Goal: Task Accomplishment & Management: Use online tool/utility

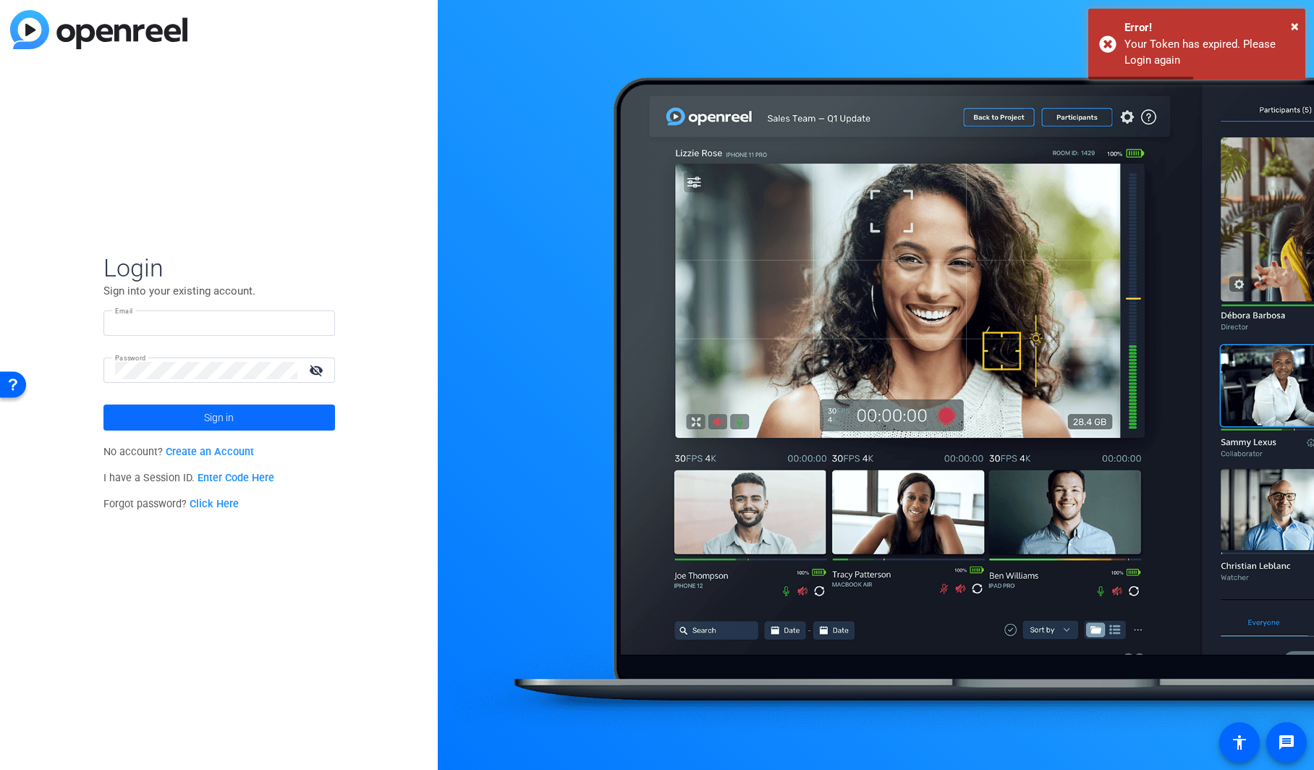
type input "molly@ideadecanter.com"
click at [207, 417] on span "Sign in" at bounding box center [219, 417] width 30 height 36
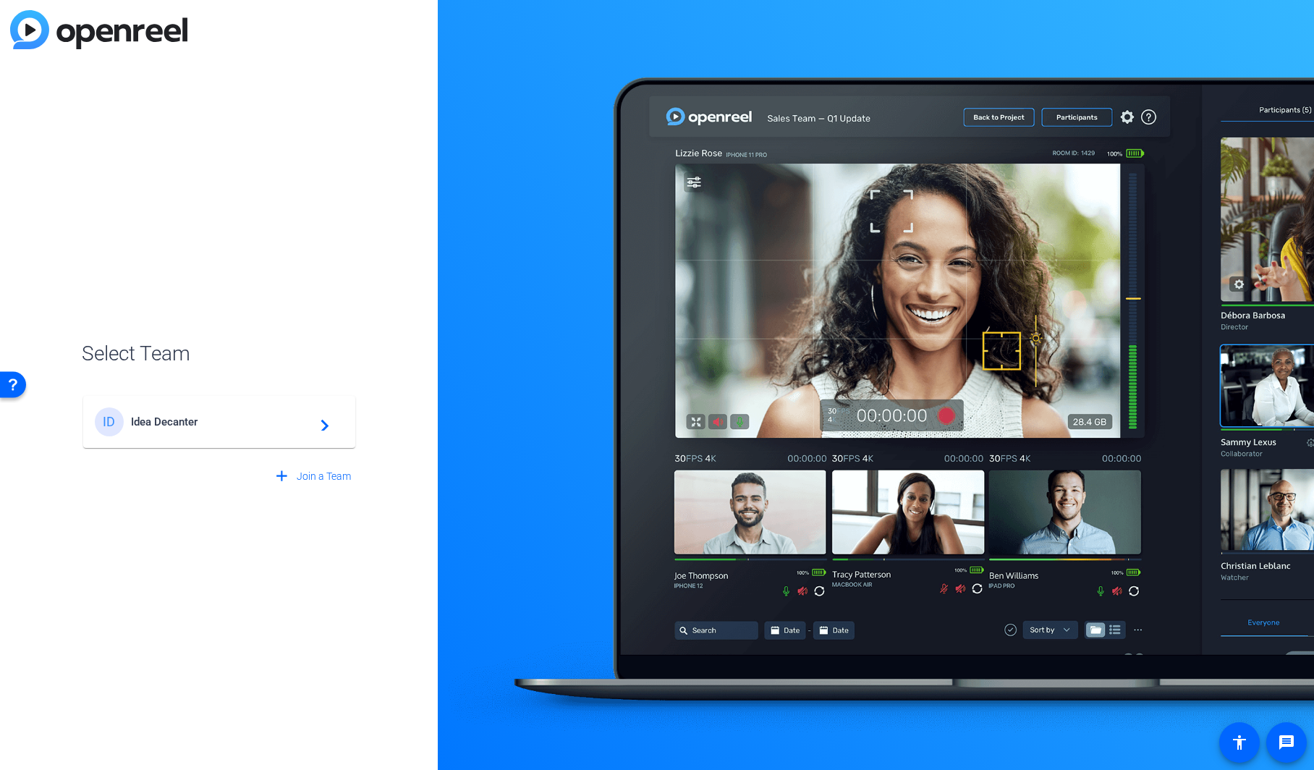
click at [205, 427] on span "Idea Decanter" at bounding box center [221, 421] width 181 height 13
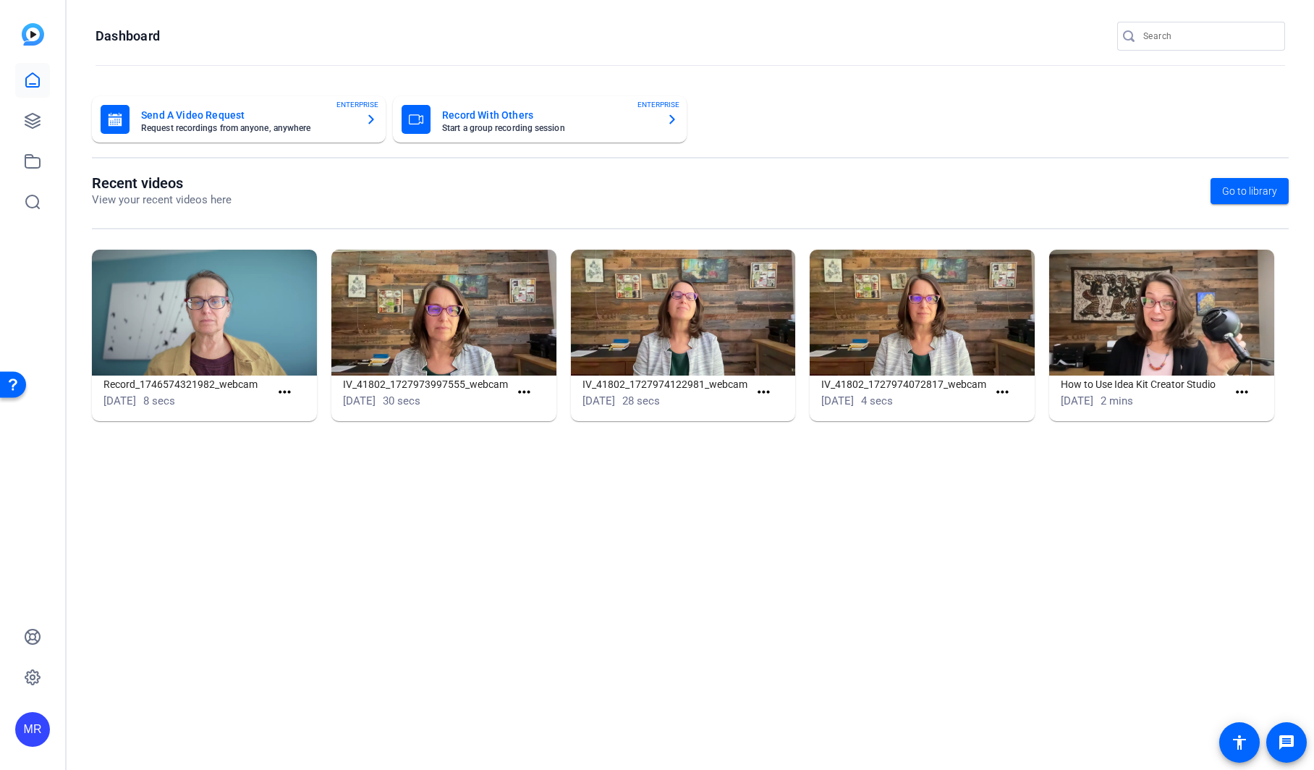
click at [1172, 42] on input "Search" at bounding box center [1208, 35] width 130 height 17
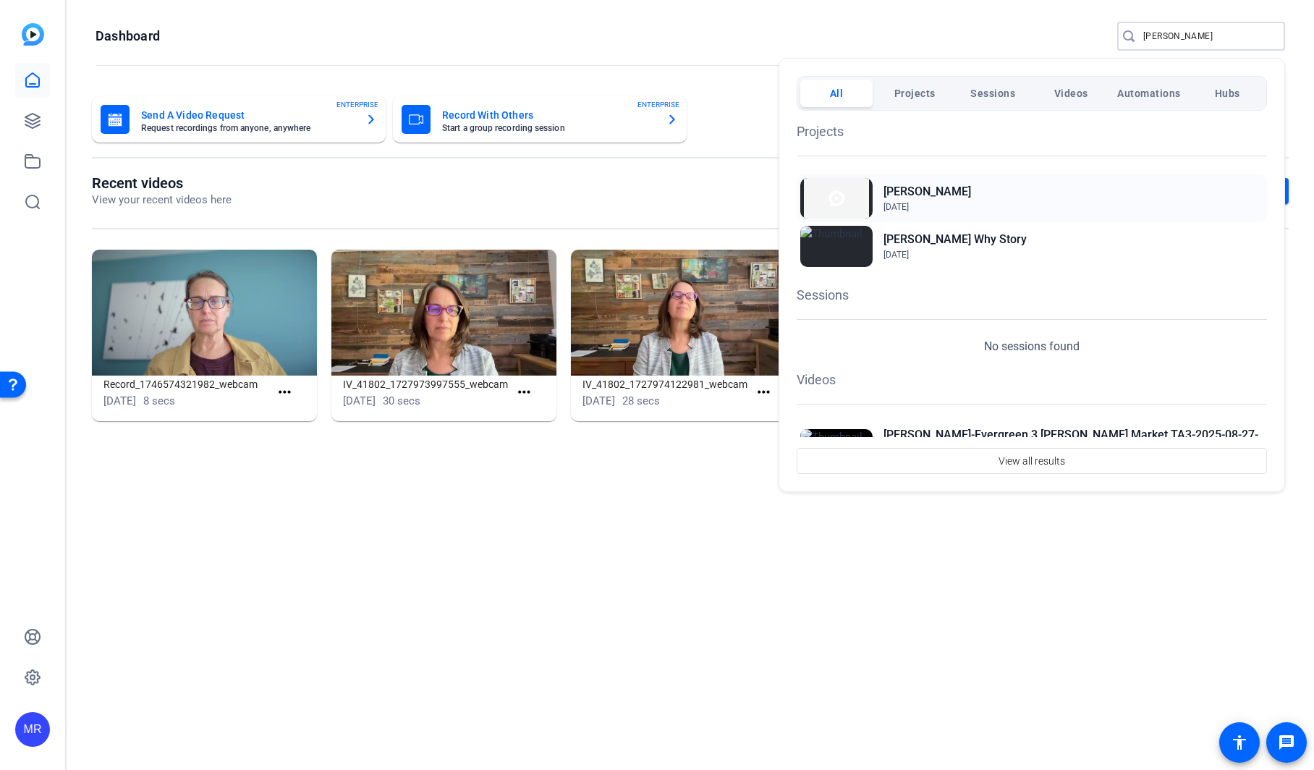
type input "[PERSON_NAME]"
click at [920, 190] on h2 "[PERSON_NAME]" at bounding box center [927, 191] width 88 height 17
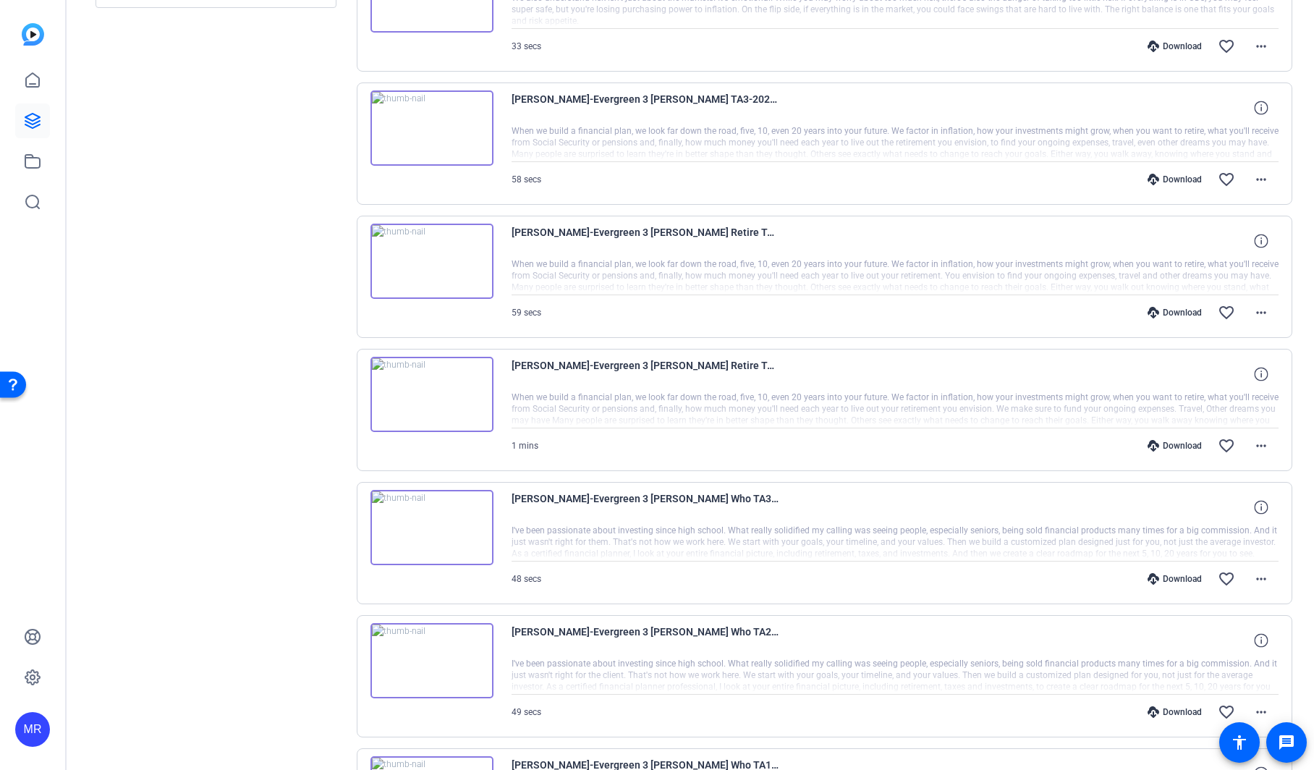
scroll to position [823, 0]
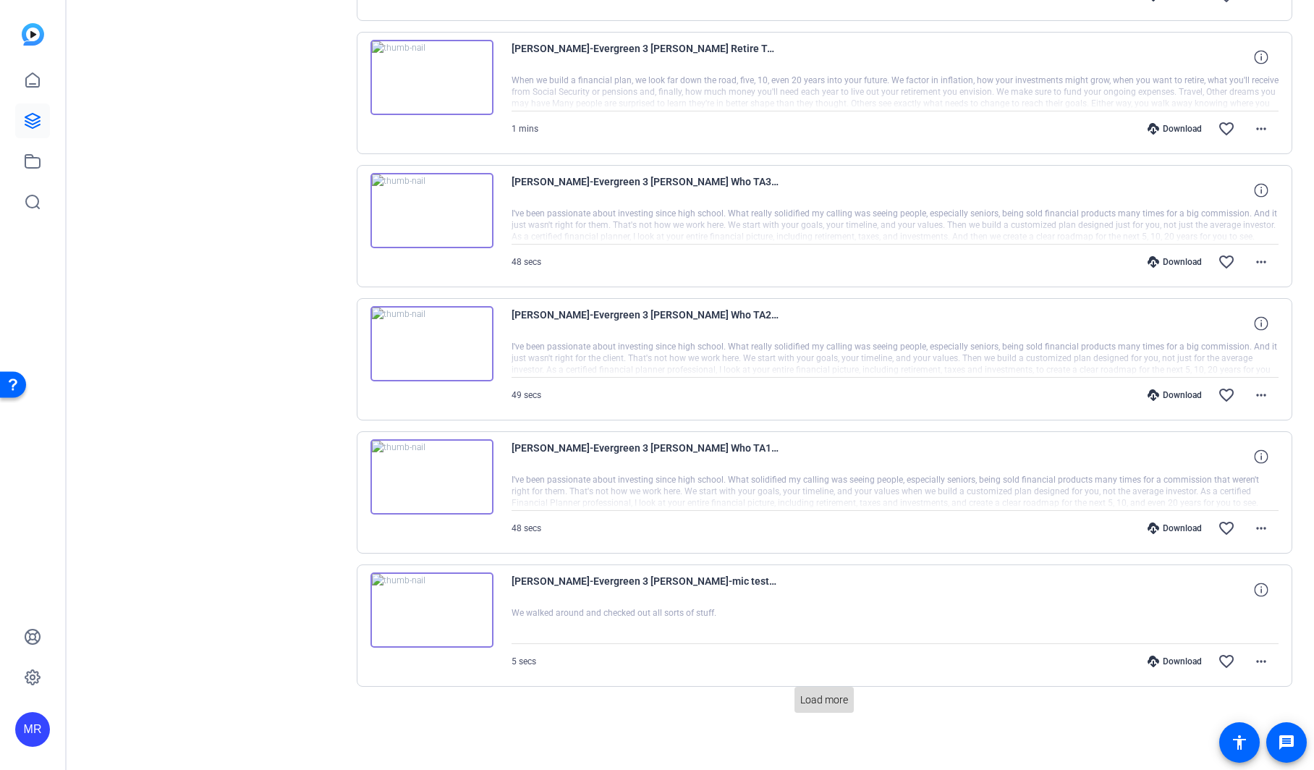
click at [810, 694] on span "Load more" at bounding box center [824, 699] width 48 height 15
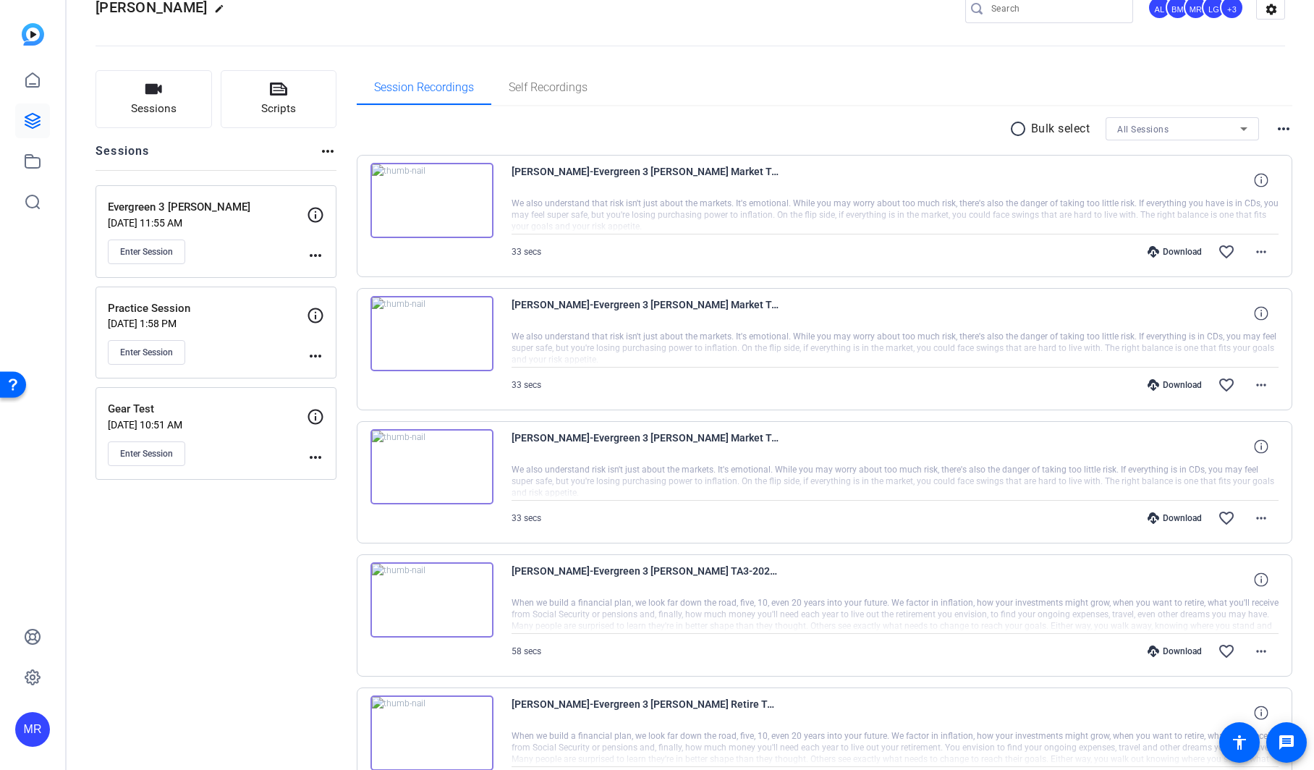
scroll to position [0, 0]
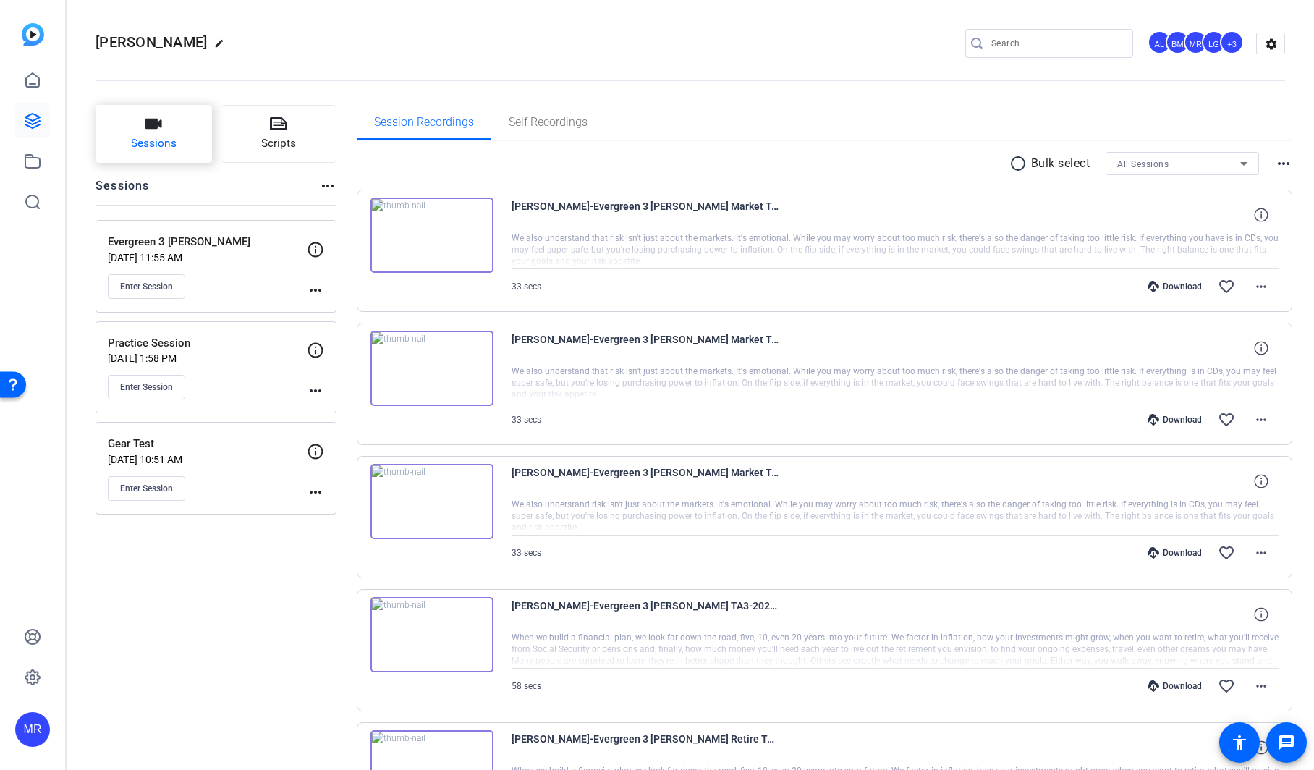
click at [160, 135] on span "Sessions" at bounding box center [154, 143] width 46 height 17
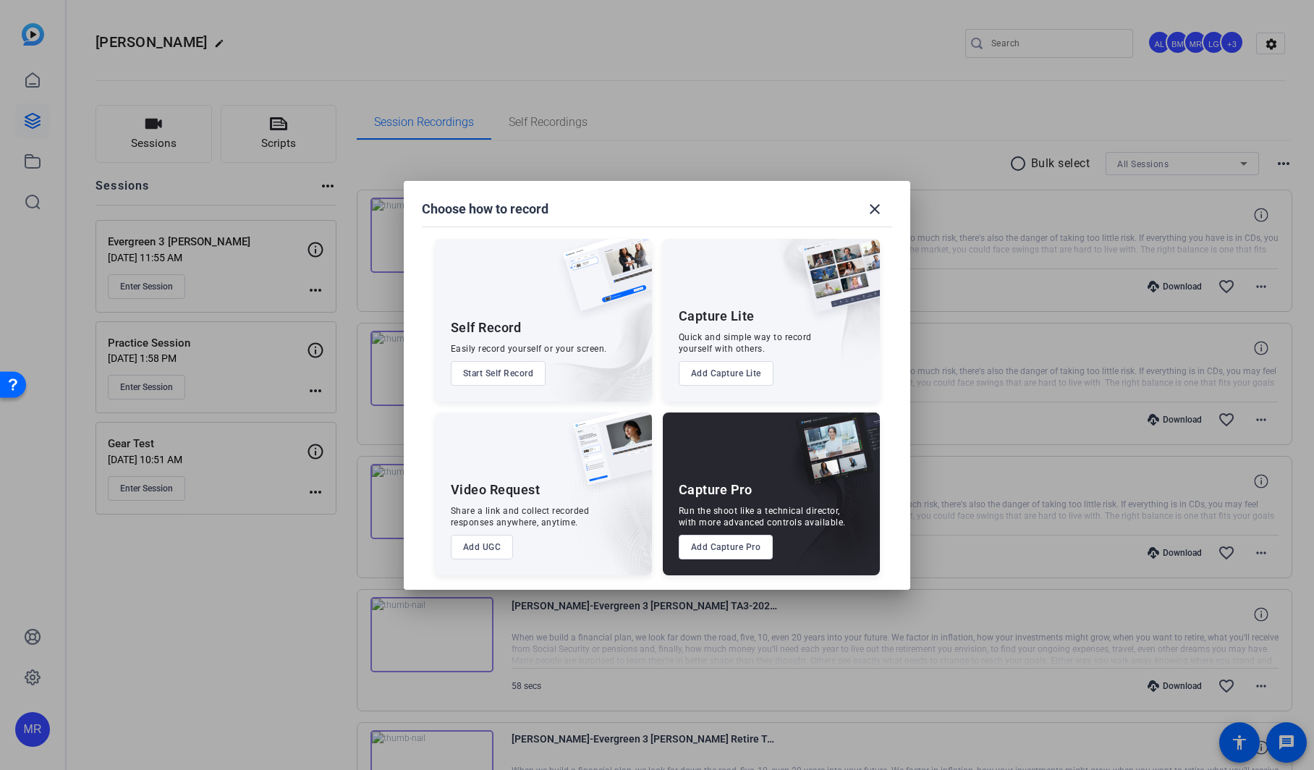
click at [723, 550] on button "Add Capture Pro" at bounding box center [726, 547] width 95 height 25
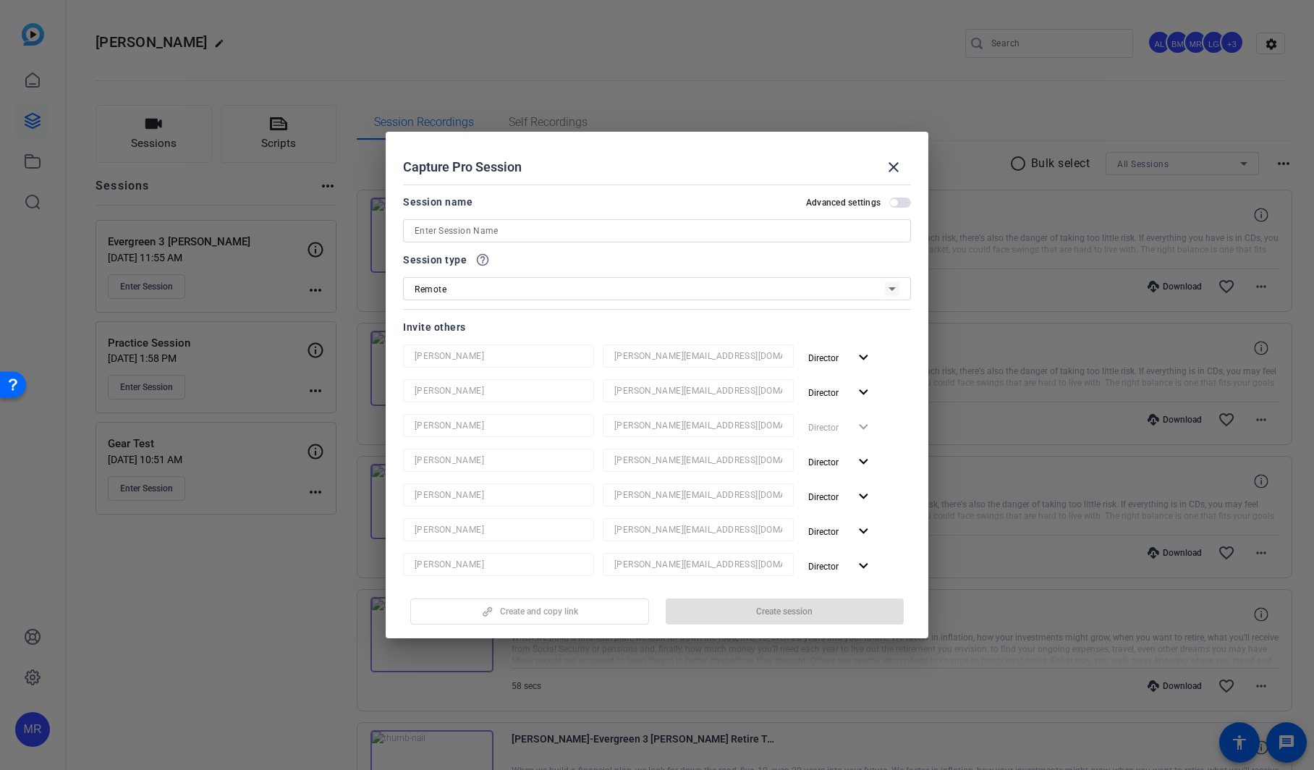
click at [432, 230] on input at bounding box center [657, 230] width 485 height 17
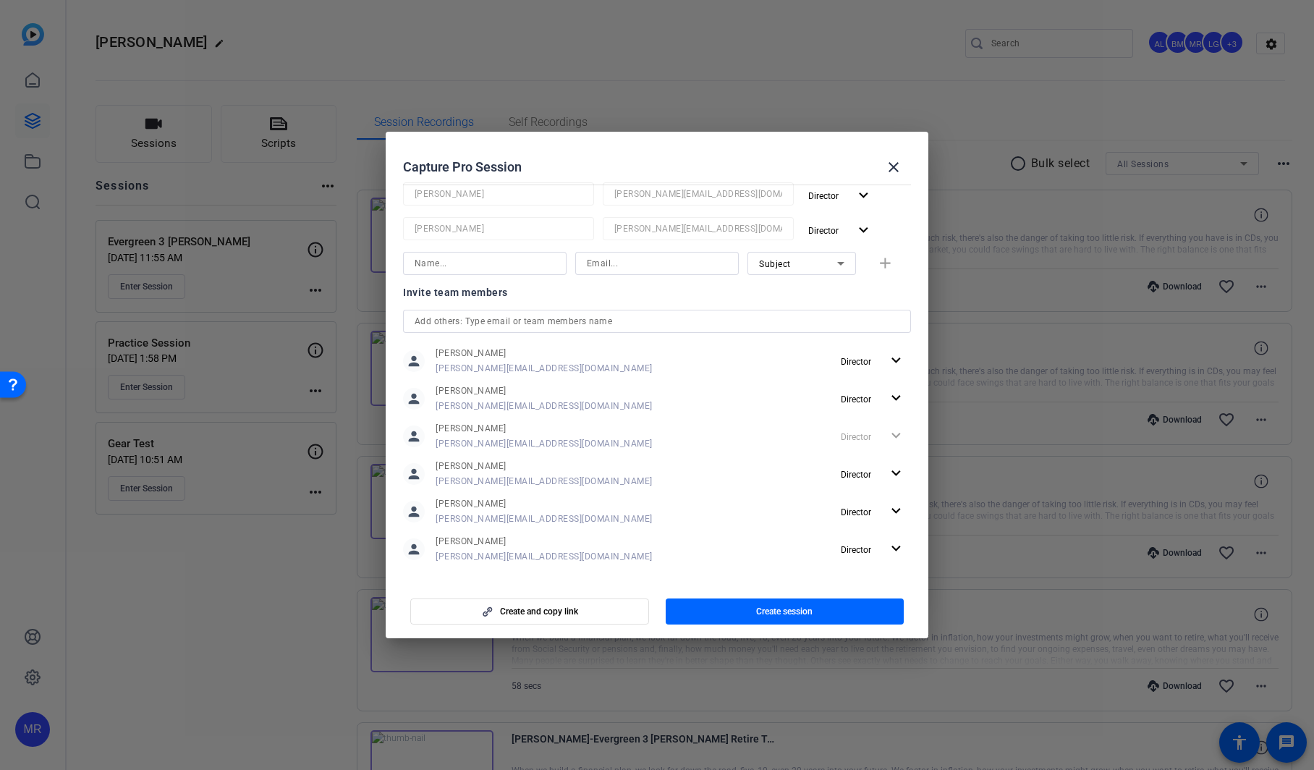
scroll to position [349, 0]
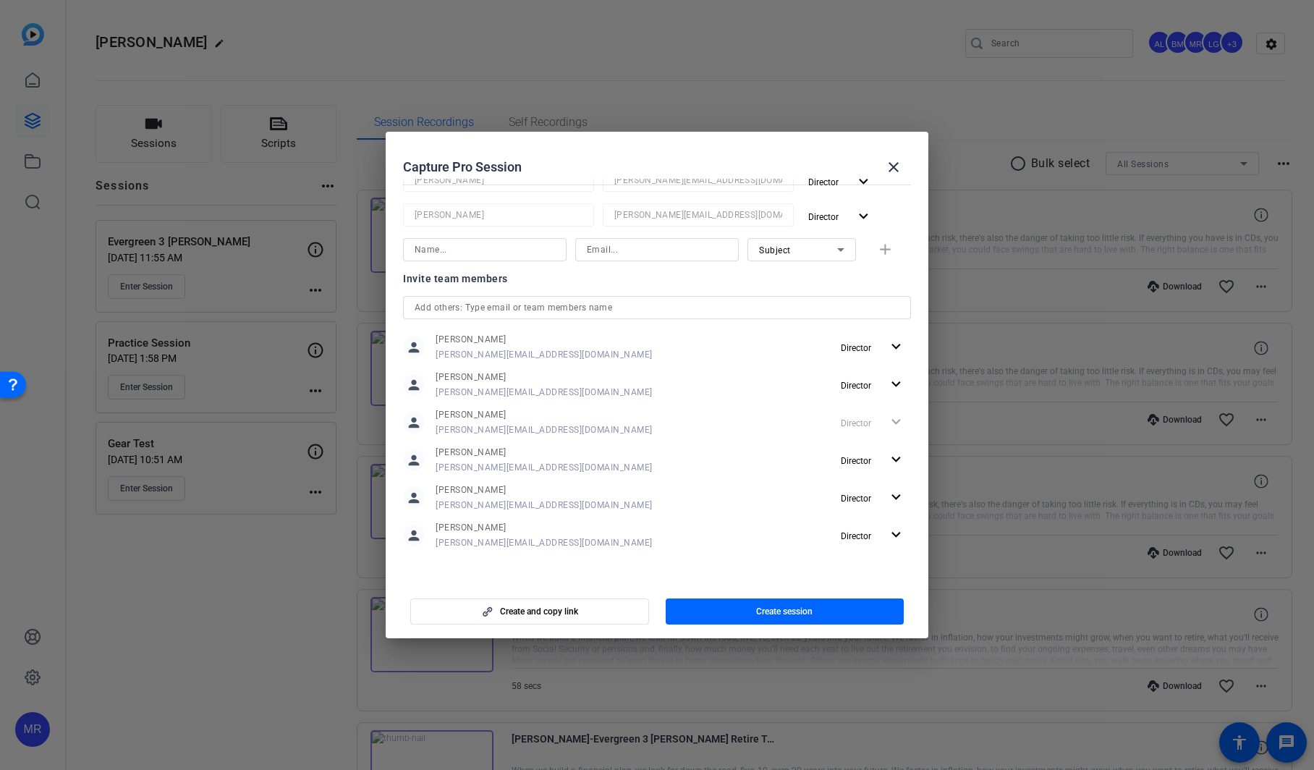
type input "Script Practice/B-Roll"
click at [498, 310] on input "text" at bounding box center [657, 307] width 485 height 17
click at [794, 614] on span "Create session" at bounding box center [784, 611] width 56 height 12
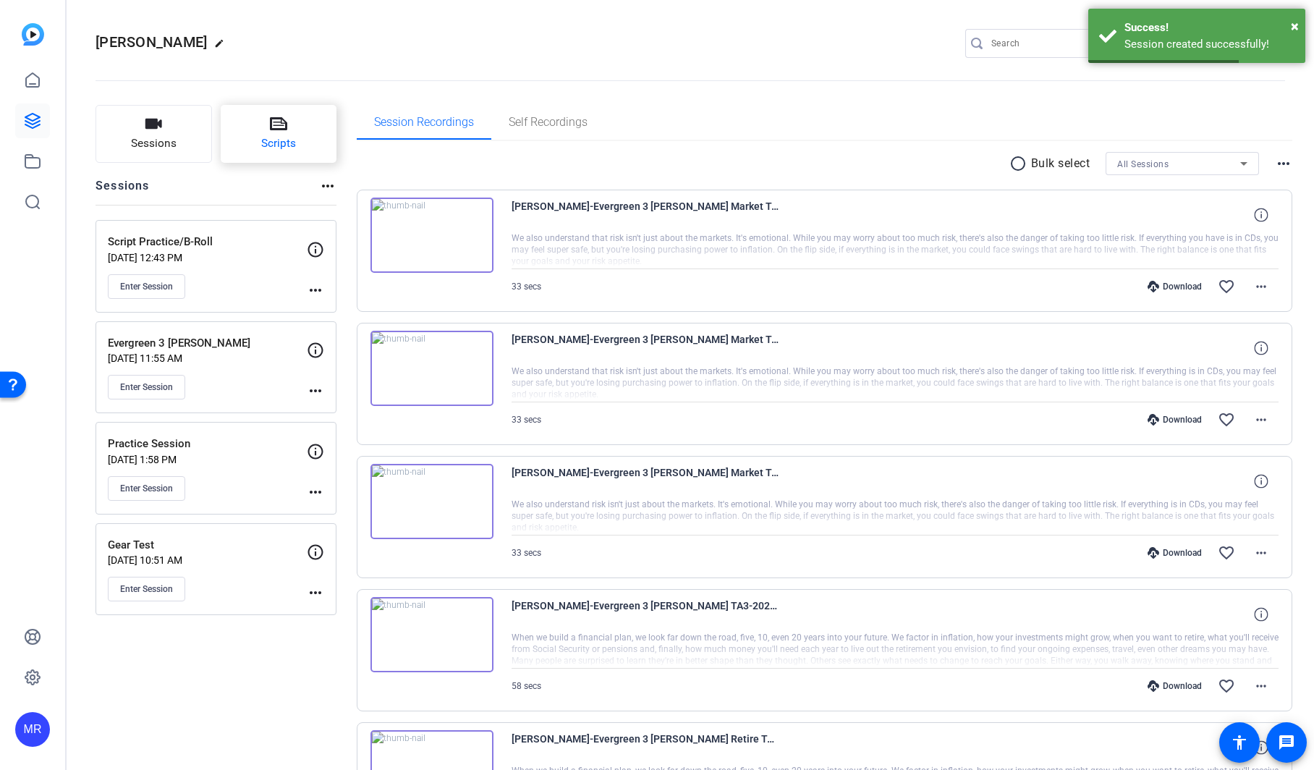
click at [269, 137] on span "Scripts" at bounding box center [278, 143] width 35 height 17
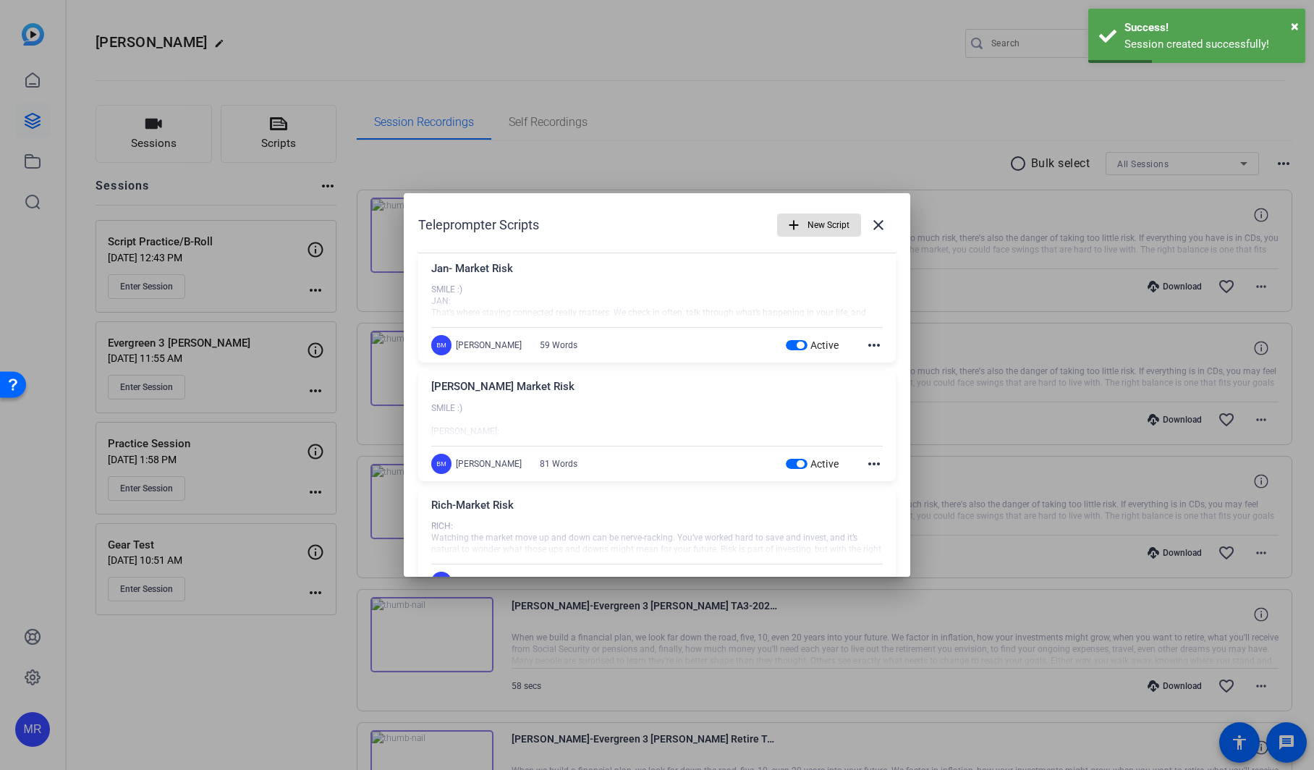
click at [796, 345] on span "button" at bounding box center [799, 344] width 7 height 7
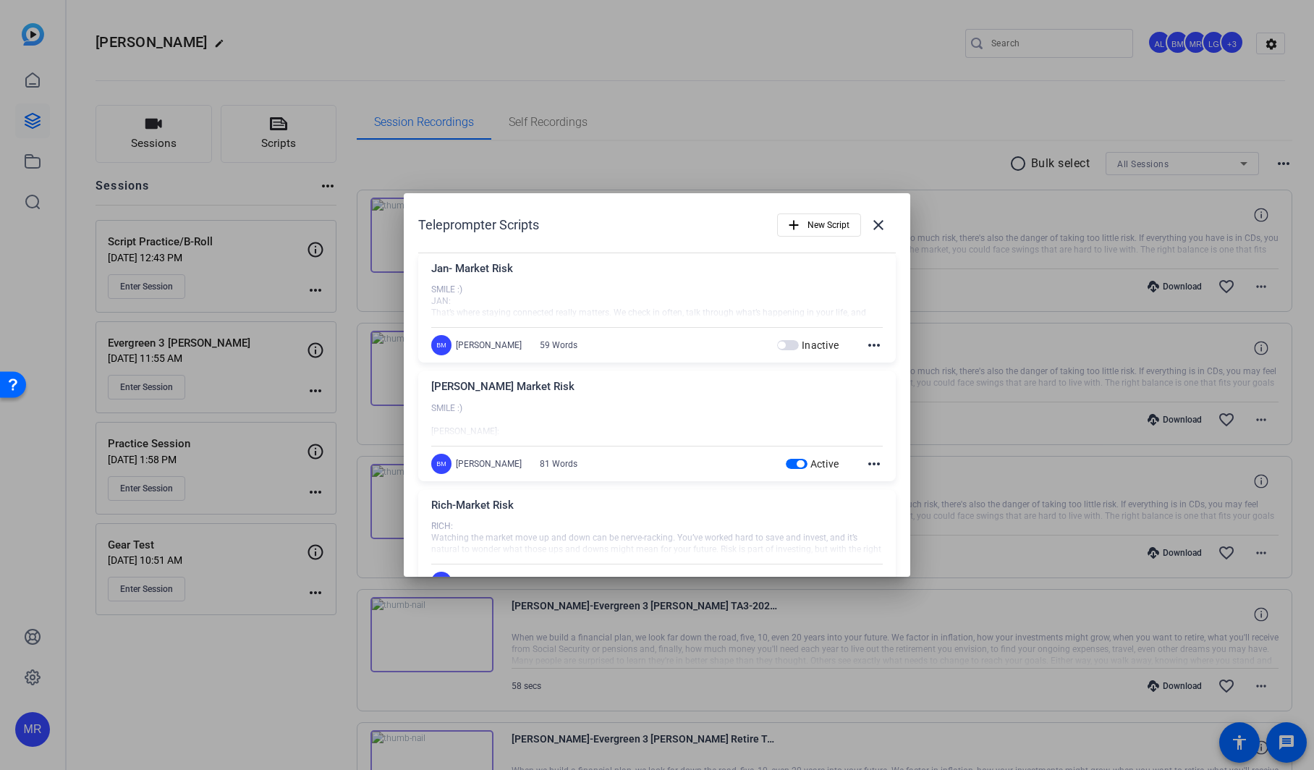
click at [796, 464] on span "button" at bounding box center [799, 463] width 7 height 7
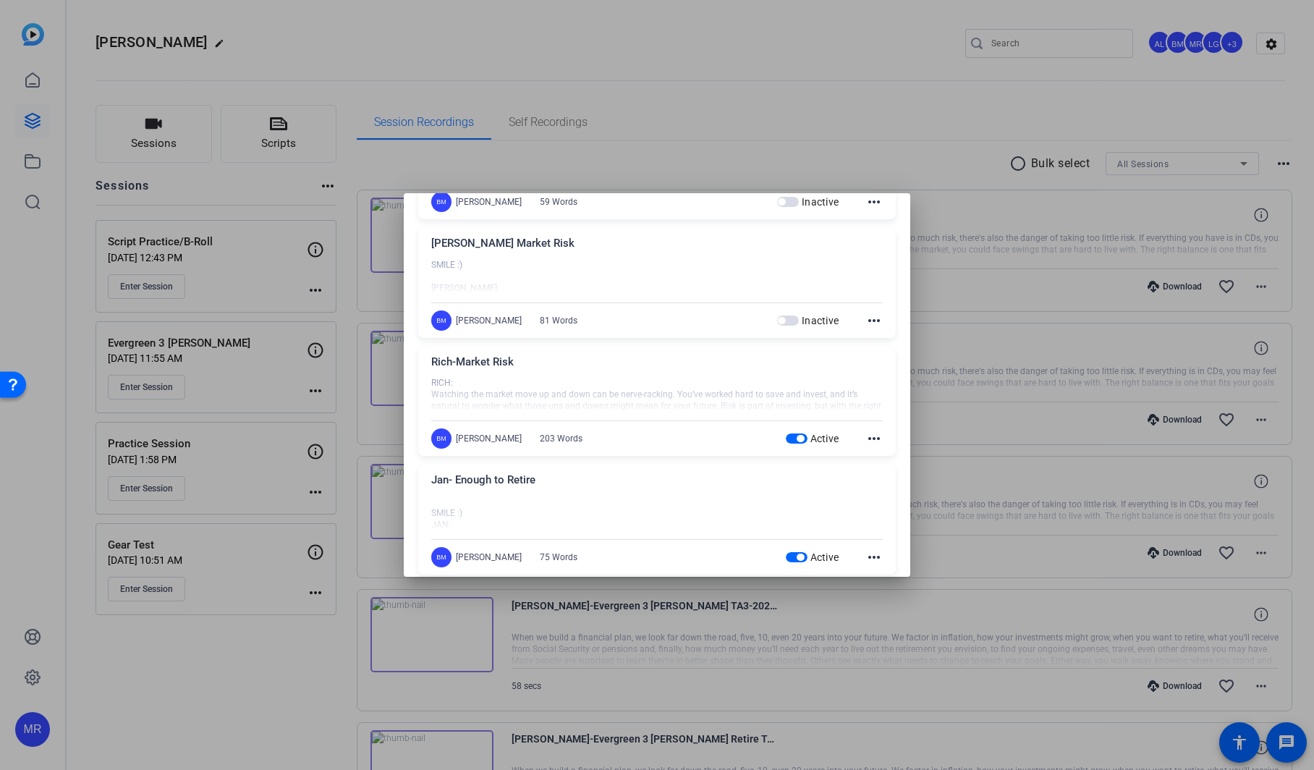
scroll to position [145, 0]
click at [796, 437] on span "button" at bounding box center [799, 436] width 7 height 7
click at [796, 552] on span "button" at bounding box center [799, 555] width 7 height 7
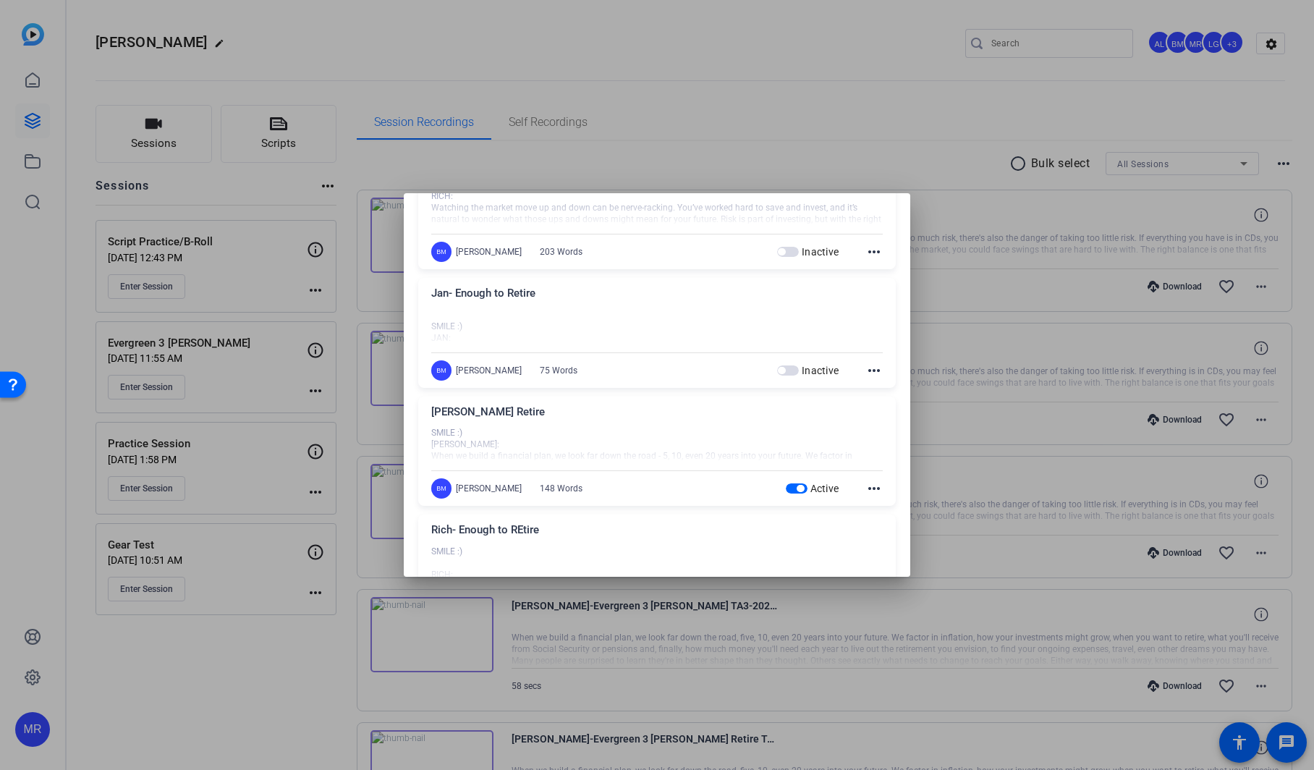
scroll to position [362, 0]
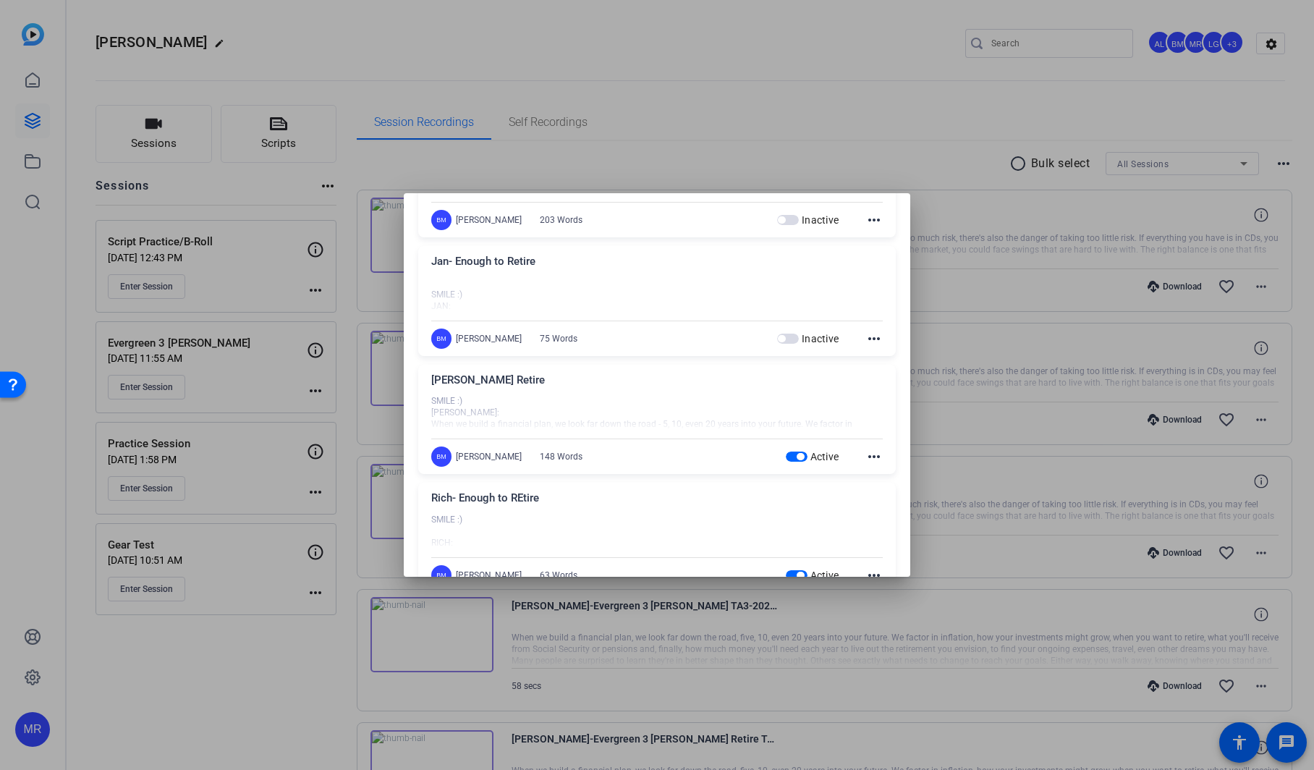
click at [796, 454] on span "button" at bounding box center [799, 456] width 7 height 7
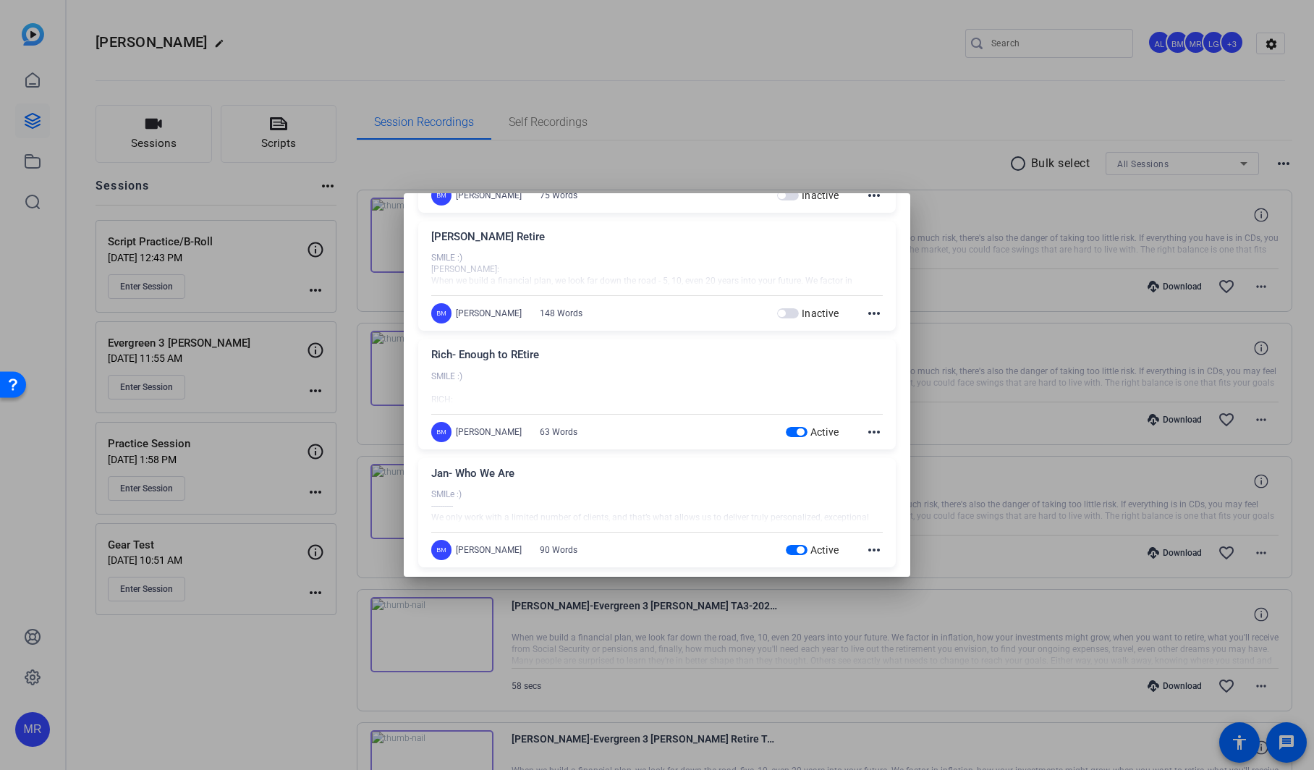
scroll to position [506, 0]
click at [796, 429] on span "button" at bounding box center [799, 430] width 7 height 7
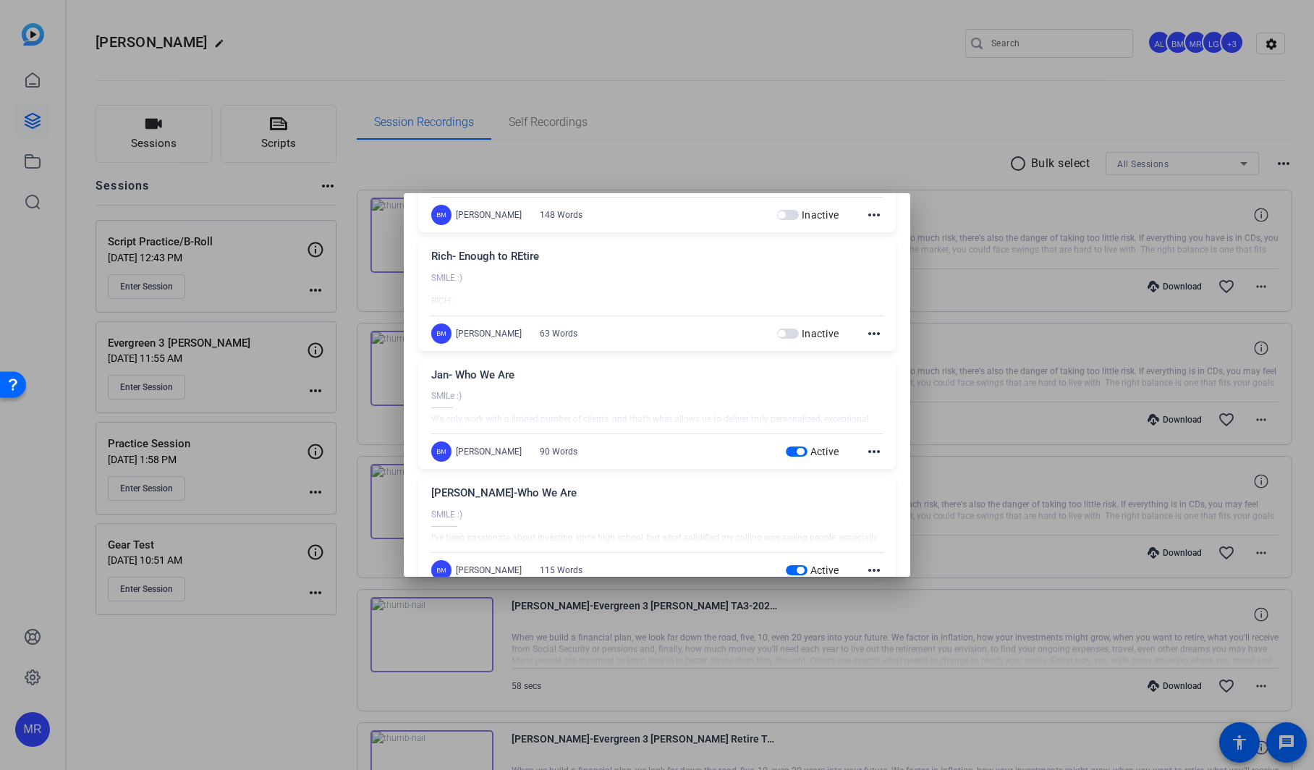
scroll to position [651, 0]
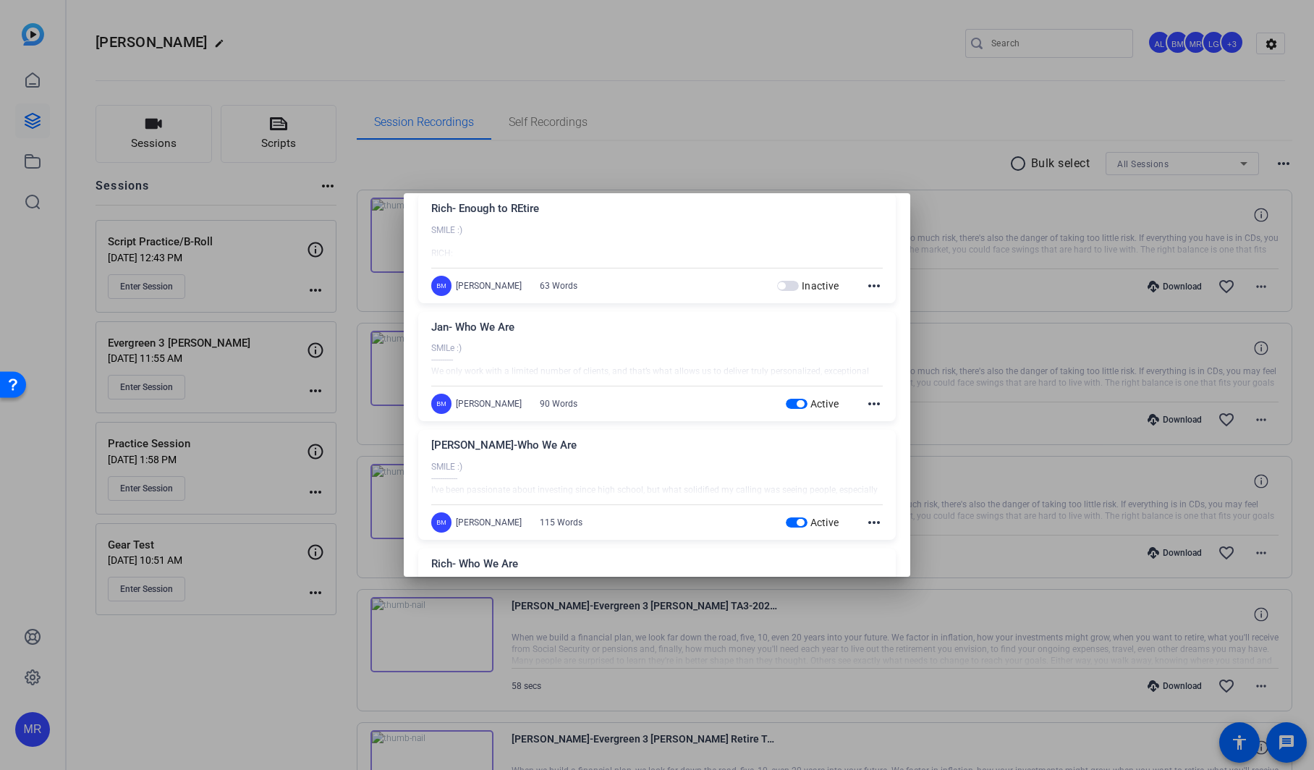
click at [796, 401] on span "button" at bounding box center [799, 403] width 7 height 7
click at [796, 520] on span "button" at bounding box center [799, 522] width 7 height 7
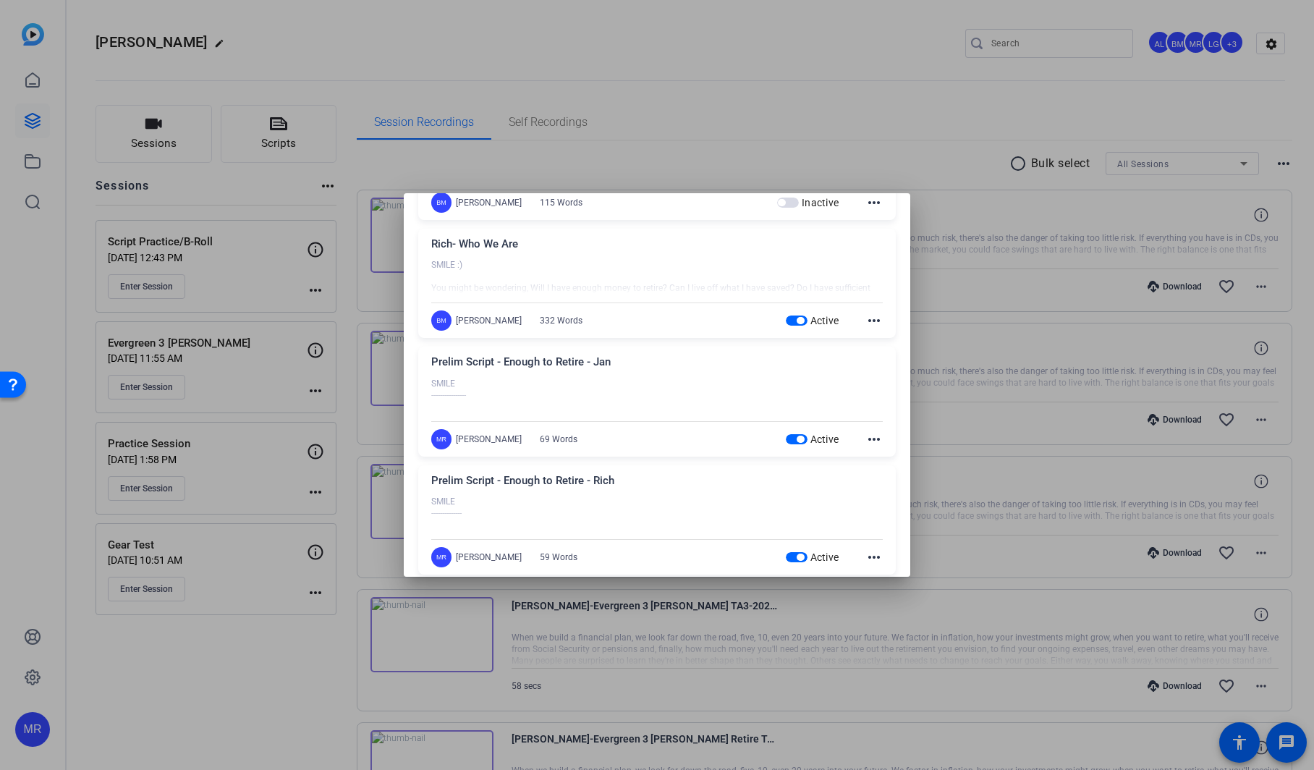
scroll to position [1013, 0]
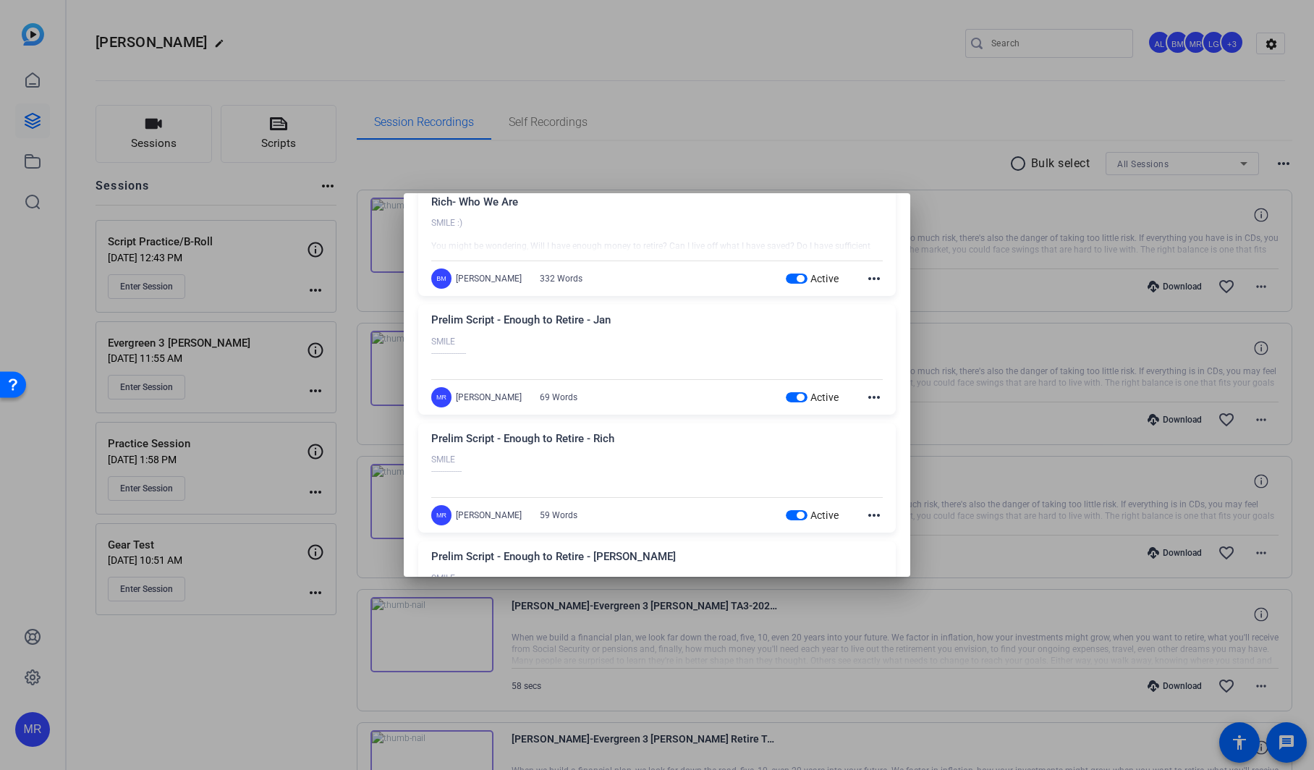
click at [796, 279] on span "button" at bounding box center [799, 278] width 7 height 7
click at [796, 394] on span "button" at bounding box center [799, 397] width 7 height 7
click at [796, 511] on span "button" at bounding box center [799, 514] width 7 height 7
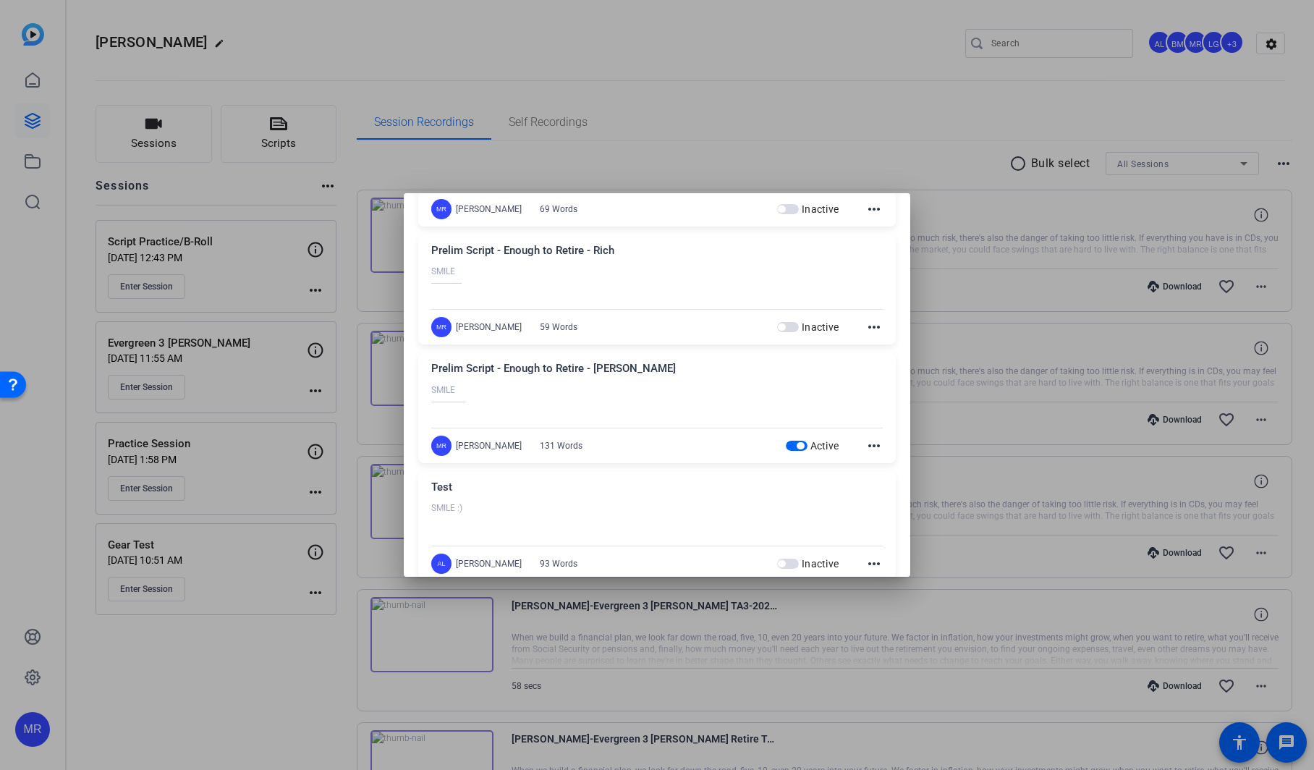
scroll to position [1225, 0]
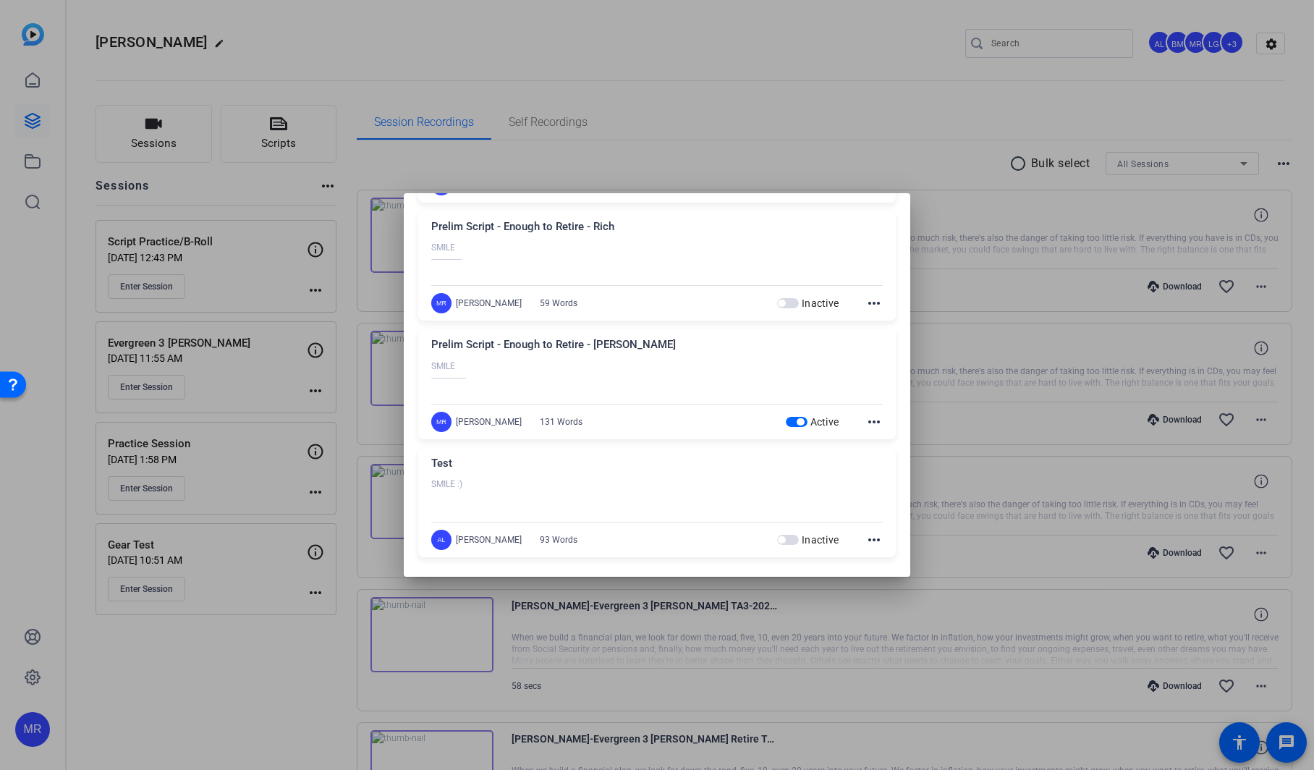
click at [796, 418] on span "button" at bounding box center [799, 421] width 7 height 7
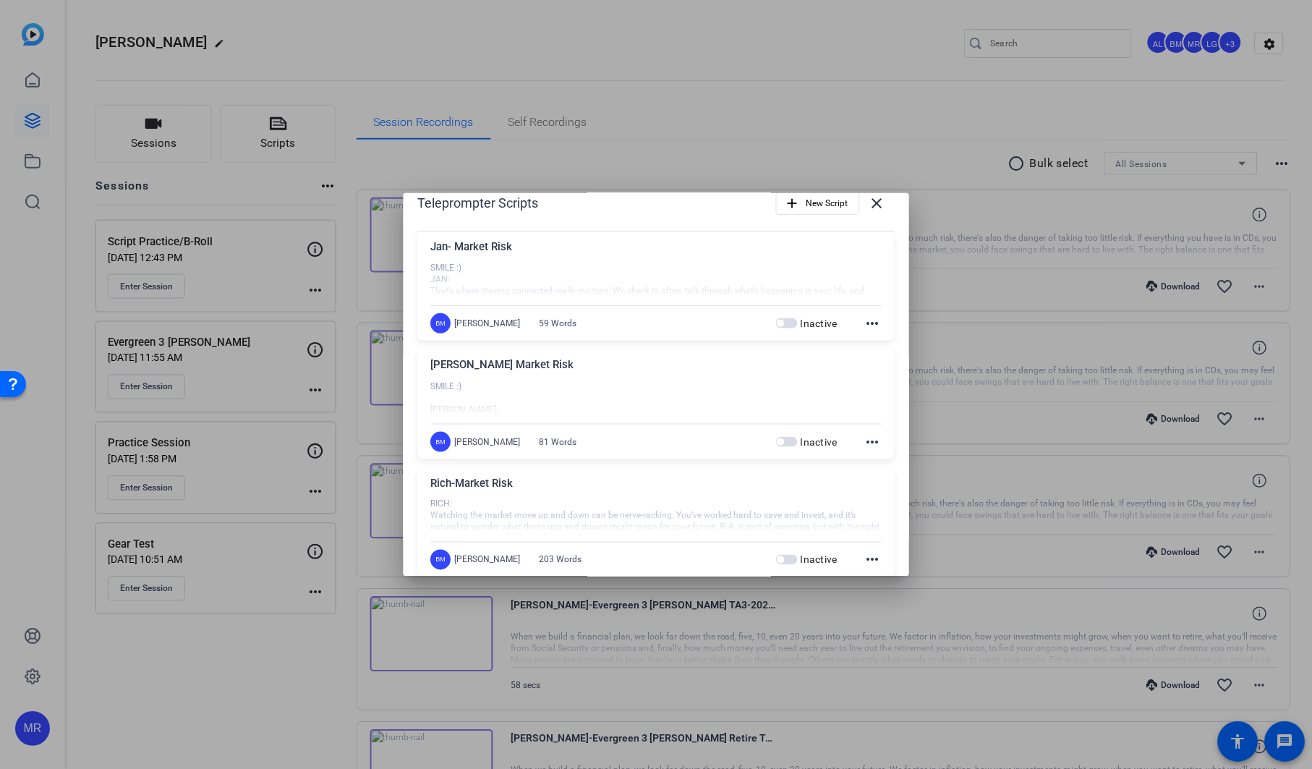
scroll to position [0, 0]
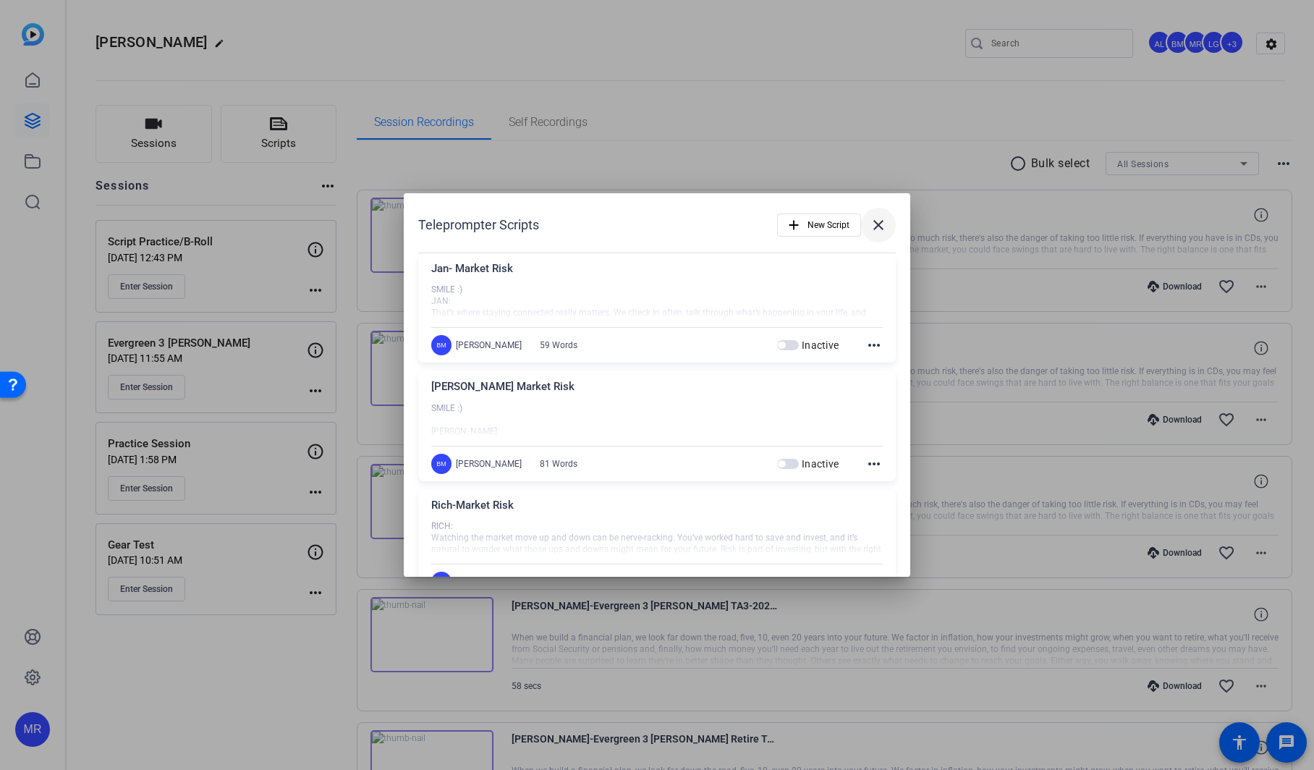
click at [875, 225] on mat-icon "close" at bounding box center [878, 224] width 17 height 17
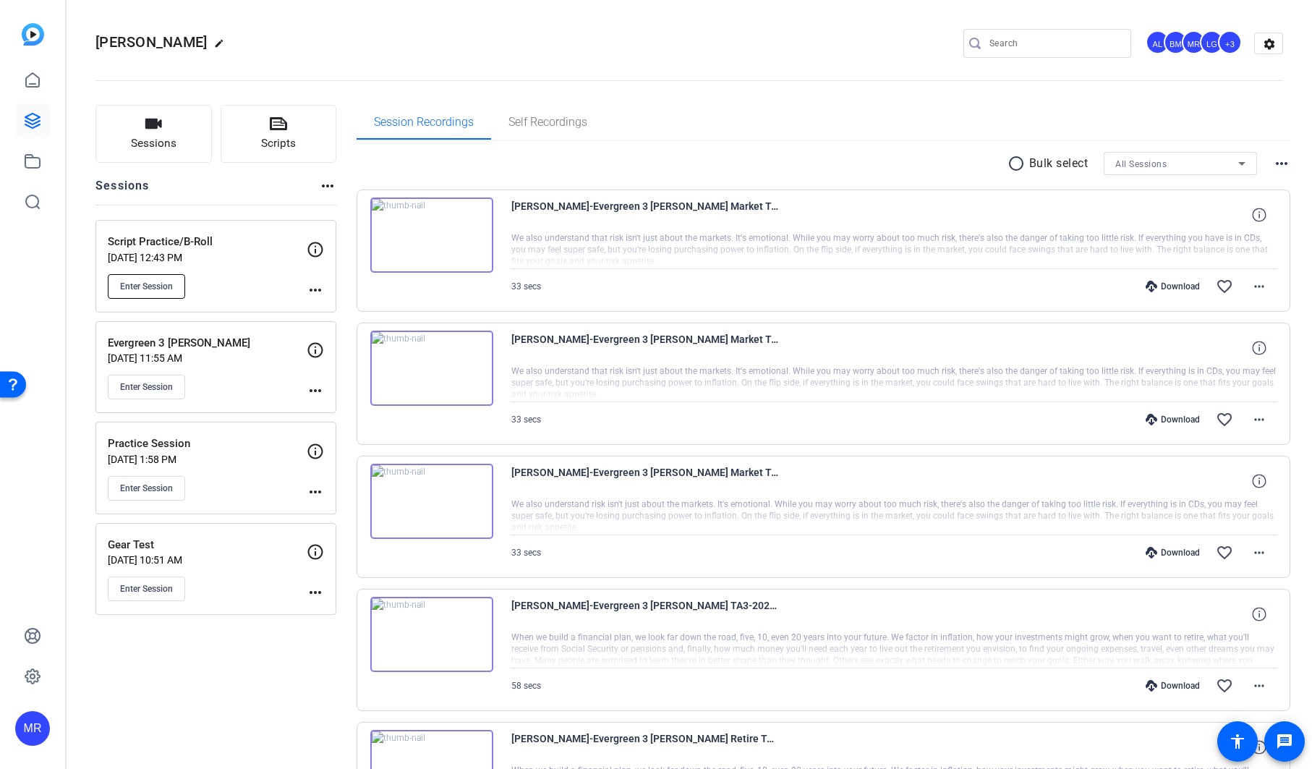
click at [147, 289] on span "Enter Session" at bounding box center [146, 287] width 53 height 12
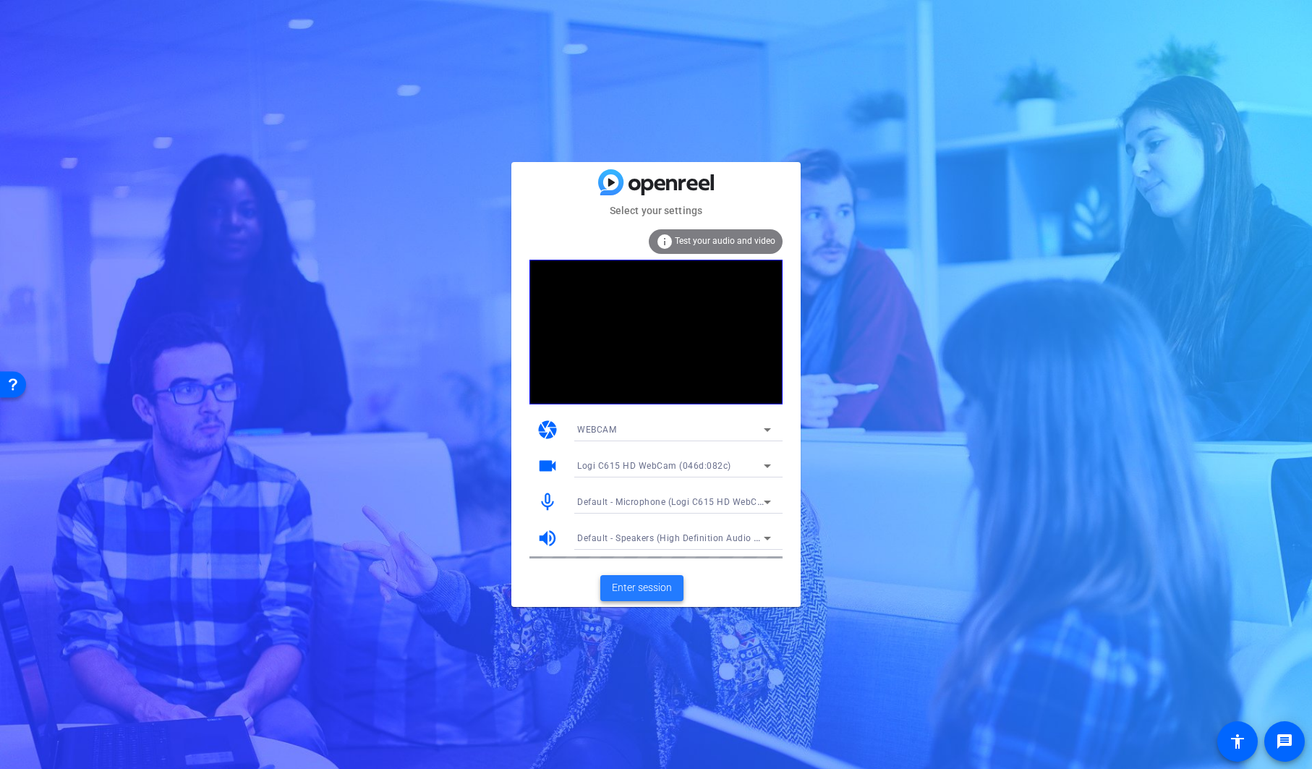
click at [647, 591] on span "Enter session" at bounding box center [642, 587] width 60 height 15
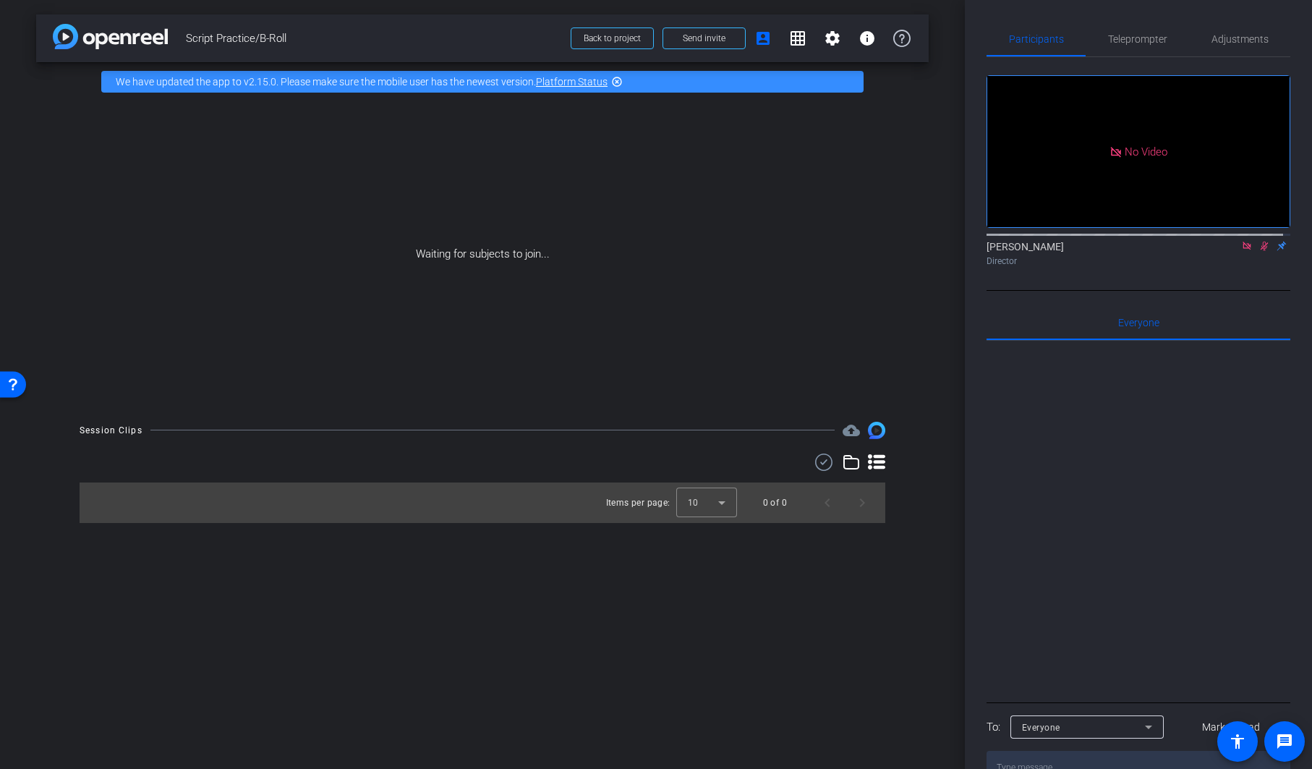
click at [1243, 250] on icon at bounding box center [1247, 246] width 8 height 8
click at [1241, 251] on icon at bounding box center [1247, 246] width 12 height 10
click at [719, 35] on span "Send invite" at bounding box center [704, 39] width 43 height 12
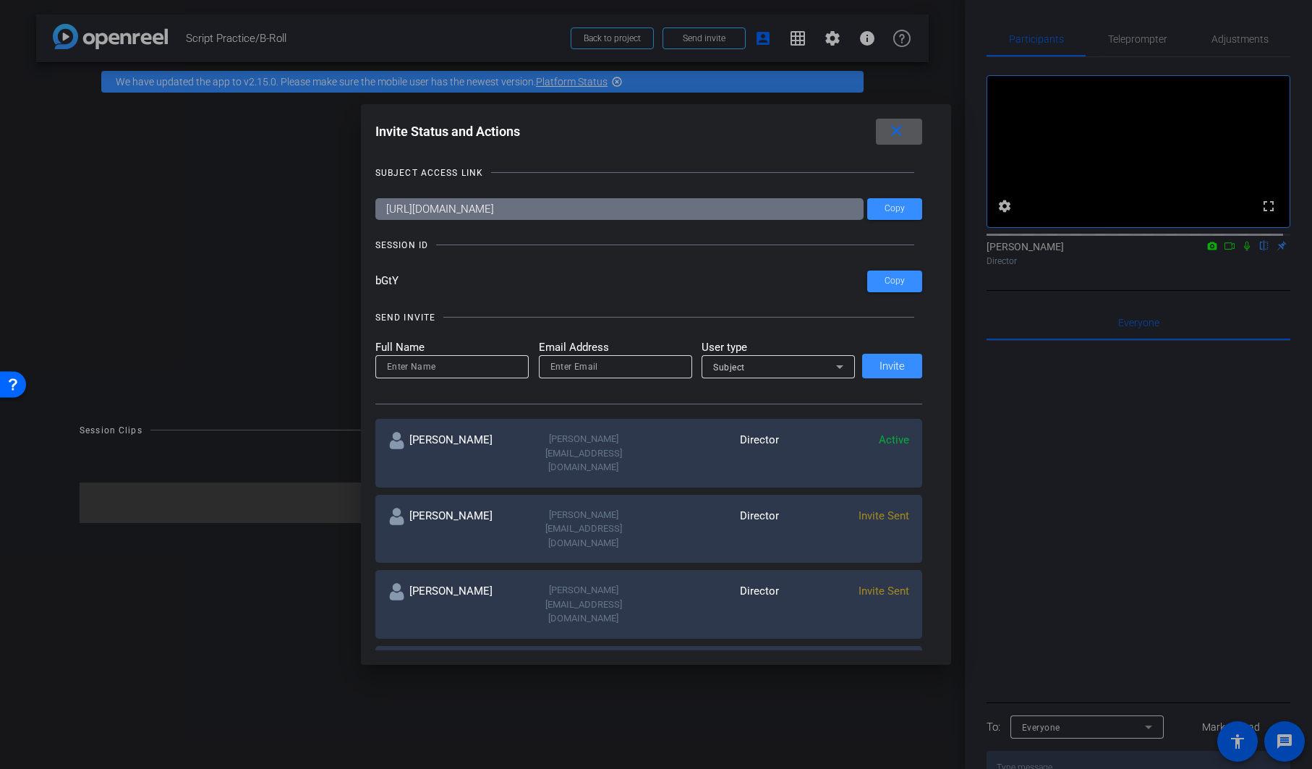
click at [900, 131] on mat-icon "close" at bounding box center [897, 131] width 18 height 18
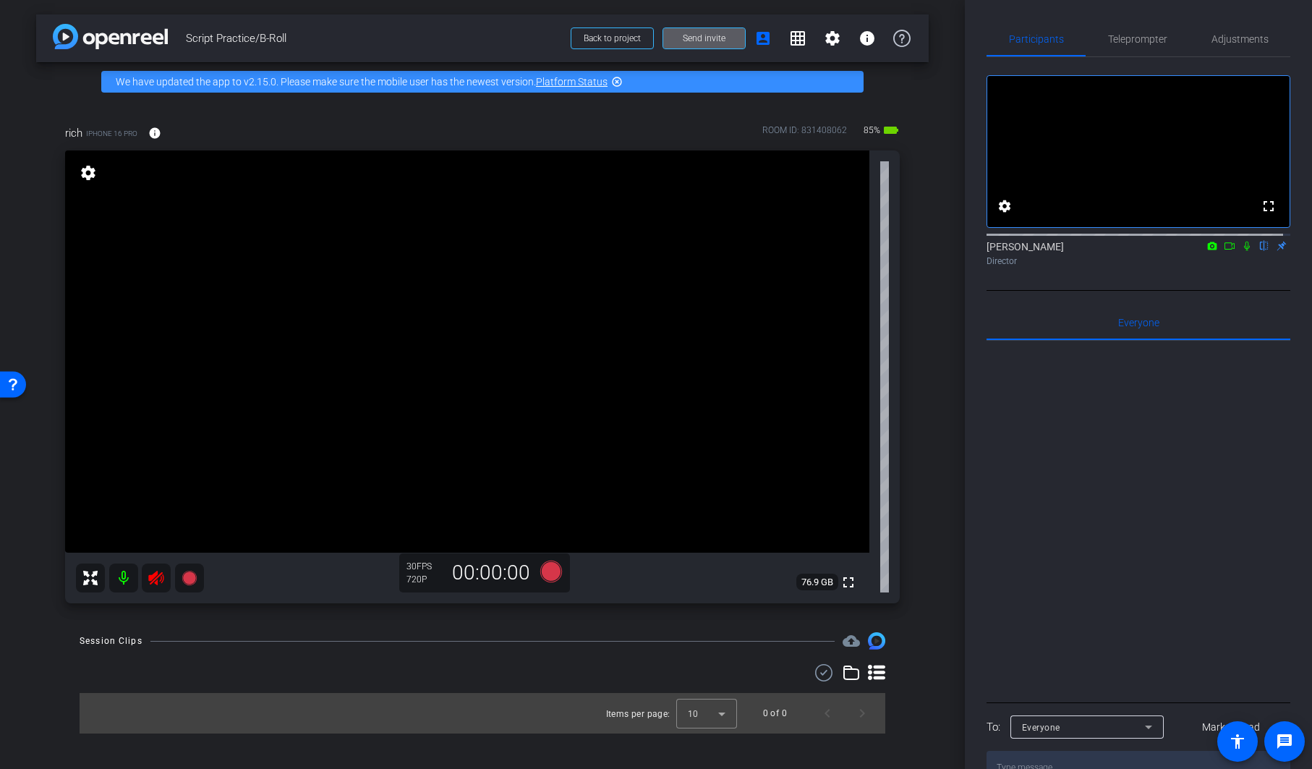
click at [144, 579] on mat-icon at bounding box center [156, 578] width 29 height 29
click at [1220, 41] on span "Adjustments" at bounding box center [1240, 39] width 57 height 10
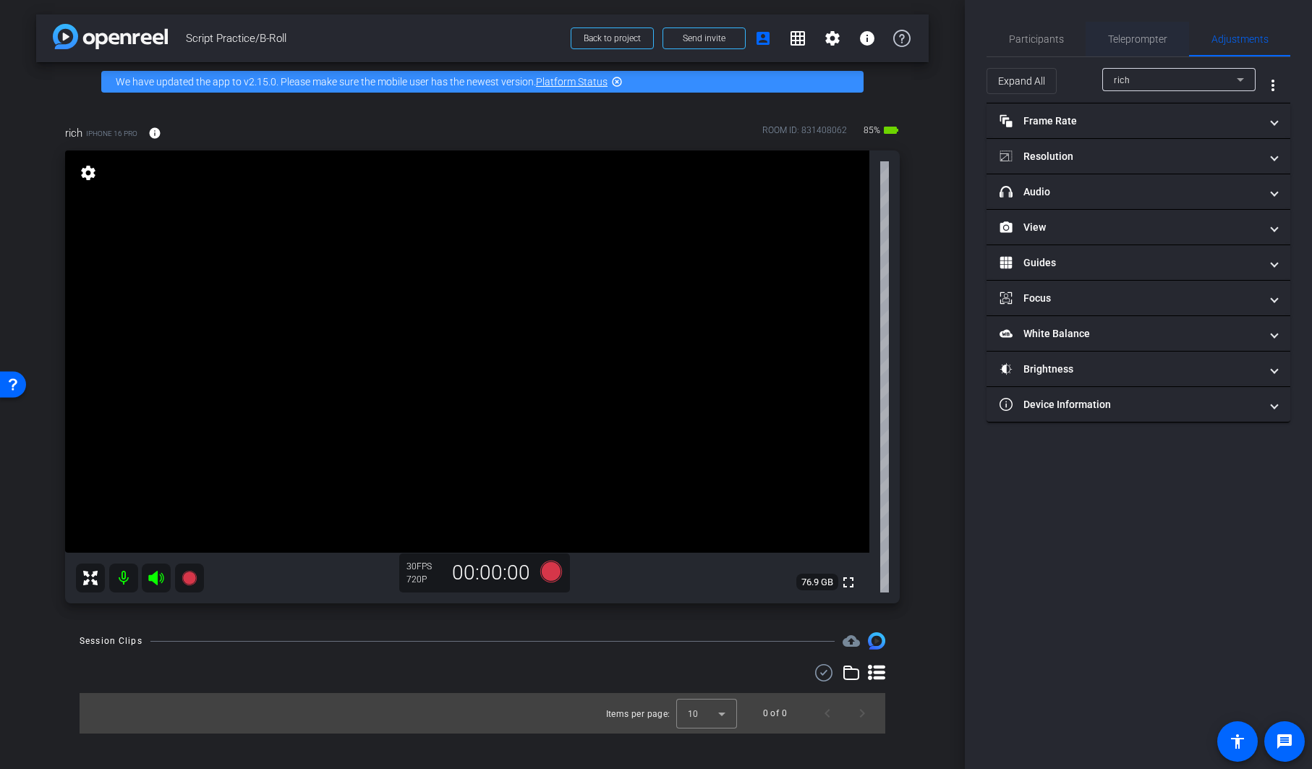
click at [1133, 36] on span "Teleprompter" at bounding box center [1137, 39] width 59 height 10
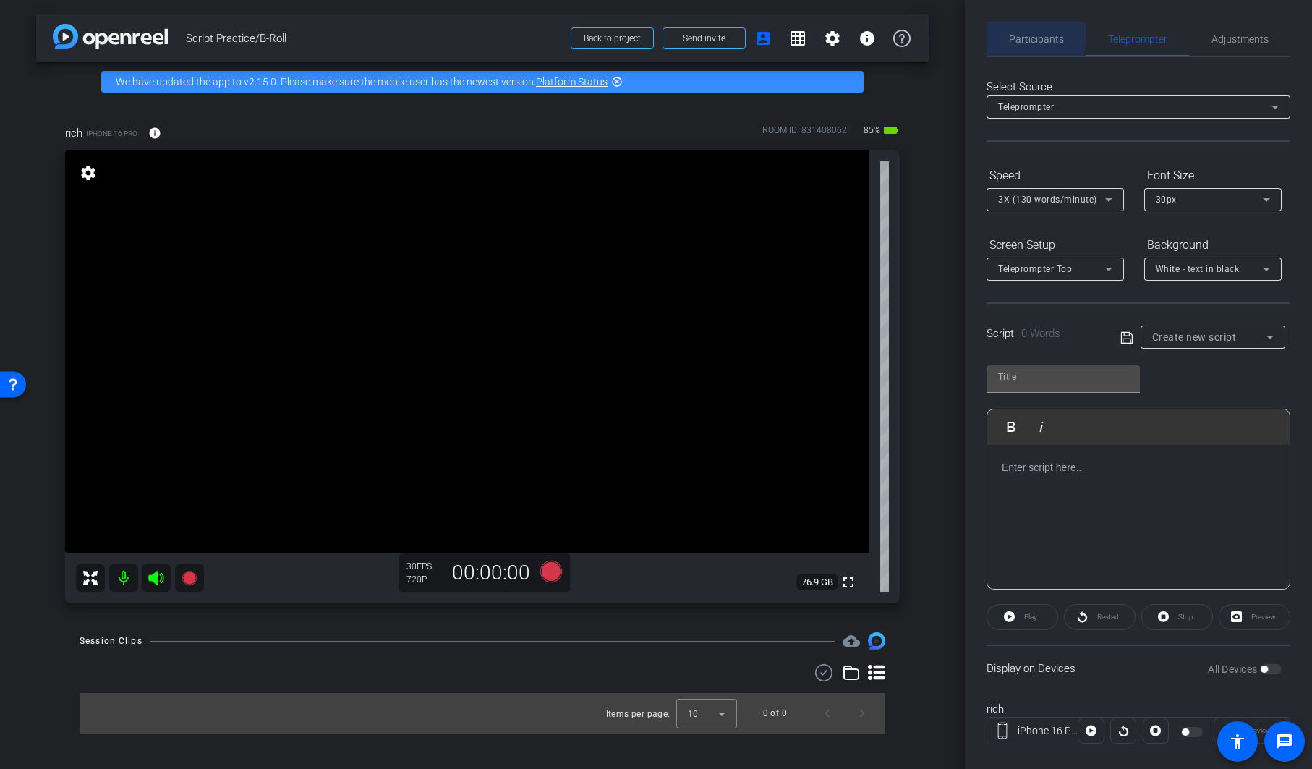
click at [1031, 35] on span "Participants" at bounding box center [1036, 39] width 55 height 10
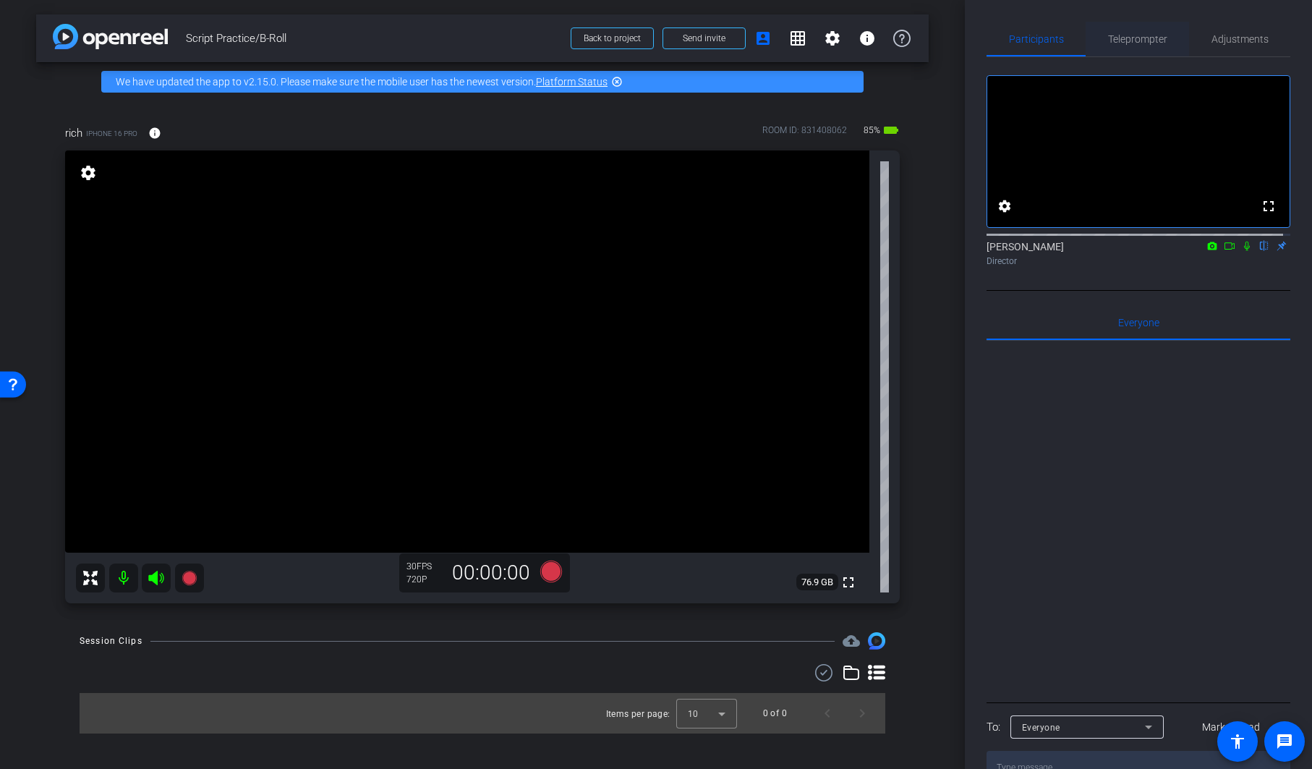
click at [1137, 43] on span "Teleprompter" at bounding box center [1137, 39] width 59 height 10
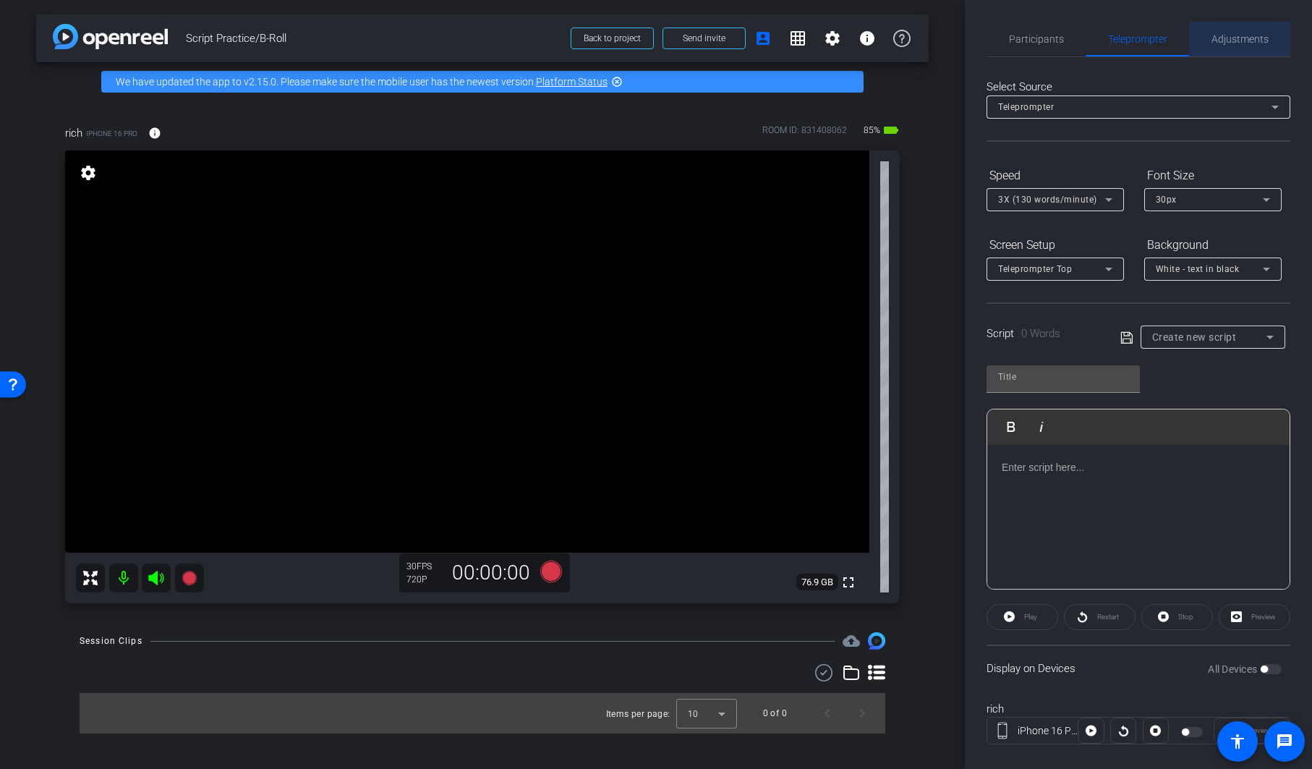
drag, startPoint x: 1243, startPoint y: 27, endPoint x: 1242, endPoint y: 36, distance: 9.4
click at [1242, 36] on span "Adjustments" at bounding box center [1240, 39] width 57 height 35
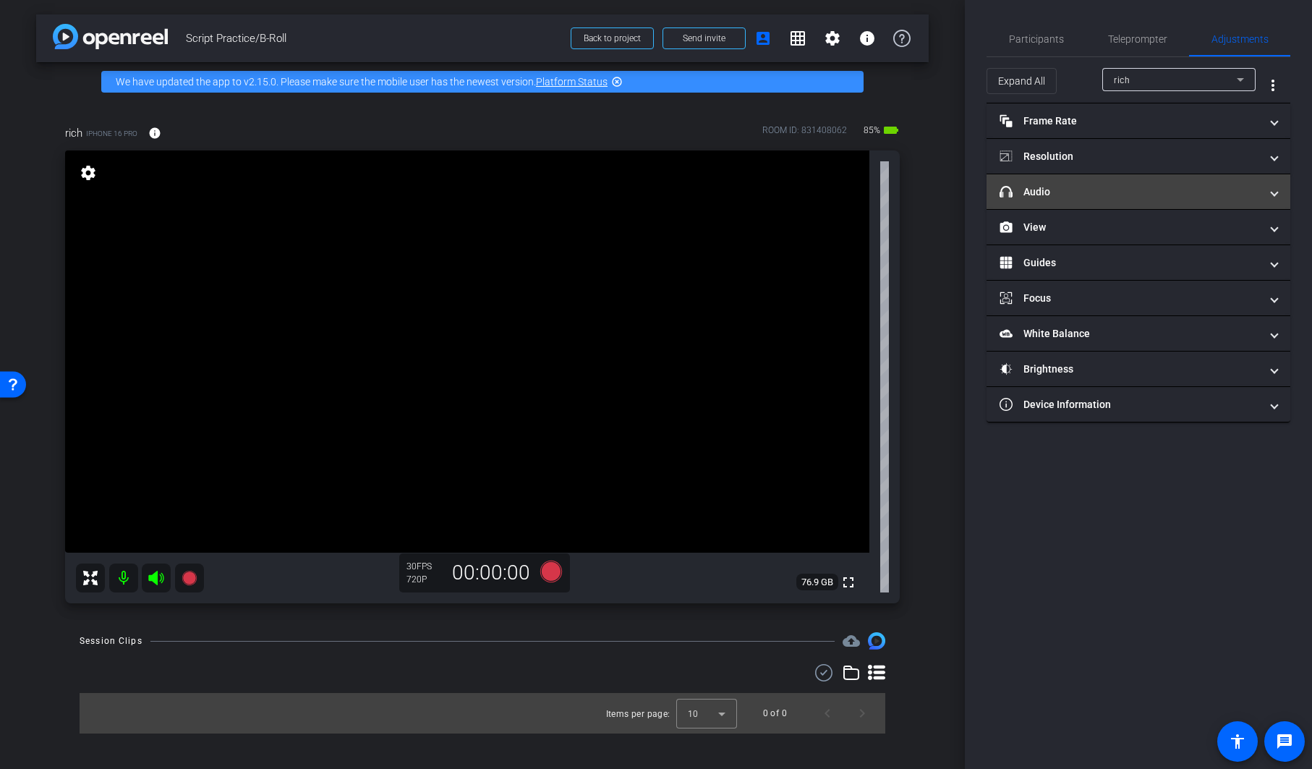
click at [1127, 191] on mat-panel-title "headphone icon Audio" at bounding box center [1130, 191] width 260 height 15
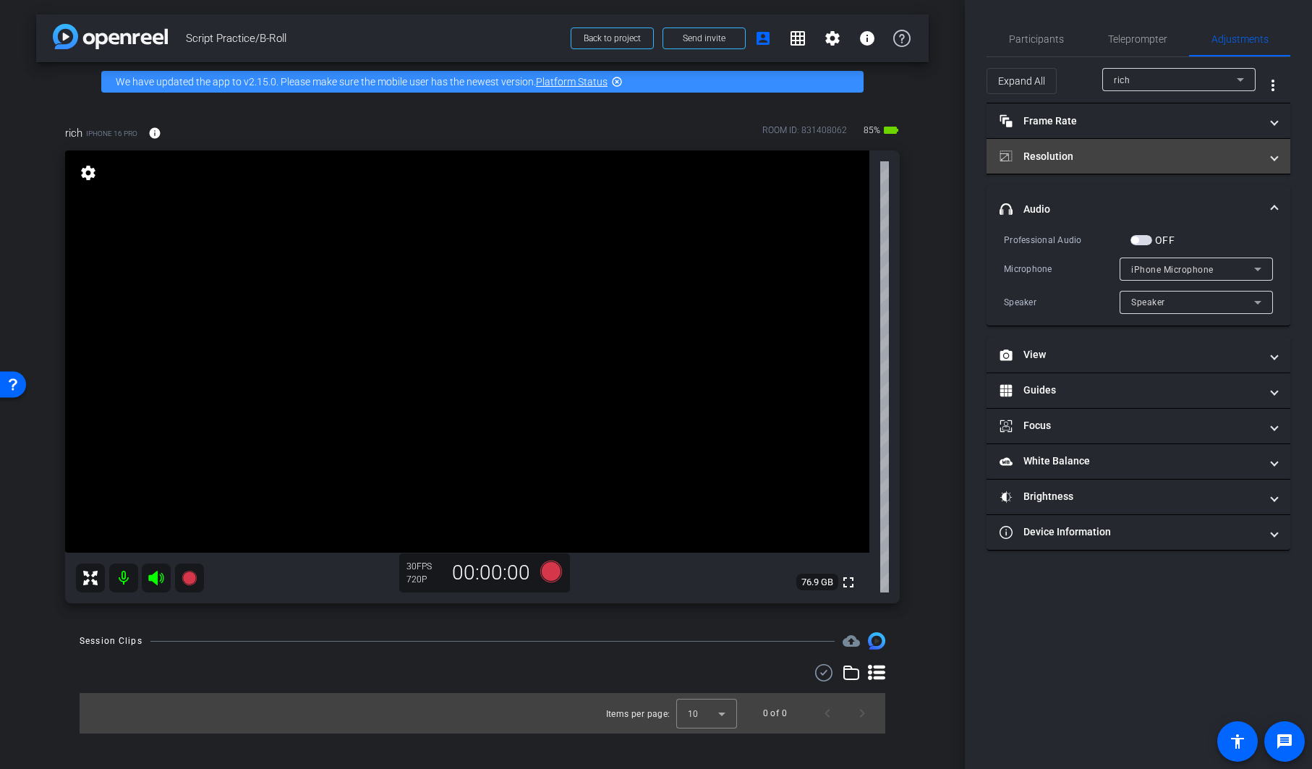
click at [1123, 158] on mat-panel-title "Resolution" at bounding box center [1130, 156] width 260 height 15
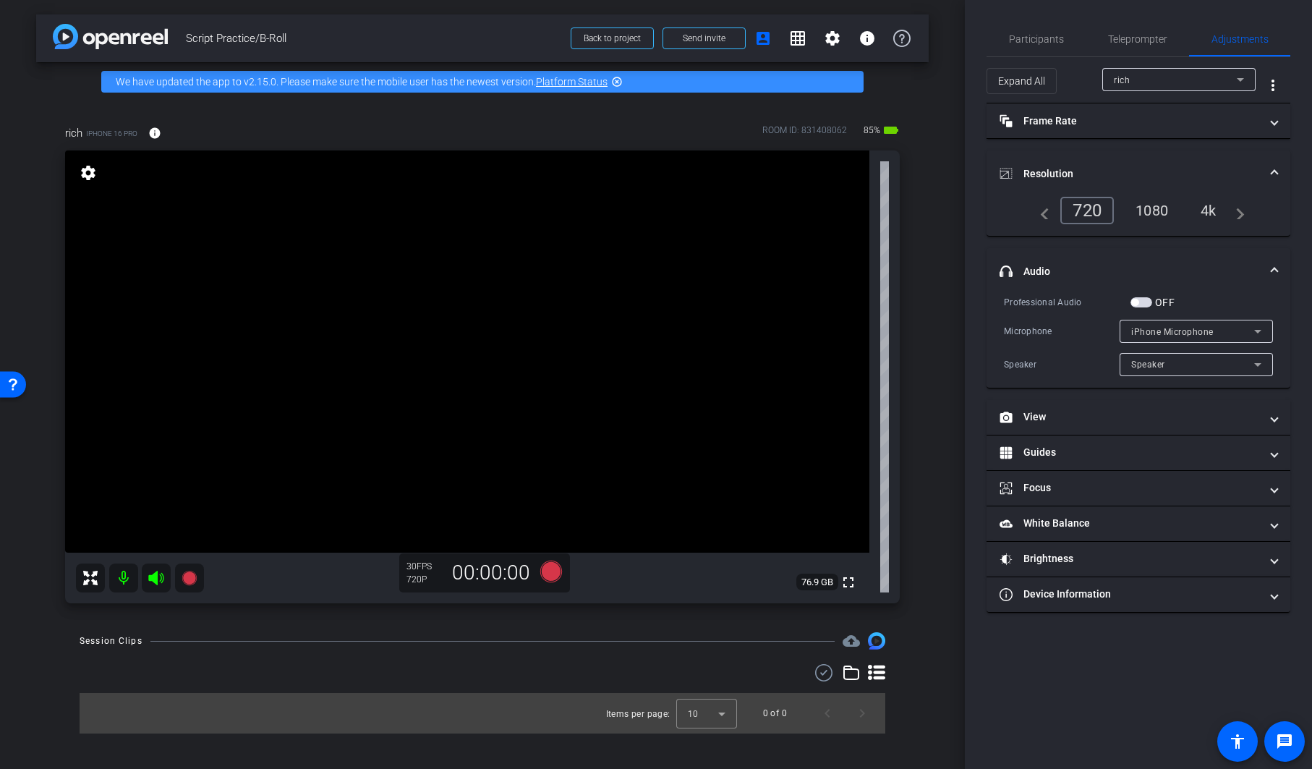
click at [1156, 213] on div "1080" at bounding box center [1152, 210] width 54 height 25
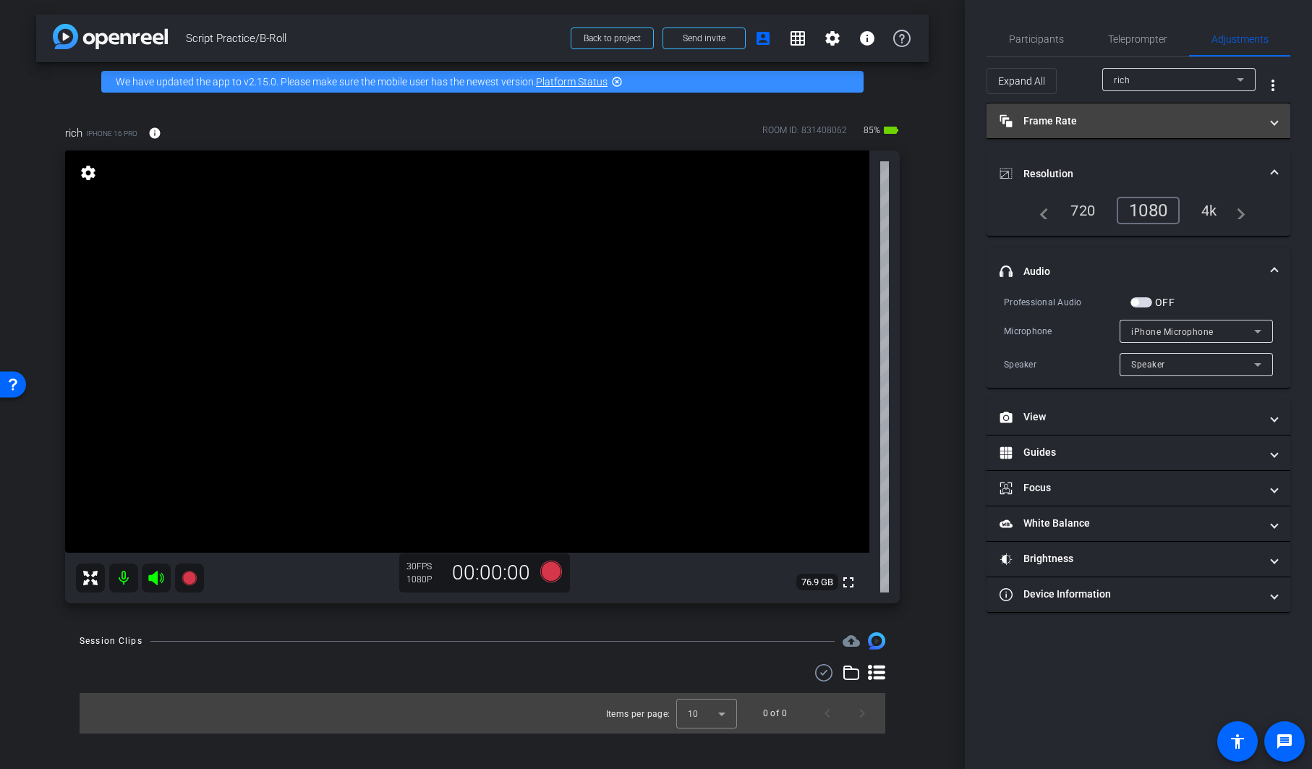
click at [1101, 123] on mat-panel-title "Frame Rate Frame Rate" at bounding box center [1130, 121] width 260 height 15
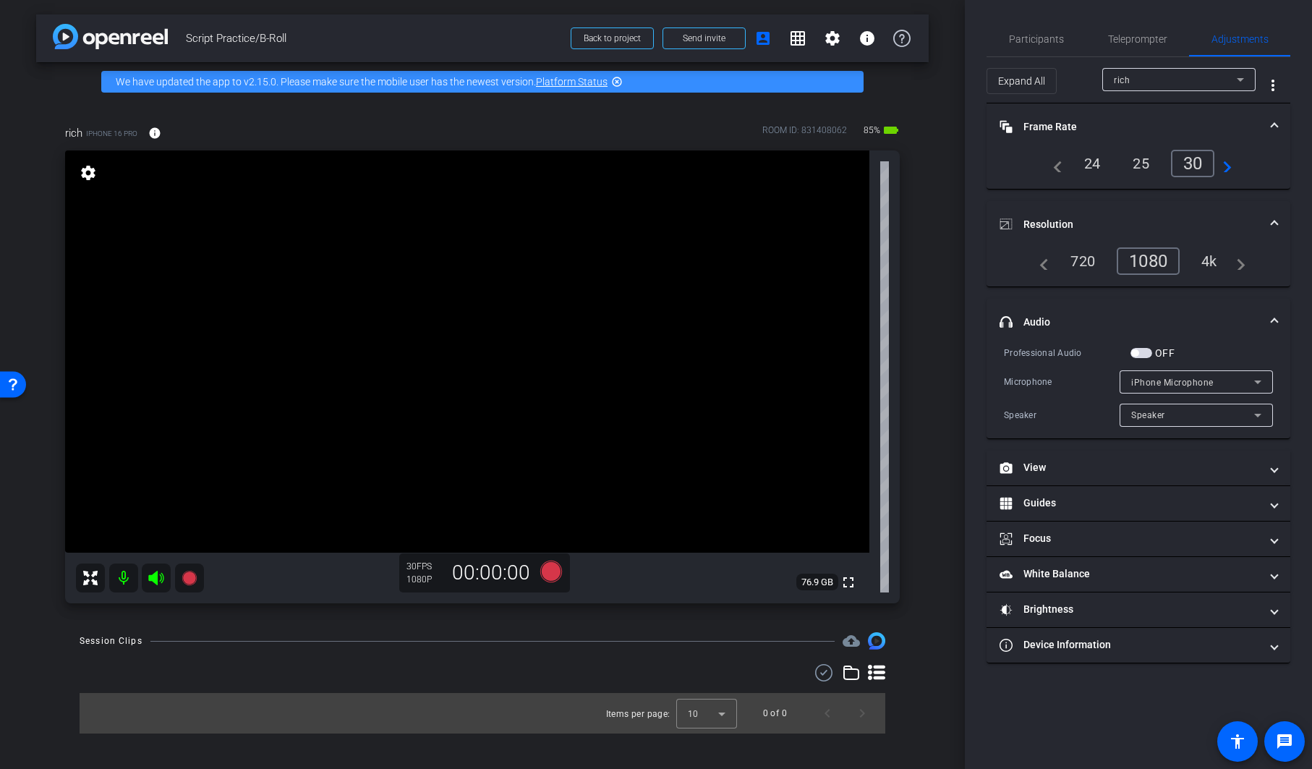
click at [1267, 123] on span "Frame Rate Frame Rate" at bounding box center [1136, 126] width 272 height 15
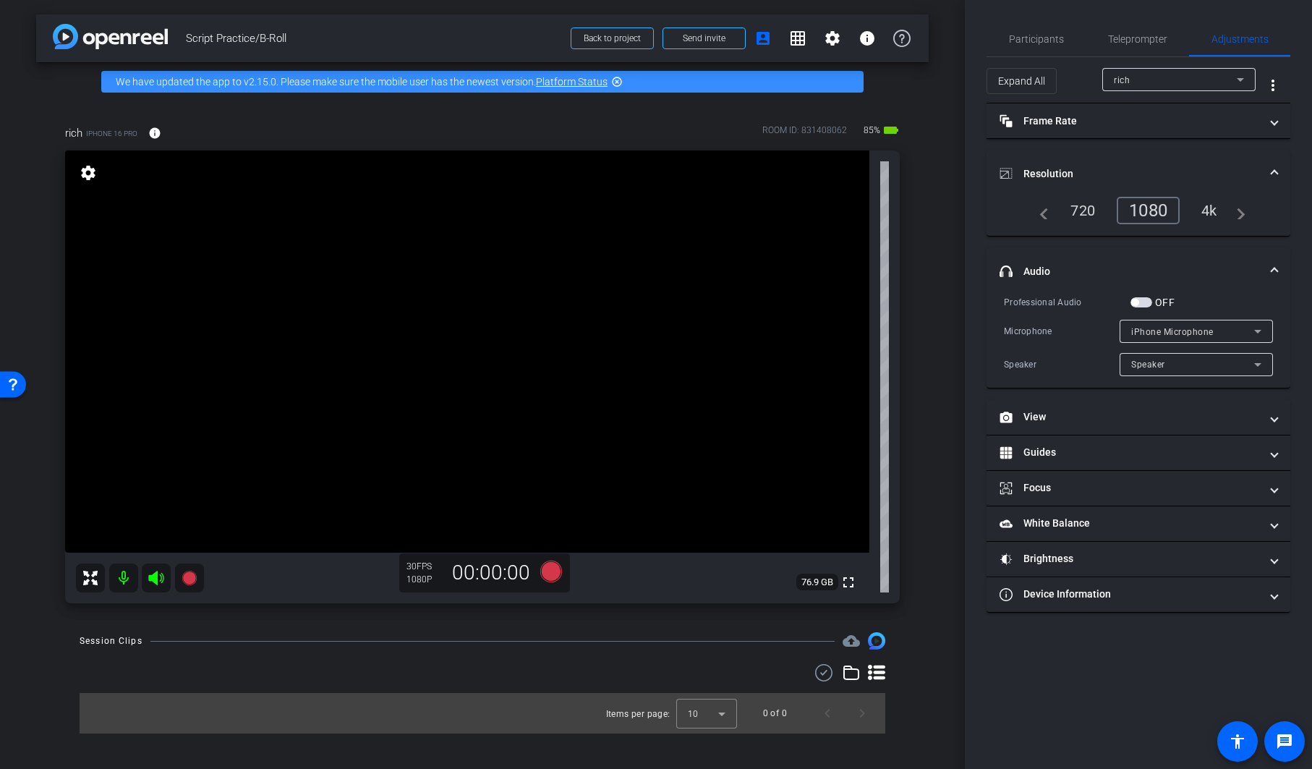
click at [1275, 170] on span at bounding box center [1275, 173] width 6 height 15
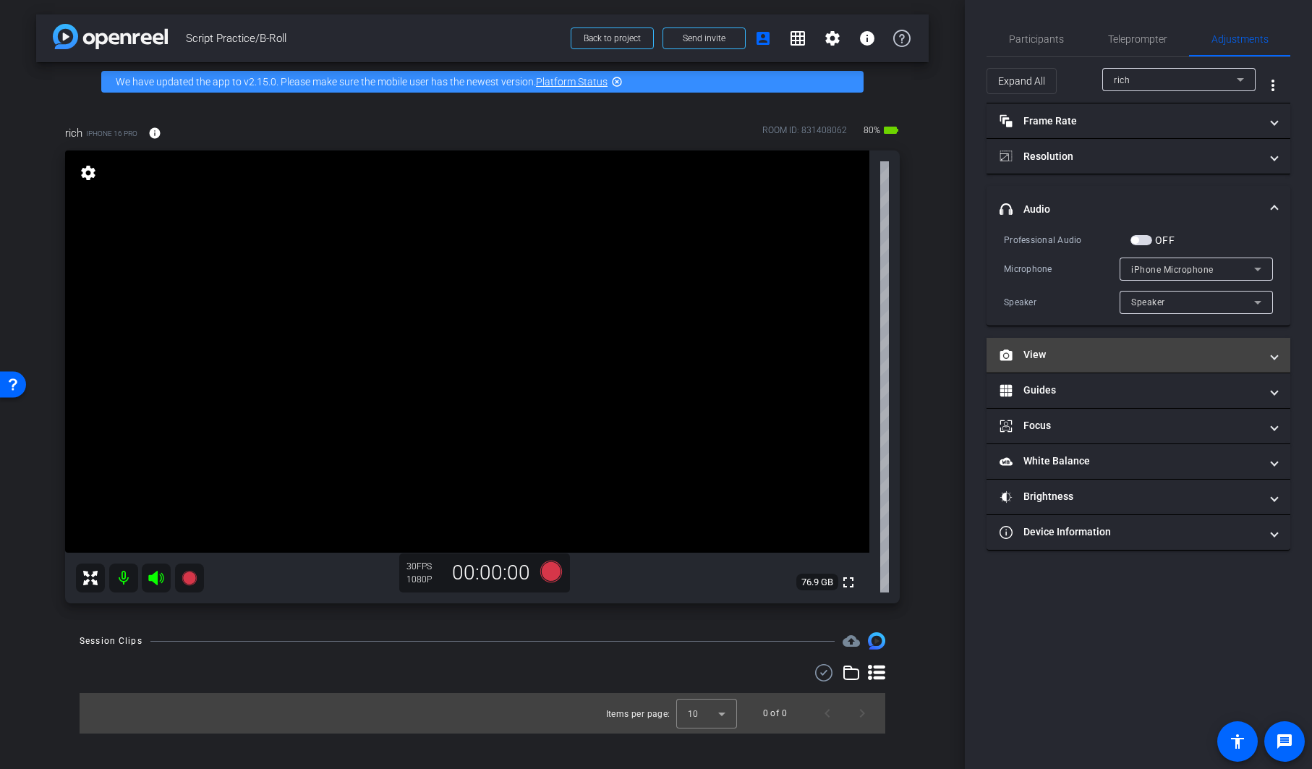
click at [1068, 361] on mat-panel-title "View" at bounding box center [1130, 354] width 260 height 15
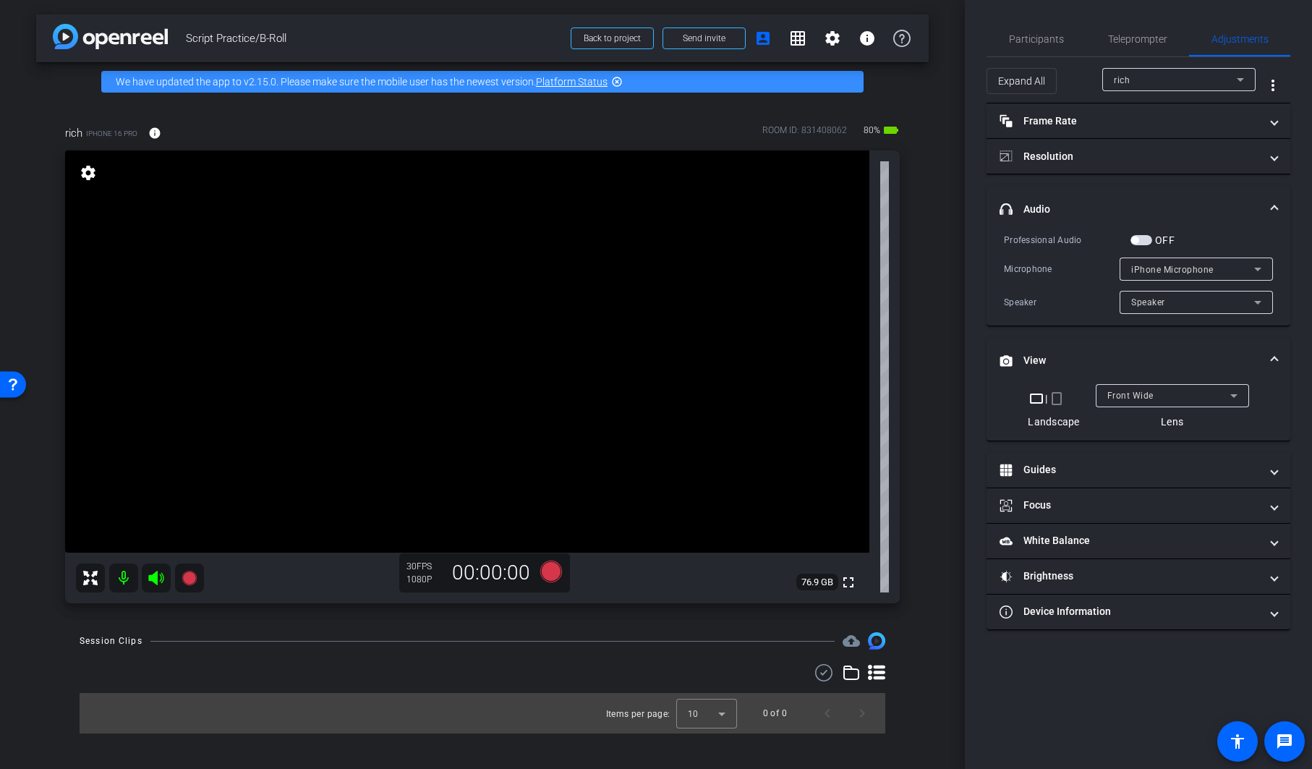
click at [1133, 386] on div "Front Wide" at bounding box center [1169, 395] width 123 height 18
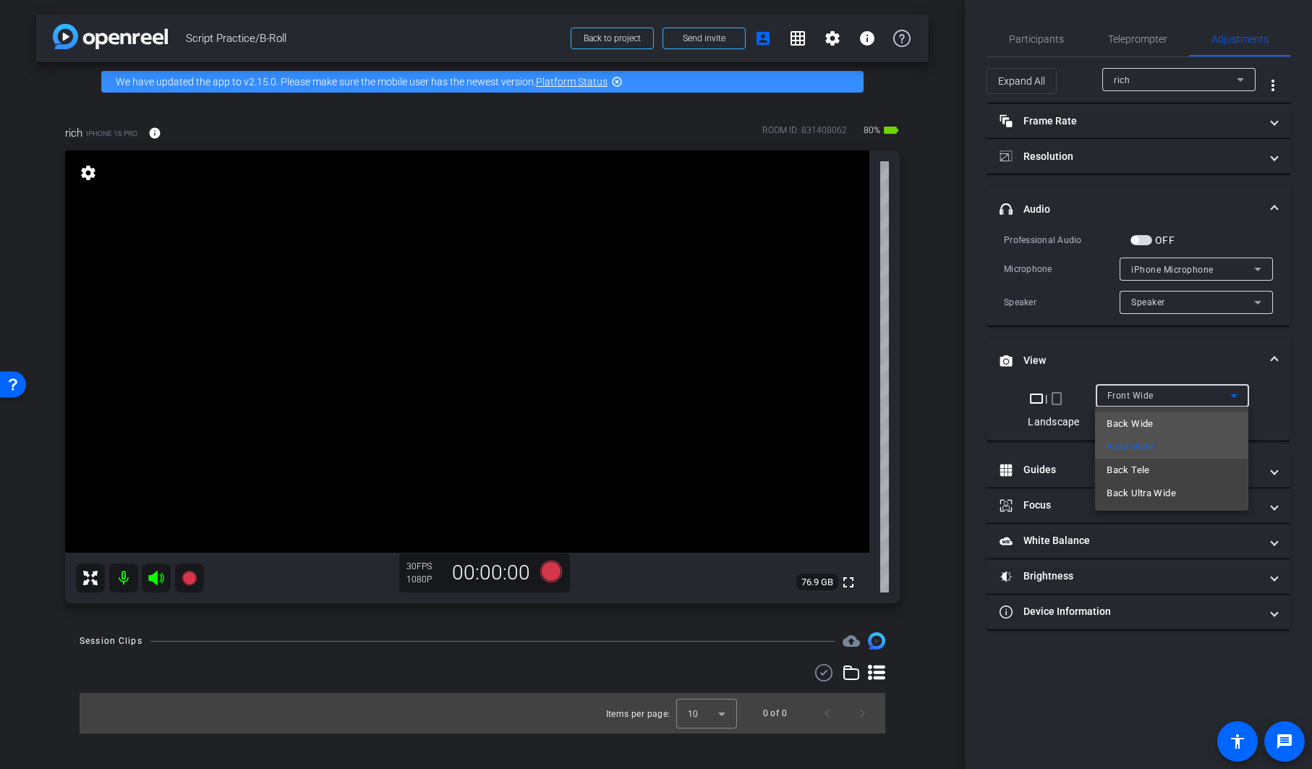
click at [1199, 422] on mat-option "Back Wide" at bounding box center [1171, 423] width 153 height 23
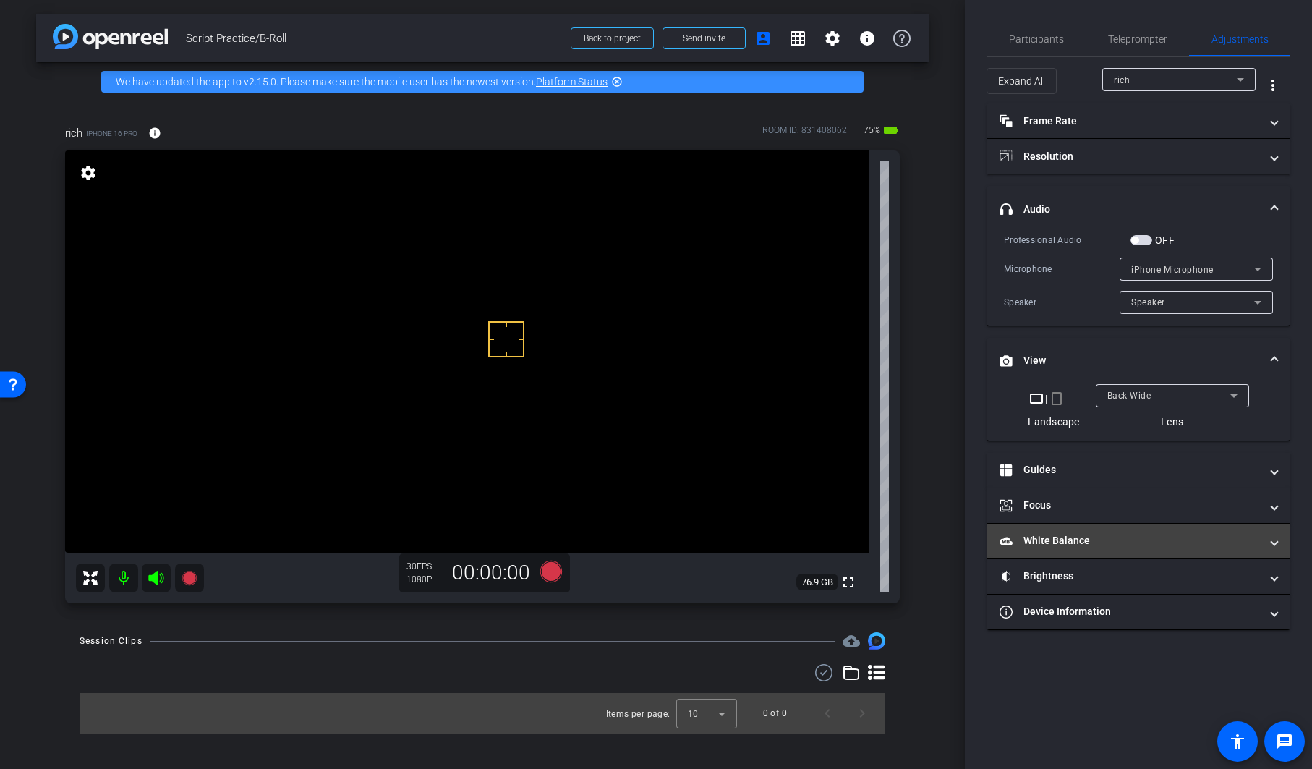
click at [1083, 540] on mat-panel-title "White Balance White Balance" at bounding box center [1130, 540] width 260 height 15
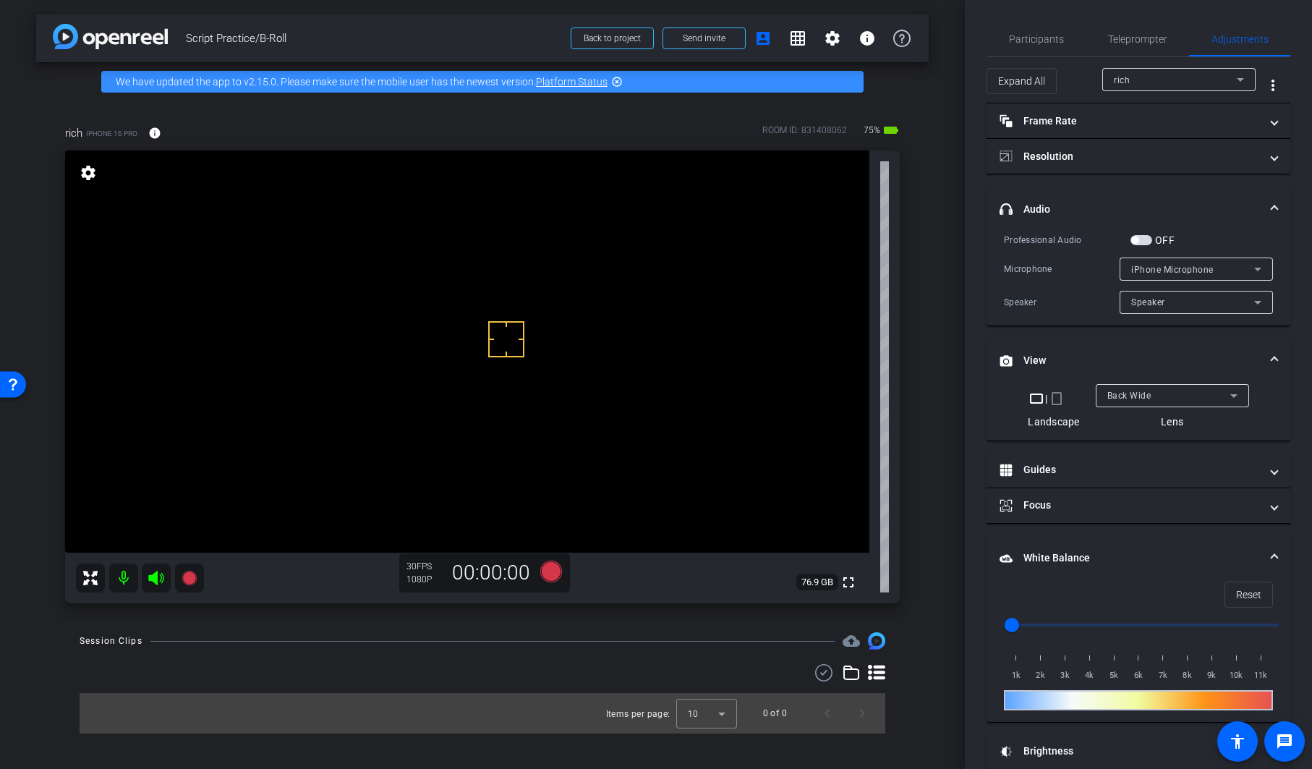
scroll to position [57, 0]
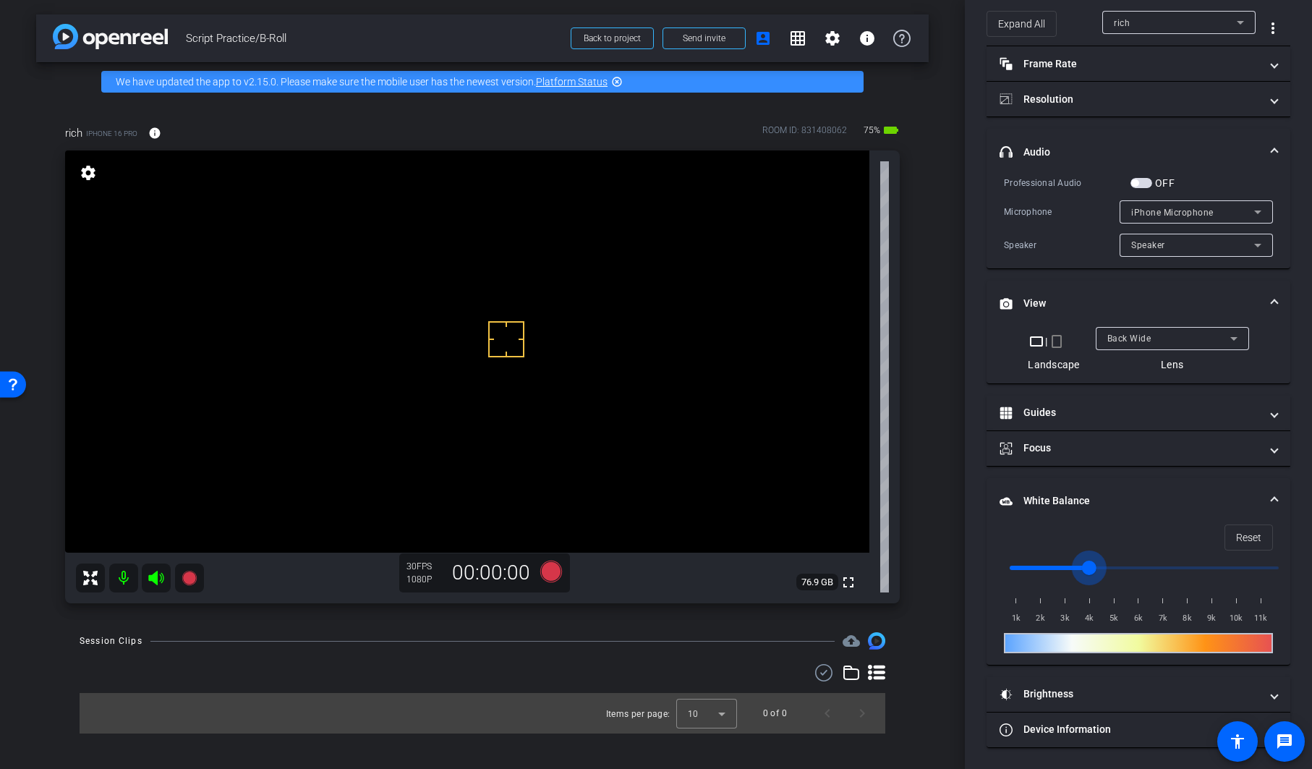
drag, startPoint x: 1014, startPoint y: 574, endPoint x: 1089, endPoint y: 571, distance: 75.3
click at [1089, 571] on input "range" at bounding box center [1144, 568] width 299 height 32
drag, startPoint x: 1091, startPoint y: 566, endPoint x: 1066, endPoint y: 576, distance: 27.3
click at [1066, 576] on input "range" at bounding box center [1144, 568] width 299 height 32
drag, startPoint x: 1068, startPoint y: 569, endPoint x: 1042, endPoint y: 574, distance: 25.8
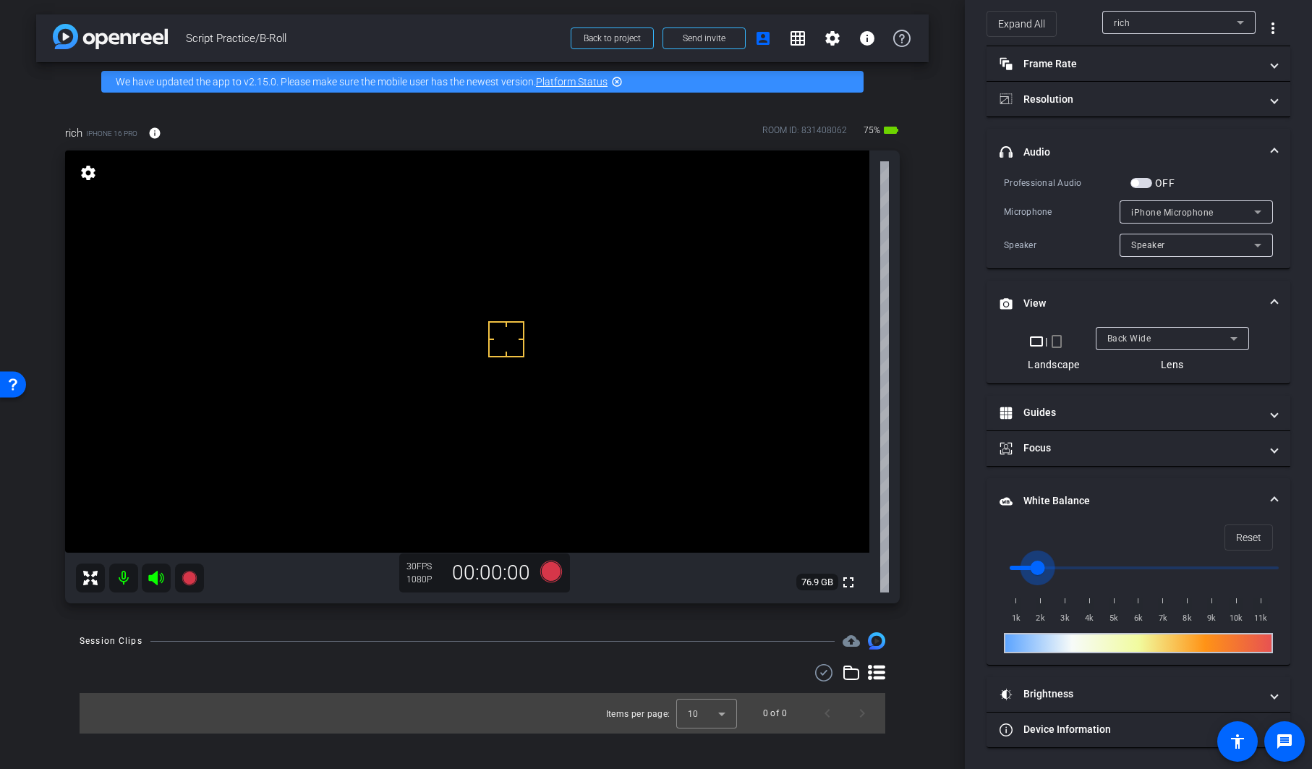
click at [1042, 574] on input "range" at bounding box center [1144, 568] width 299 height 32
drag, startPoint x: 1040, startPoint y: 568, endPoint x: 1024, endPoint y: 571, distance: 16.9
click at [1024, 571] on input "range" at bounding box center [1144, 568] width 299 height 32
drag, startPoint x: 1024, startPoint y: 570, endPoint x: 1033, endPoint y: 570, distance: 8.7
click at [1033, 570] on input "range" at bounding box center [1144, 568] width 299 height 32
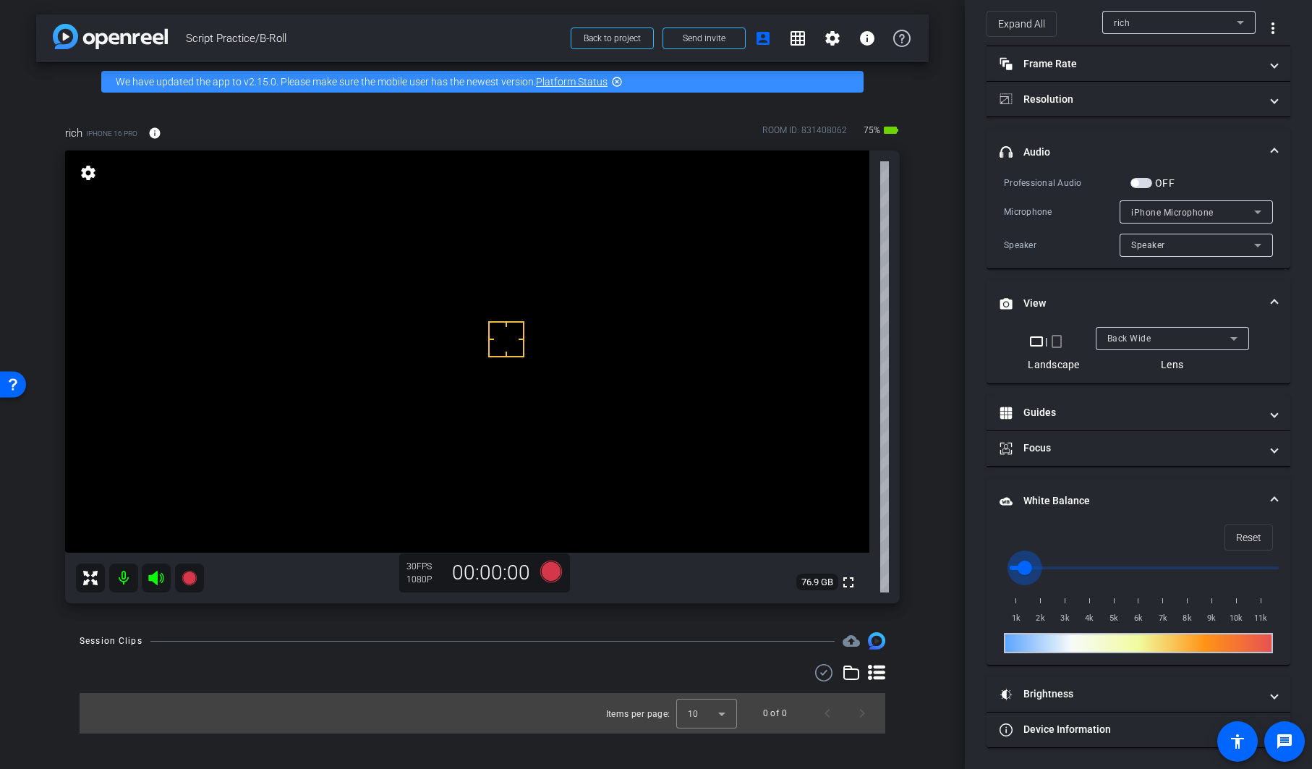
drag, startPoint x: 1036, startPoint y: 569, endPoint x: 1029, endPoint y: 571, distance: 7.6
click at [1029, 571] on input "range" at bounding box center [1144, 568] width 299 height 32
click at [1031, 568] on input "range" at bounding box center [1144, 568] width 299 height 32
click at [1034, 569] on input "range" at bounding box center [1144, 568] width 299 height 32
click at [1236, 527] on span "Reset" at bounding box center [1248, 537] width 25 height 27
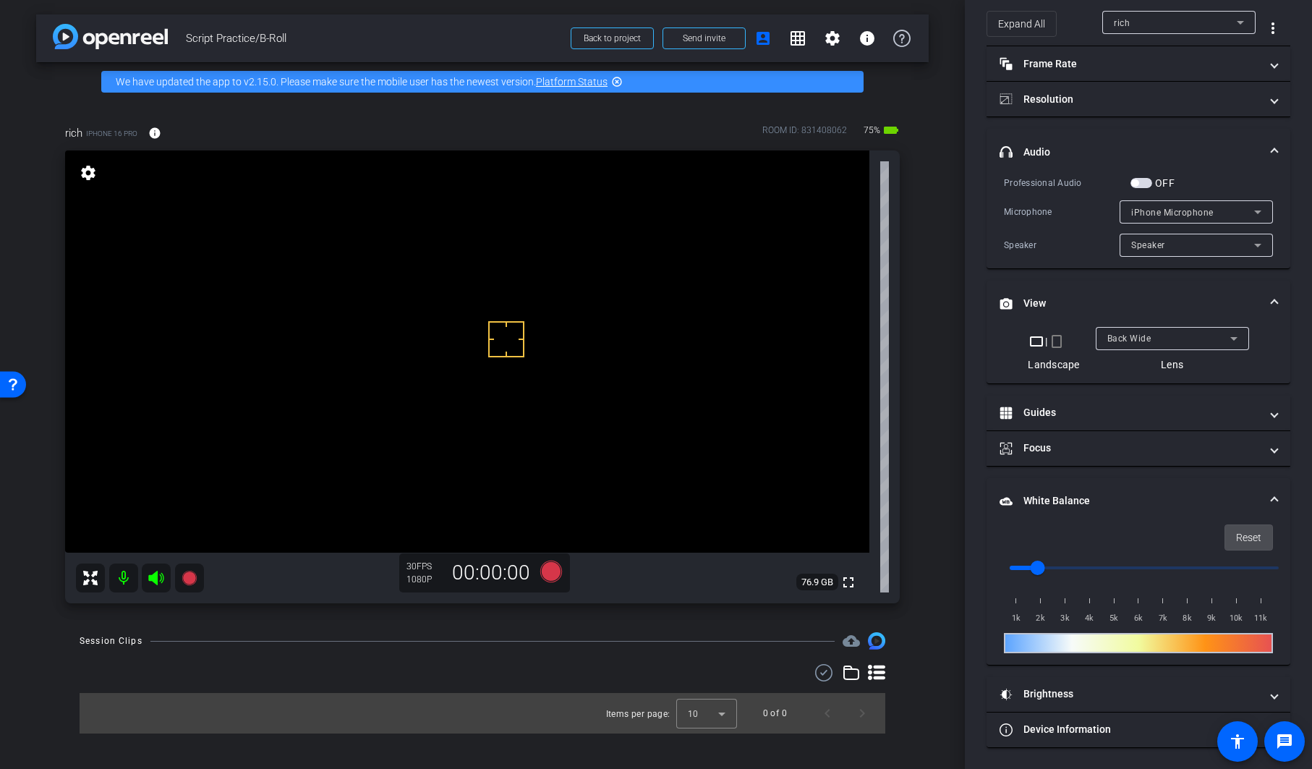
type input "1000"
click at [1027, 602] on div "1k 2k 3k 4k 5k 6k 7k 8k 9k 10k 11k" at bounding box center [1138, 605] width 269 height 41
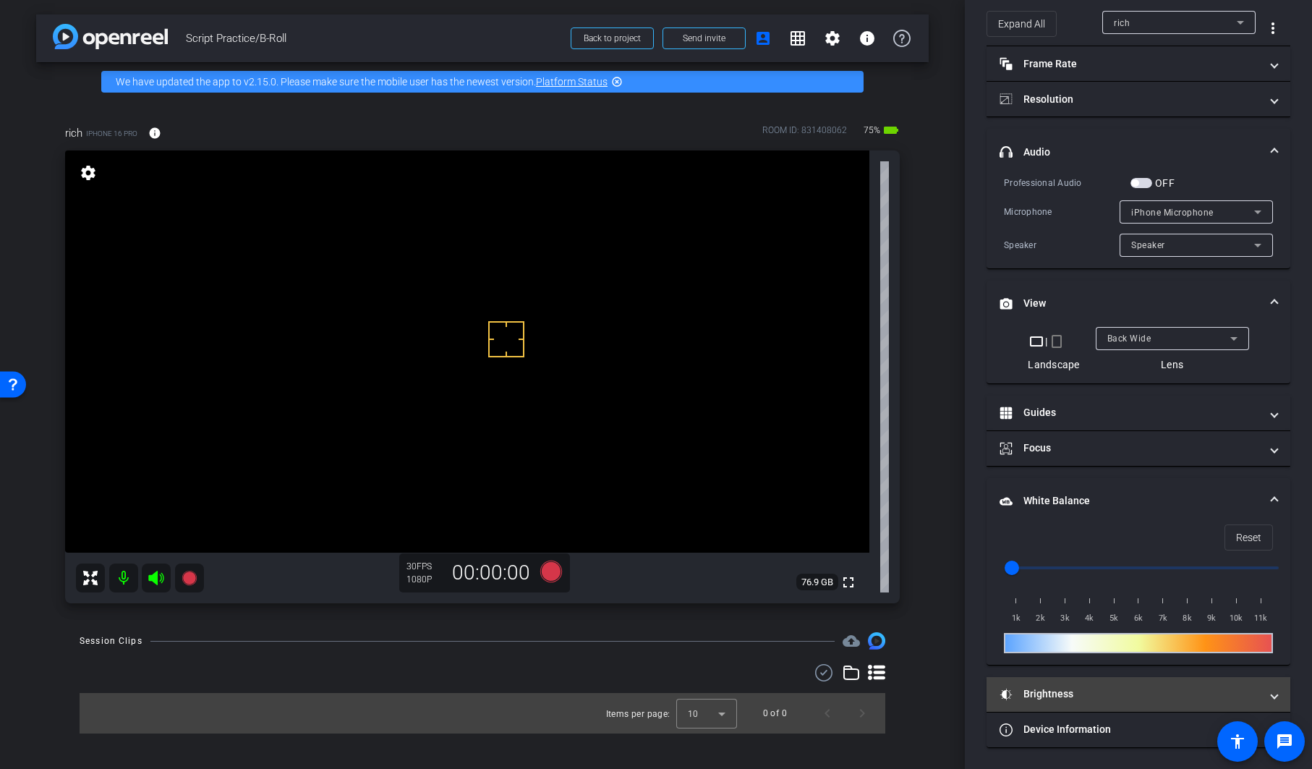
click at [1063, 707] on mat-expansion-panel-header "Brightness" at bounding box center [1139, 694] width 304 height 35
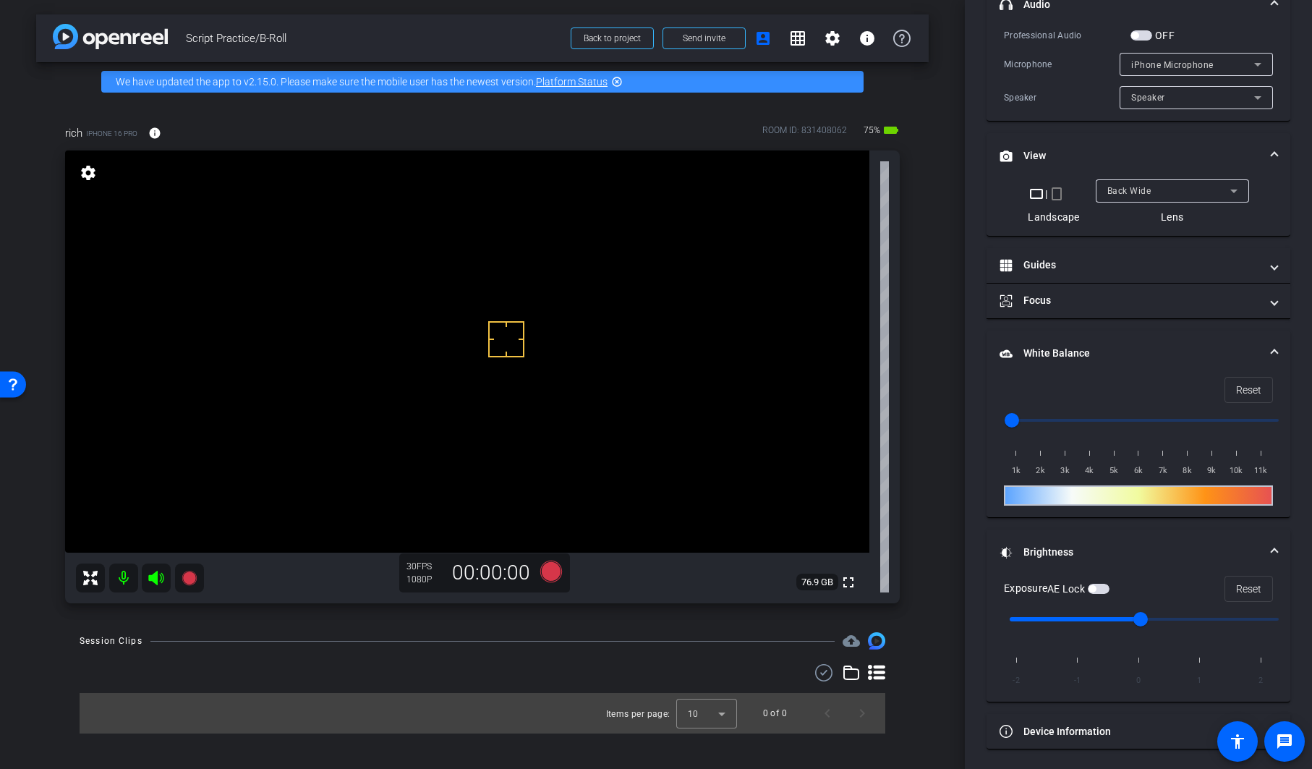
scroll to position [206, 0]
drag, startPoint x: 1140, startPoint y: 618, endPoint x: 1096, endPoint y: 621, distance: 44.2
click at [1096, 621] on input "range" at bounding box center [1144, 618] width 299 height 32
drag, startPoint x: 1082, startPoint y: 619, endPoint x: 1110, endPoint y: 620, distance: 28.2
type input "0"
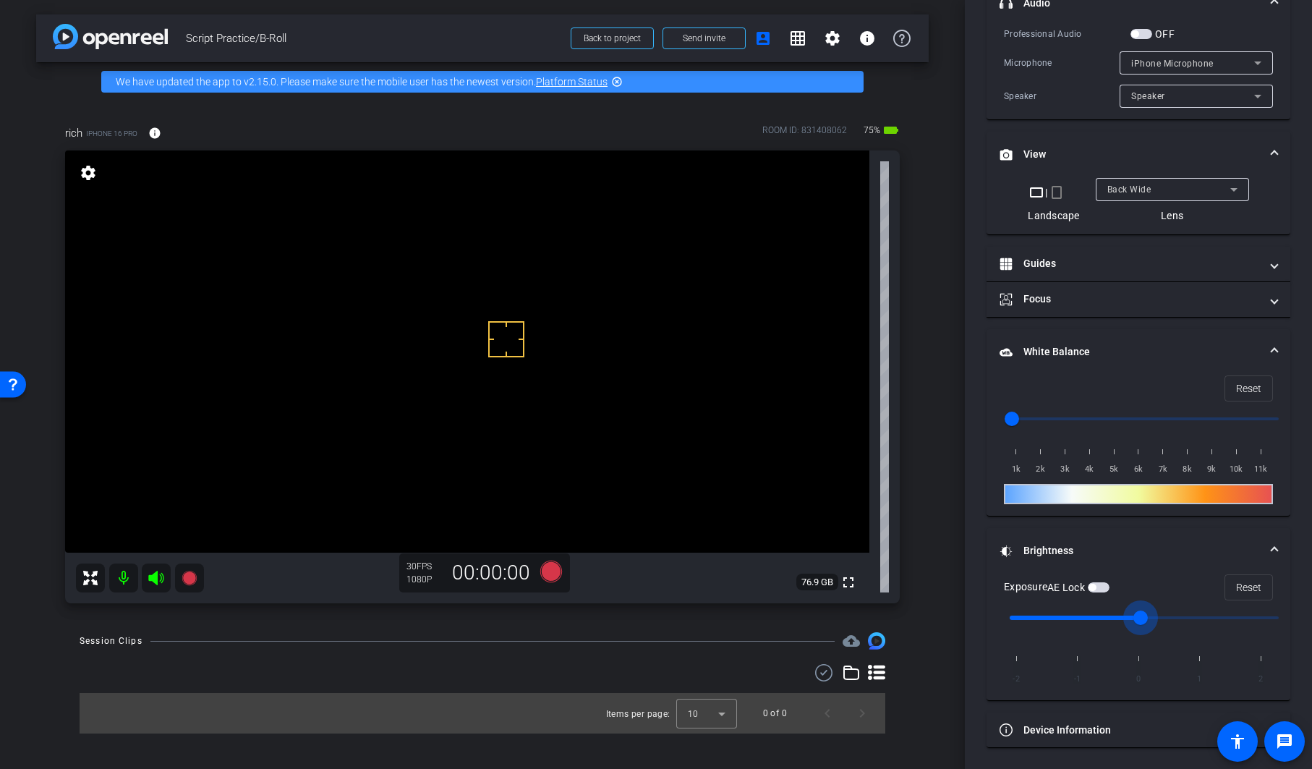
click at [1110, 620] on input "range" at bounding box center [1144, 618] width 299 height 32
click at [1236, 588] on span "Reset" at bounding box center [1248, 587] width 25 height 27
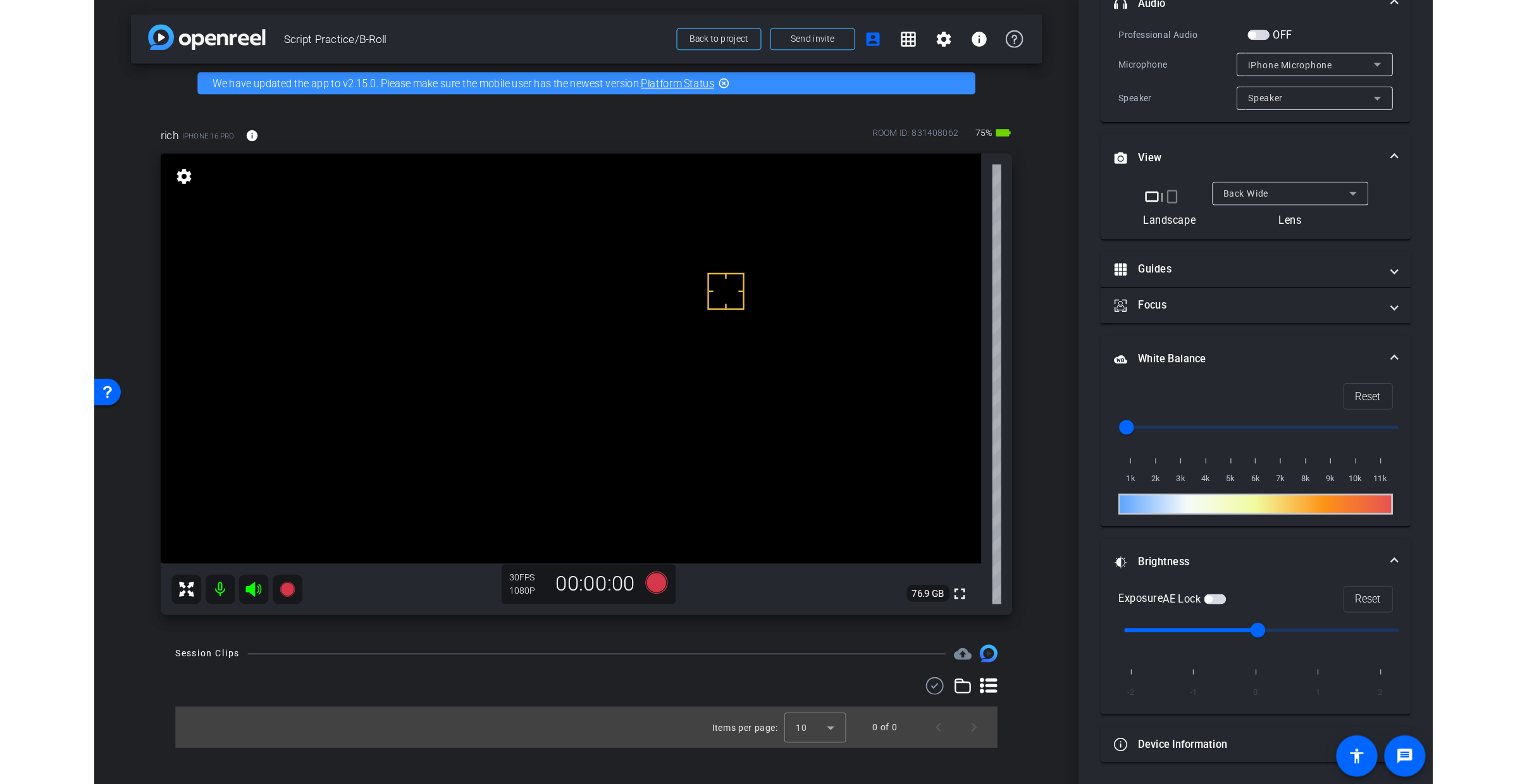
scroll to position [0, 0]
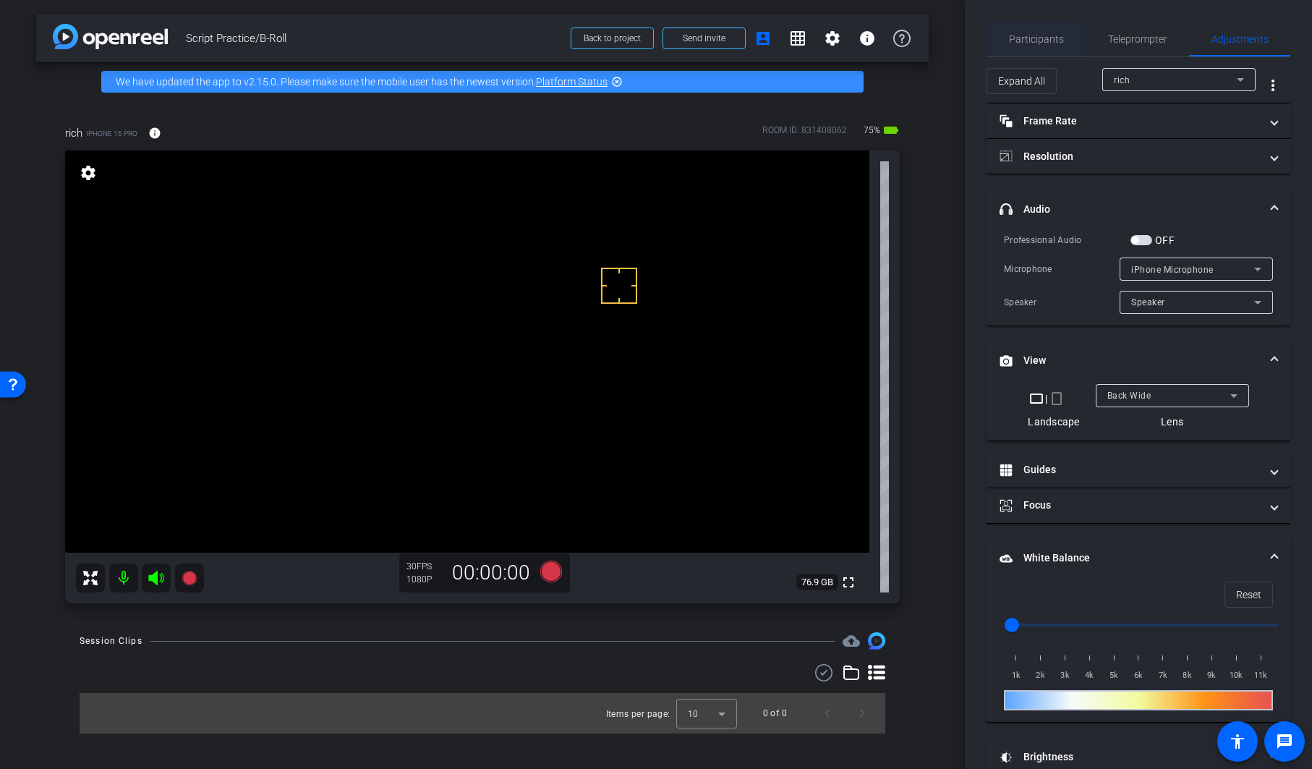
click at [1050, 37] on span "Participants" at bounding box center [1036, 39] width 55 height 10
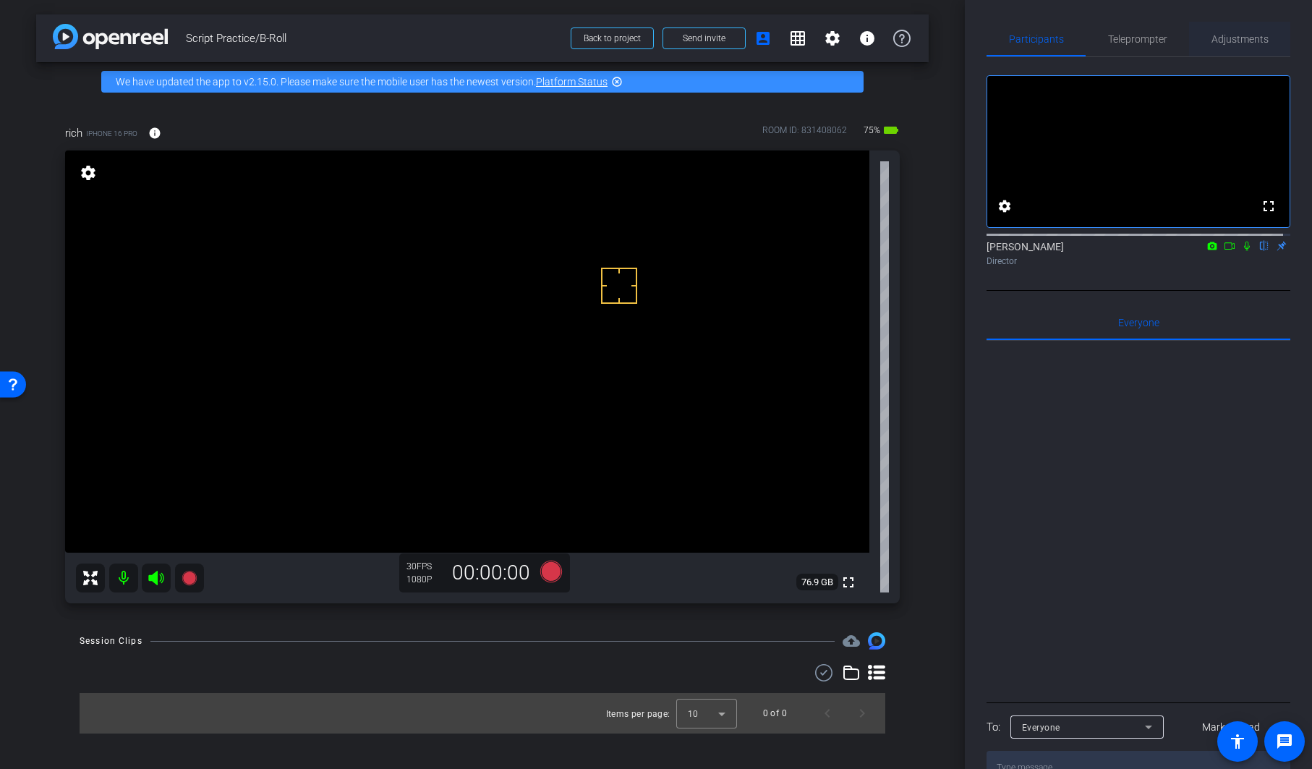
click at [1244, 35] on span "Adjustments" at bounding box center [1240, 39] width 57 height 10
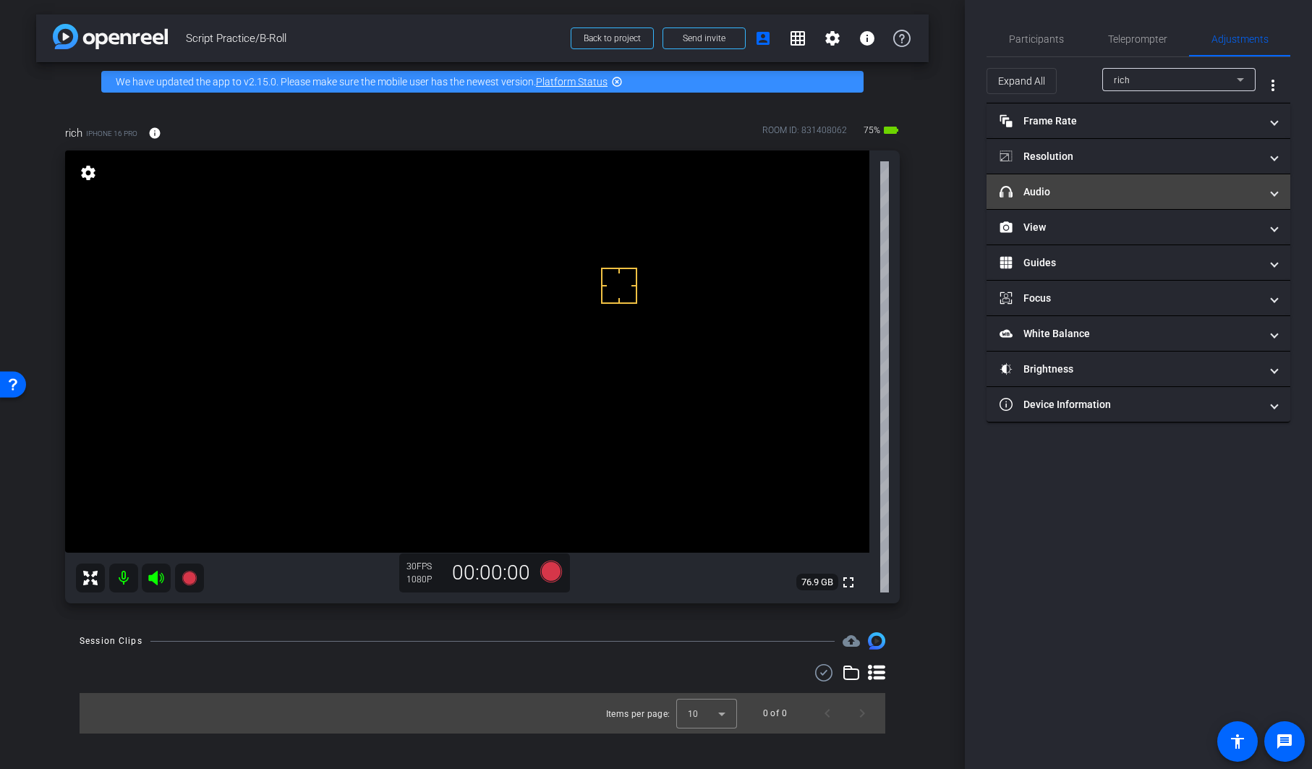
click at [1100, 187] on mat-panel-title "headphone icon Audio" at bounding box center [1130, 191] width 260 height 15
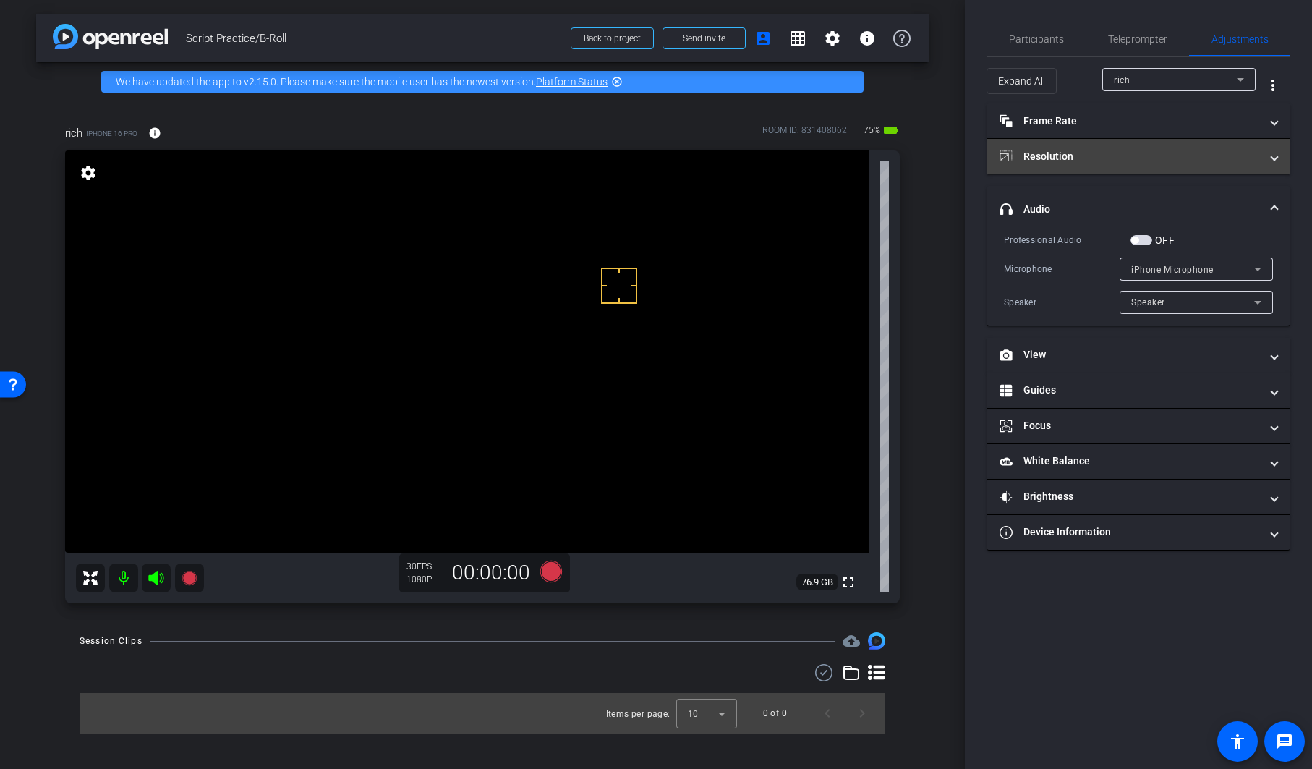
click at [1135, 157] on mat-panel-title "Resolution" at bounding box center [1130, 156] width 260 height 15
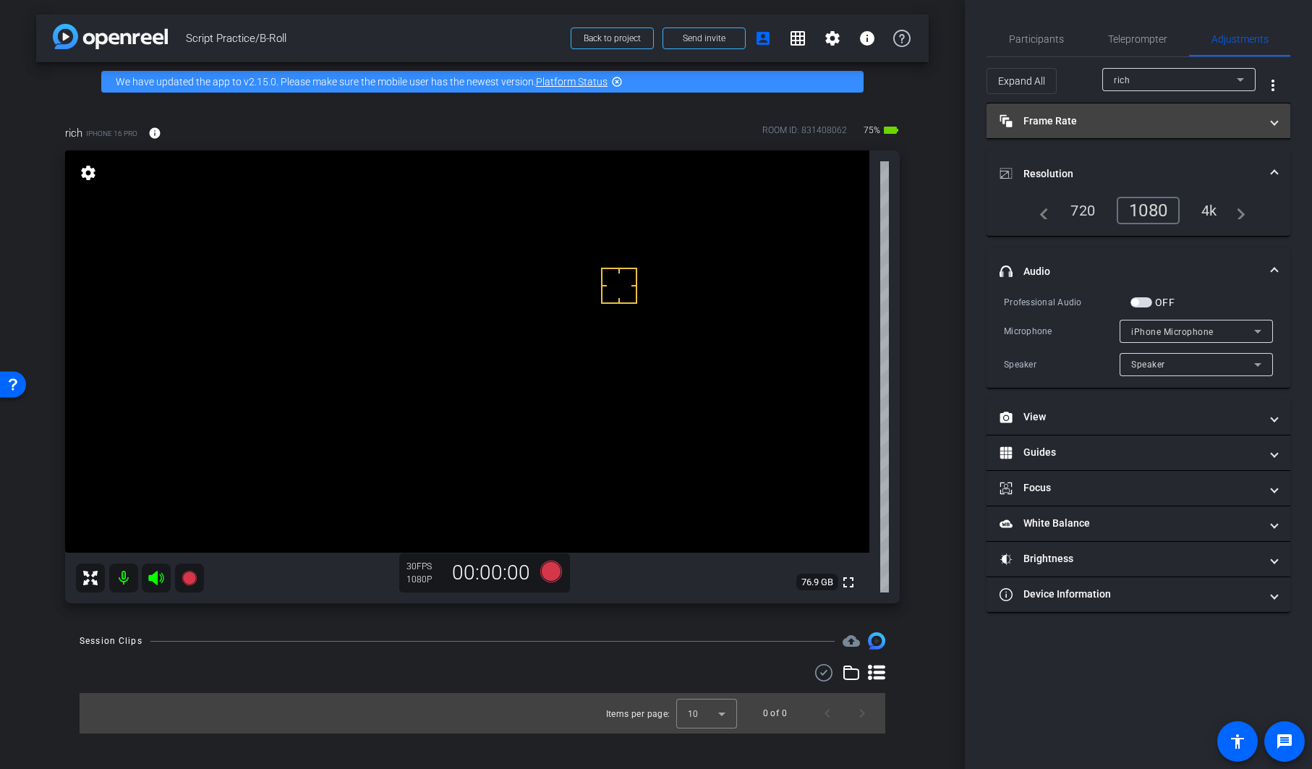
click at [1123, 116] on mat-panel-title "Frame Rate Frame Rate" at bounding box center [1130, 121] width 260 height 15
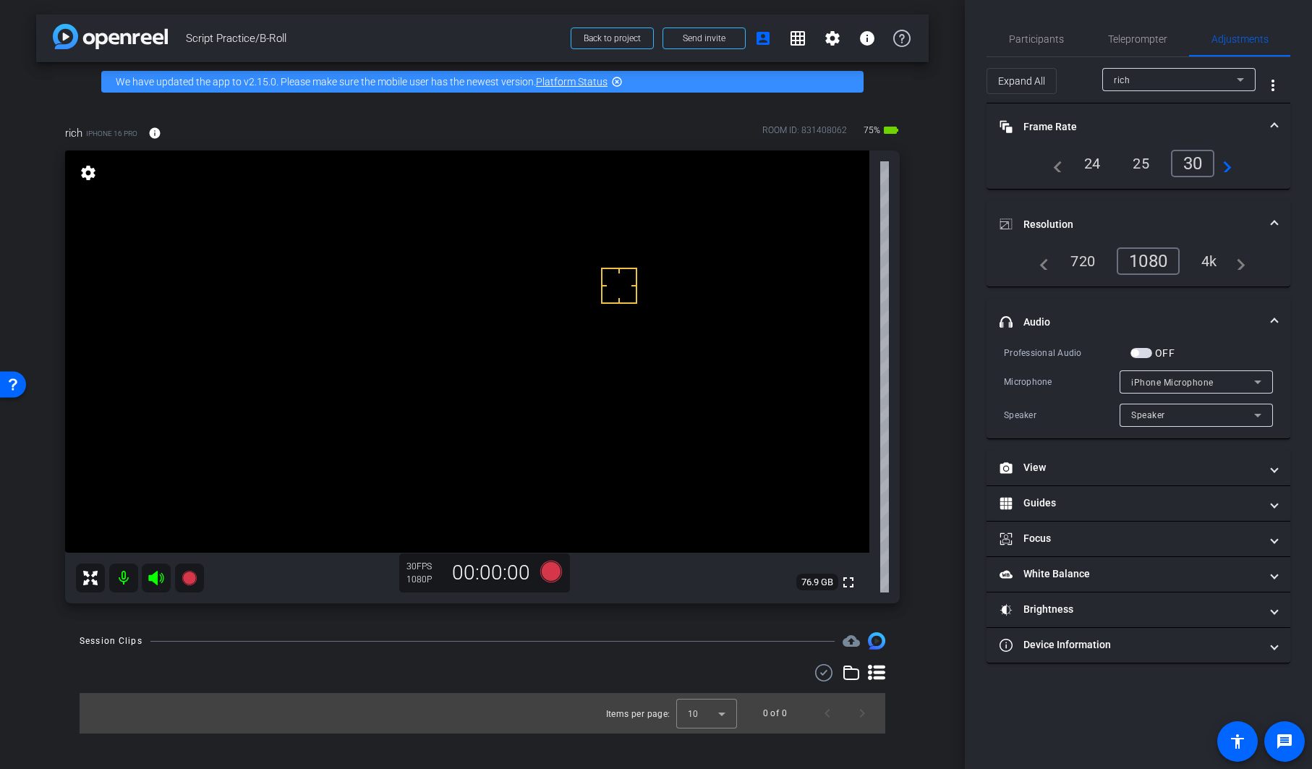
click at [1271, 222] on span "Resolution" at bounding box center [1136, 224] width 272 height 15
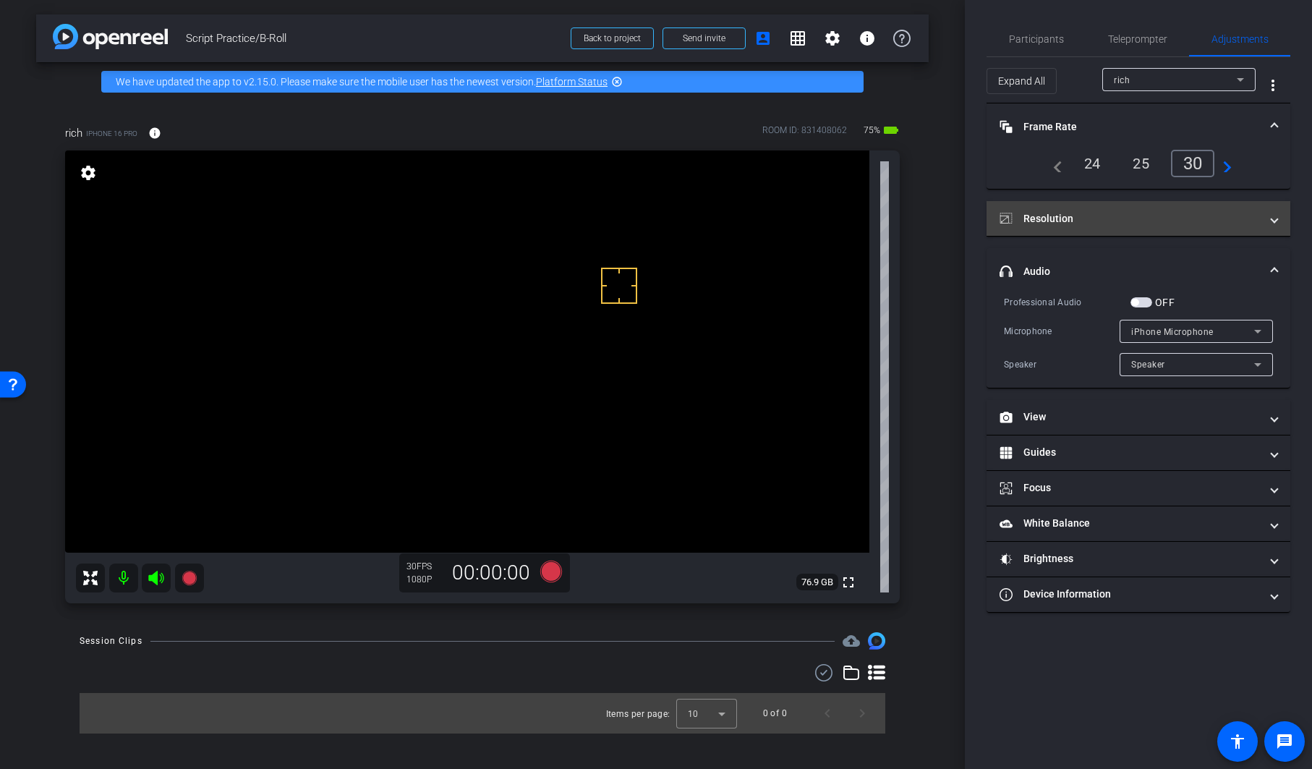
click at [1278, 221] on mat-expansion-panel-header "Resolution" at bounding box center [1139, 218] width 304 height 35
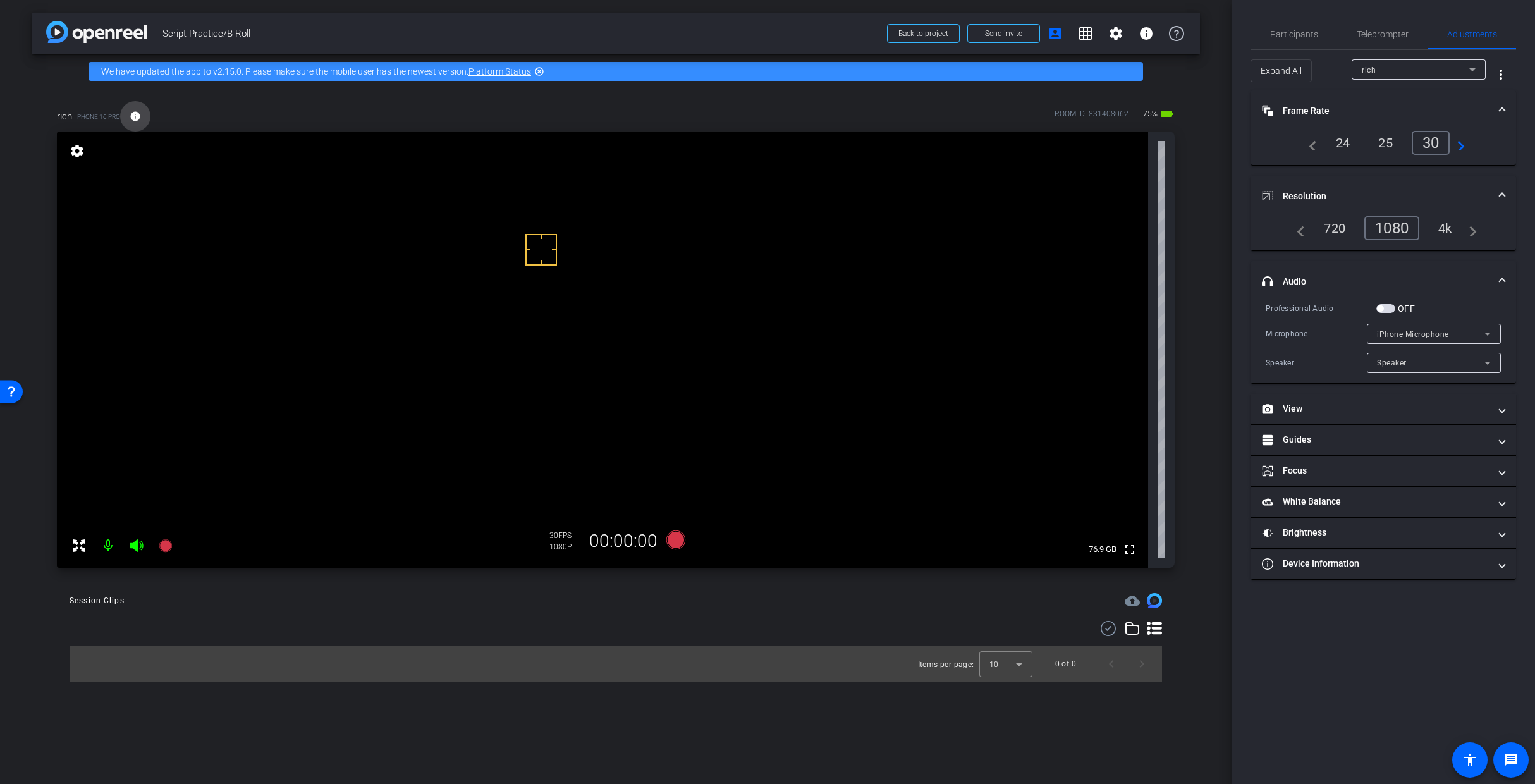
click at [138, 115] on mat-icon "info" at bounding box center [135, 116] width 11 height 11
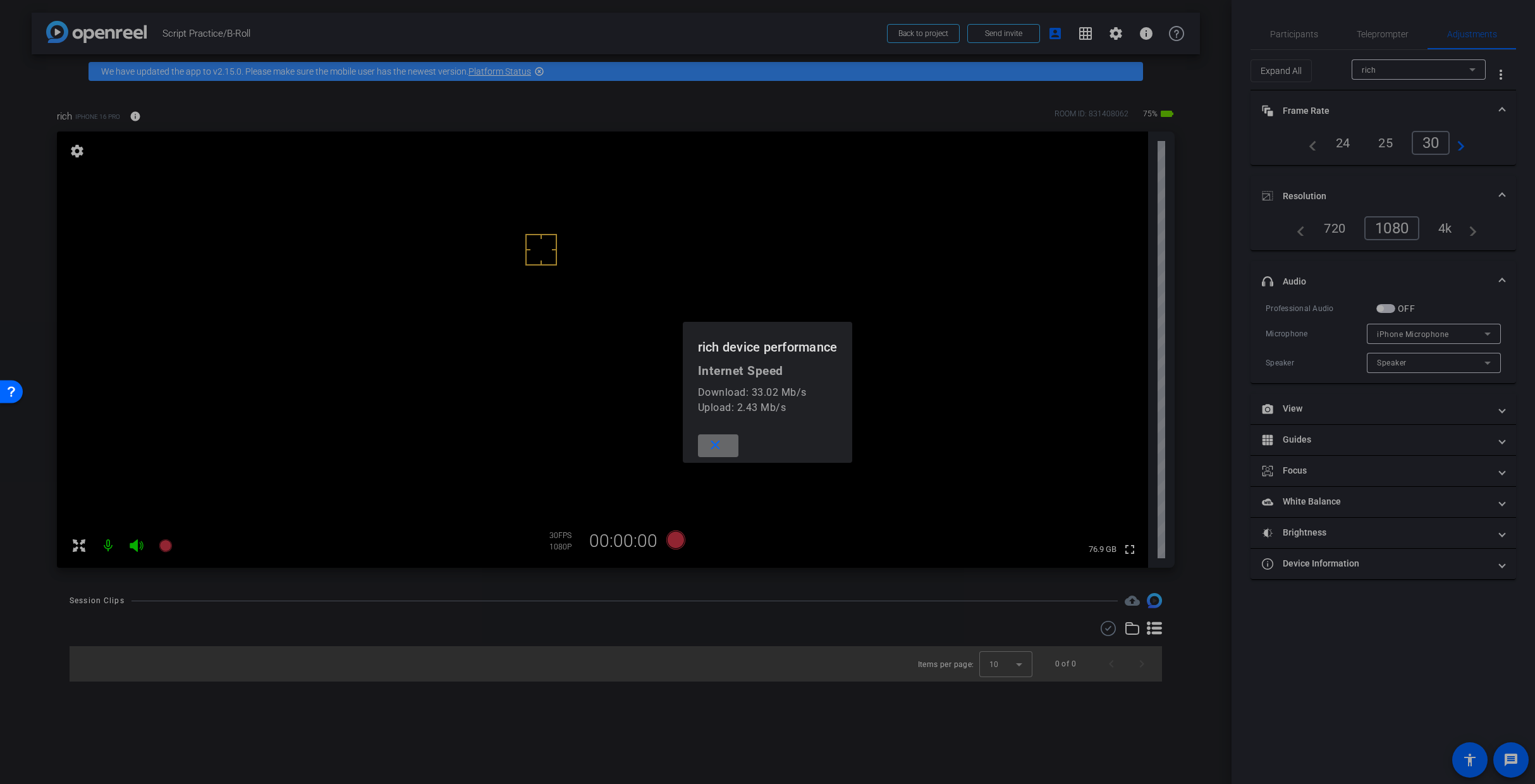
click at [722, 442] on mat-icon "close" at bounding box center [715, 446] width 16 height 16
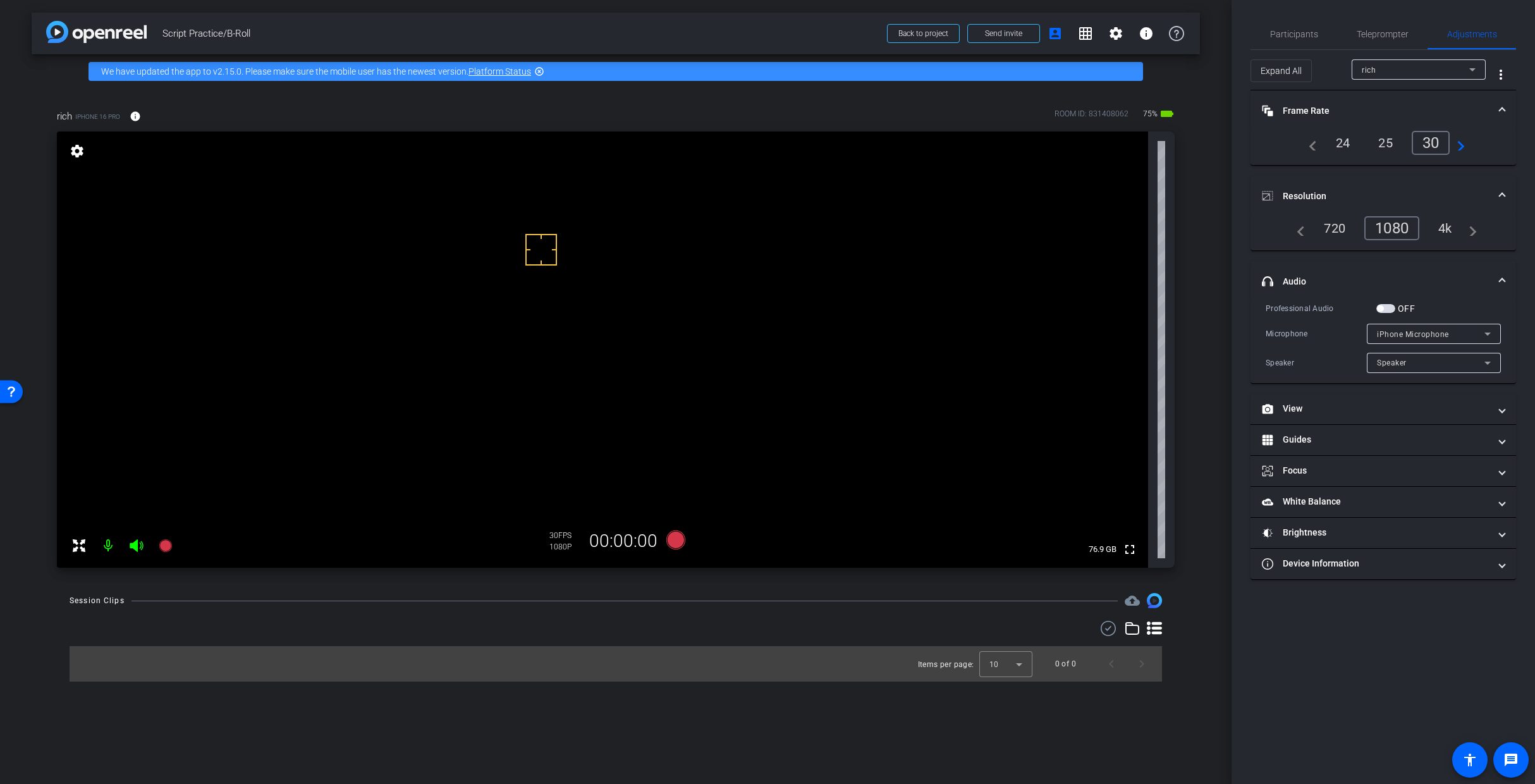
click at [636, 305] on video at bounding box center [602, 349] width 1092 height 436
click at [639, 301] on div at bounding box center [636, 305] width 31 height 31
click at [639, 294] on video at bounding box center [602, 349] width 1092 height 436
click at [660, 319] on div at bounding box center [661, 319] width 31 height 31
click at [629, 297] on video at bounding box center [602, 349] width 1092 height 436
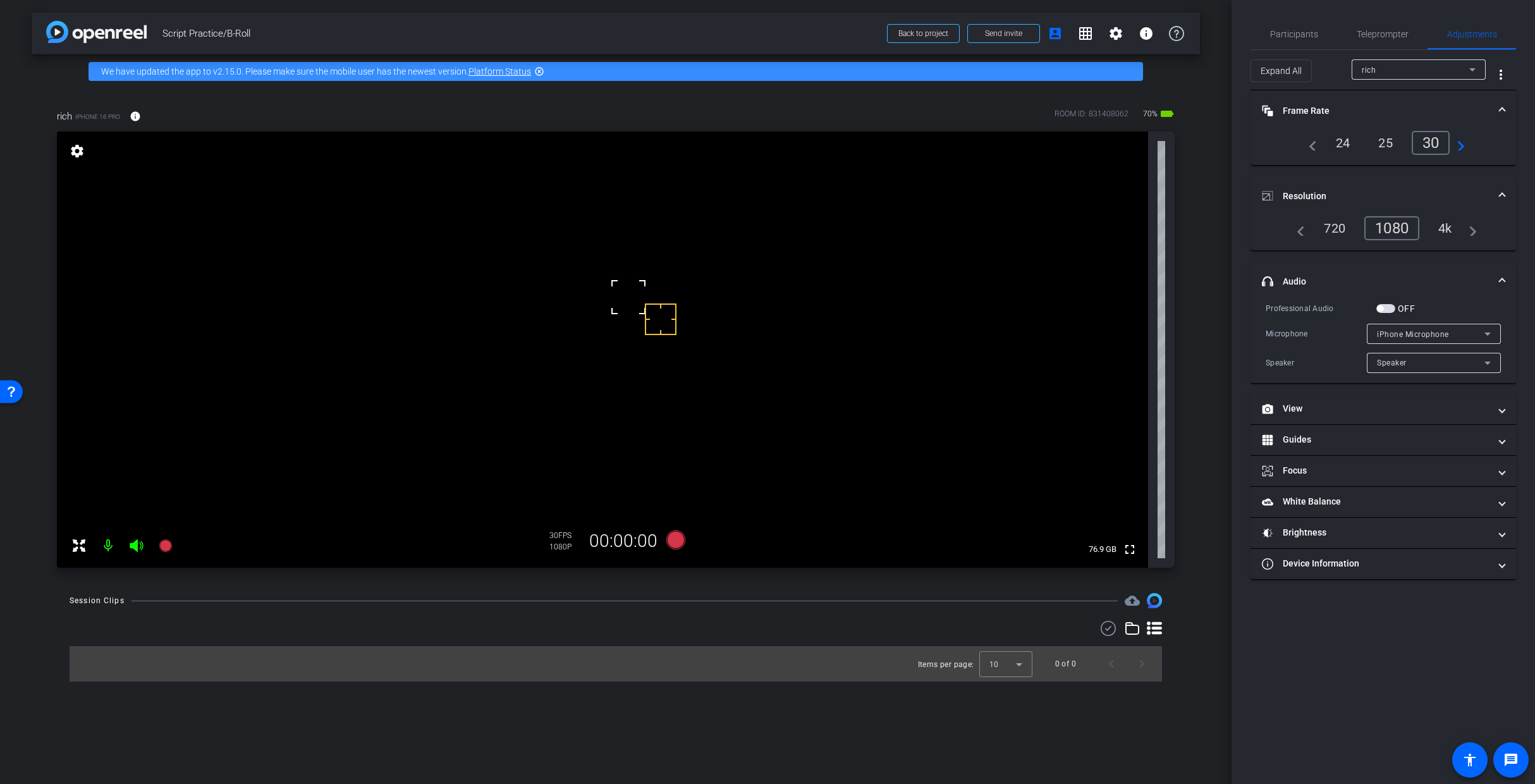
click at [663, 303] on div at bounding box center [661, 319] width 31 height 31
click at [1147, 280] on span at bounding box center [1503, 281] width 5 height 13
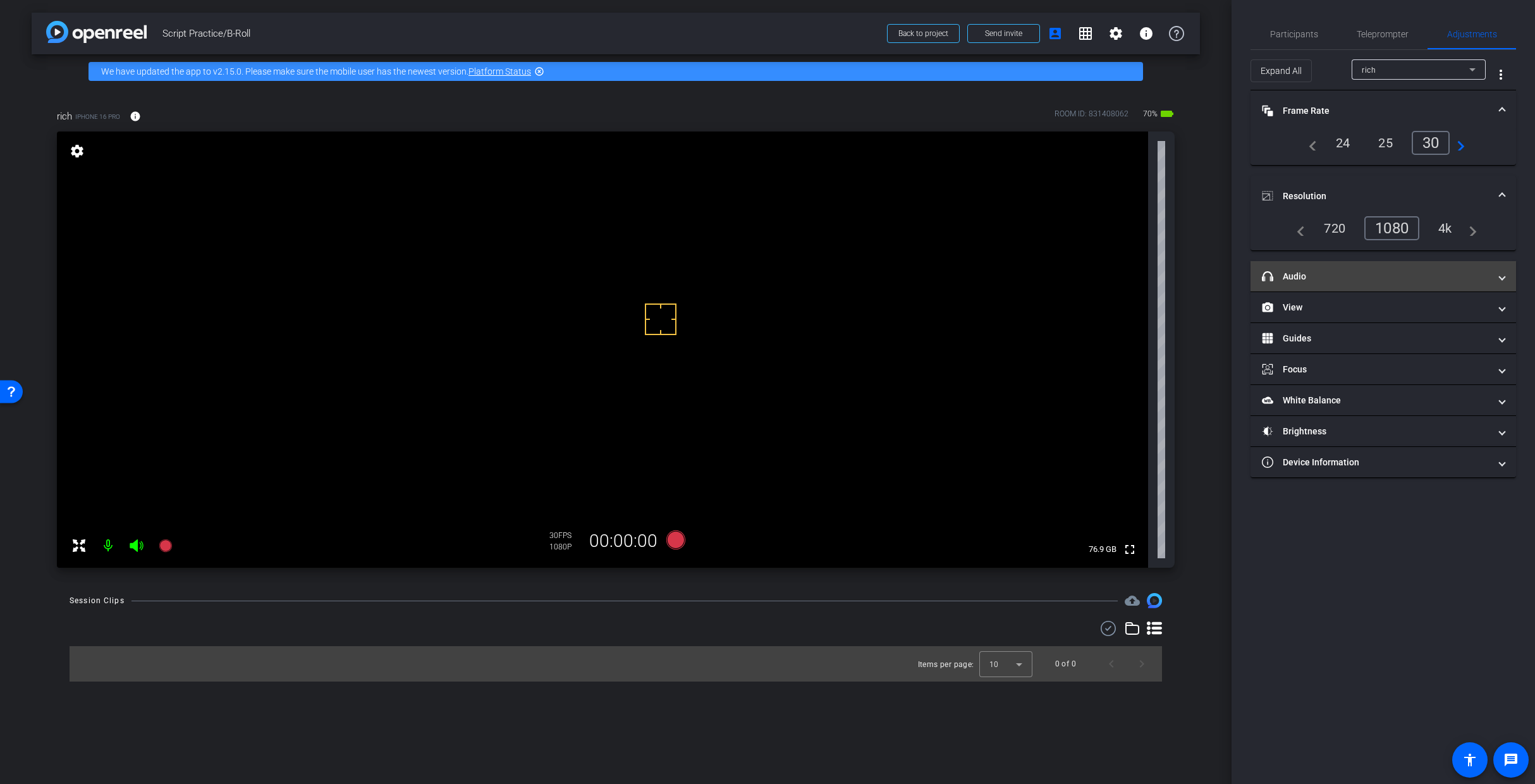
click at [1147, 279] on span at bounding box center [1503, 276] width 5 height 13
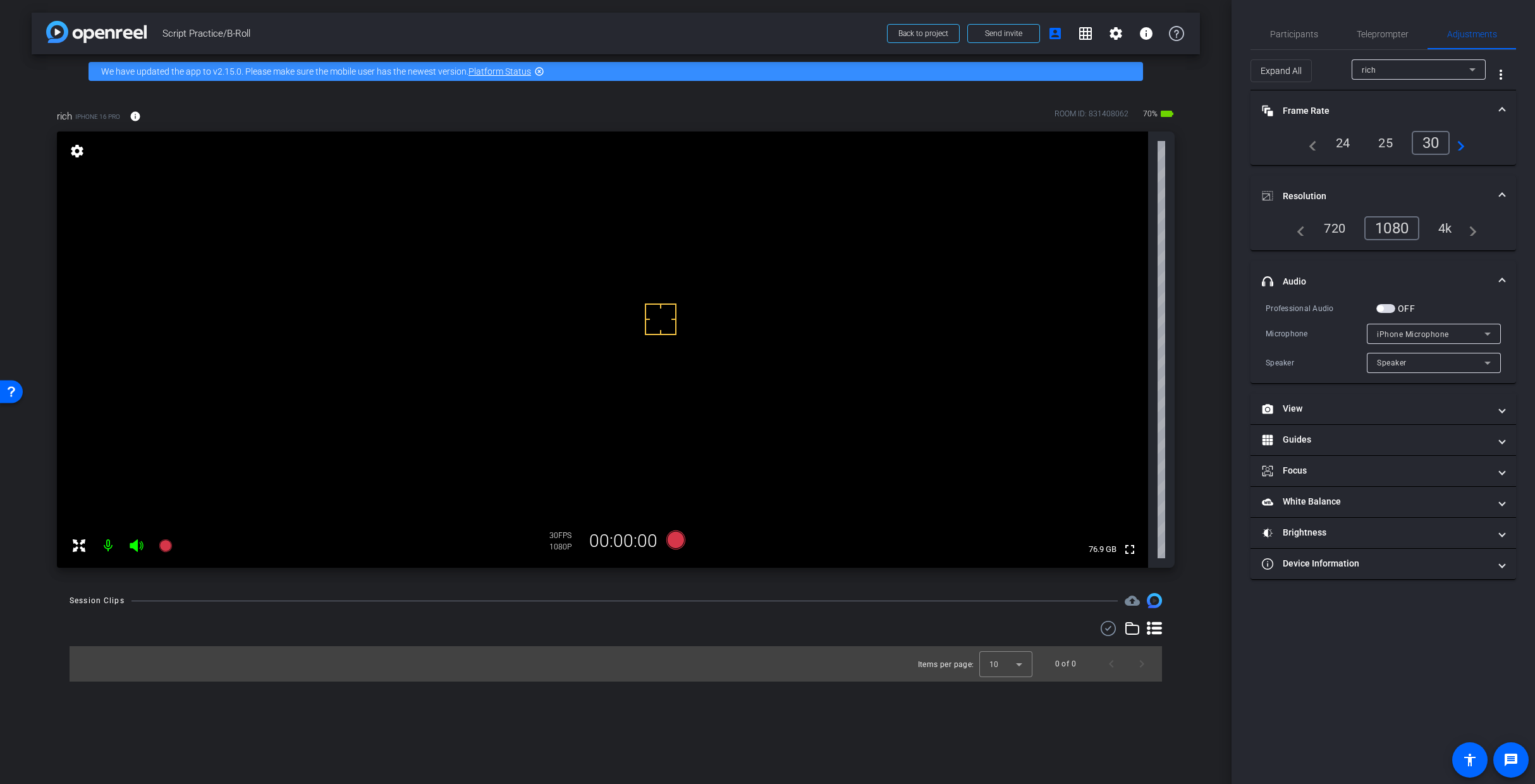
click at [1147, 308] on span "button" at bounding box center [1380, 308] width 6 height 6
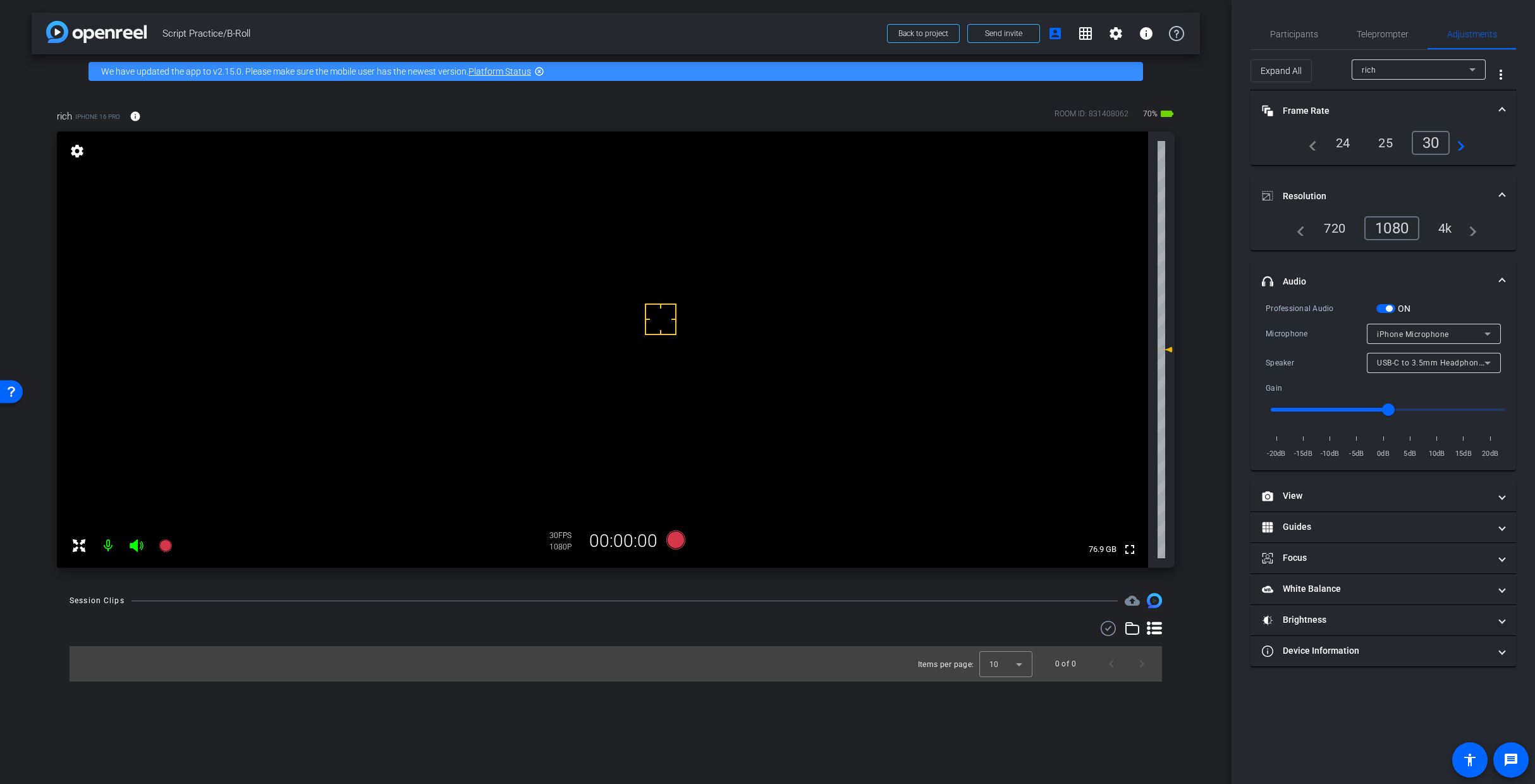
click at [1147, 334] on span "iPhone Microphone" at bounding box center [1413, 335] width 72 height 9
click at [1147, 299] on div at bounding box center [768, 392] width 1535 height 784
click at [1147, 307] on span "button" at bounding box center [1389, 308] width 6 height 6
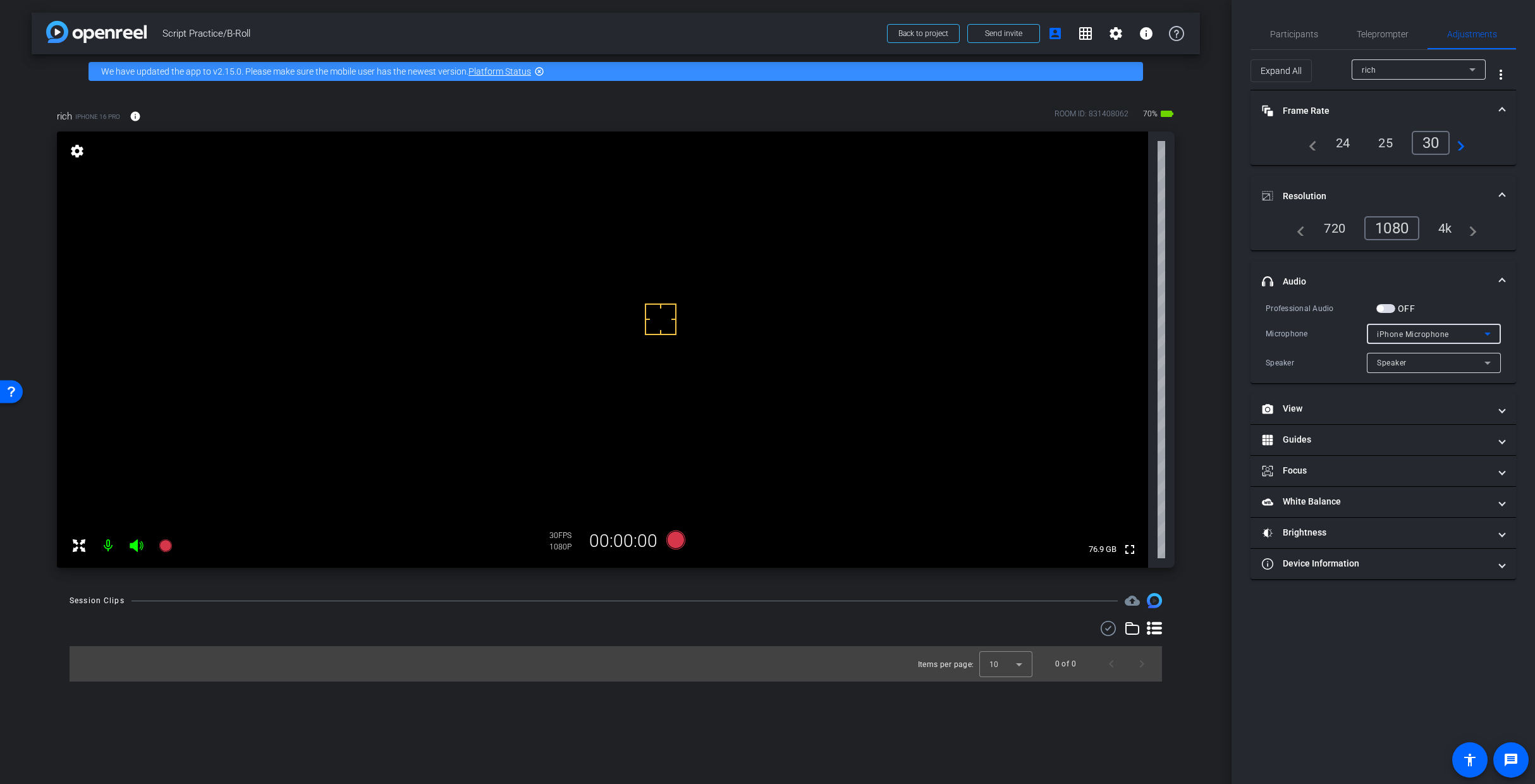
click at [1147, 333] on span "iPhone Microphone" at bounding box center [1413, 335] width 72 height 9
click at [1147, 333] on div at bounding box center [768, 392] width 1535 height 784
click at [1147, 308] on span "button" at bounding box center [1380, 308] width 6 height 6
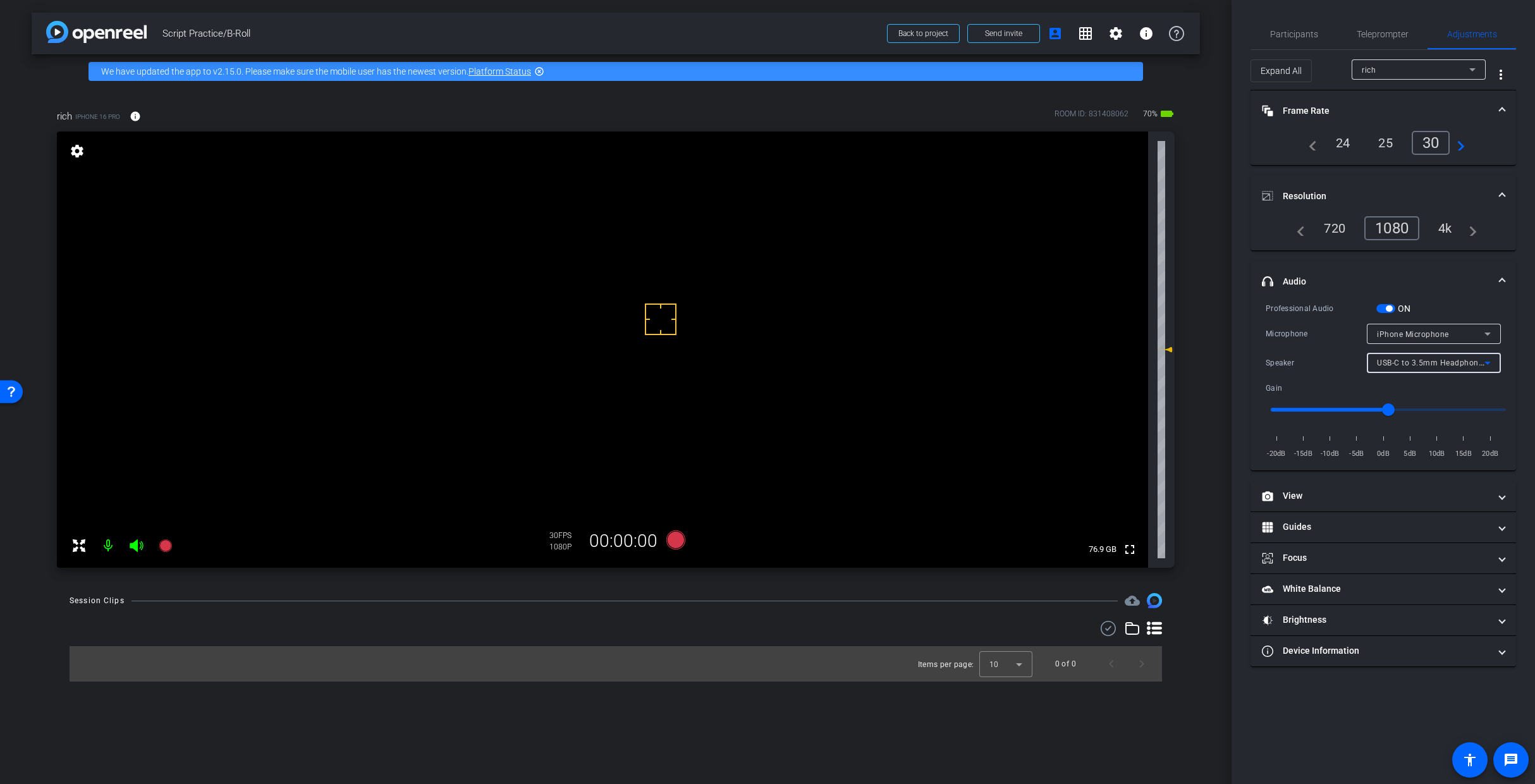
click at [1147, 361] on span "USB-C to 3.5mm Headphone Jack Adapter" at bounding box center [1456, 363] width 157 height 10
click at [1147, 335] on div at bounding box center [768, 392] width 1535 height 784
click at [1147, 305] on span "button" at bounding box center [1386, 309] width 19 height 9
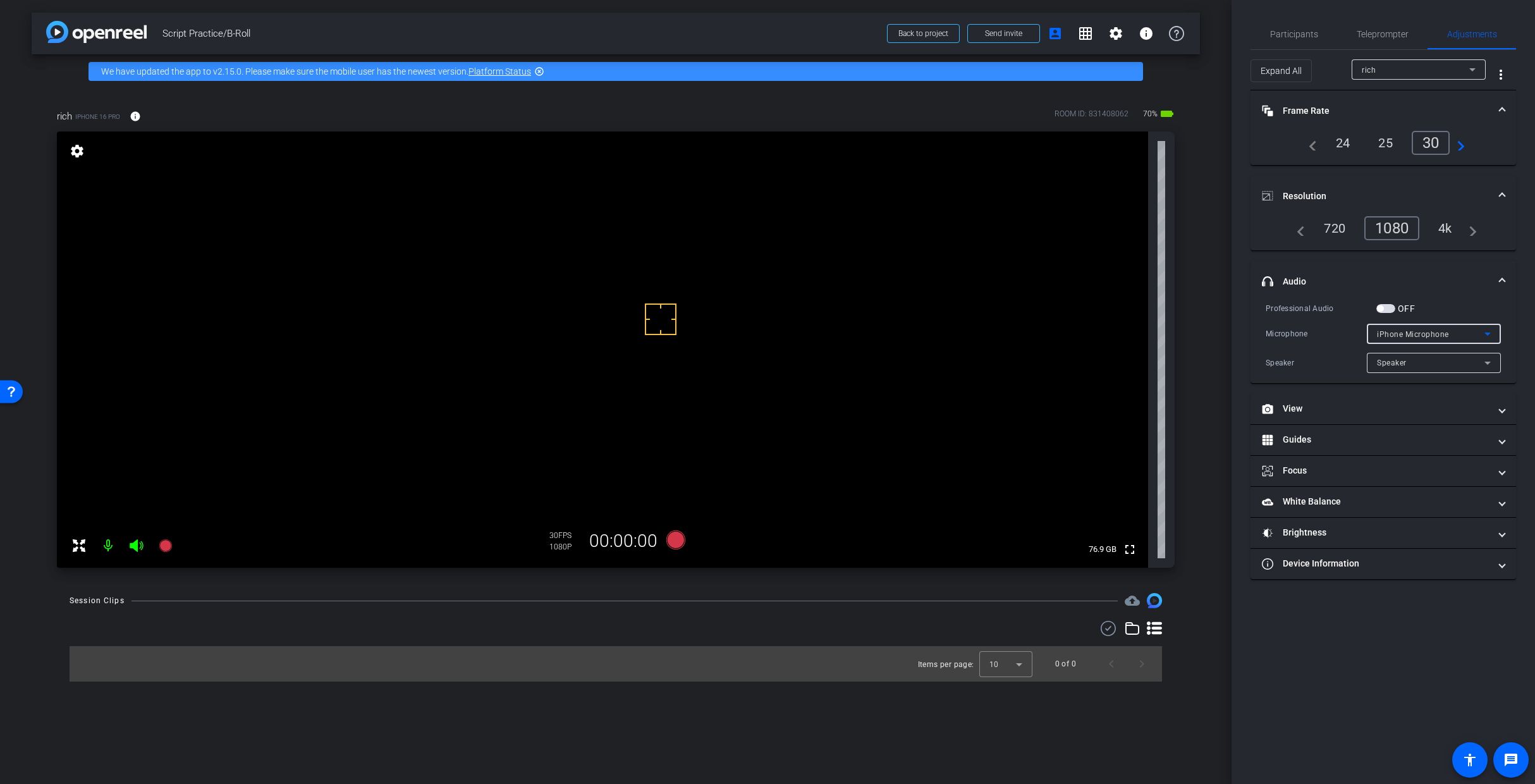
click at [1147, 335] on span "iPhone Microphone" at bounding box center [1413, 335] width 72 height 9
click at [1147, 335] on div at bounding box center [768, 392] width 1535 height 784
click at [673, 543] on icon at bounding box center [676, 540] width 19 height 19
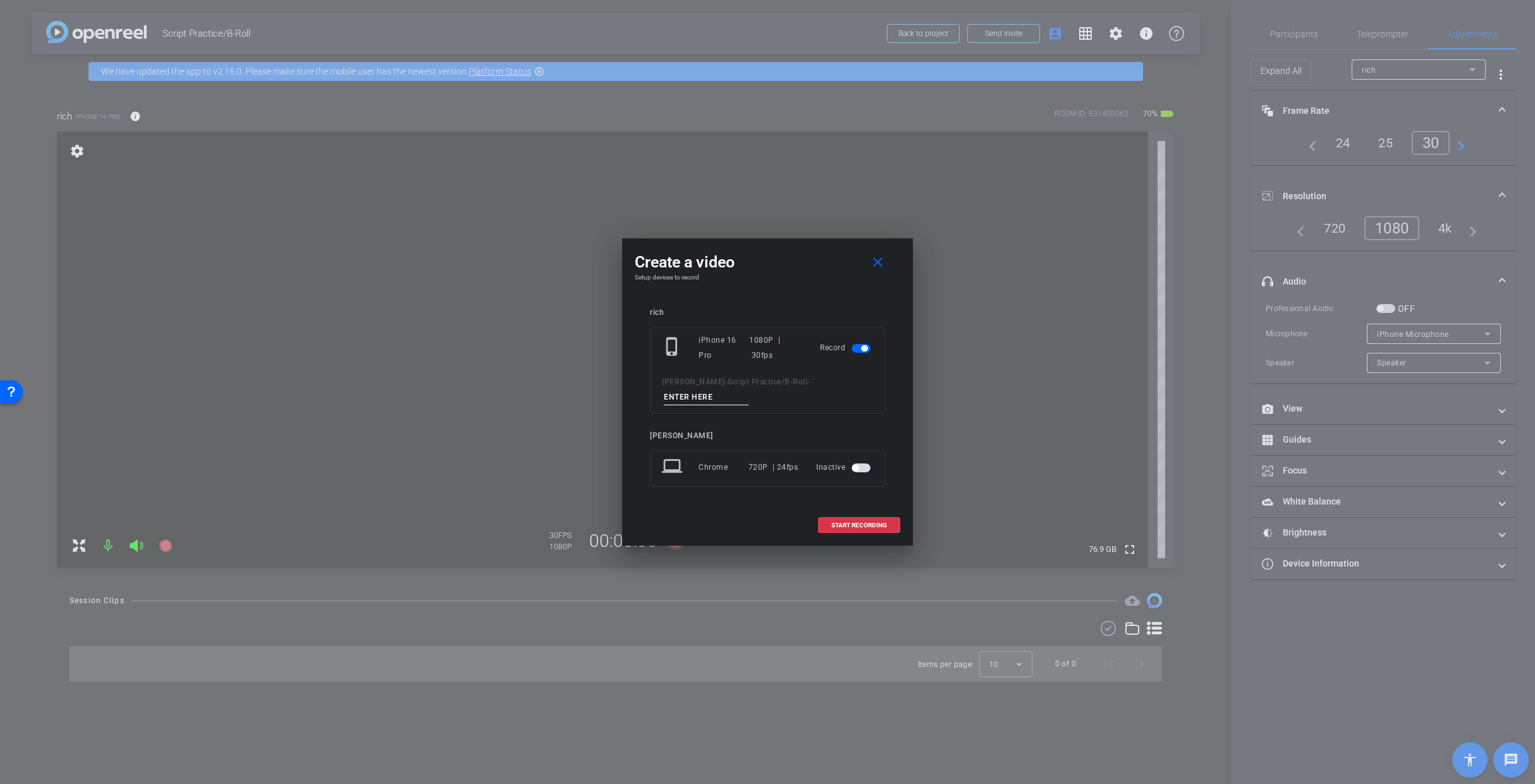
click at [714, 399] on input at bounding box center [706, 398] width 85 height 16
type input "Mic Test Jan"
click at [870, 524] on span "START RECORDING" at bounding box center [859, 525] width 56 height 6
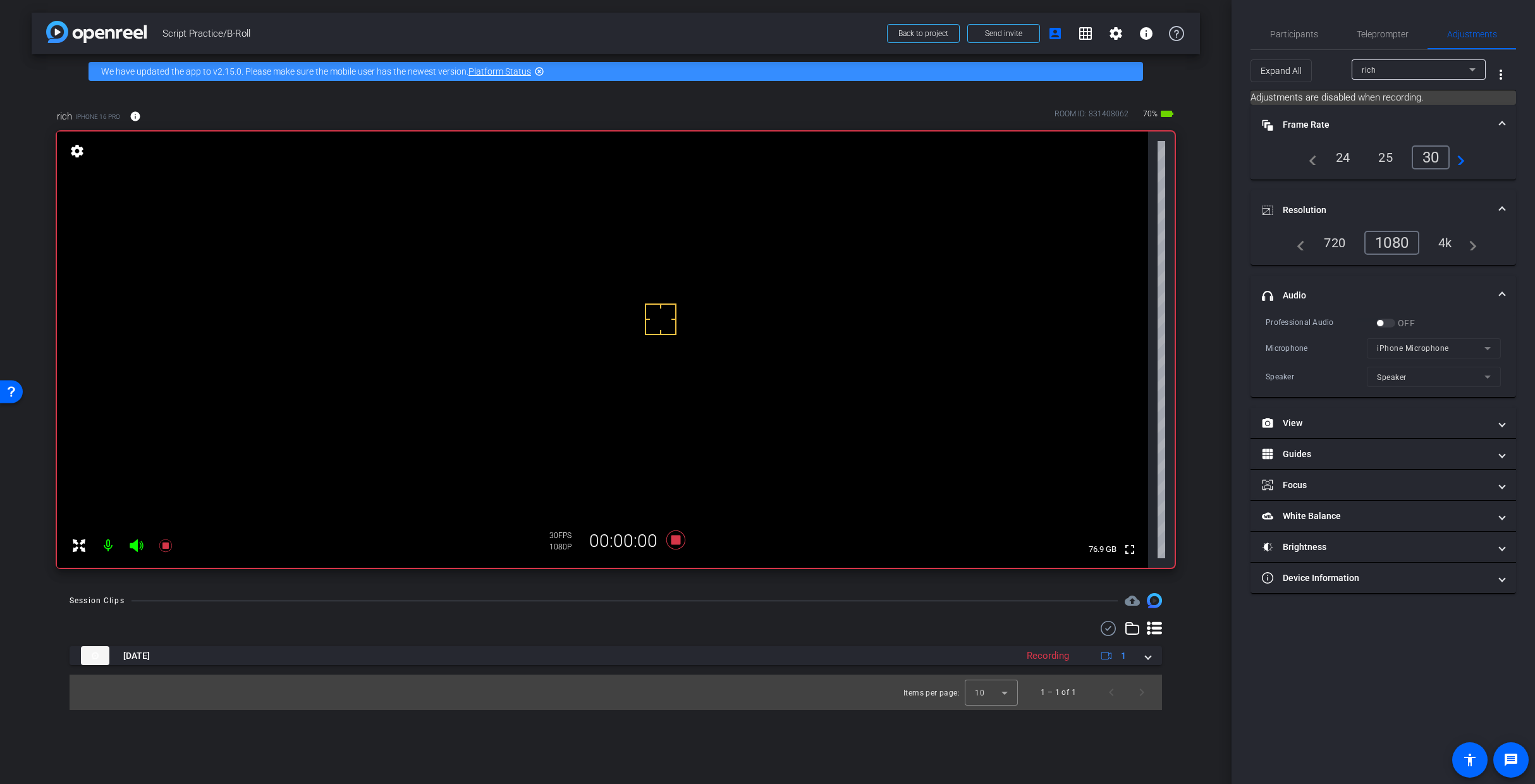
drag, startPoint x: 1400, startPoint y: 347, endPoint x: 1393, endPoint y: 336, distance: 13.0
click at [1147, 345] on mat-form-field "iPhone Microphone" at bounding box center [1434, 348] width 134 height 20
drag, startPoint x: 1413, startPoint y: 382, endPoint x: 1385, endPoint y: 382, distance: 28.0
click at [1147, 382] on mat-form-field "Speaker" at bounding box center [1434, 377] width 134 height 20
click at [673, 538] on icon at bounding box center [676, 540] width 19 height 19
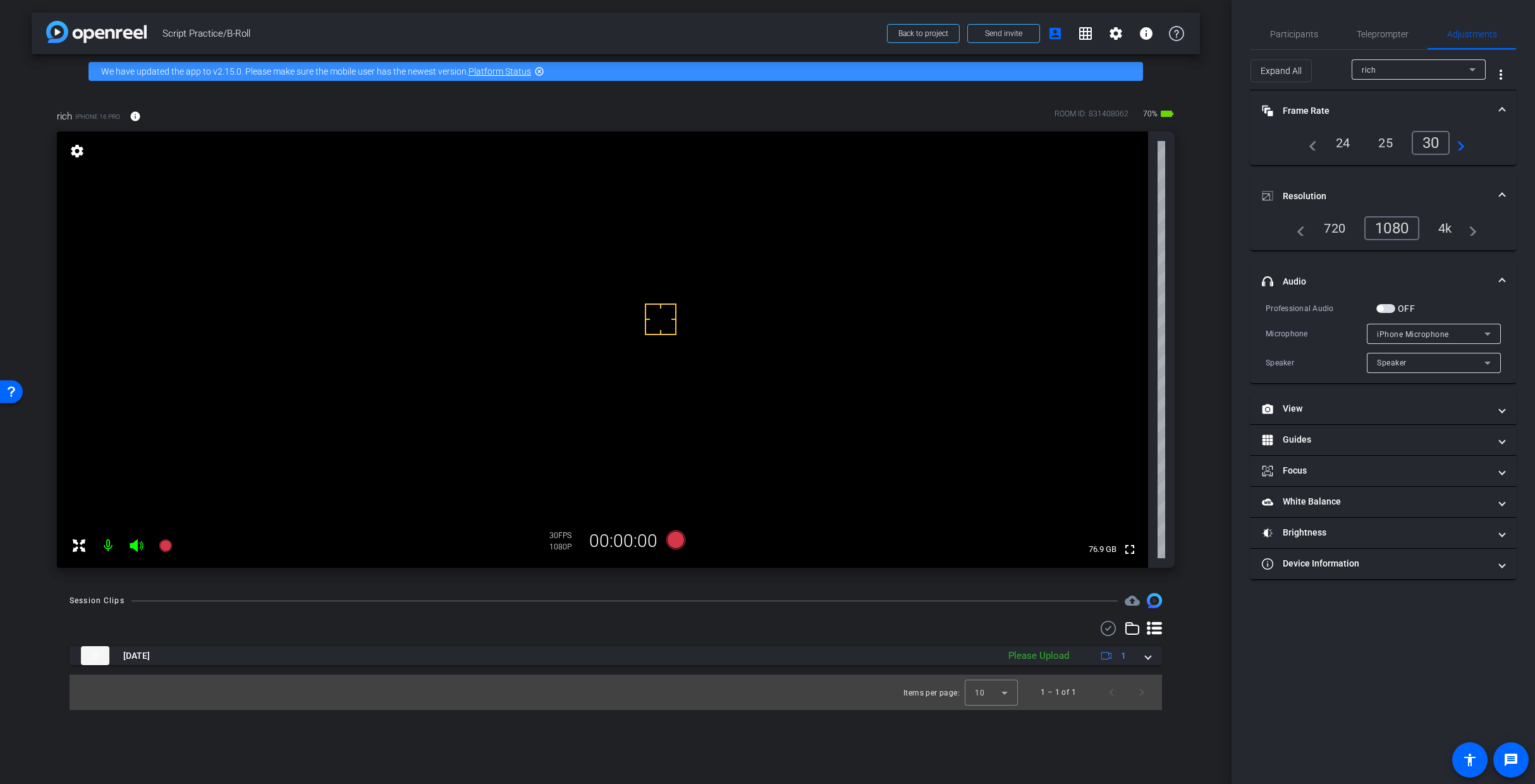
click at [1147, 308] on span "button" at bounding box center [1380, 308] width 6 height 6
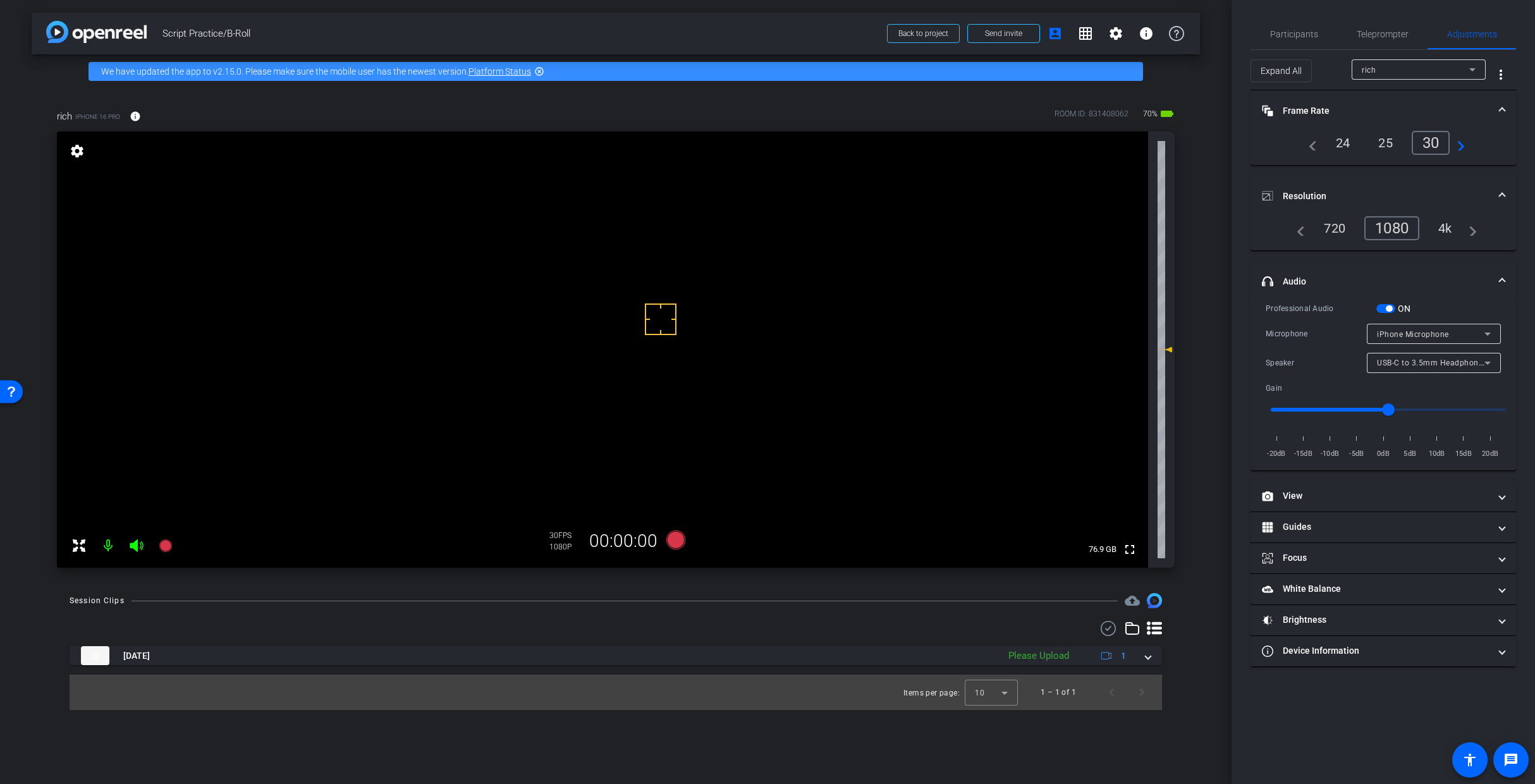
click at [1147, 364] on span "USB-C to 3.5mm Headphone Jack Adapter" at bounding box center [1456, 363] width 157 height 10
click at [1147, 363] on div at bounding box center [768, 392] width 1535 height 784
click at [1147, 328] on div "iPhone Microphone" at bounding box center [1431, 334] width 108 height 16
click at [1147, 333] on div at bounding box center [768, 392] width 1535 height 784
click at [1147, 333] on div "iPhone Microphone" at bounding box center [1431, 334] width 108 height 16
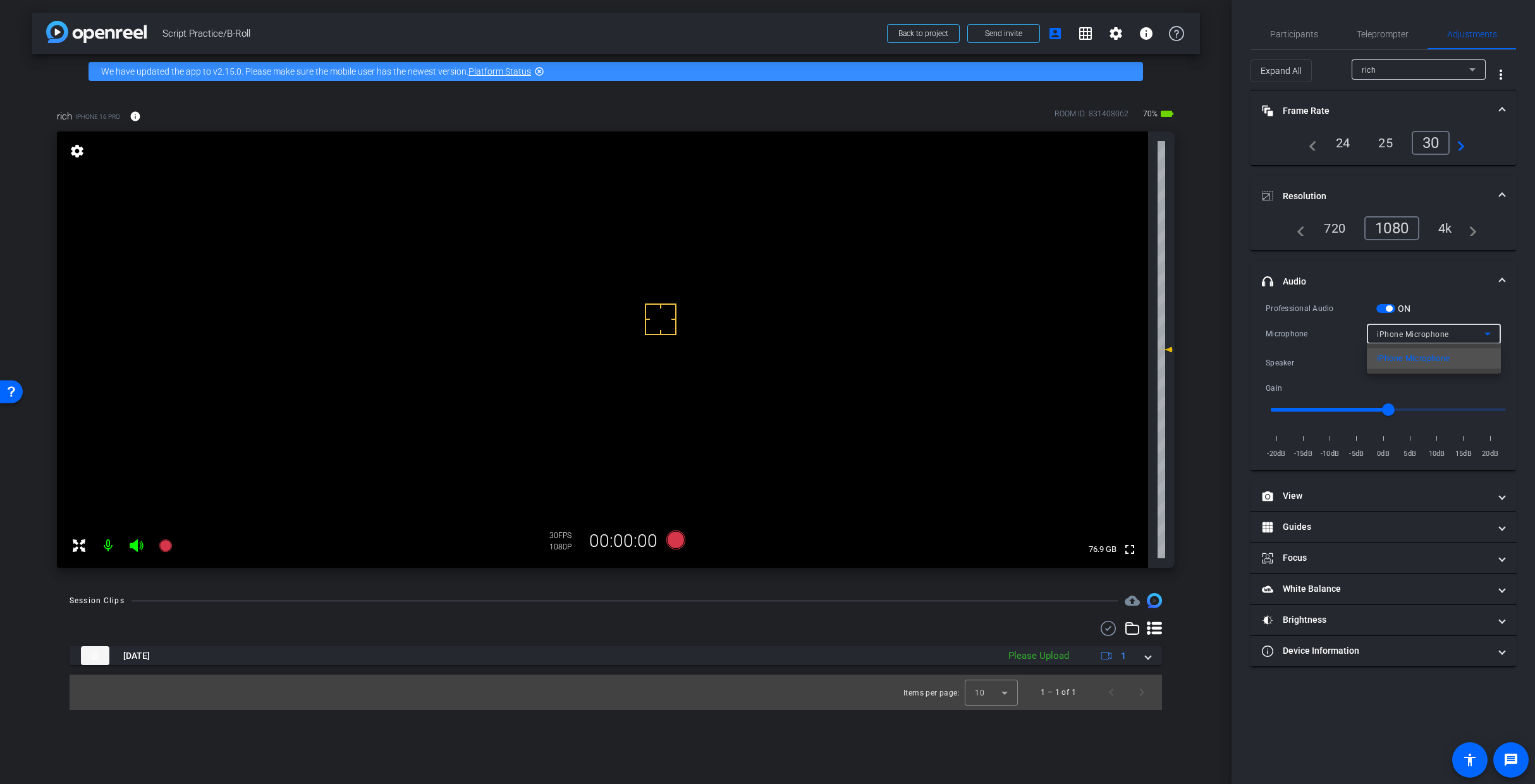
click at [1147, 335] on div at bounding box center [768, 392] width 1535 height 784
click at [1147, 309] on span "button" at bounding box center [1389, 308] width 6 height 6
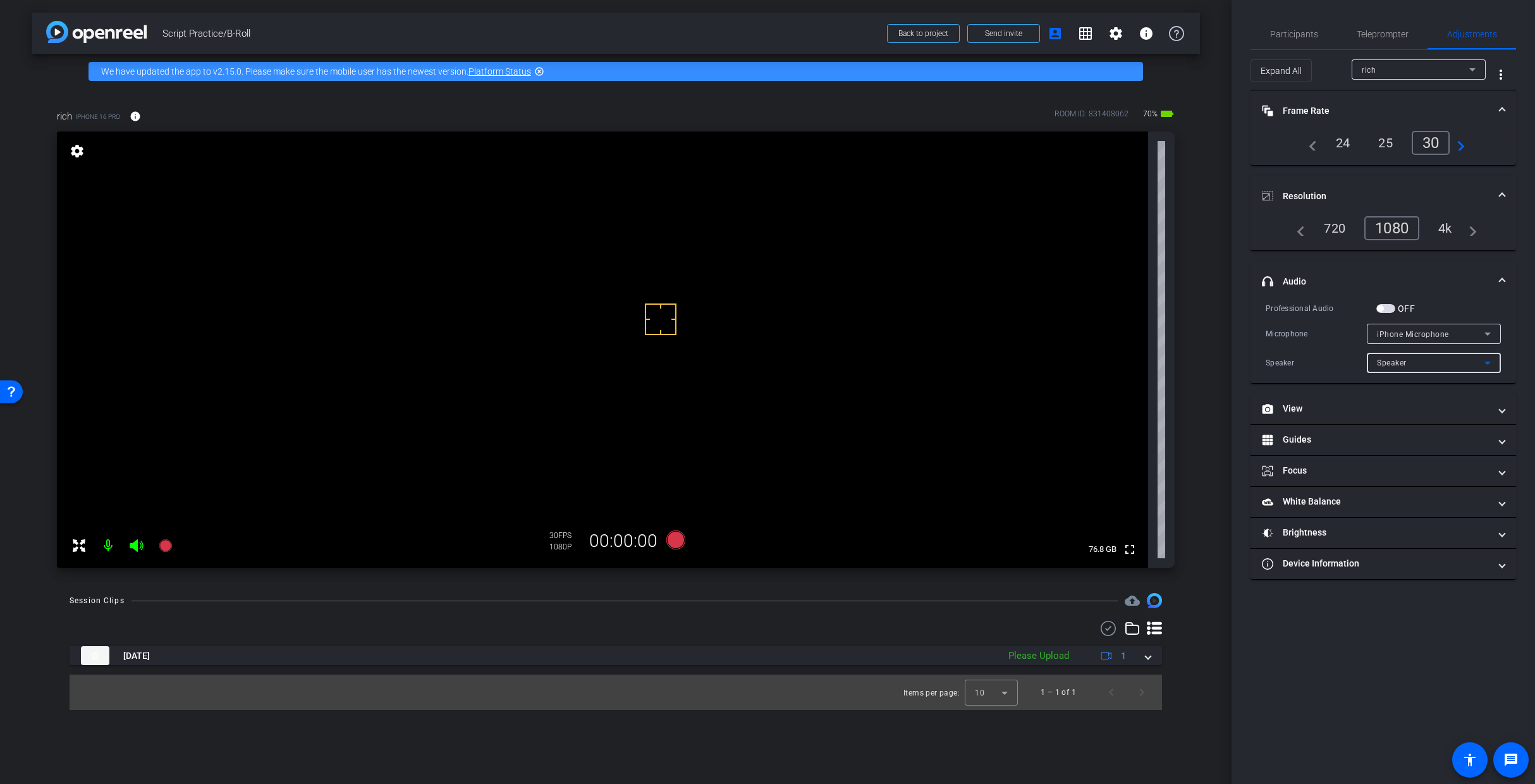
click at [1147, 360] on div "Speaker" at bounding box center [1431, 363] width 108 height 16
click at [1147, 361] on div at bounding box center [768, 392] width 1535 height 784
click at [1147, 368] on div "Speaker" at bounding box center [1431, 363] width 108 height 16
click at [1147, 360] on div at bounding box center [768, 392] width 1535 height 784
click at [730, 411] on video at bounding box center [602, 349] width 1092 height 436
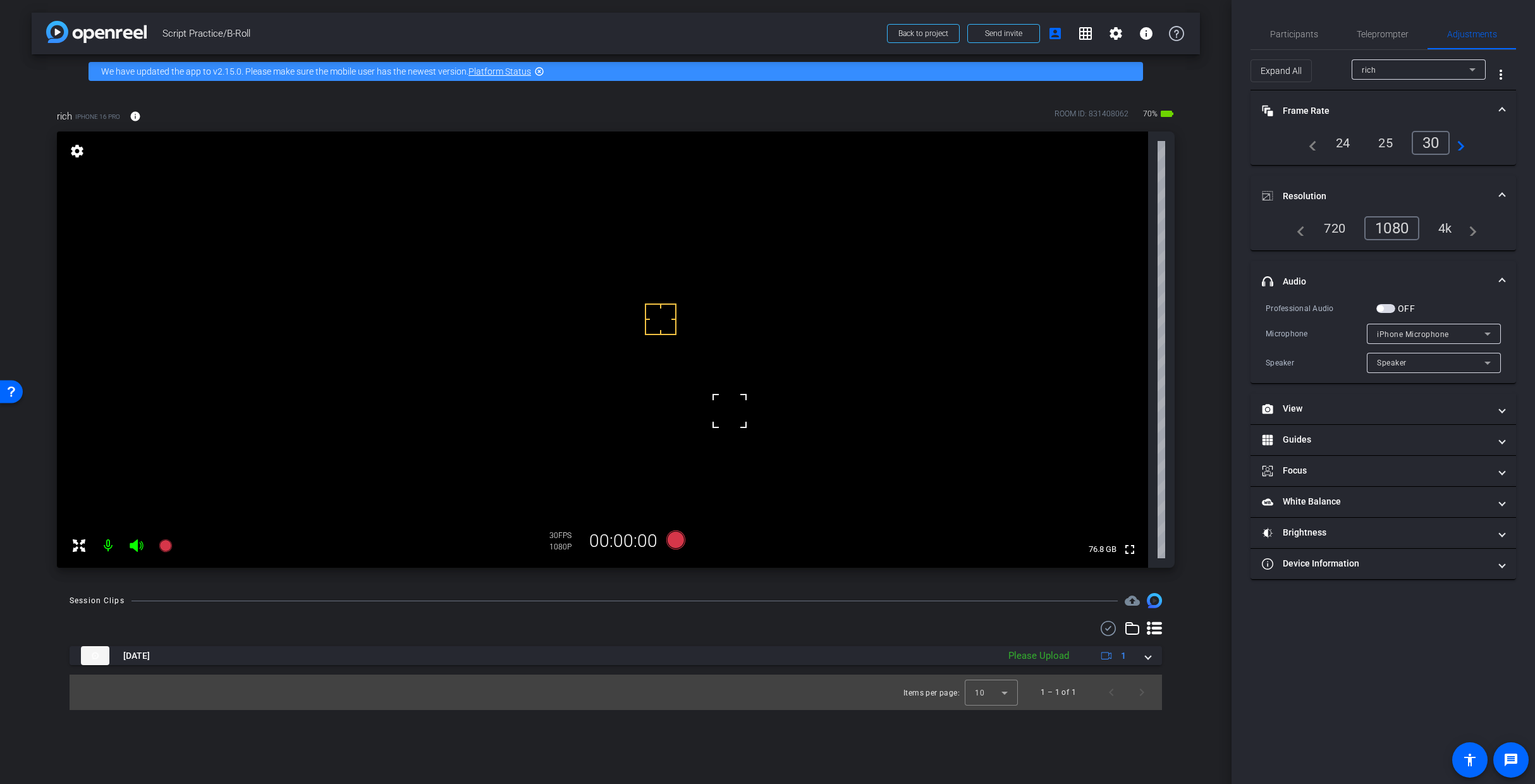
click at [774, 398] on video at bounding box center [602, 349] width 1092 height 436
click at [697, 299] on video at bounding box center [602, 349] width 1092 height 436
click at [598, 294] on video at bounding box center [602, 349] width 1092 height 436
click at [1147, 308] on span "button" at bounding box center [1380, 308] width 6 height 6
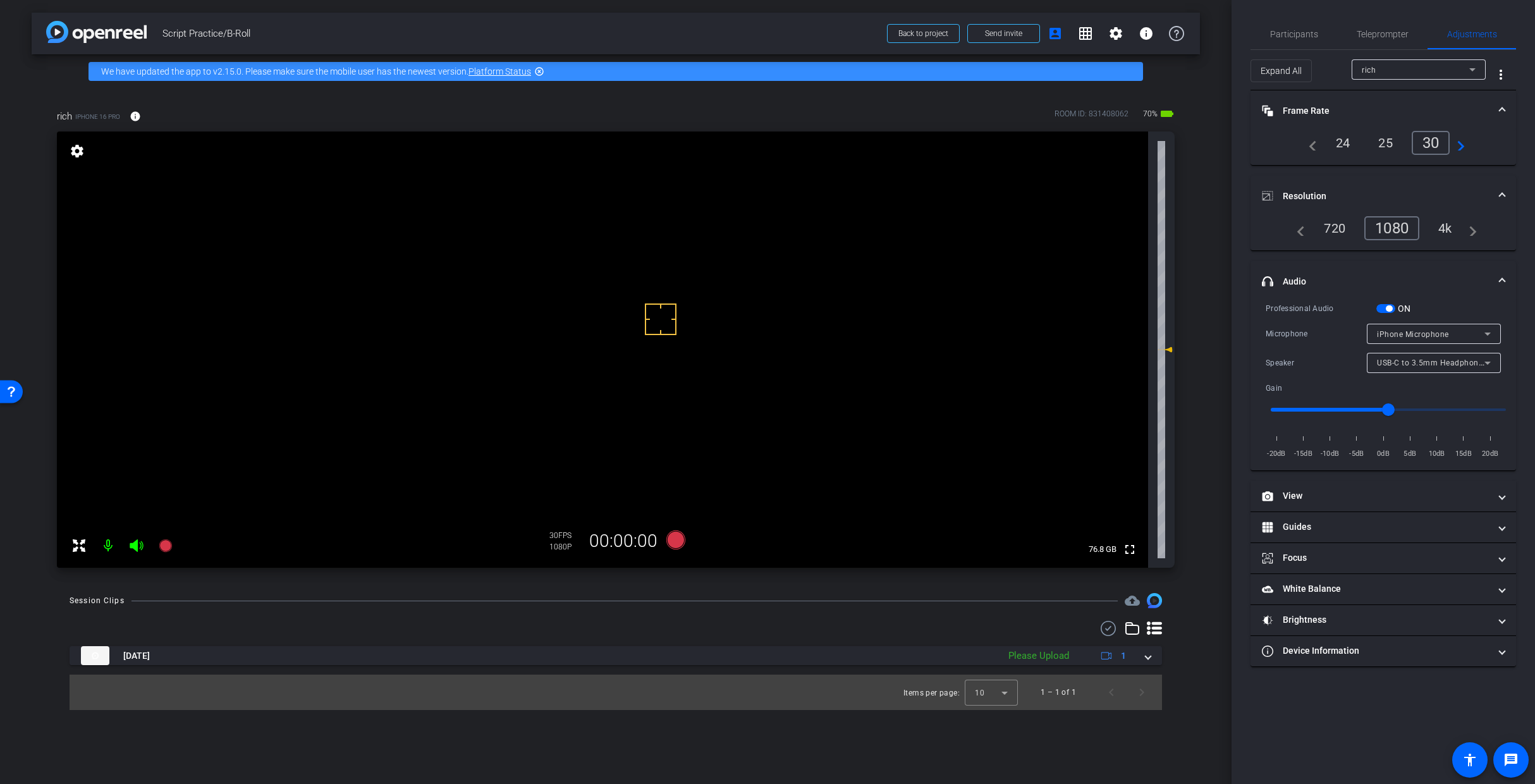
click at [1147, 330] on span "iPhone Microphone" at bounding box center [1413, 335] width 72 height 9
click at [1147, 330] on div at bounding box center [768, 392] width 1535 height 784
click at [1147, 308] on span "button" at bounding box center [1389, 308] width 6 height 6
click at [1147, 364] on span "USB-C to 3.5mm Headphone Jack Adapter" at bounding box center [1456, 363] width 157 height 10
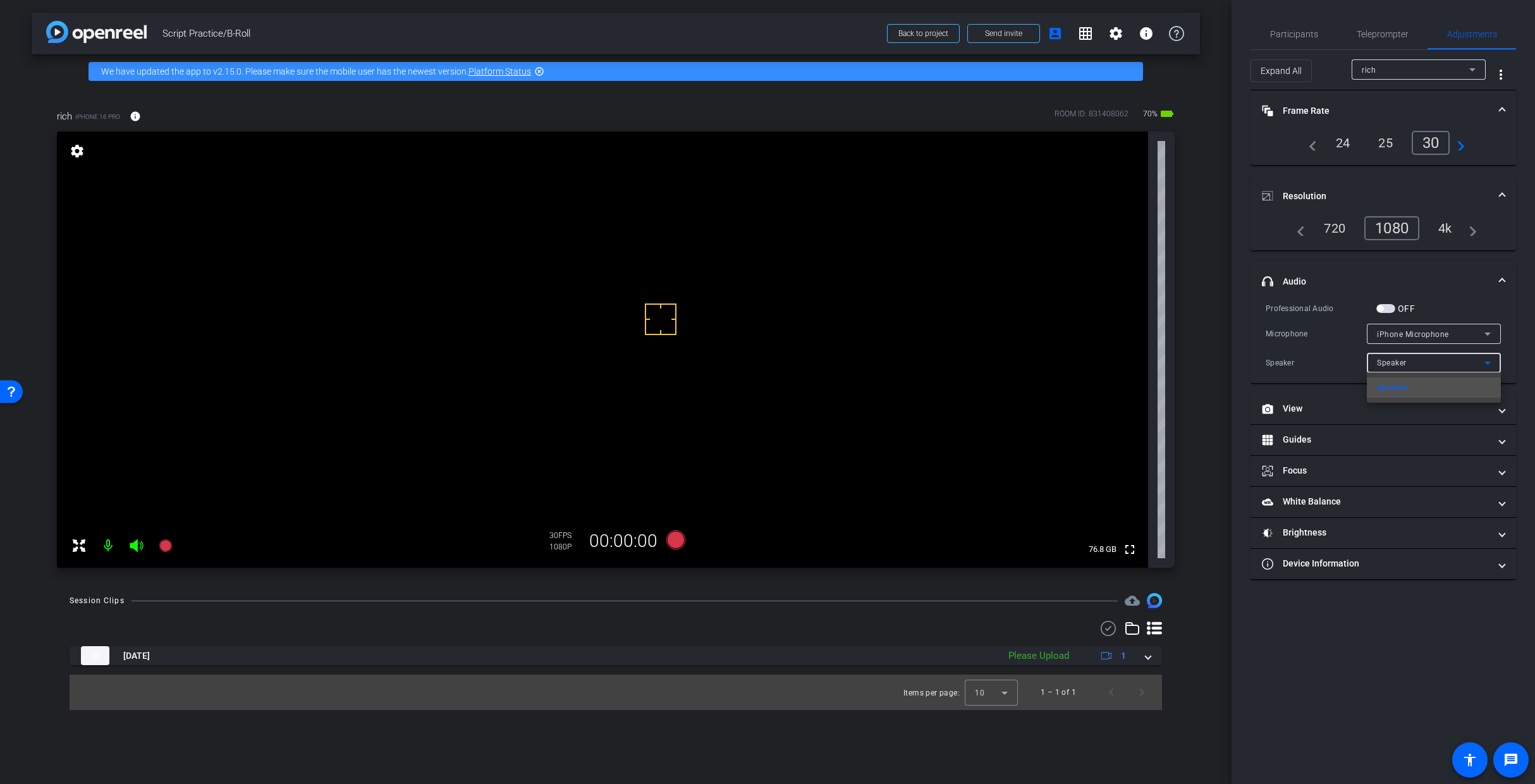
click at [1147, 336] on div at bounding box center [768, 392] width 1535 height 784
click at [1147, 336] on span "iPhone Microphone" at bounding box center [1413, 335] width 72 height 9
click at [1147, 311] on div at bounding box center [768, 392] width 1535 height 784
click at [1147, 308] on span "button" at bounding box center [1380, 308] width 6 height 6
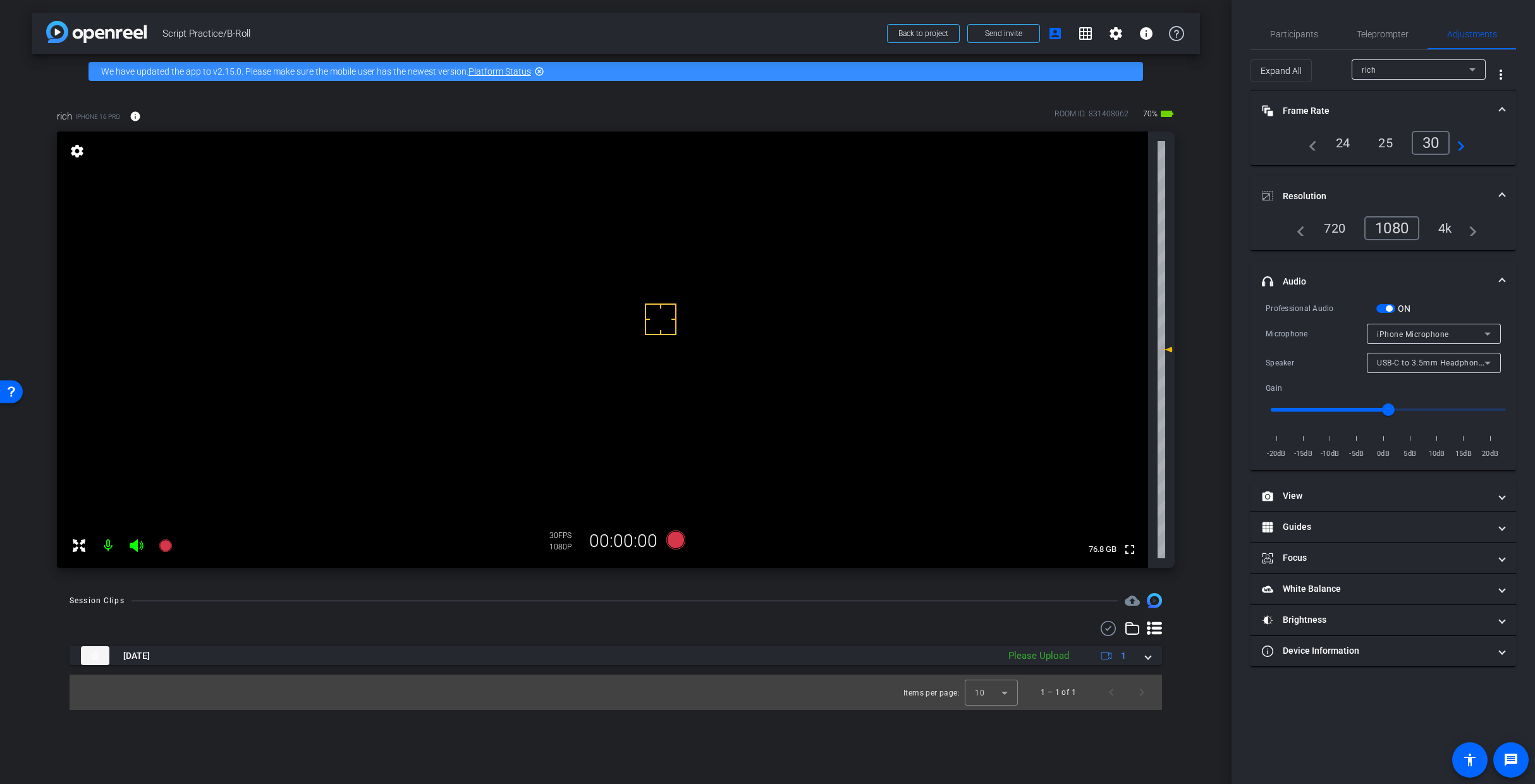
click at [1147, 342] on div "iPhone Microphone" at bounding box center [1434, 333] width 114 height 20
click at [1147, 356] on div at bounding box center [768, 392] width 1535 height 784
click at [1147, 309] on span "button" at bounding box center [1389, 308] width 6 height 6
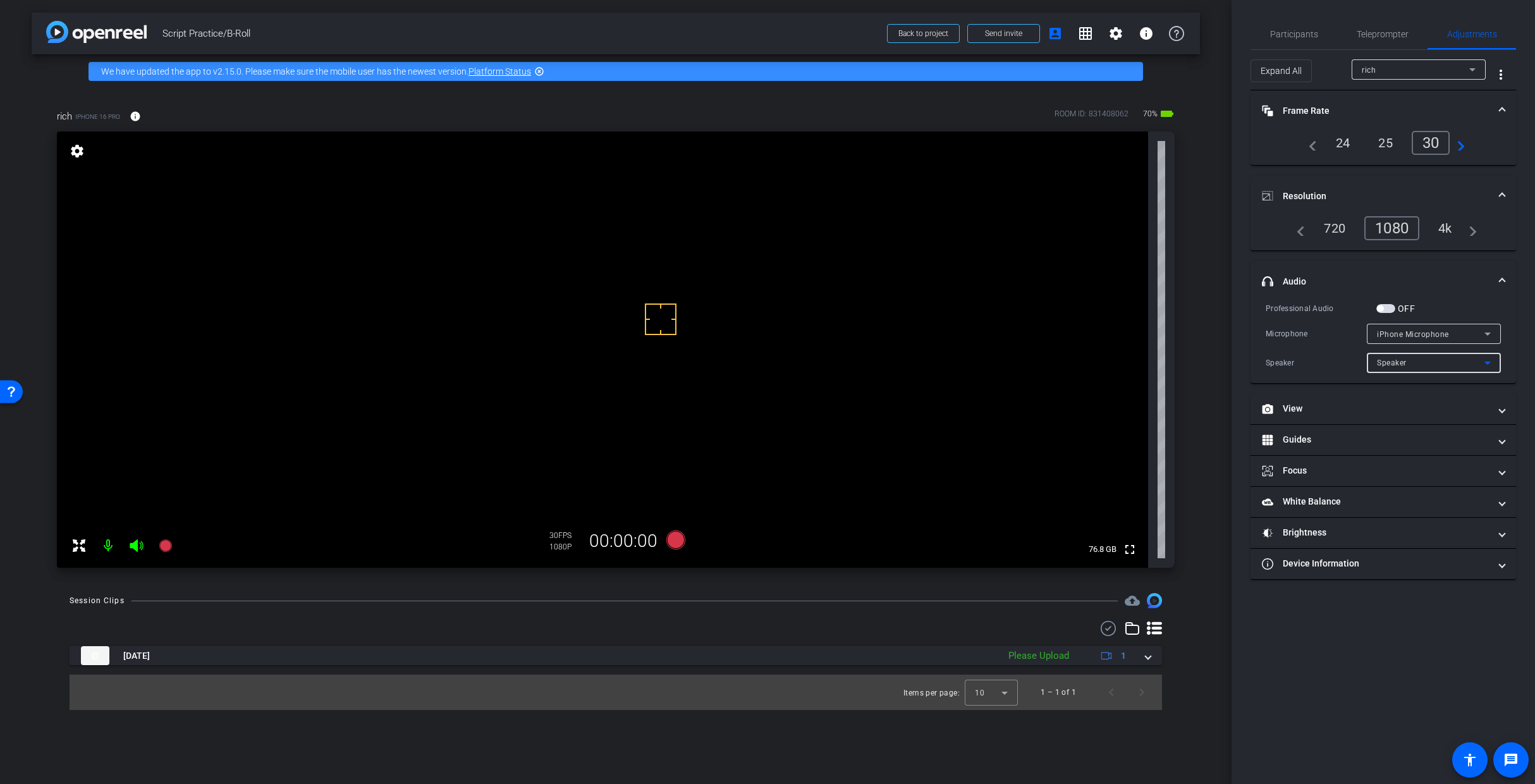
click at [1147, 364] on div "Speaker" at bounding box center [1431, 363] width 108 height 16
click at [1147, 364] on div at bounding box center [768, 392] width 1535 height 784
click at [1147, 337] on span "iPhone Microphone" at bounding box center [1413, 335] width 72 height 9
click at [1147, 337] on div at bounding box center [768, 392] width 1535 height 784
click at [1147, 305] on span "button" at bounding box center [1380, 308] width 6 height 6
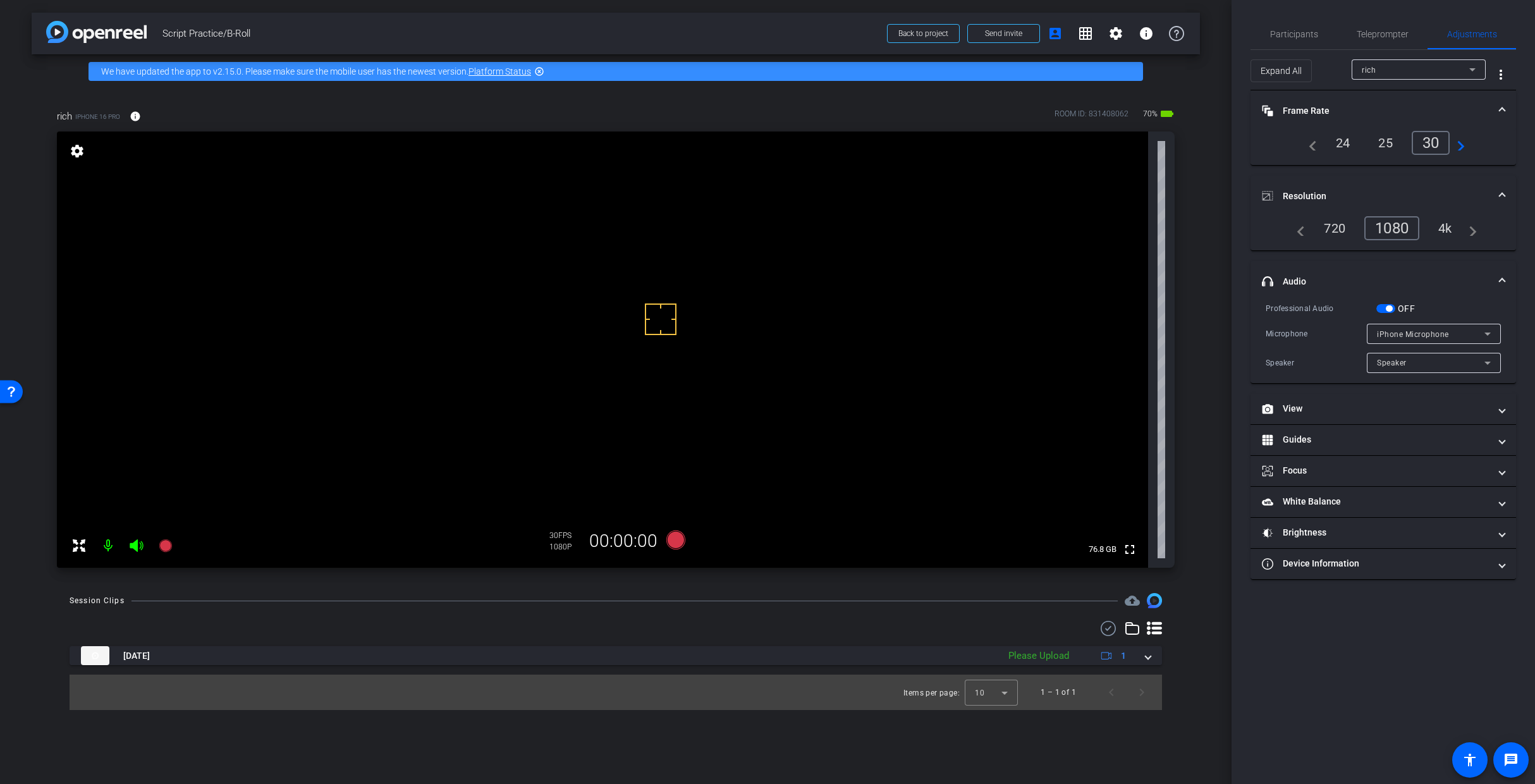
click at [1147, 305] on span "button" at bounding box center [1386, 309] width 19 height 9
click at [1147, 335] on span "iPhone Microphone" at bounding box center [1413, 335] width 72 height 9
click at [1147, 335] on div at bounding box center [768, 392] width 1535 height 784
click at [1147, 364] on div "Speaker" at bounding box center [1431, 363] width 108 height 16
drag, startPoint x: 1348, startPoint y: 366, endPoint x: 1382, endPoint y: 358, distance: 34.9
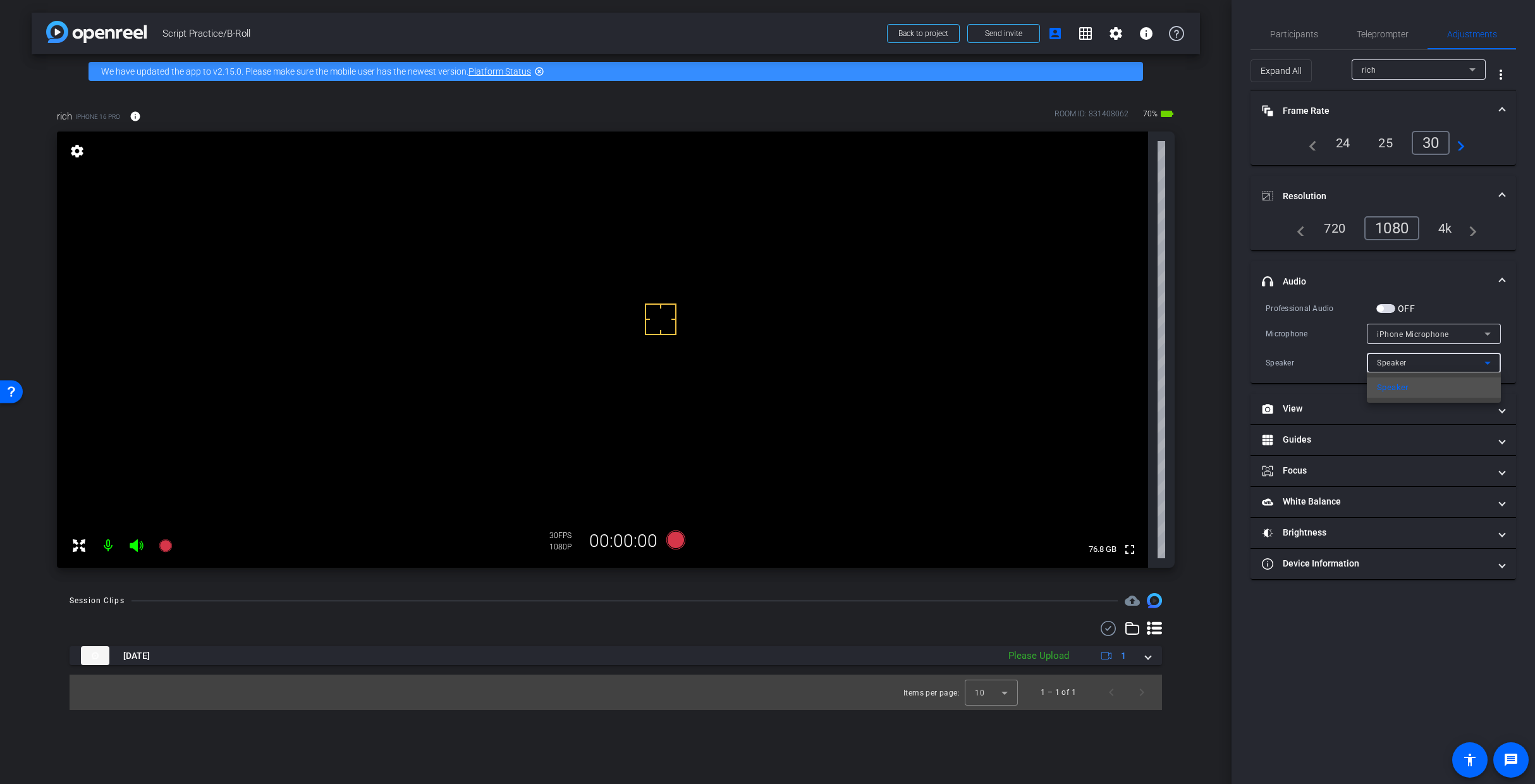
click at [1147, 365] on div at bounding box center [768, 392] width 1535 height 784
click at [1147, 357] on div "Speaker" at bounding box center [1431, 363] width 108 height 16
click at [1147, 364] on div at bounding box center [768, 392] width 1535 height 784
click at [1147, 304] on div "Professional Audio OFF" at bounding box center [1383, 308] width 235 height 13
click at [1147, 360] on span "Speaker" at bounding box center [1393, 363] width 30 height 9
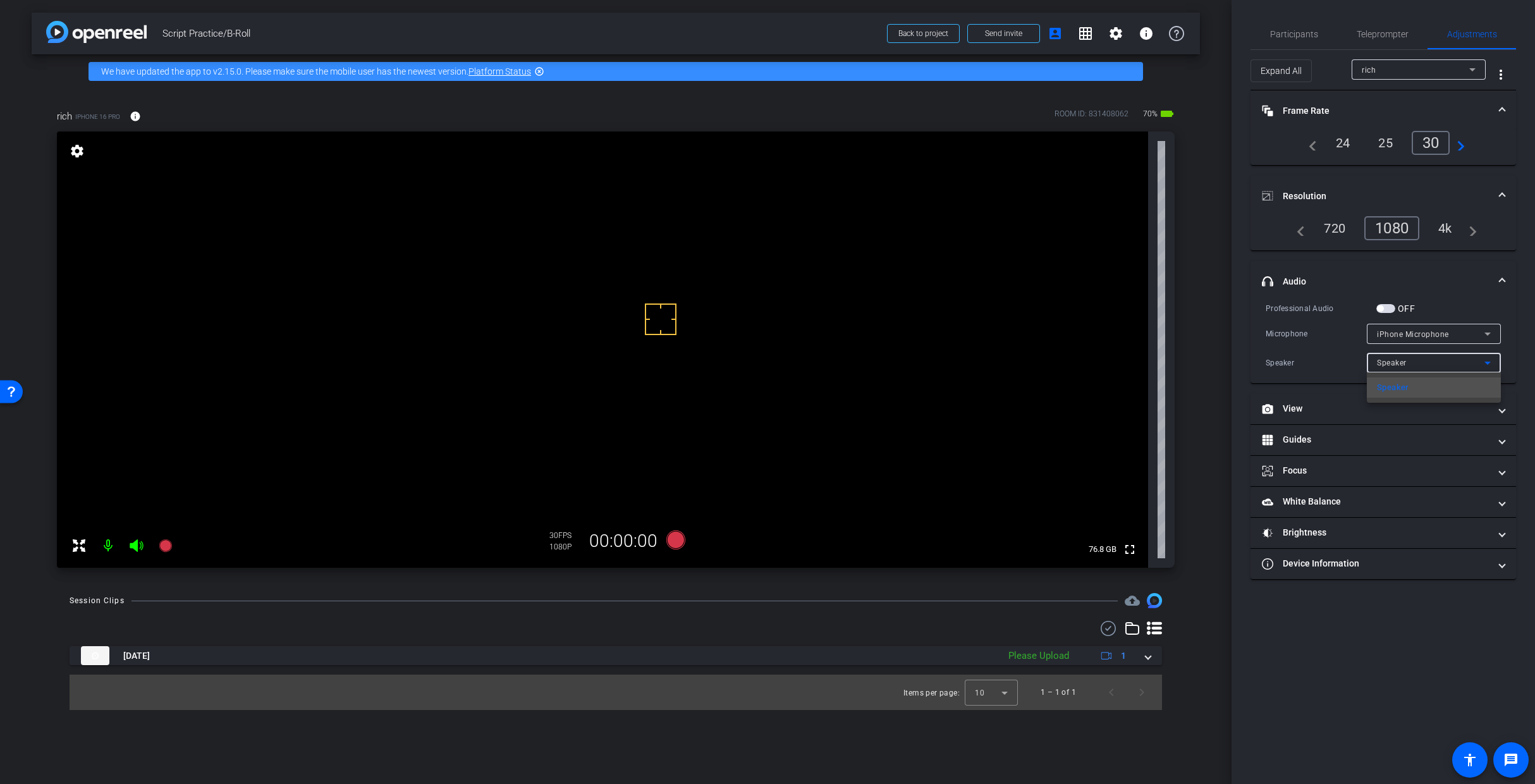
click at [1147, 360] on div at bounding box center [768, 392] width 1535 height 784
click at [1147, 307] on span "button" at bounding box center [1386, 309] width 19 height 9
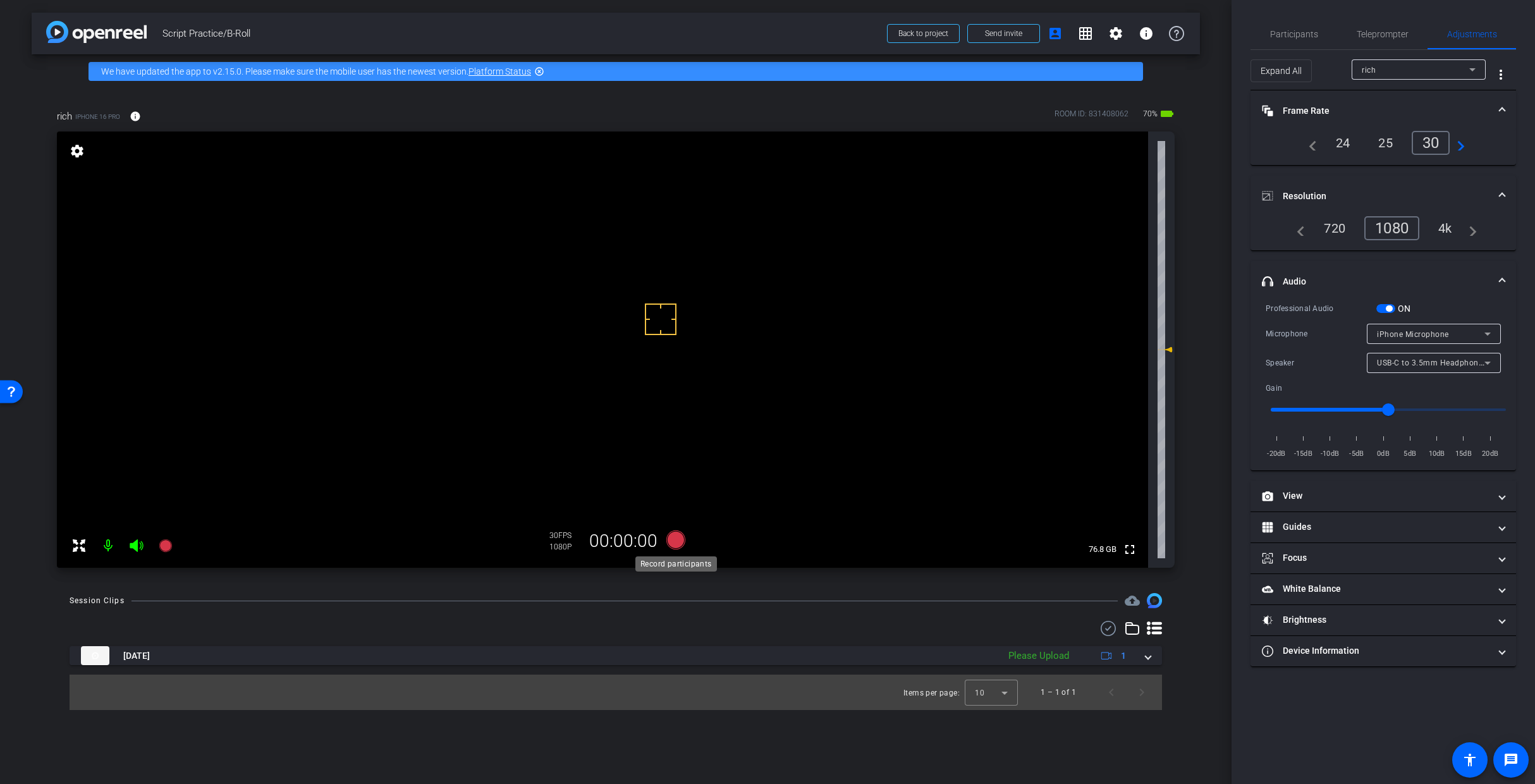
click at [671, 538] on icon at bounding box center [676, 540] width 19 height 19
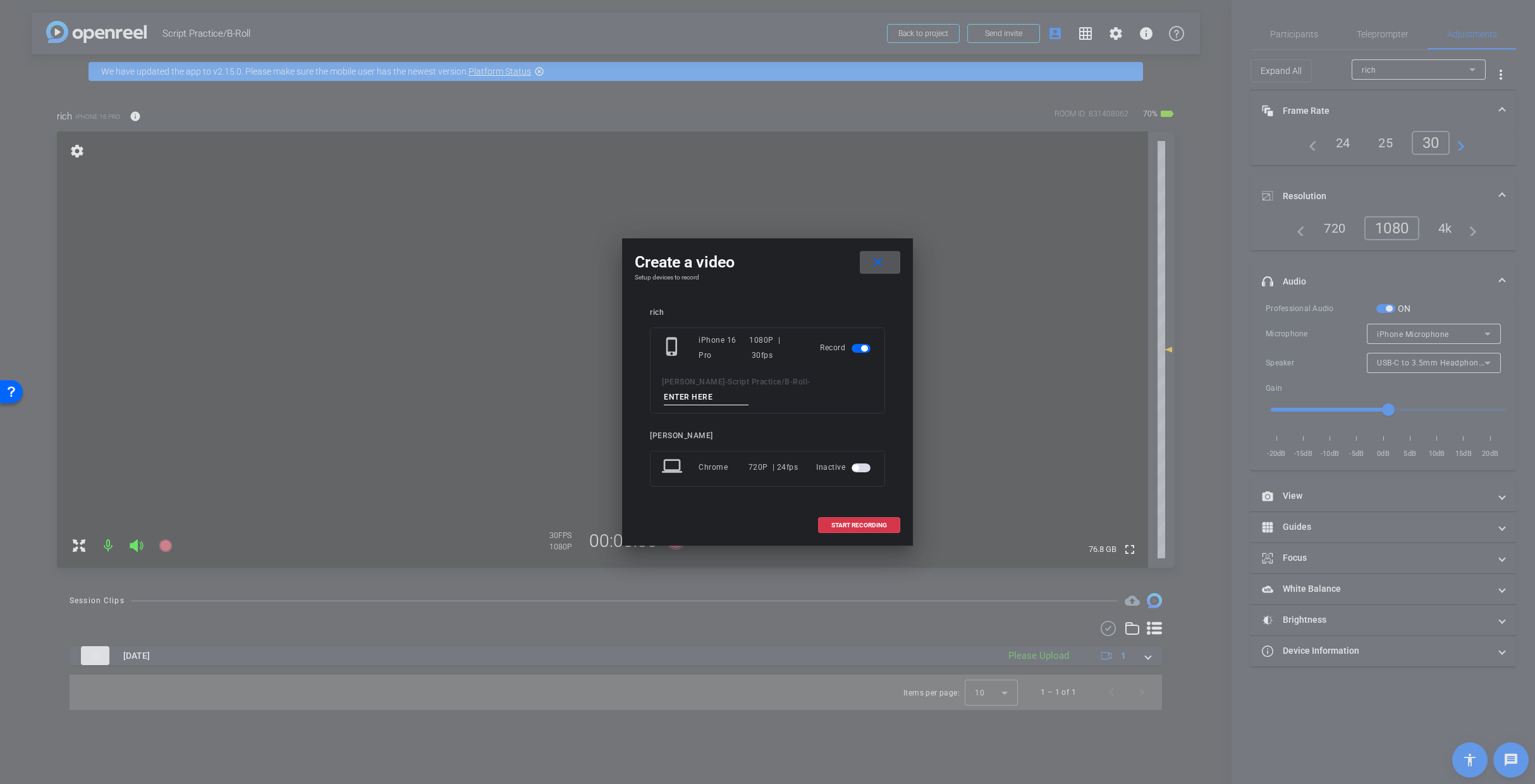
click at [719, 401] on input at bounding box center [706, 398] width 85 height 16
type input "Mic Test 2"
click at [884, 523] on span "START RECORDING" at bounding box center [859, 525] width 56 height 6
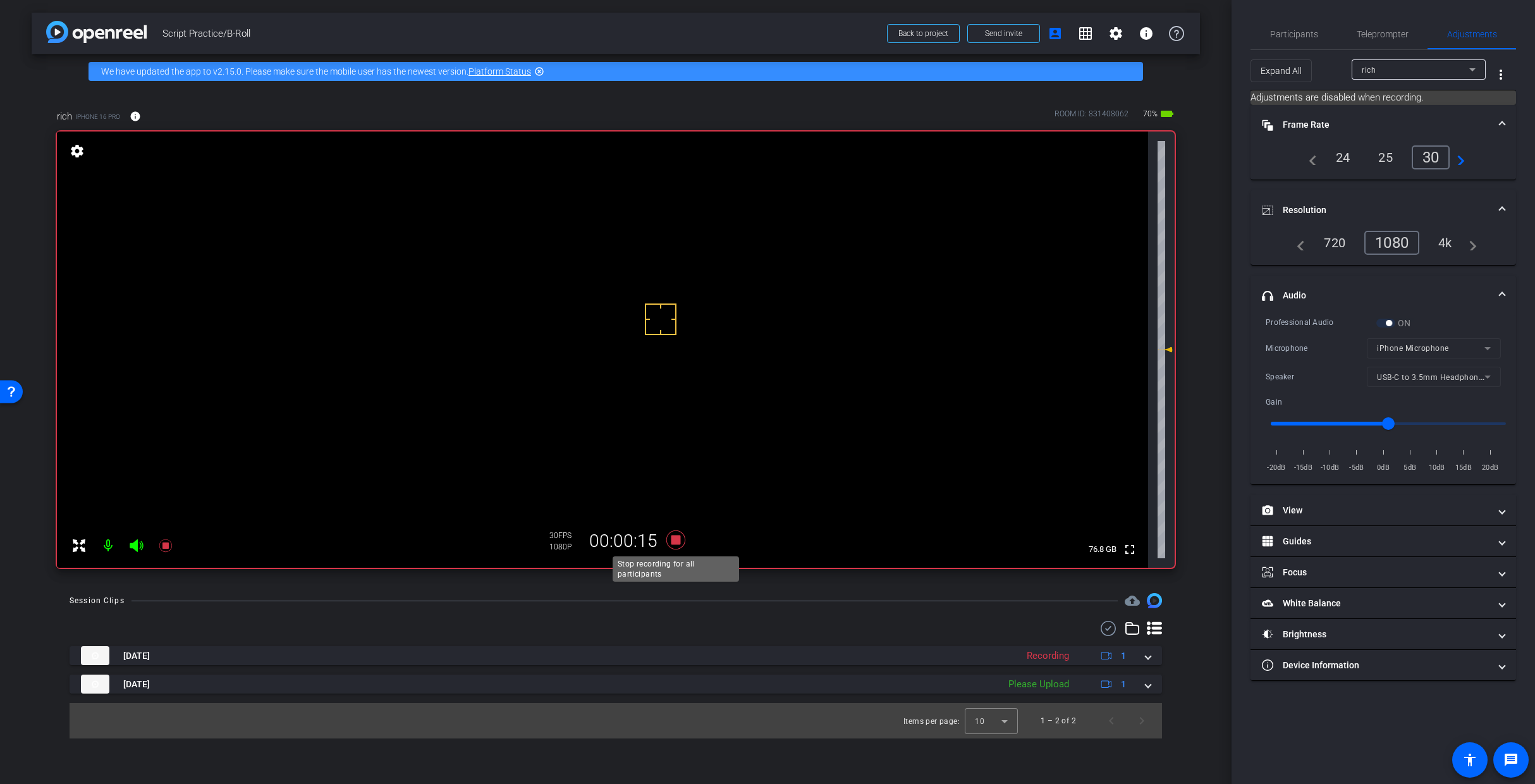
click at [674, 538] on icon at bounding box center [676, 540] width 19 height 19
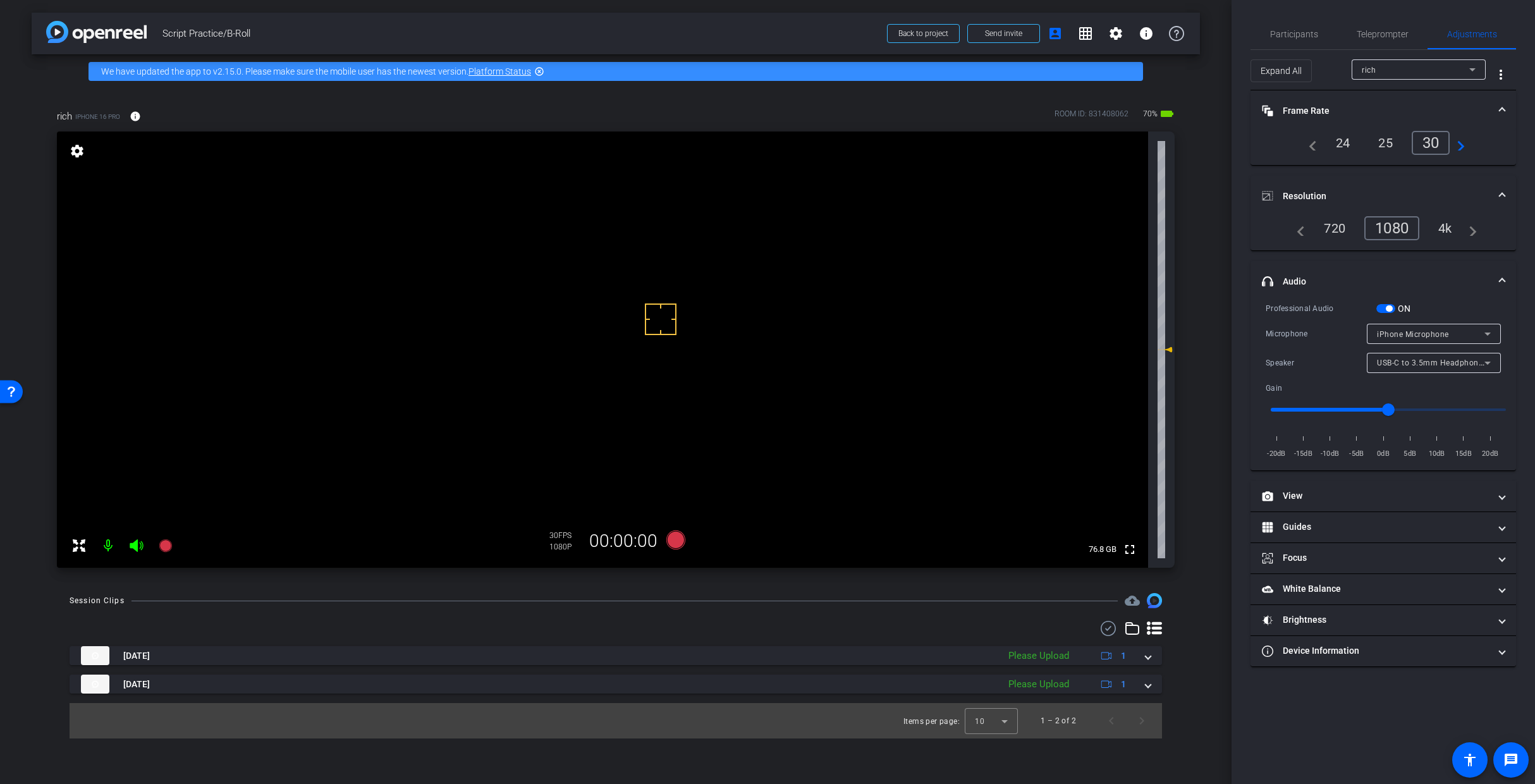
click at [1147, 304] on span "button" at bounding box center [1386, 309] width 19 height 9
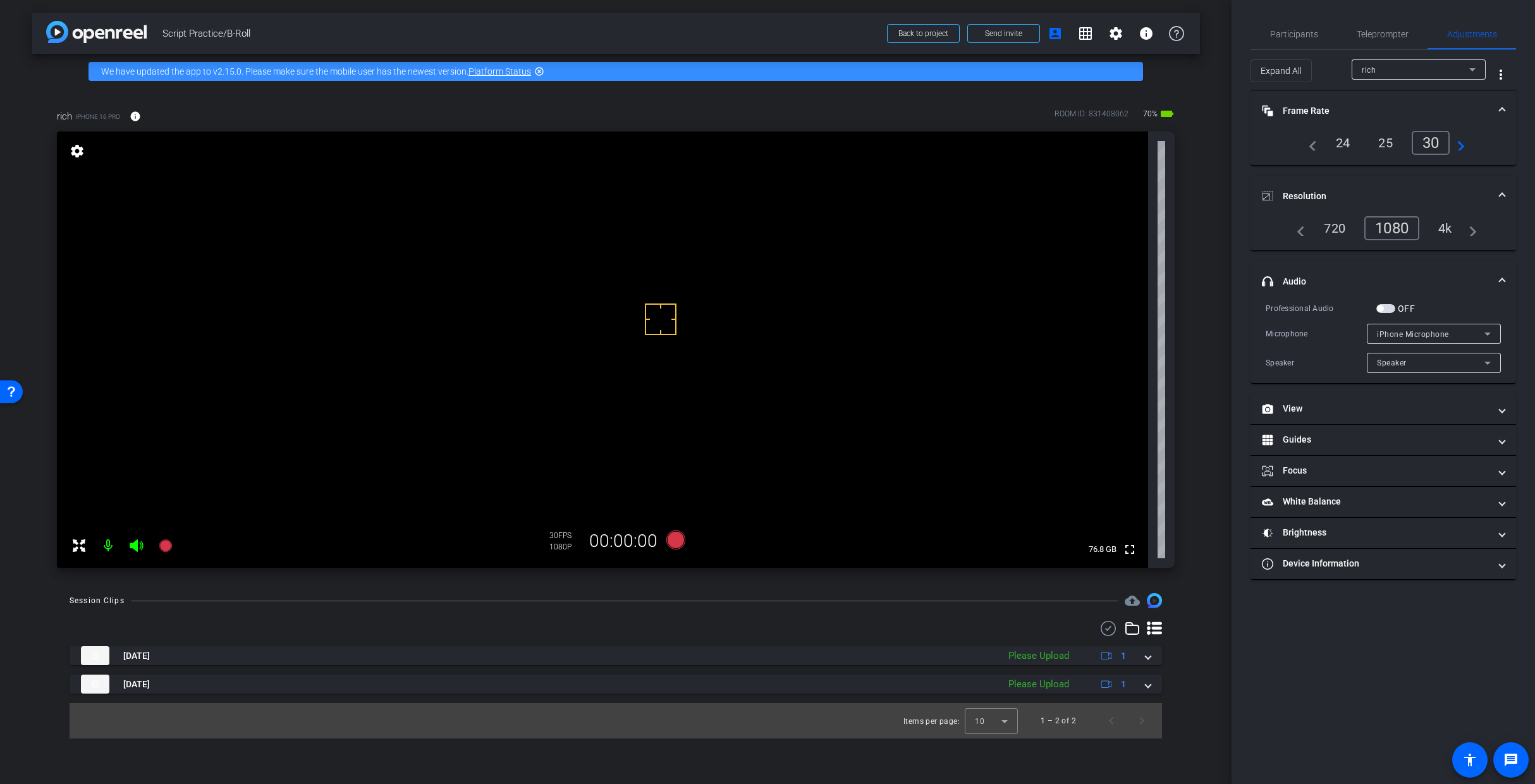
click at [1147, 336] on span "iPhone Microphone" at bounding box center [1413, 335] width 72 height 9
click at [1147, 336] on div at bounding box center [768, 392] width 1535 height 784
click at [1147, 367] on div "Speaker" at bounding box center [1431, 363] width 108 height 16
click at [1147, 362] on div at bounding box center [768, 392] width 1535 height 784
click at [1147, 332] on span "iPhone Microphone" at bounding box center [1413, 335] width 72 height 9
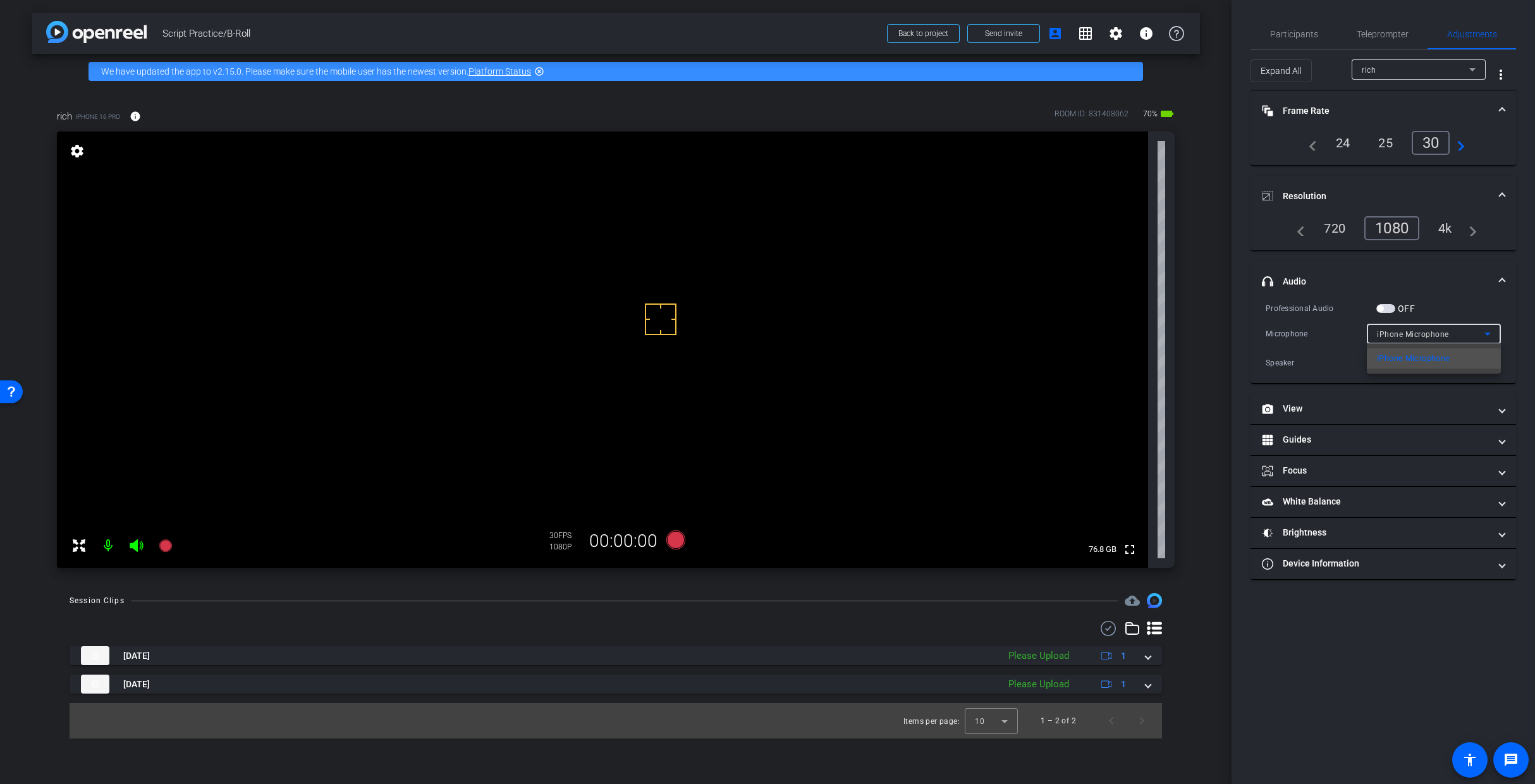
click at [1147, 294] on div at bounding box center [768, 392] width 1535 height 784
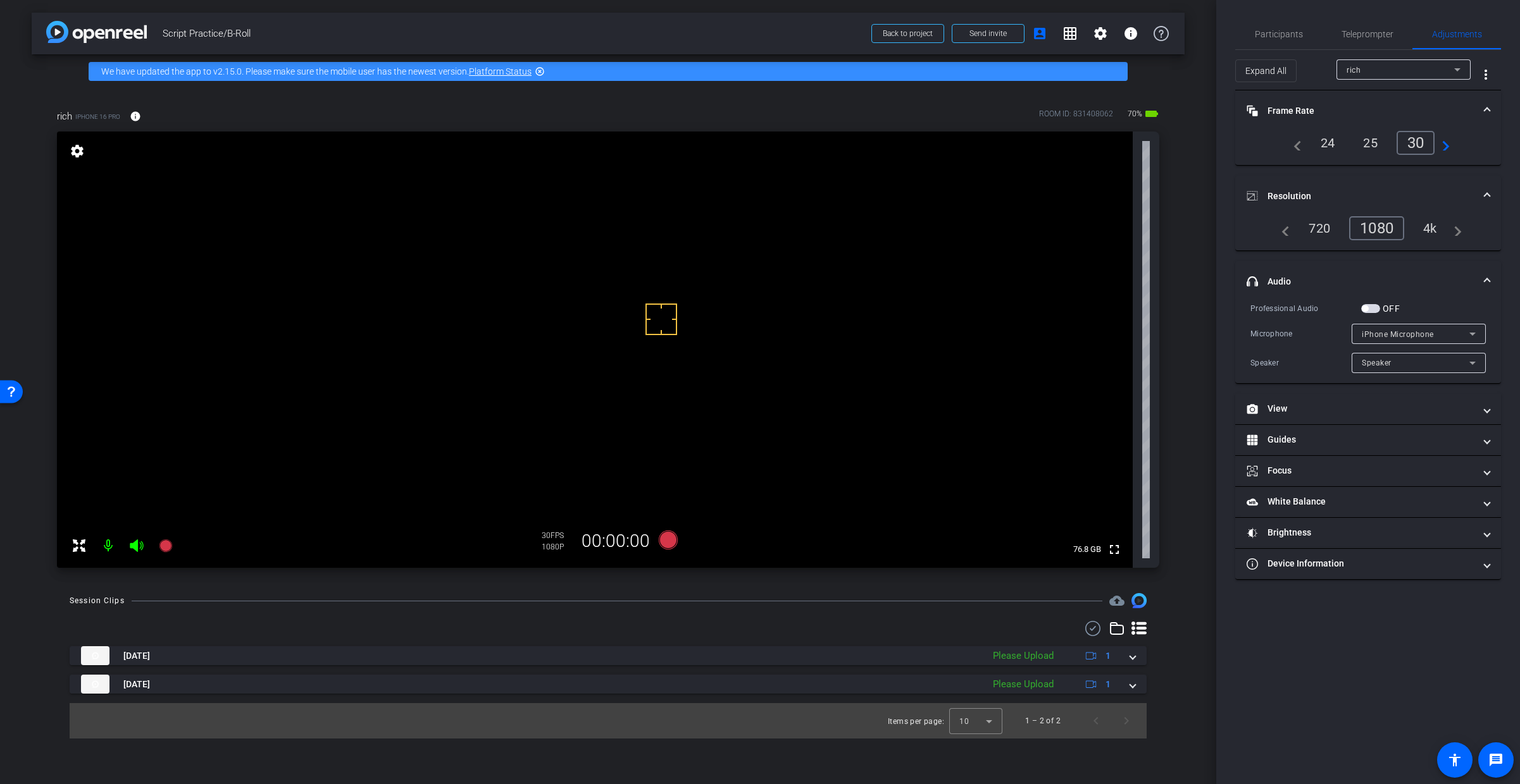
click at [1147, 309] on span "button" at bounding box center [1370, 309] width 19 height 9
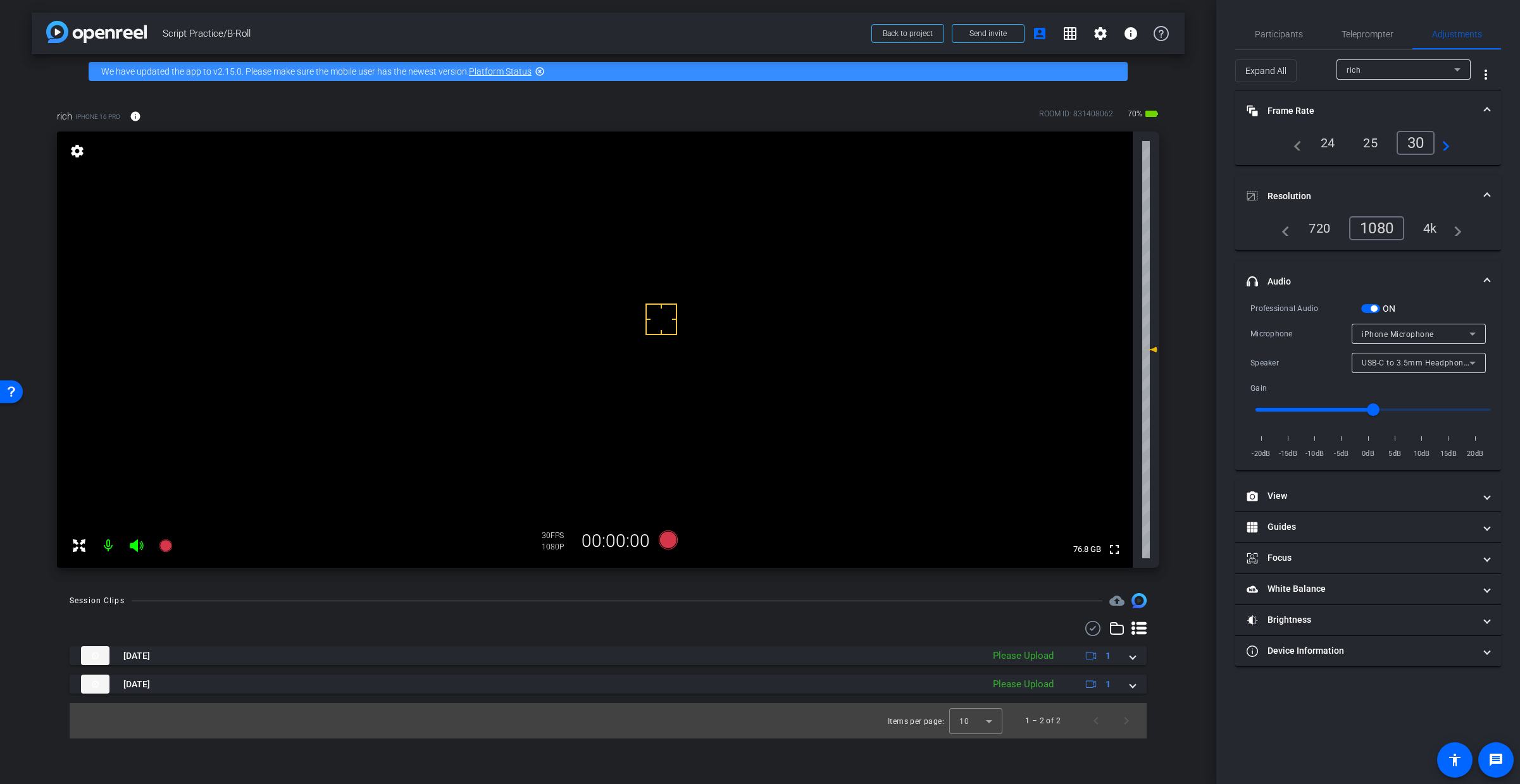
click at [1147, 309] on span "button" at bounding box center [1373, 308] width 6 height 6
click at [1147, 331] on span "iPhone Microphone" at bounding box center [1398, 335] width 72 height 9
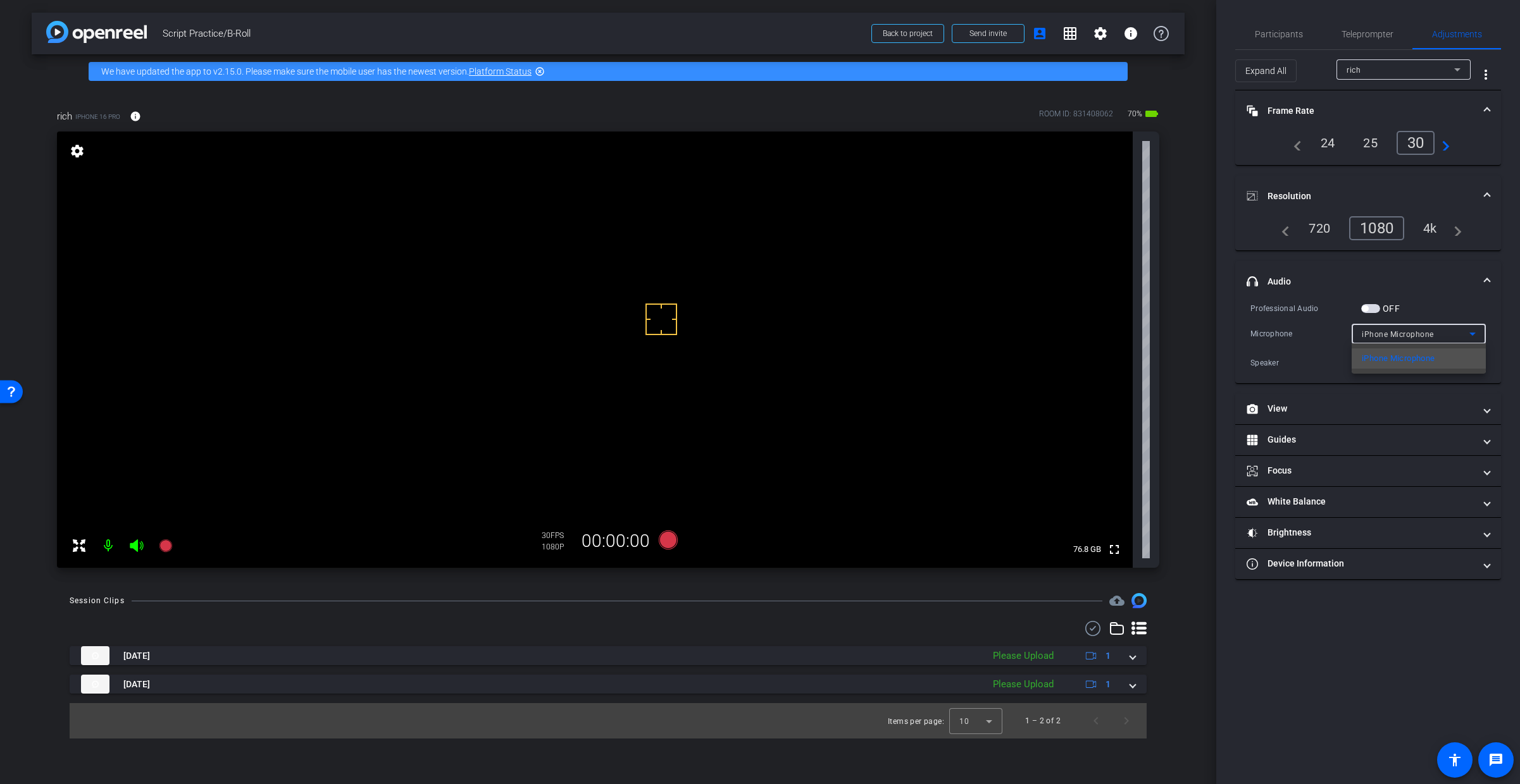
click at [1147, 331] on div at bounding box center [760, 392] width 1520 height 784
click at [1147, 281] on mat-expansion-panel-header "headphone icon Audio" at bounding box center [1368, 281] width 266 height 40
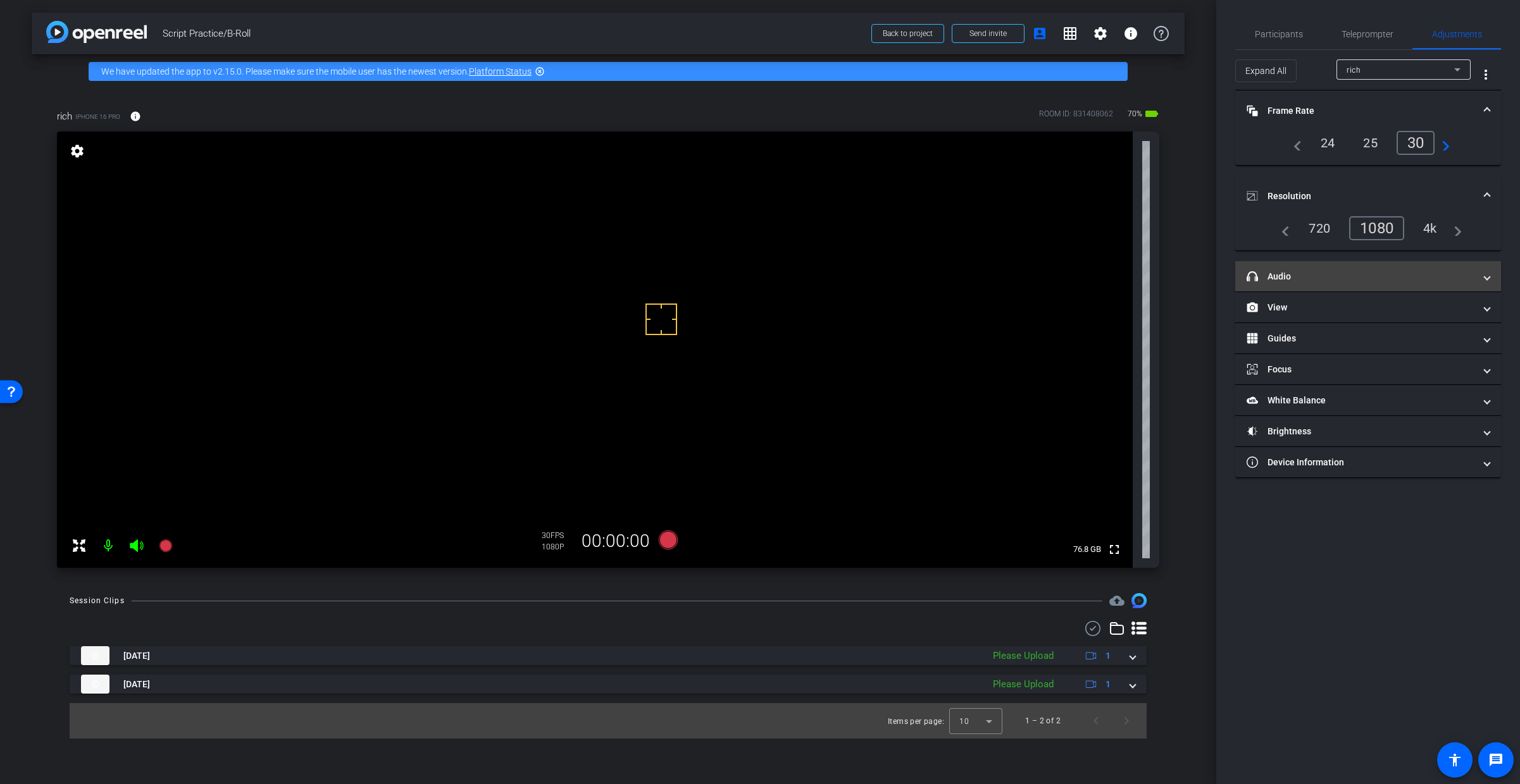
click at [1147, 280] on span at bounding box center [1487, 276] width 5 height 13
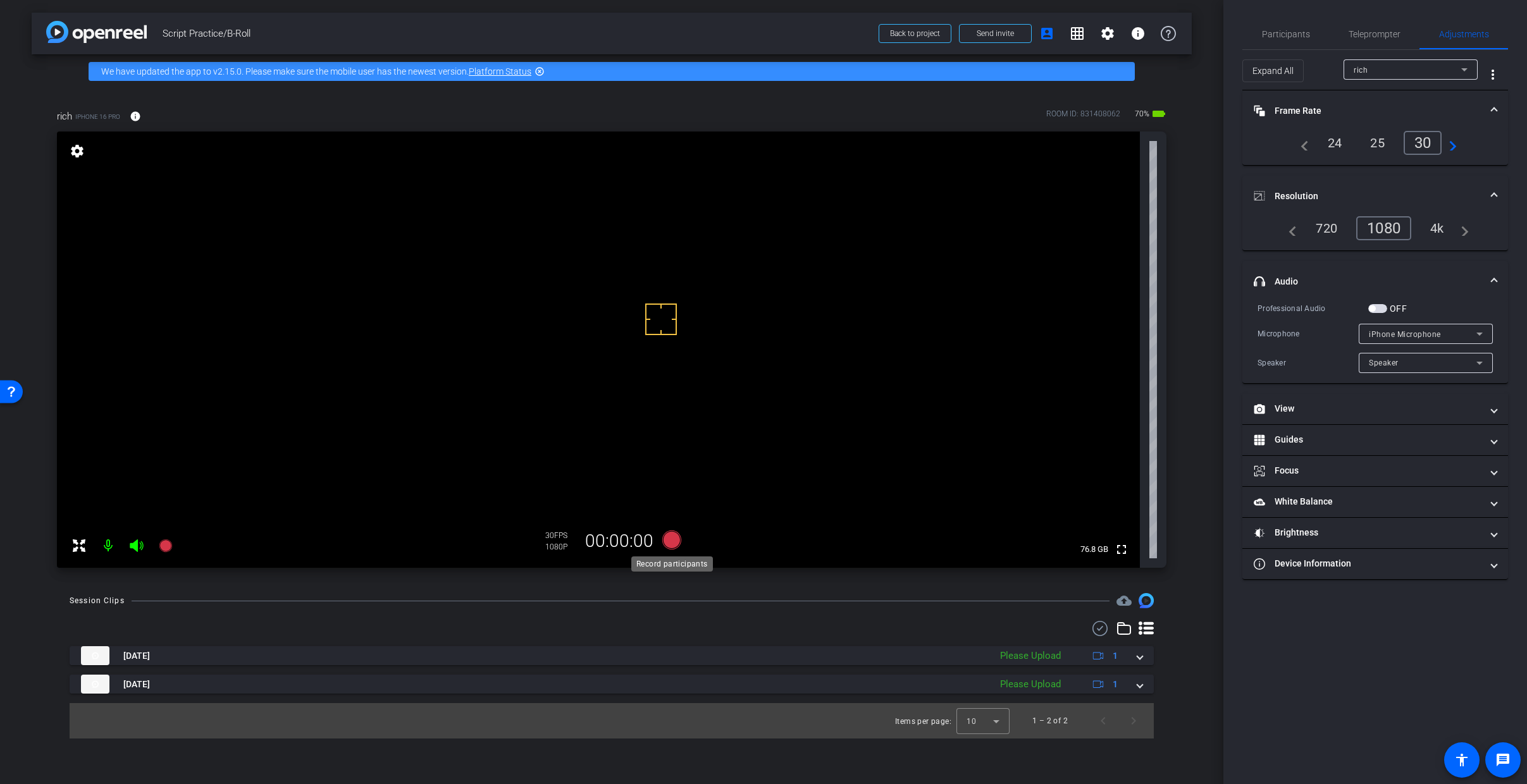
click at [673, 542] on icon at bounding box center [672, 540] width 19 height 19
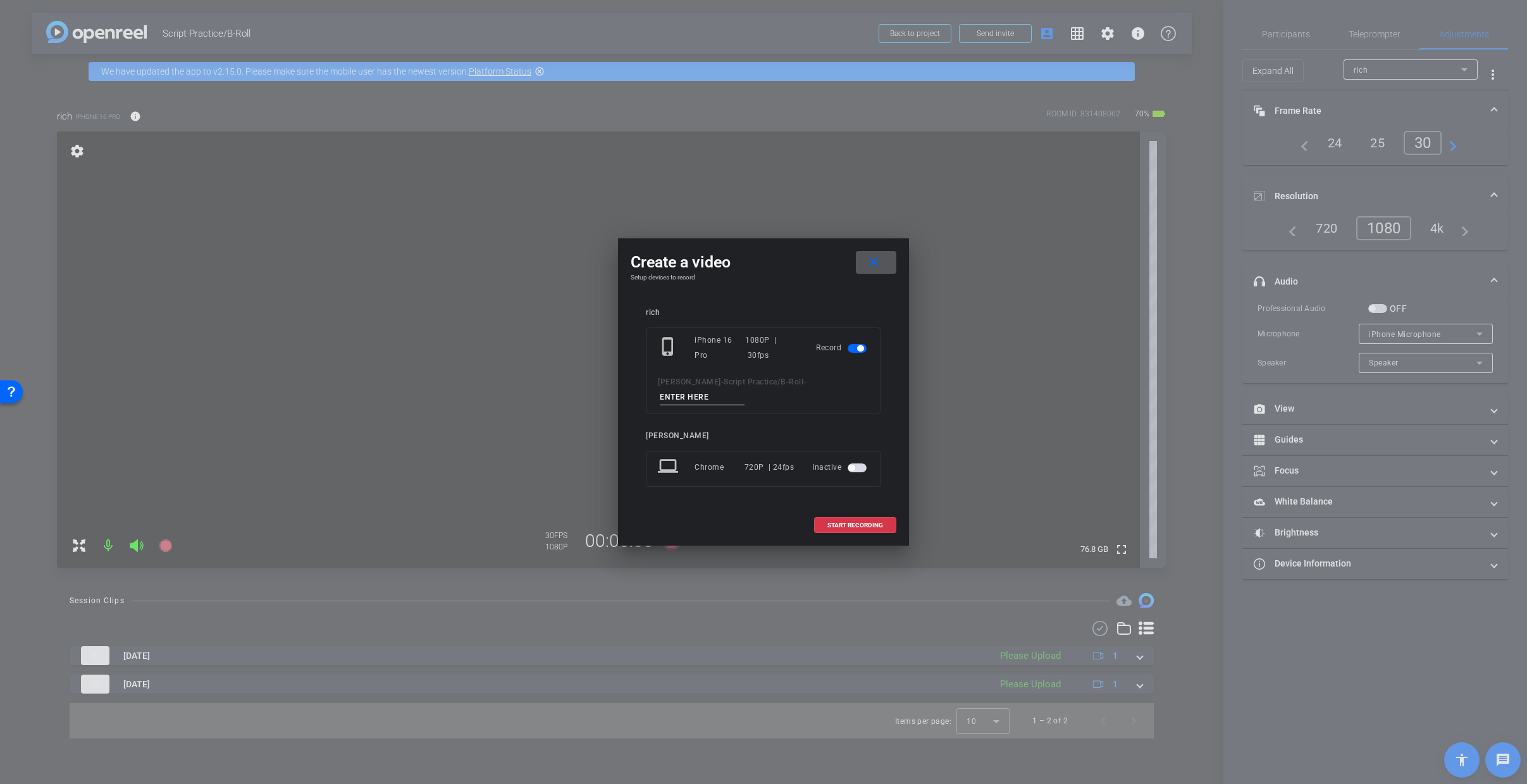
click at [717, 396] on input at bounding box center [702, 398] width 85 height 16
click at [680, 397] on input "Who We Are - Jan" at bounding box center [702, 398] width 85 height 16
click at [736, 396] on input "Who We Are - Jan" at bounding box center [702, 398] width 85 height 16
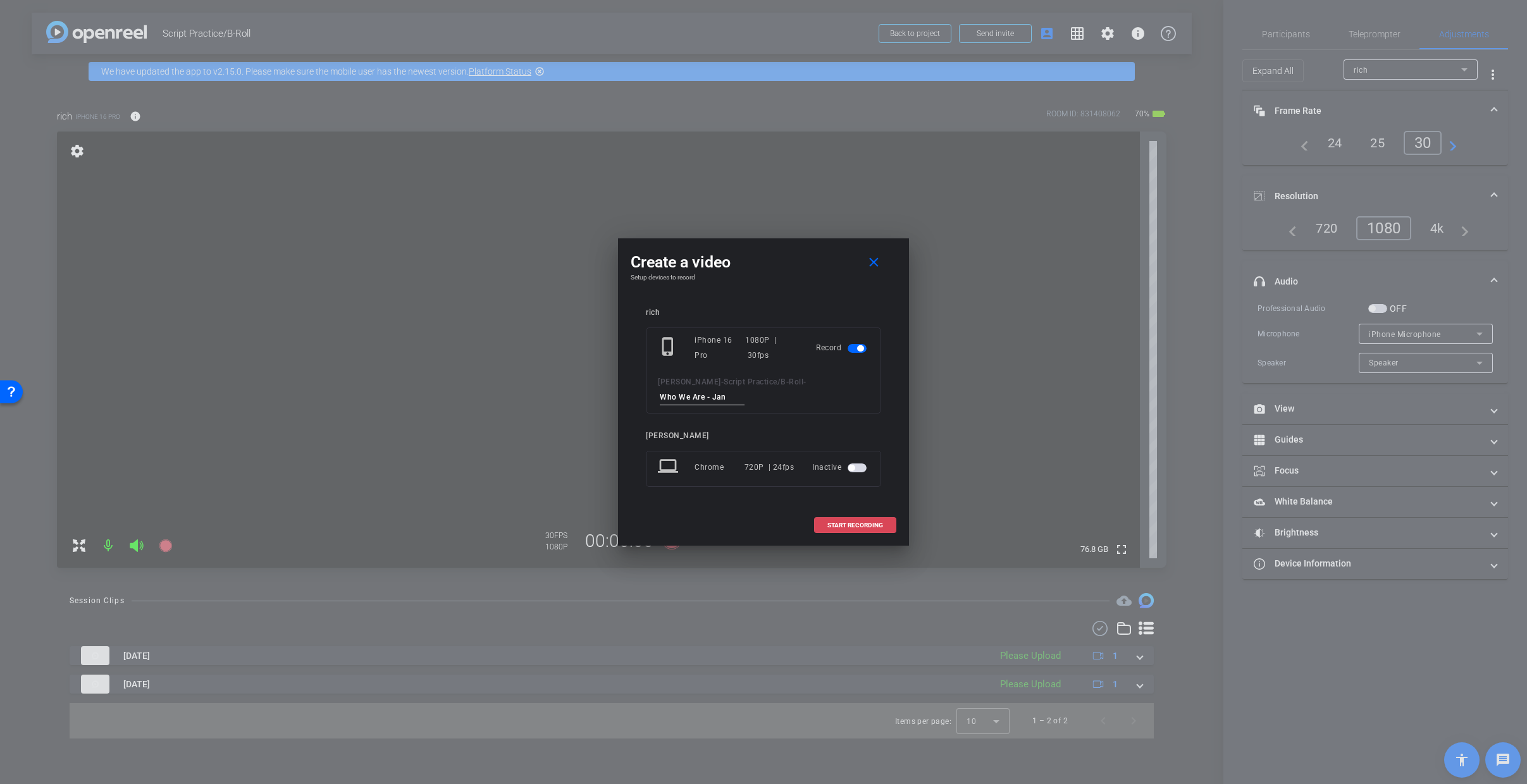
type input "Who We Are - Jan"
click at [877, 523] on span "START RECORDING" at bounding box center [855, 525] width 56 height 6
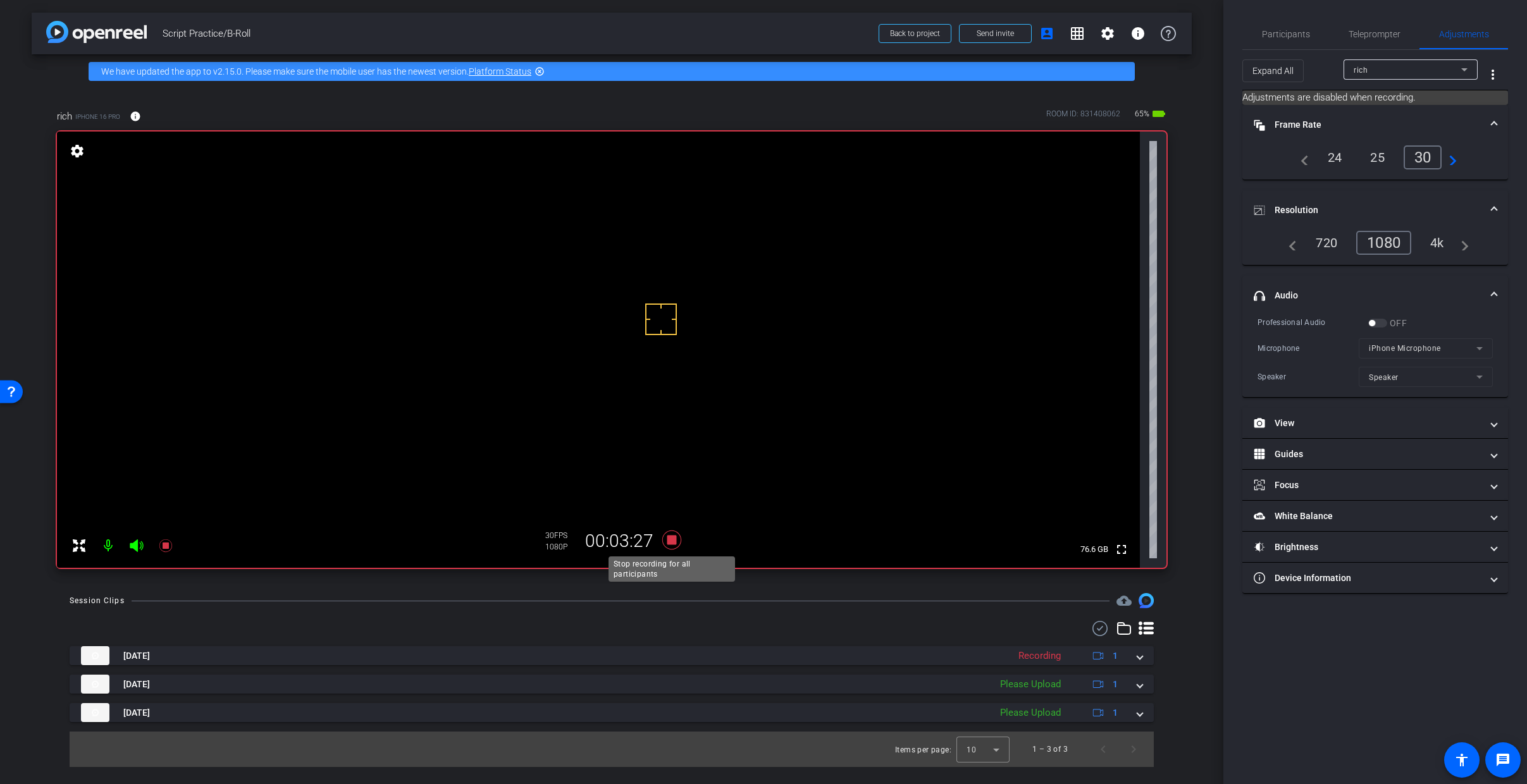
click at [677, 539] on icon at bounding box center [672, 540] width 31 height 23
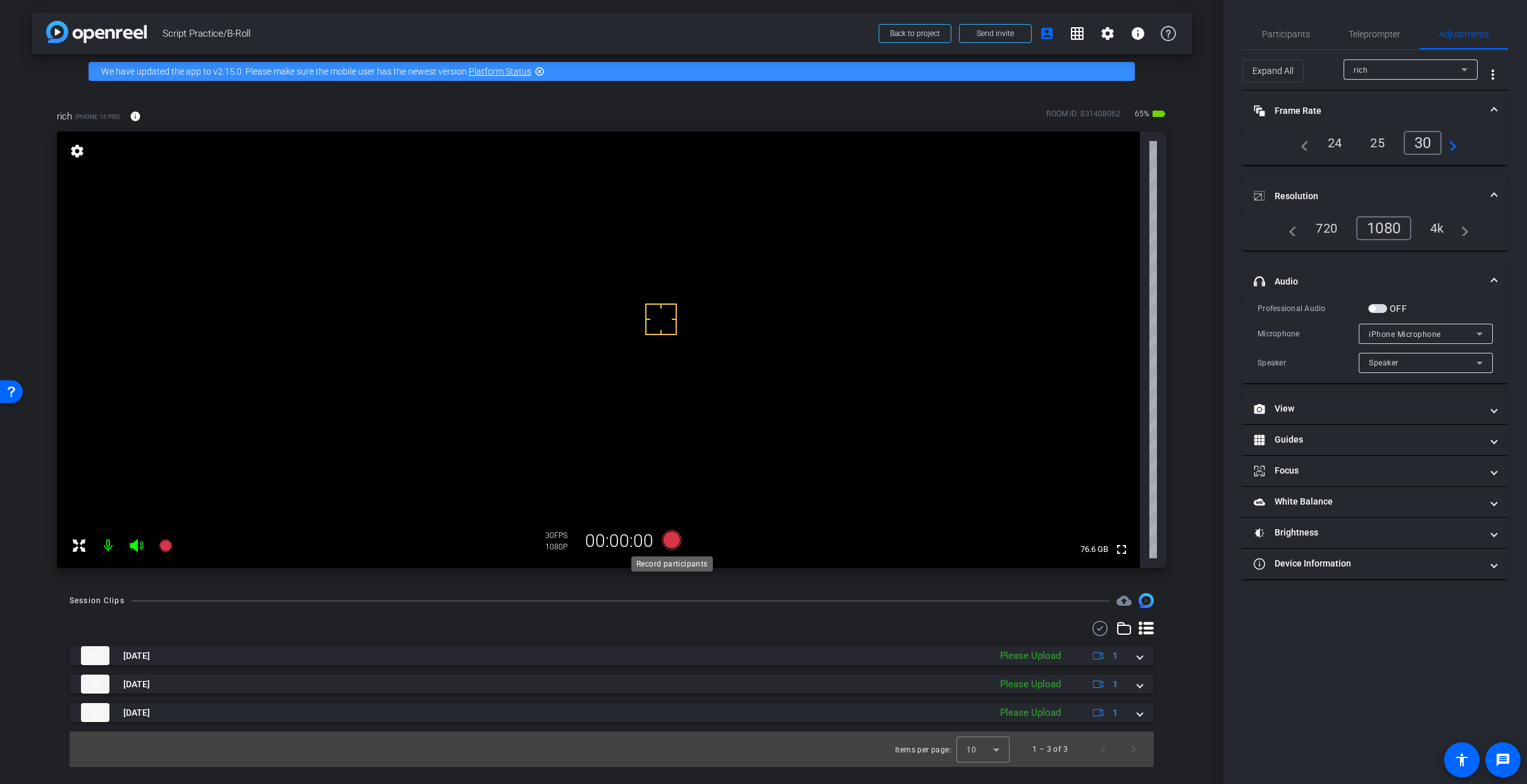
click at [669, 538] on icon at bounding box center [672, 540] width 19 height 19
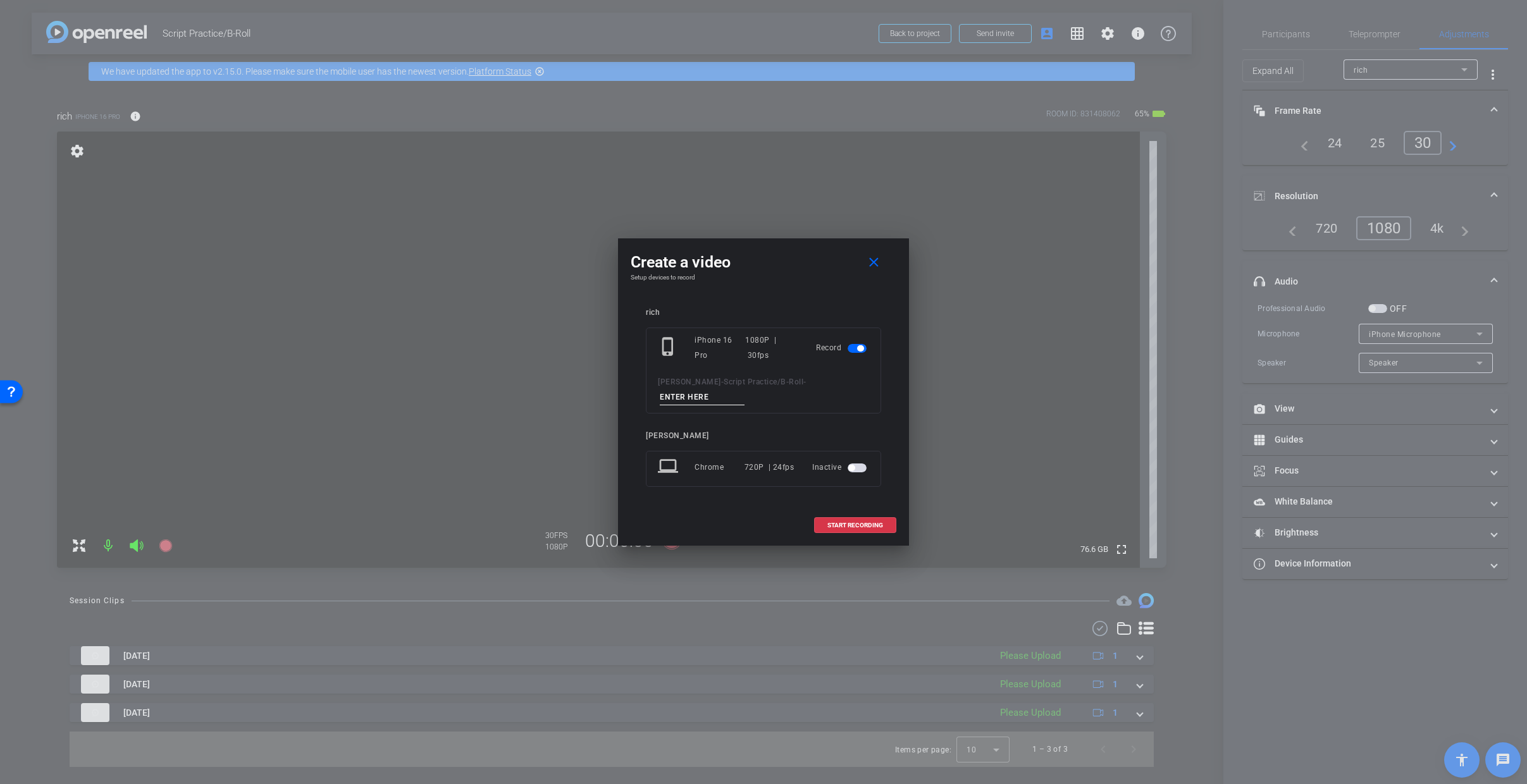
click at [697, 388] on div "Lawrence - Script Practice/B-Roll -" at bounding box center [764, 389] width 212 height 31
click at [695, 396] on input at bounding box center [702, 398] width 85 height 16
click at [685, 399] on input "Retire - Jan" at bounding box center [702, 398] width 85 height 16
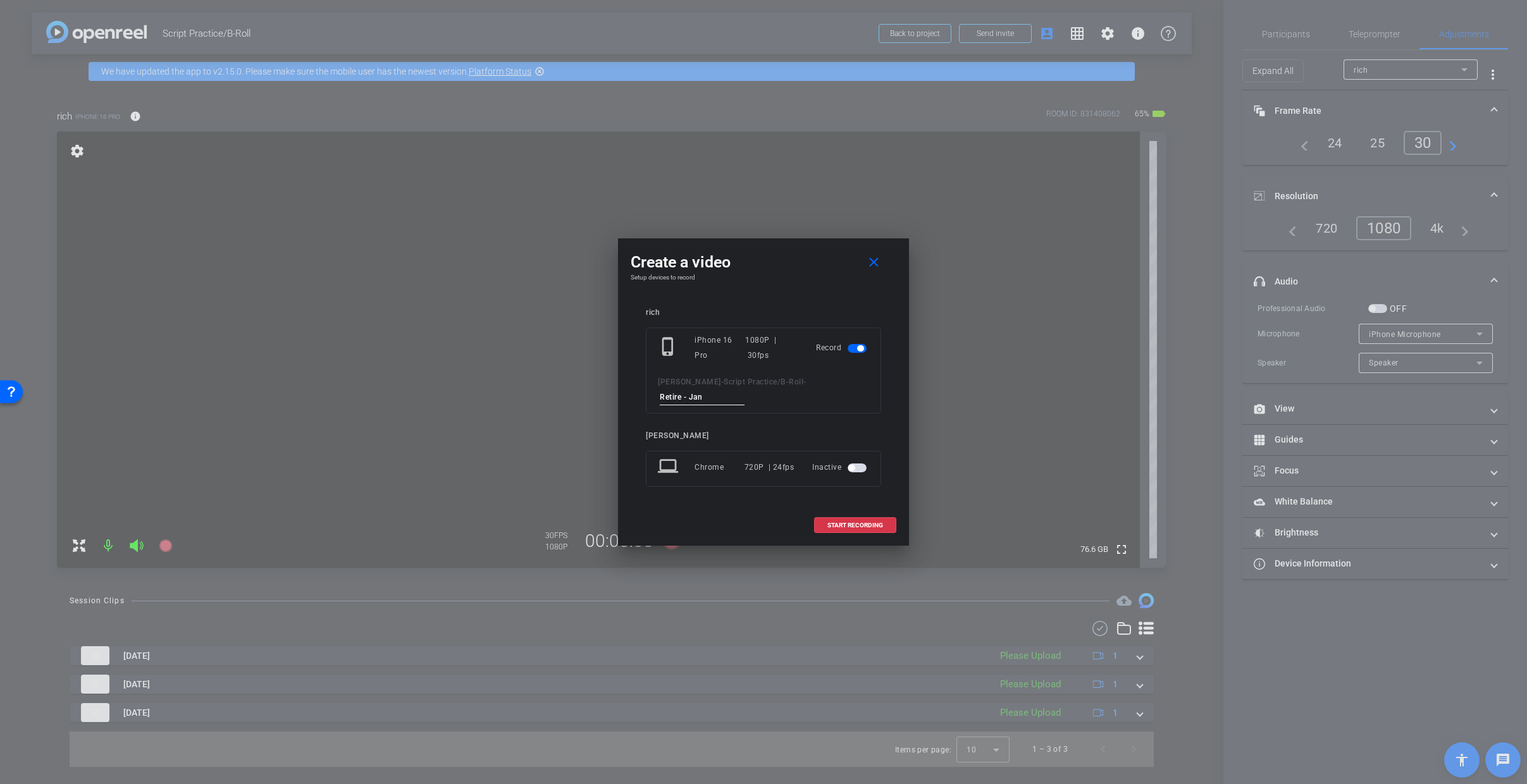
click at [714, 399] on input "Retire - Jan" at bounding box center [702, 398] width 85 height 16
type input "Retire - Jan"
click at [850, 524] on span "START RECORDING" at bounding box center [855, 525] width 56 height 6
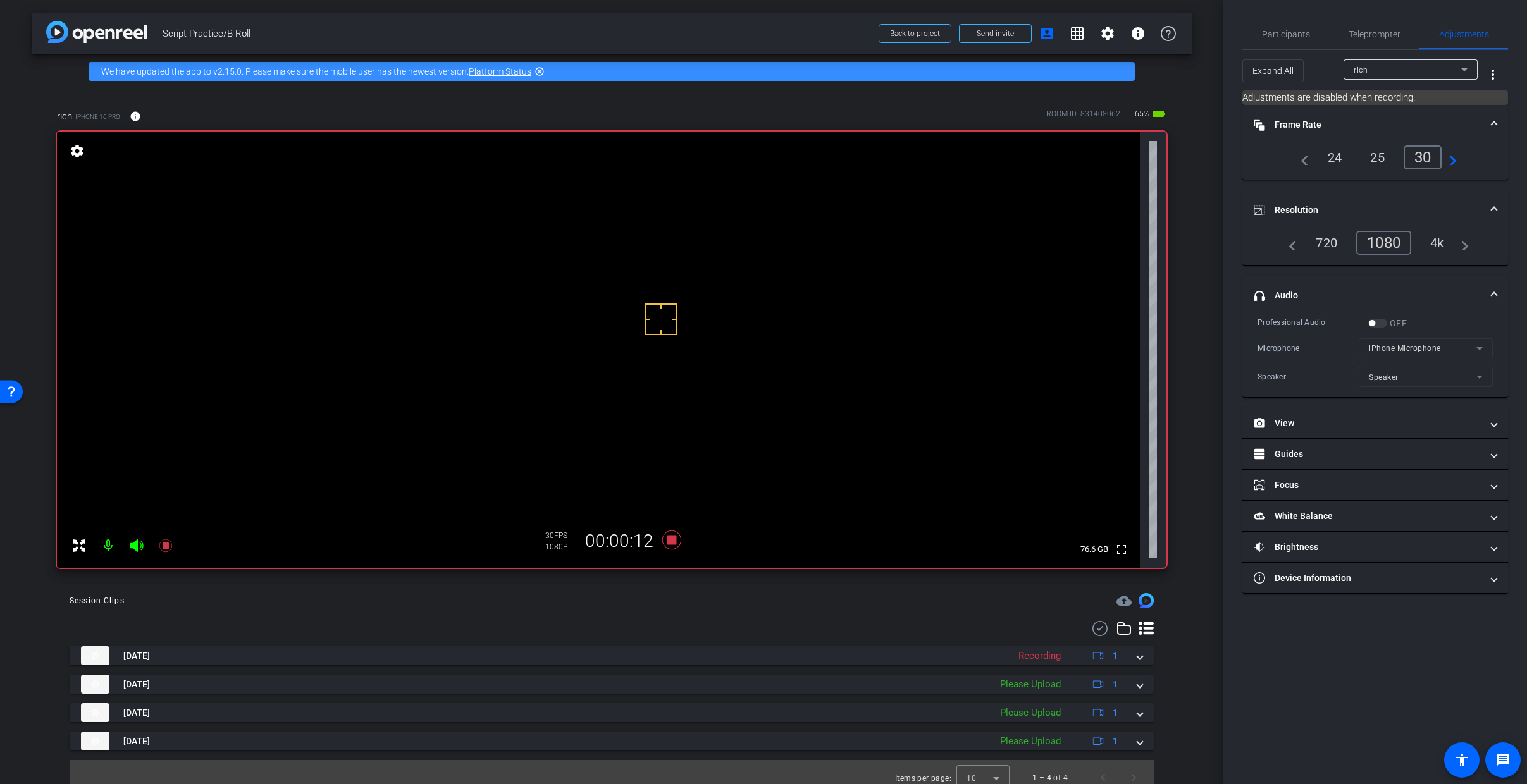
click at [135, 549] on icon at bounding box center [136, 545] width 13 height 12
click at [134, 549] on icon at bounding box center [136, 545] width 13 height 12
click at [138, 545] on icon at bounding box center [136, 545] width 13 height 12
click at [666, 538] on icon at bounding box center [672, 540] width 19 height 19
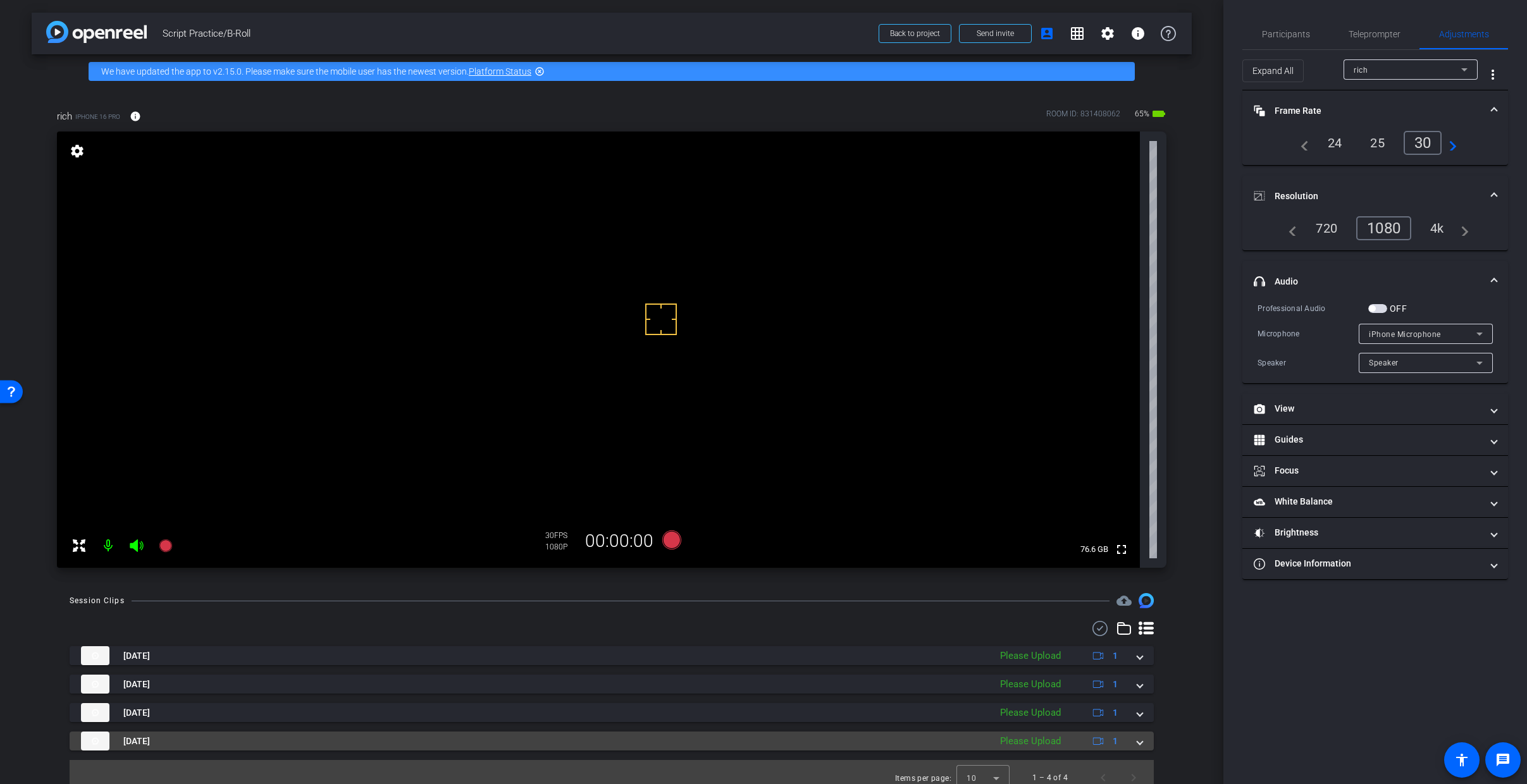
click at [1138, 671] on mat-expansion-panel-header "Sep 2, 2025 Please Upload 1" at bounding box center [612, 741] width 1084 height 19
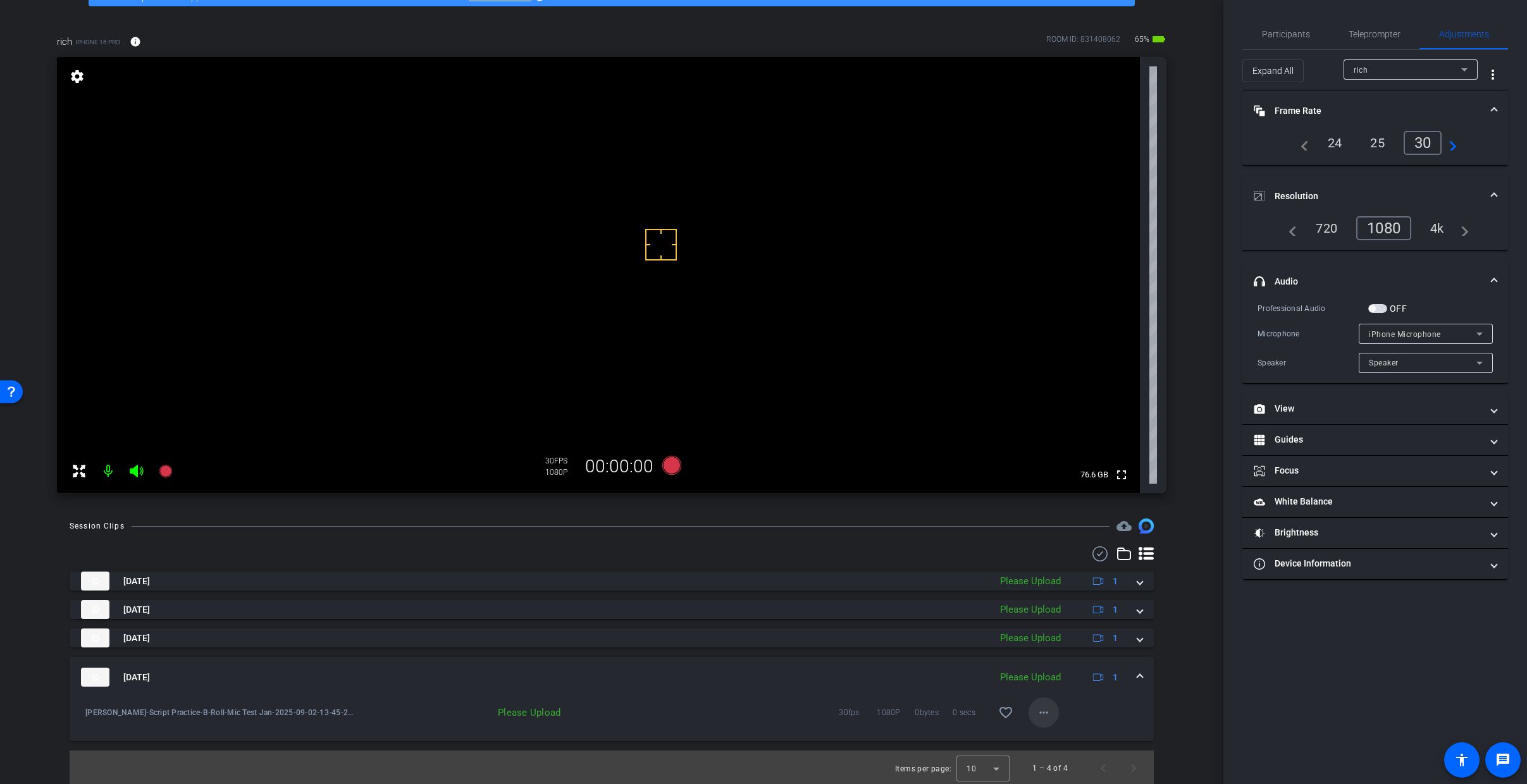
scroll to position [77, 0]
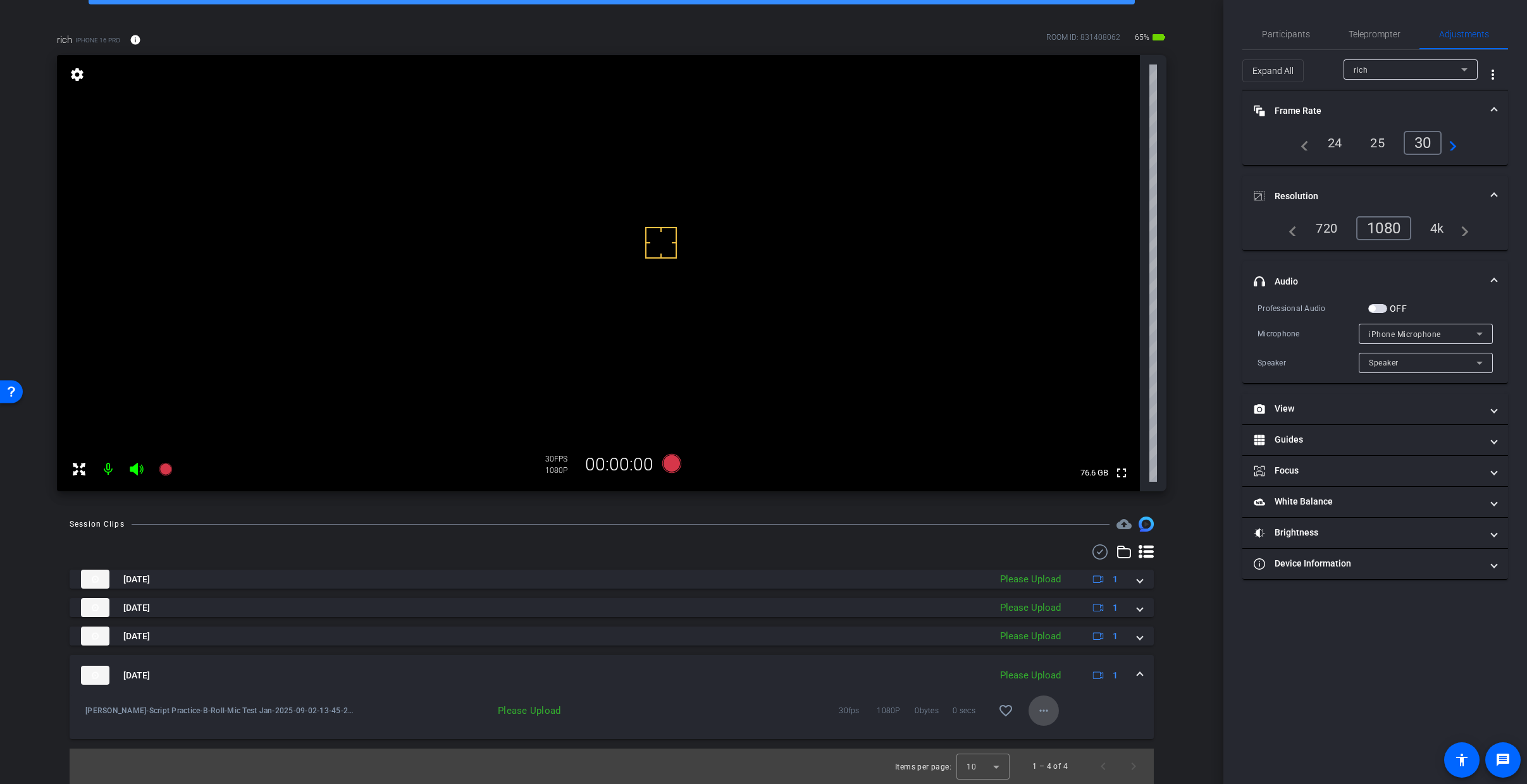
click at [1038, 671] on mat-icon "more_horiz" at bounding box center [1043, 710] width 15 height 15
click at [1058, 671] on span "Upload" at bounding box center [1058, 737] width 51 height 15
click at [1138, 671] on span at bounding box center [1140, 675] width 5 height 13
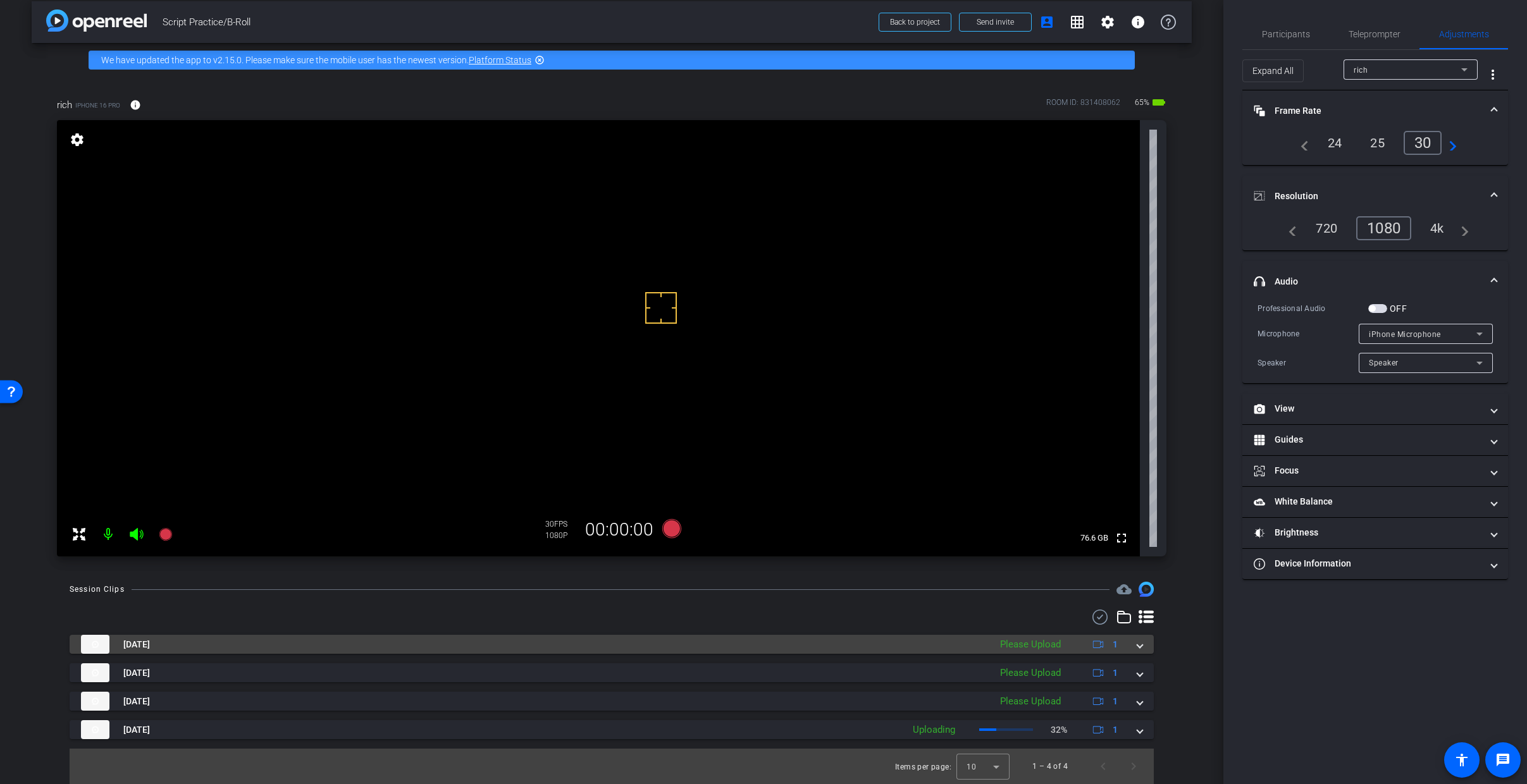
scroll to position [11, 0]
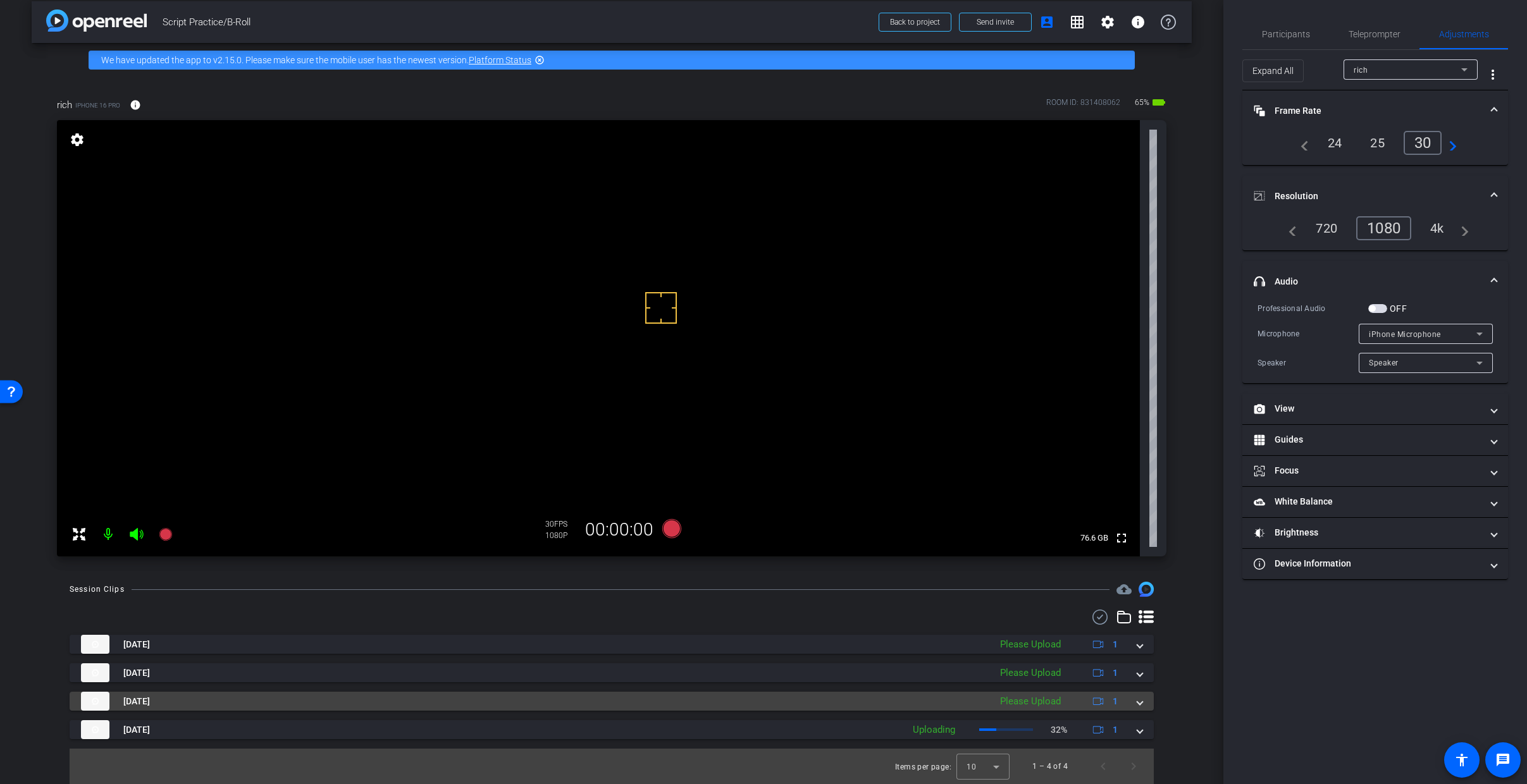
click at [1138, 671] on span at bounding box center [1140, 701] width 5 height 13
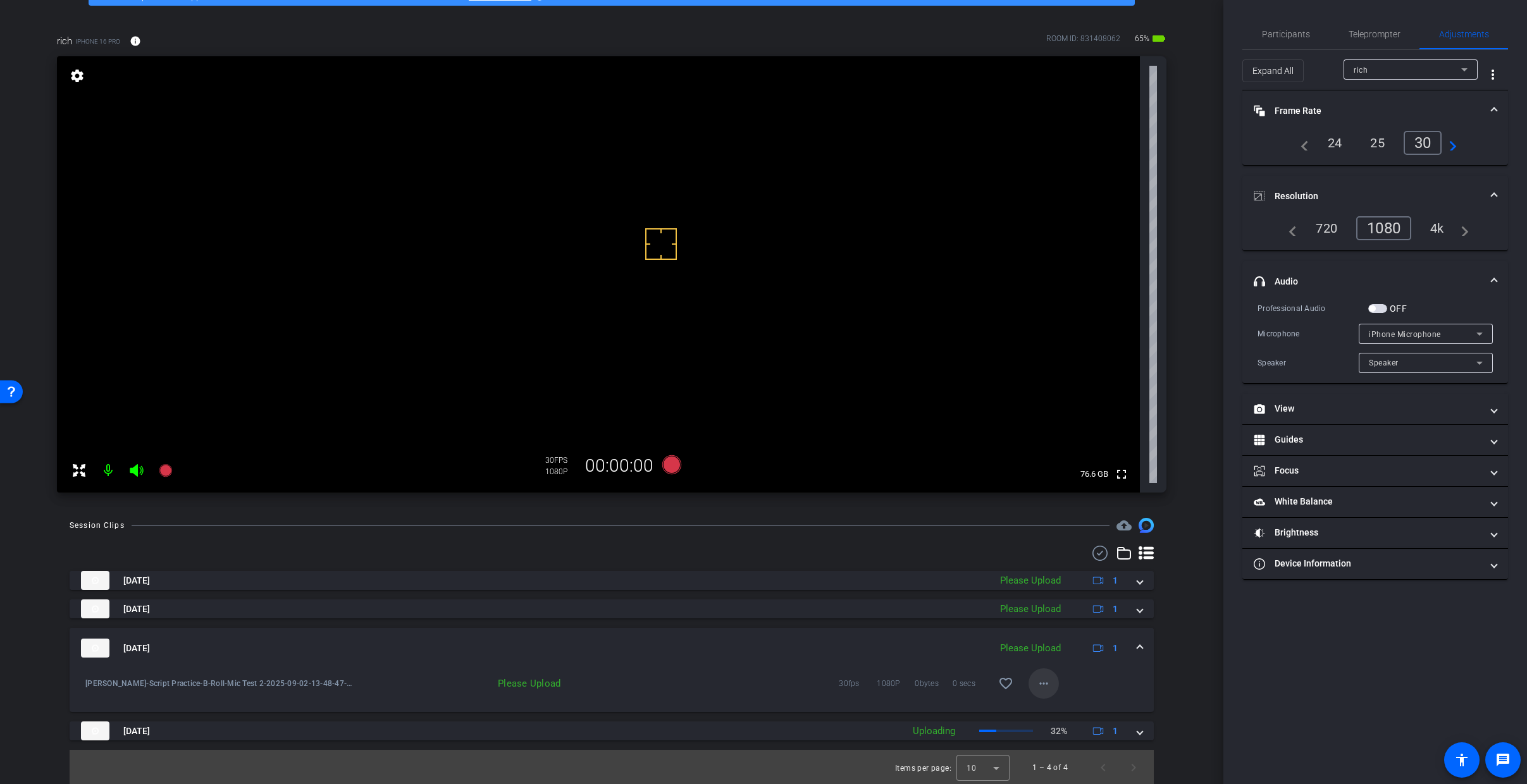
scroll to position [77, 0]
click at [1042, 671] on mat-icon "more_horiz" at bounding box center [1043, 682] width 15 height 15
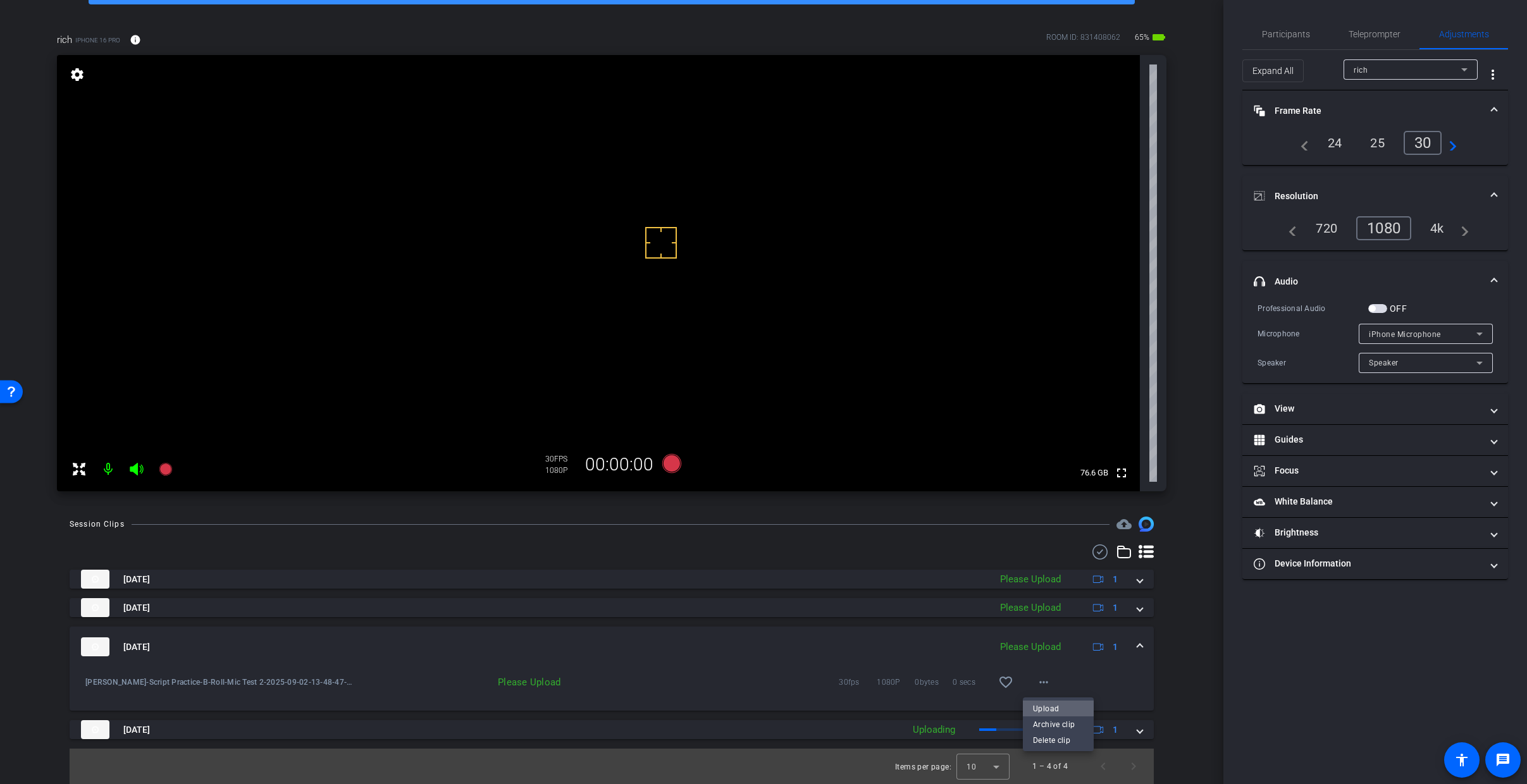
click at [1048, 671] on span "Upload" at bounding box center [1058, 708] width 51 height 15
click at [1138, 648] on span at bounding box center [1140, 647] width 5 height 13
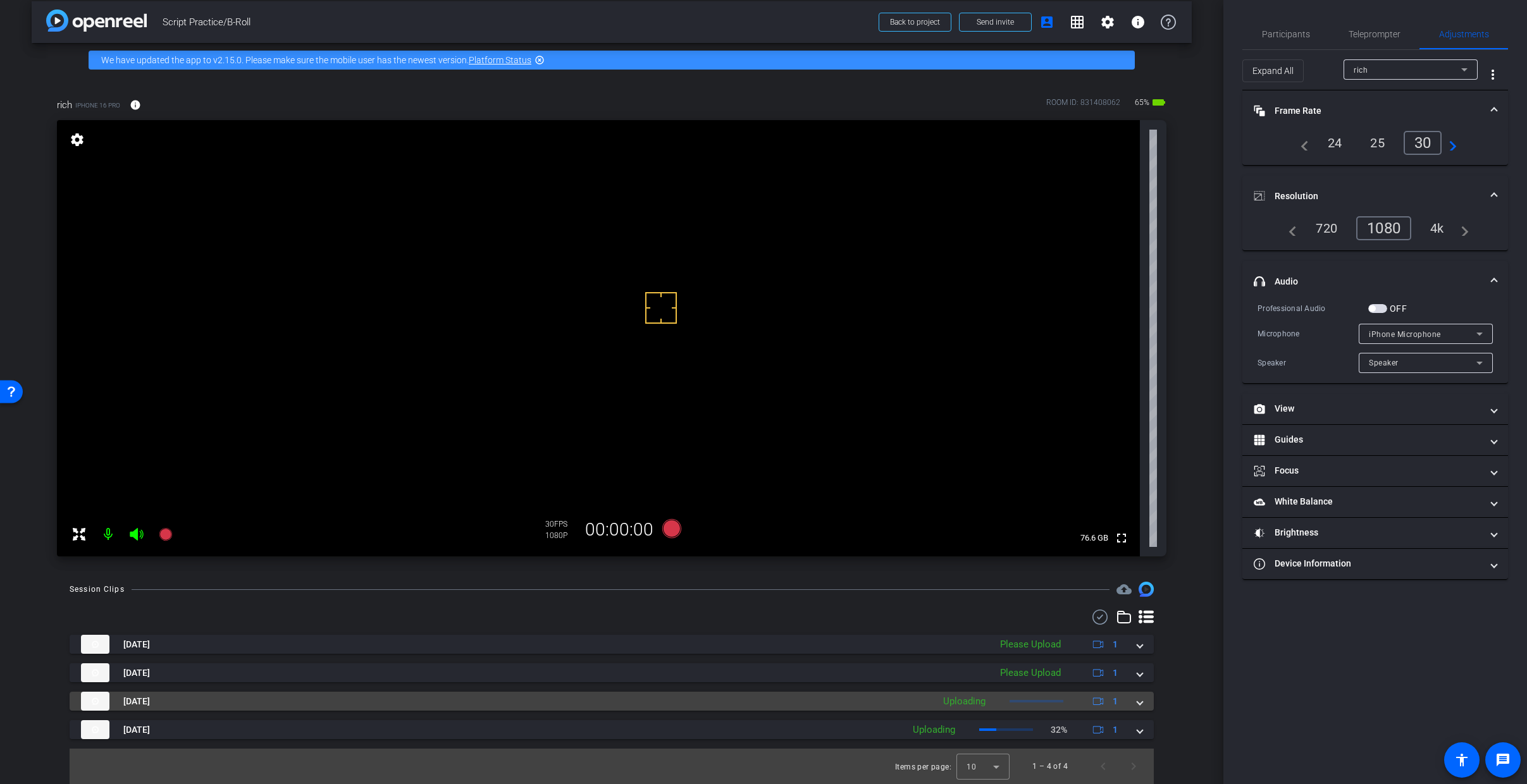
scroll to position [11, 0]
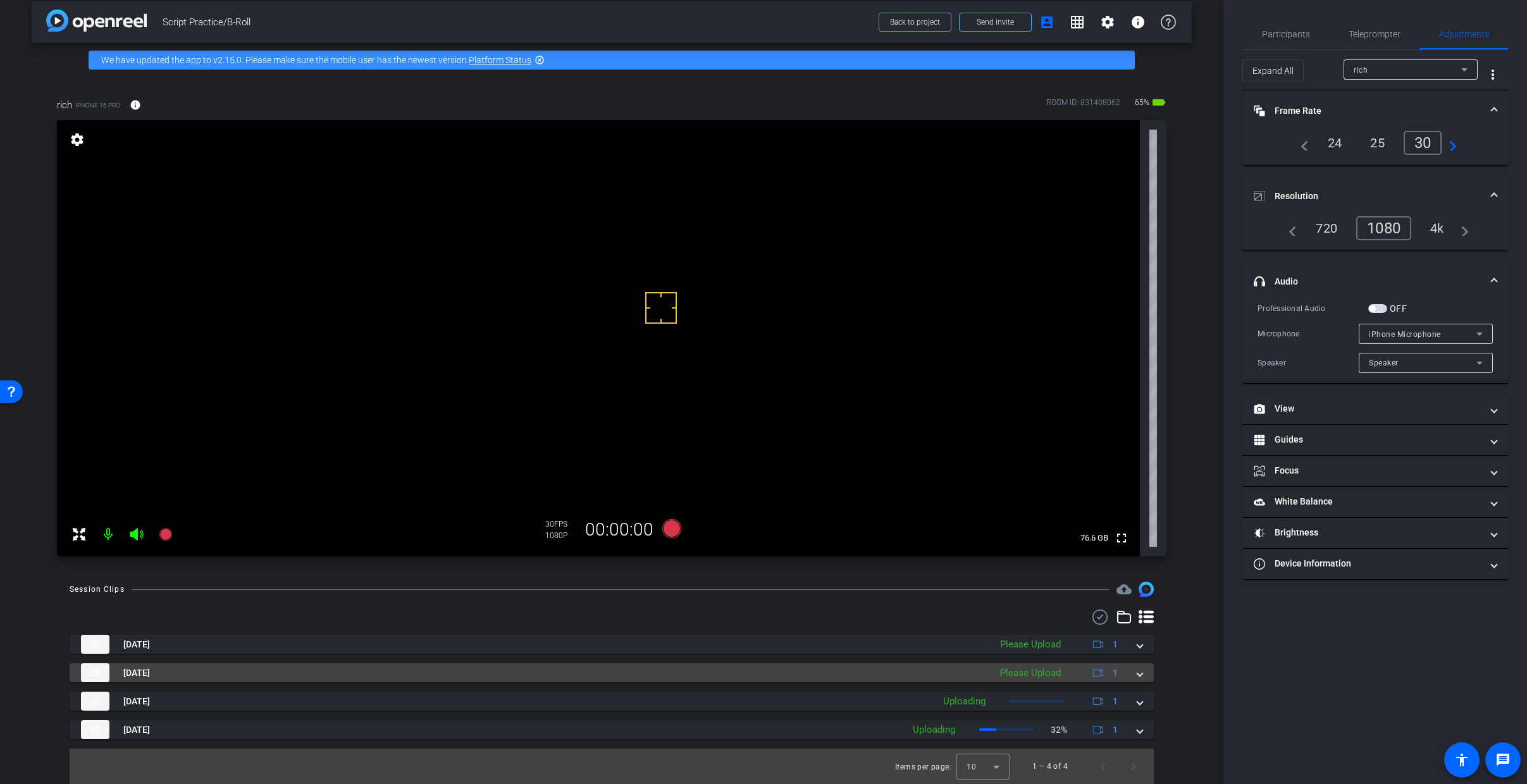
click at [1138, 671] on span at bounding box center [1140, 672] width 5 height 13
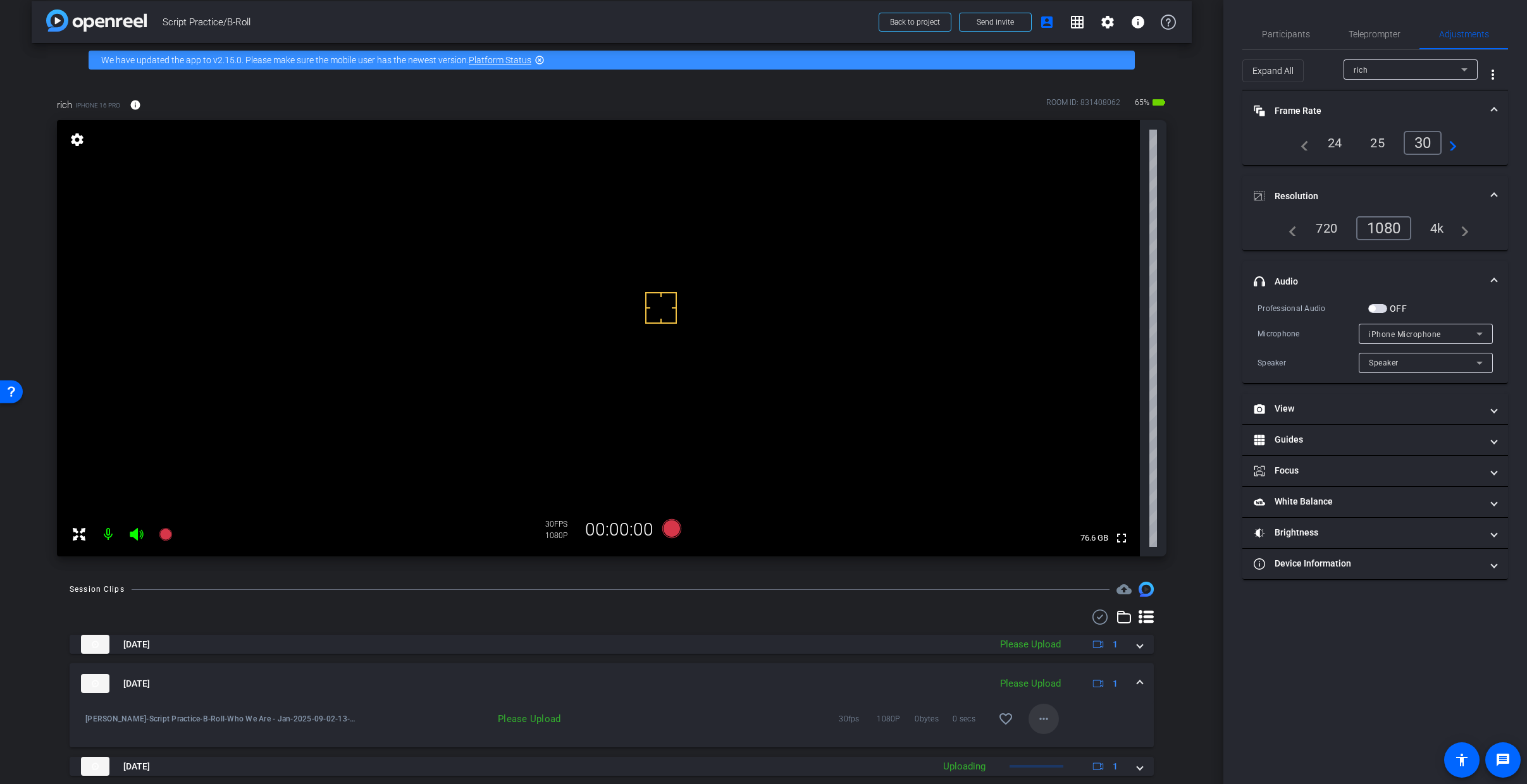
click at [1041, 671] on mat-icon "more_horiz" at bounding box center [1043, 718] width 15 height 15
click at [1060, 662] on span "Upload" at bounding box center [1058, 661] width 51 height 15
click at [1138, 671] on mat-expansion-panel-header "Sep 2, 2025 Uploading 1" at bounding box center [612, 683] width 1084 height 40
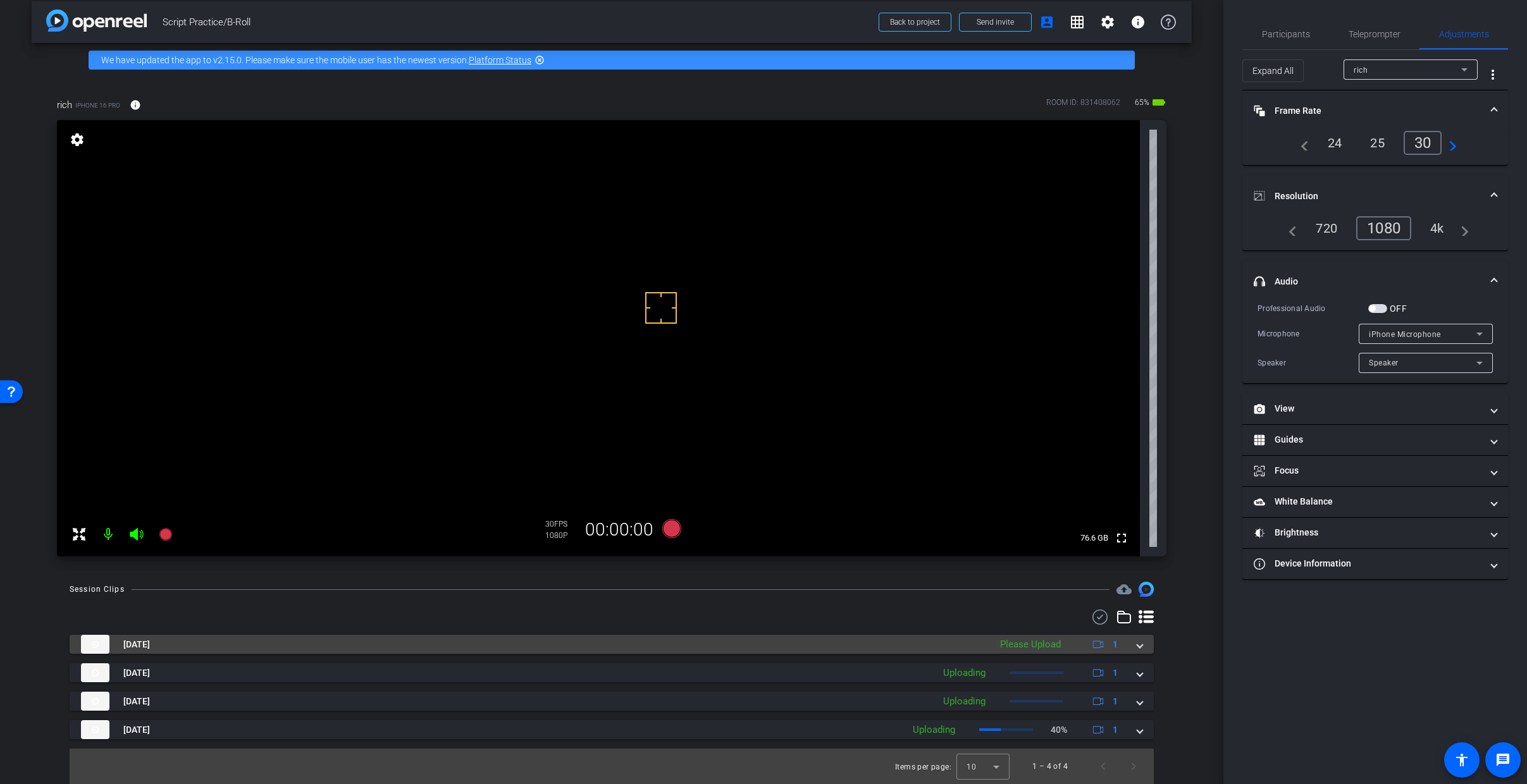
click at [1138, 645] on span at bounding box center [1140, 644] width 5 height 13
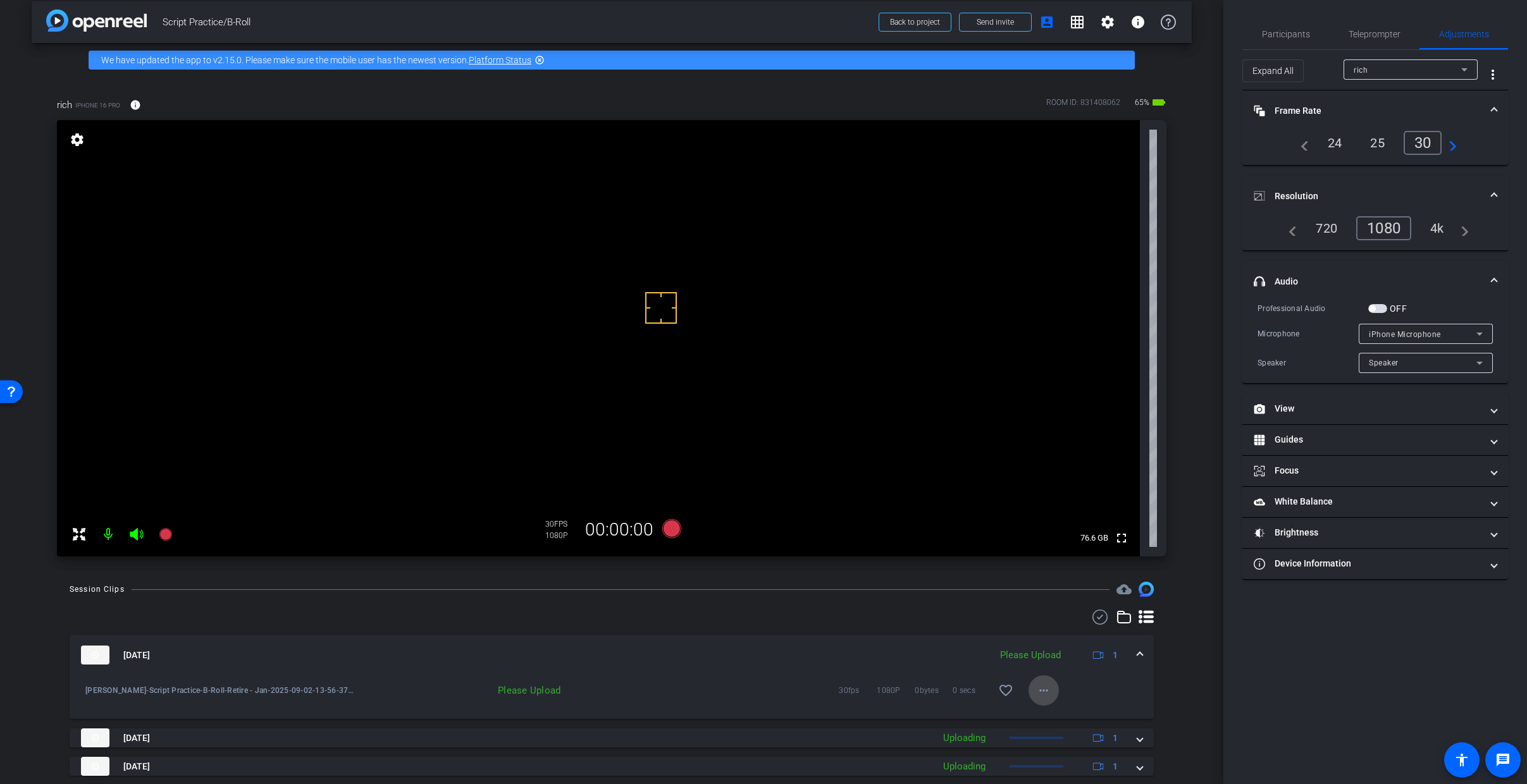
click at [1041, 671] on mat-icon "more_horiz" at bounding box center [1043, 690] width 15 height 15
click at [1054, 671] on span "Upload" at bounding box center [1058, 717] width 51 height 15
click at [1138, 653] on mat-expansion-panel-header "Sep 2, 2025 Uploading 1" at bounding box center [612, 655] width 1084 height 40
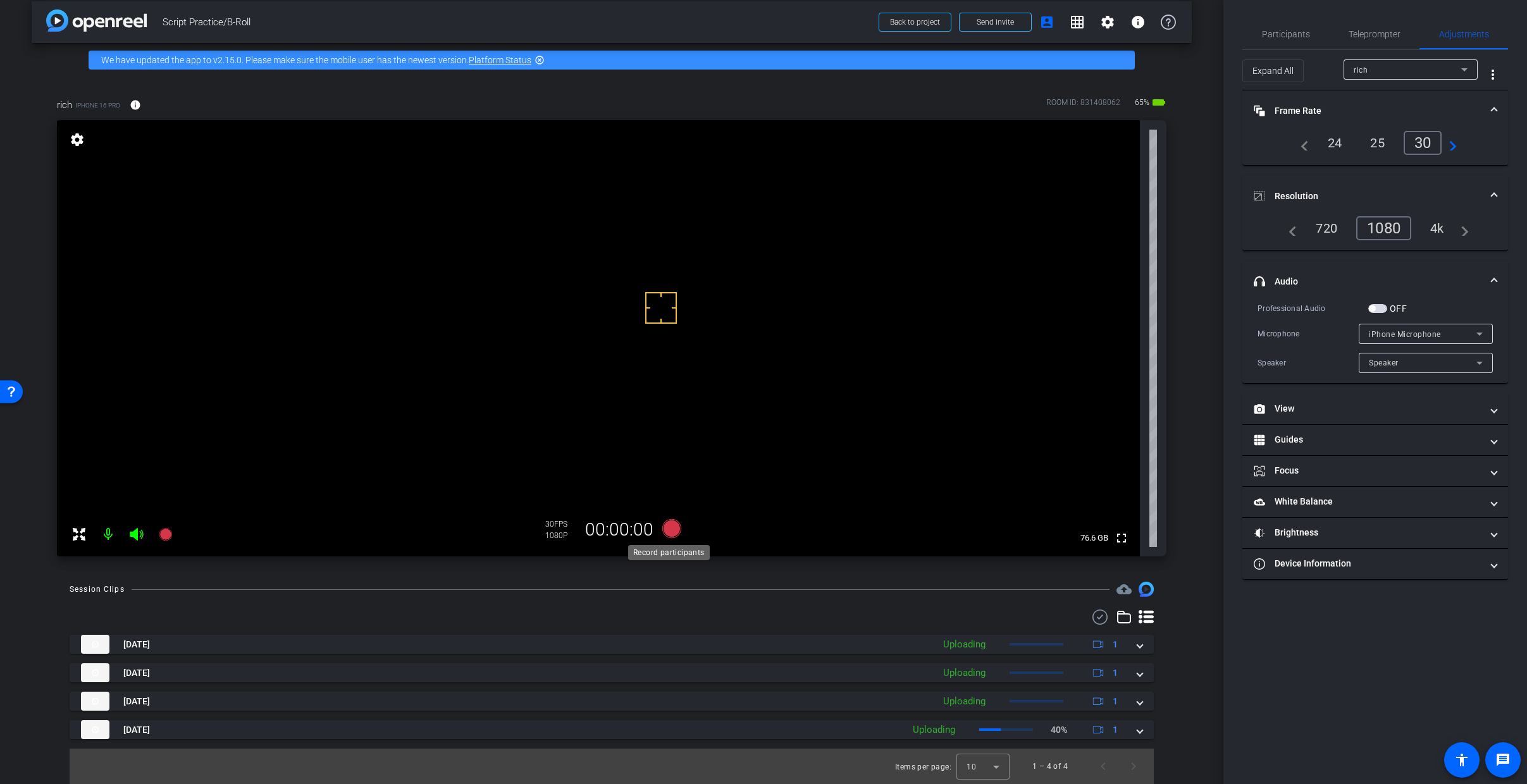
click at [673, 531] on icon at bounding box center [672, 529] width 19 height 19
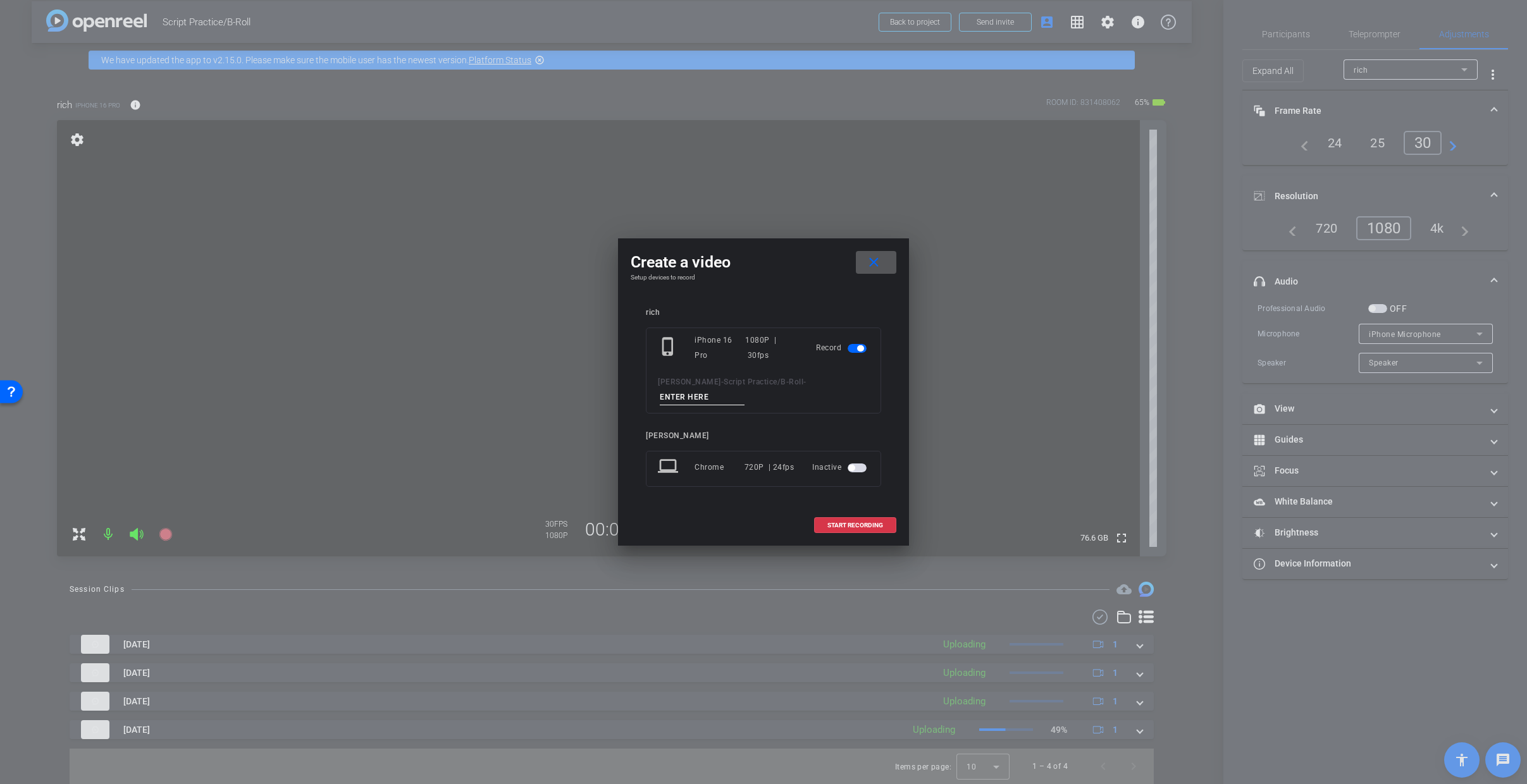
click at [703, 394] on input at bounding box center [702, 398] width 85 height 16
type input "Risk Jan"
click at [850, 524] on span "START RECORDING" at bounding box center [855, 525] width 56 height 6
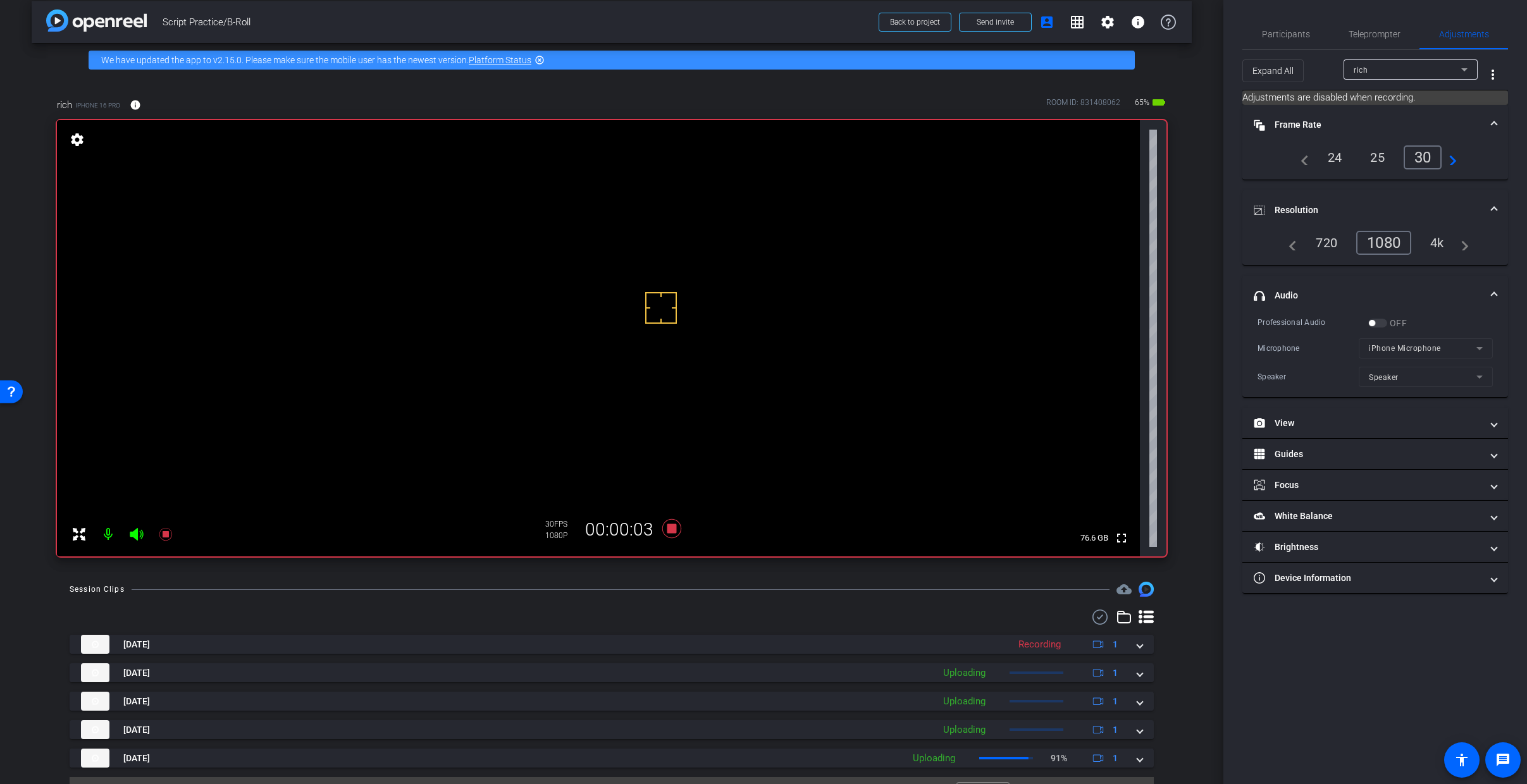
click at [650, 284] on video at bounding box center [598, 337] width 1083 height 436
click at [667, 528] on icon at bounding box center [672, 529] width 19 height 19
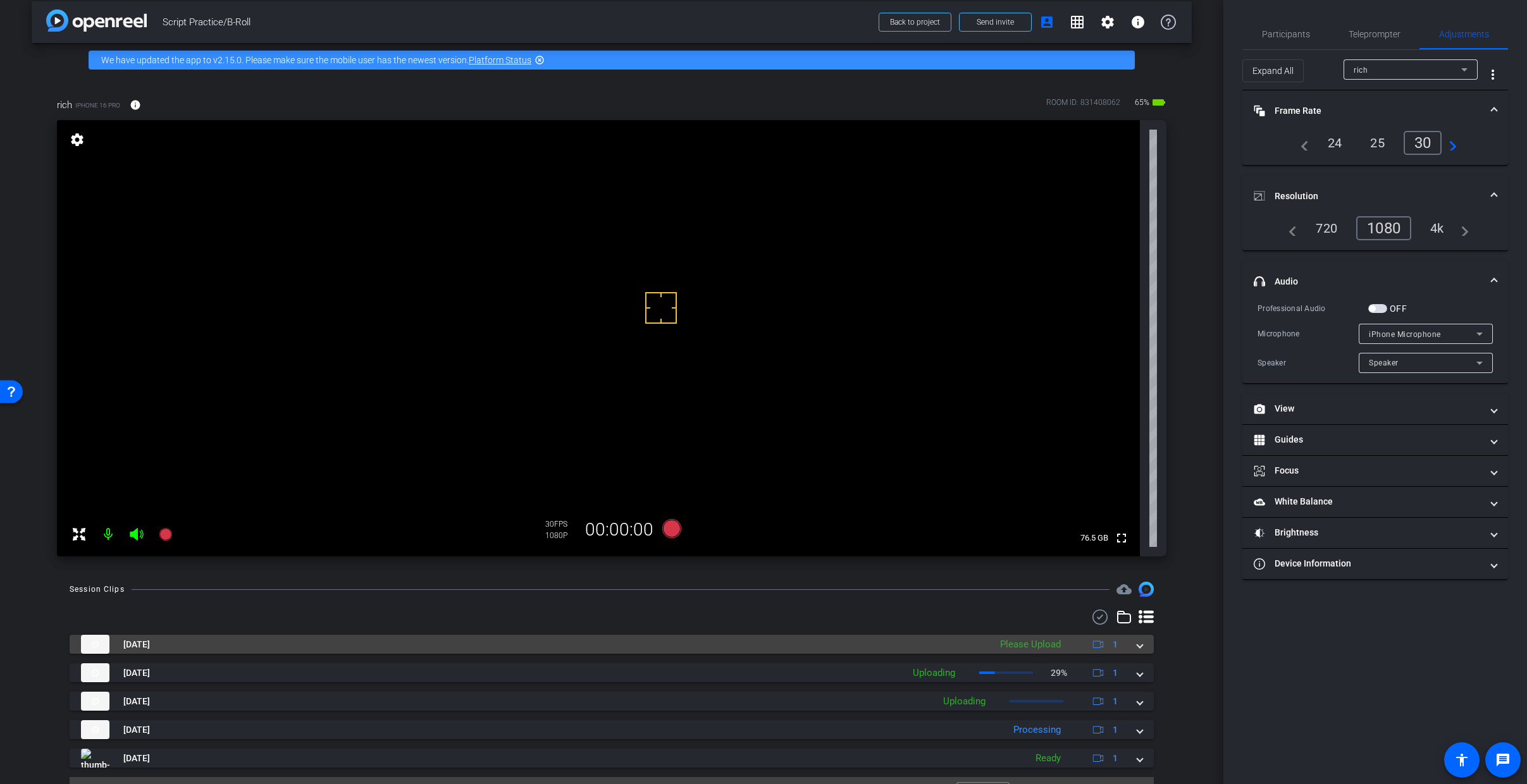
click at [1131, 648] on div "Sep 2, 2025 Please Upload 1" at bounding box center [610, 644] width 1056 height 19
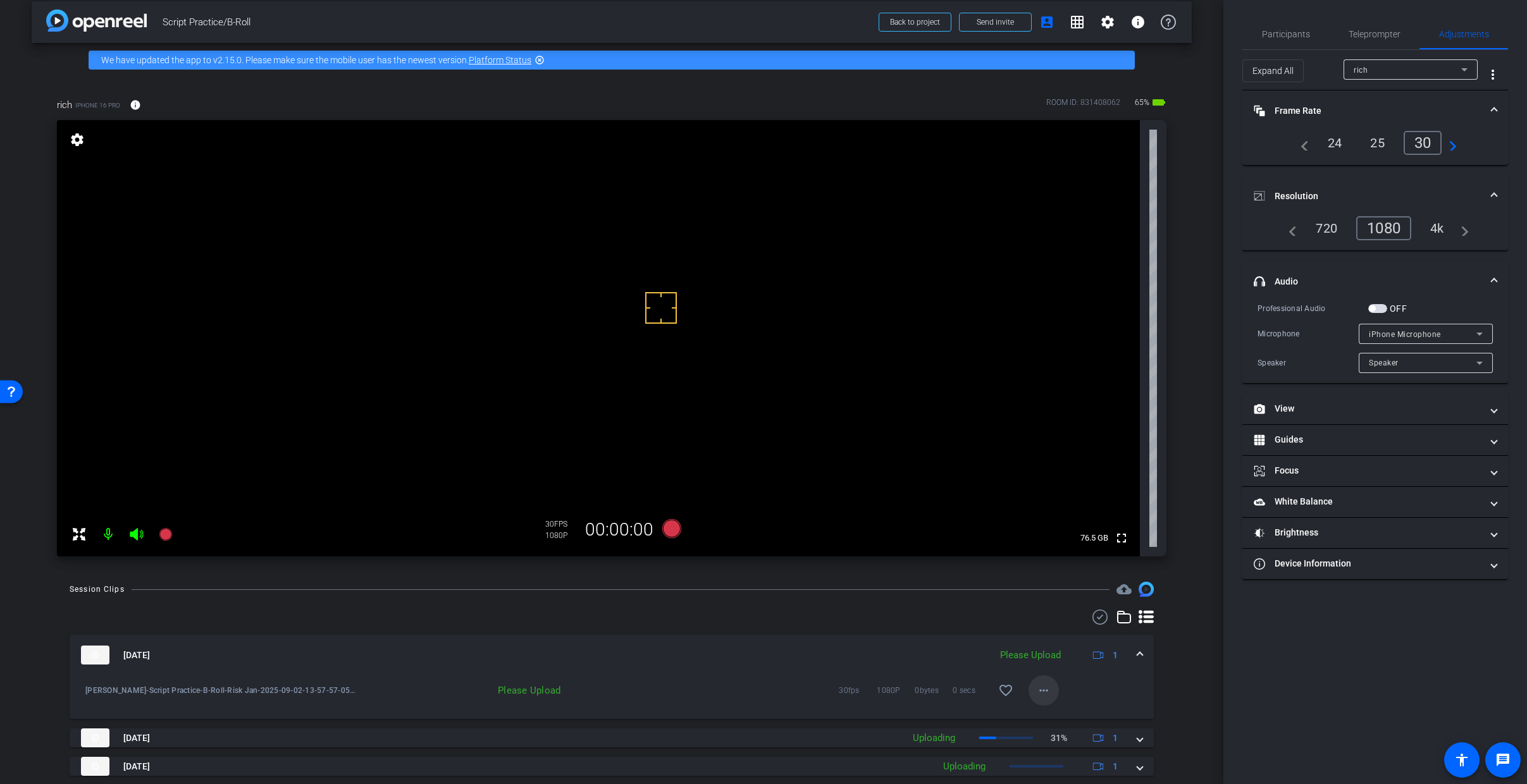
click at [1040, 671] on mat-icon "more_horiz" at bounding box center [1043, 690] width 15 height 15
click at [1060, 671] on span "Upload" at bounding box center [1058, 717] width 51 height 15
click at [1136, 653] on mat-expansion-panel-header "Sep 2, 2025 Uploading 1" at bounding box center [612, 655] width 1084 height 40
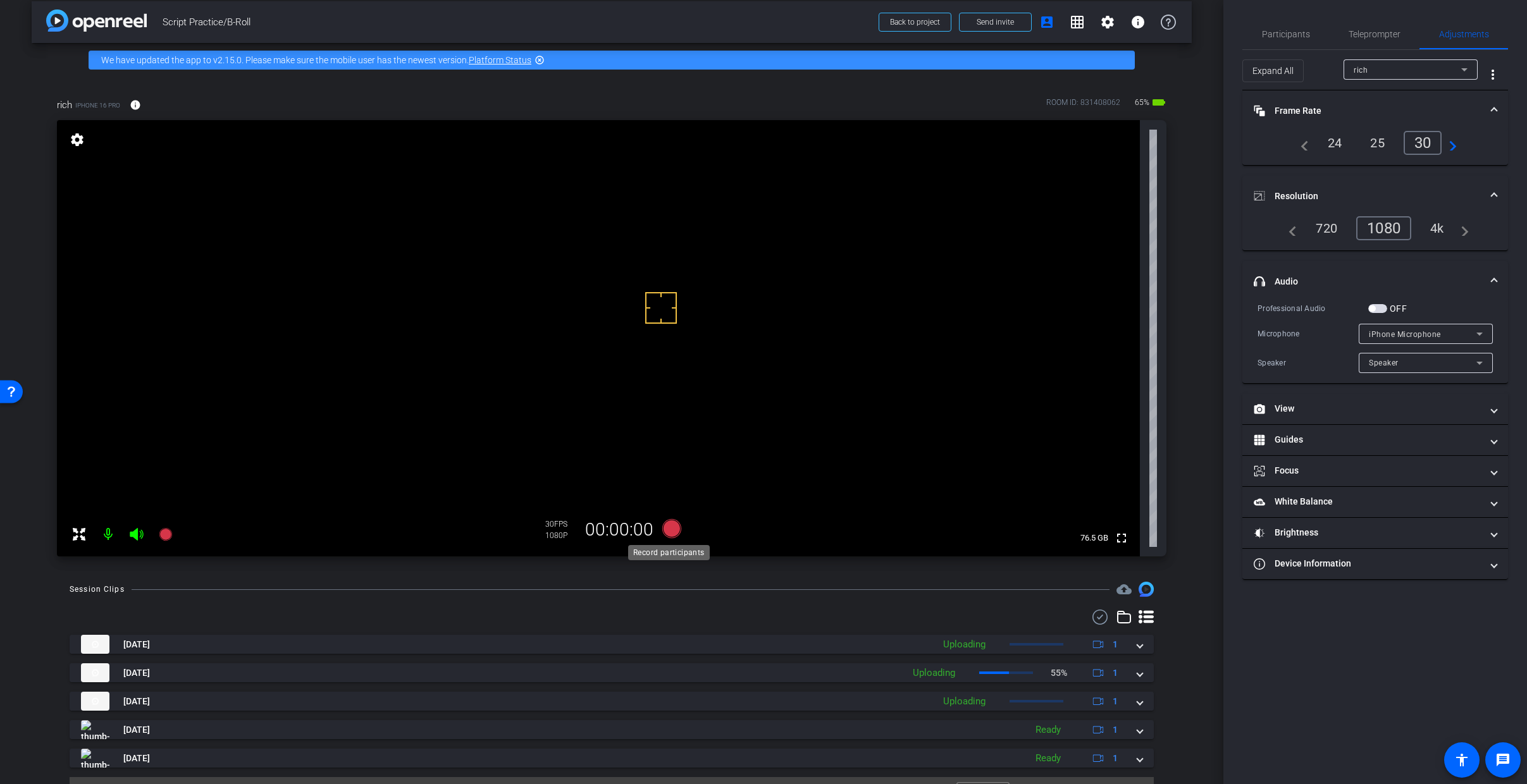
click at [665, 531] on icon at bounding box center [672, 529] width 19 height 19
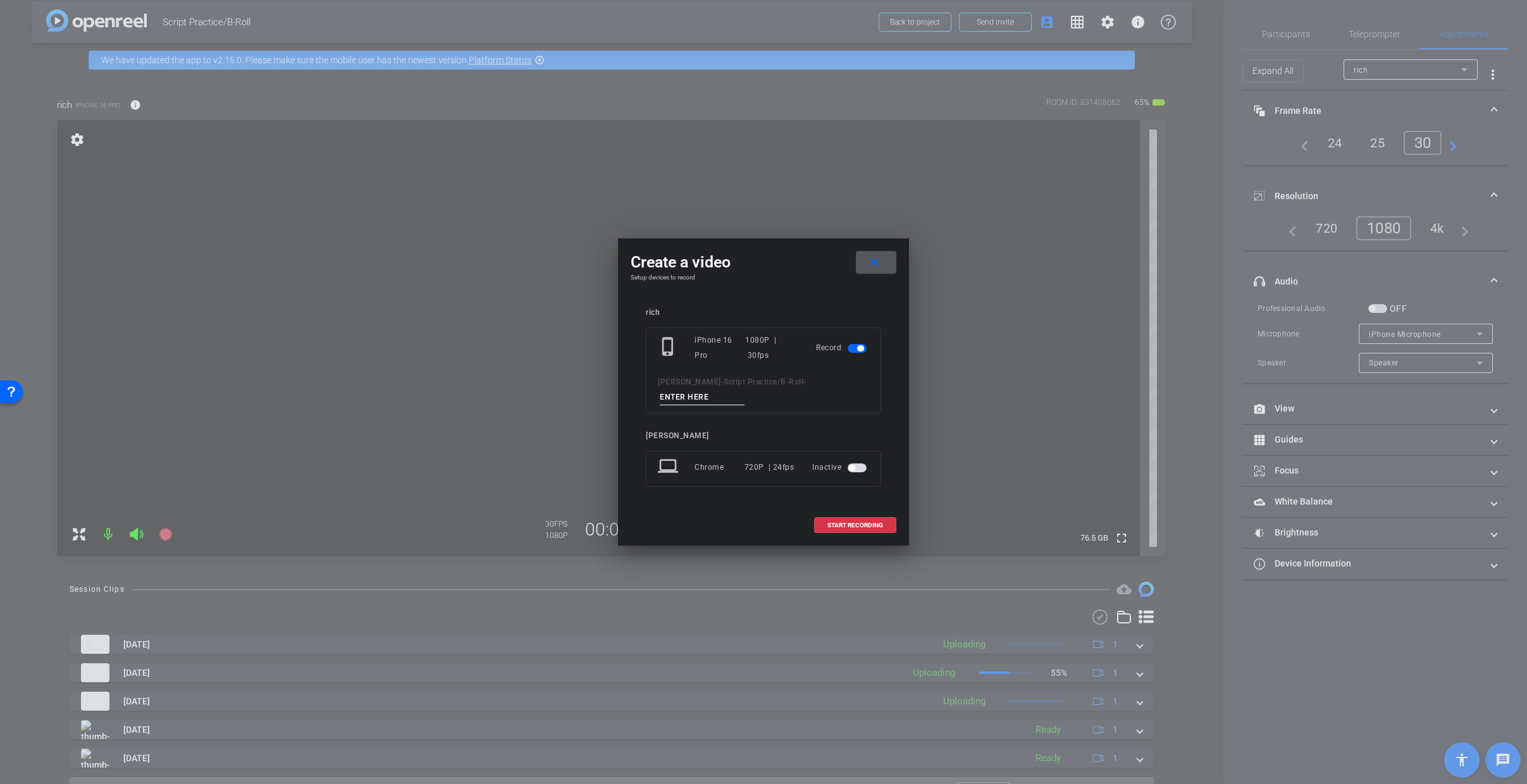
click at [721, 398] on input at bounding box center [702, 398] width 85 height 16
type input "Risk_2_Jan"
click at [860, 517] on span at bounding box center [855, 525] width 81 height 31
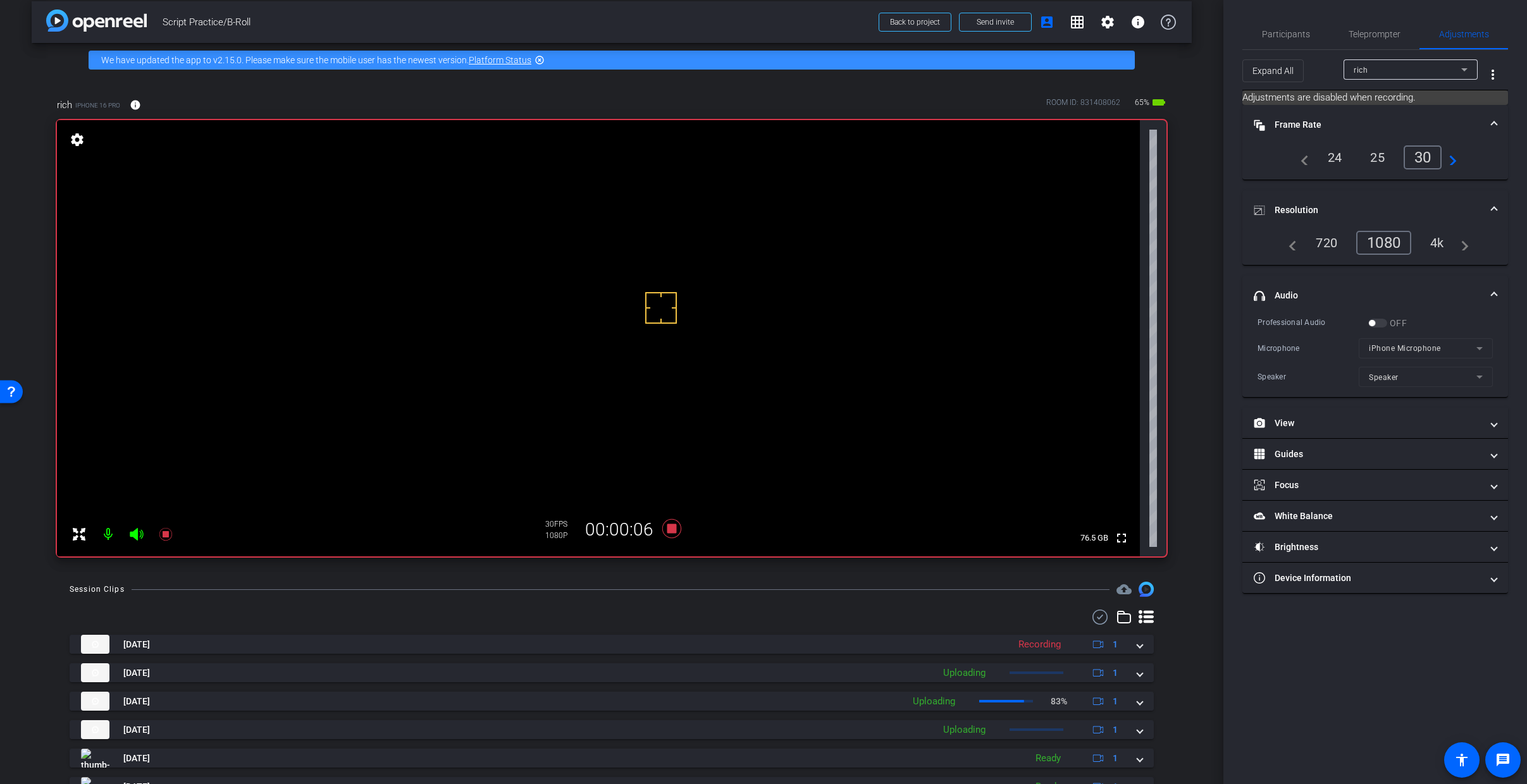
click at [615, 263] on video at bounding box center [598, 337] width 1083 height 436
click at [612, 275] on video at bounding box center [598, 337] width 1083 height 436
click at [669, 521] on icon at bounding box center [672, 529] width 31 height 23
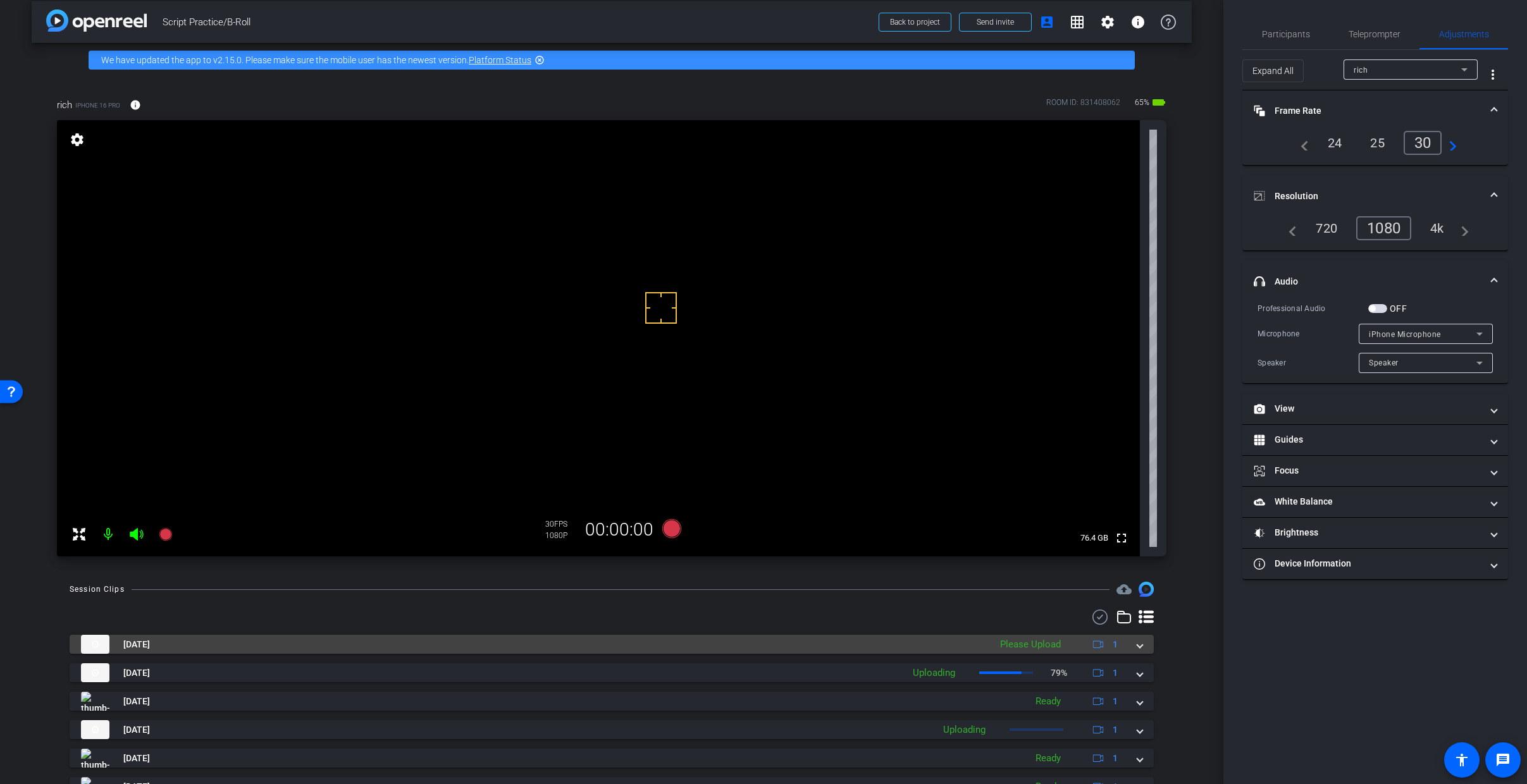
click at [1138, 644] on span at bounding box center [1140, 644] width 5 height 13
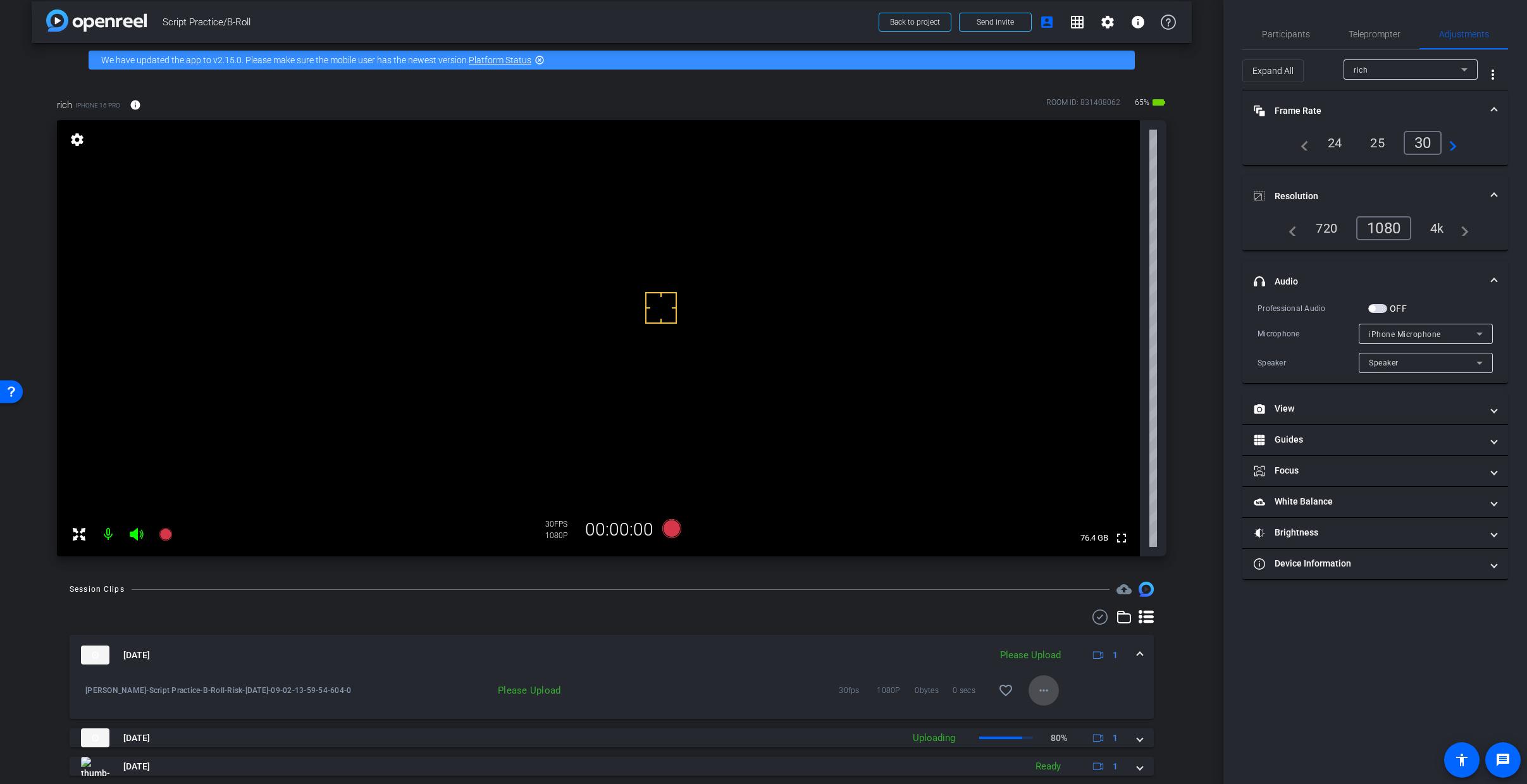
click at [1037, 671] on mat-icon "more_horiz" at bounding box center [1043, 690] width 15 height 15
click at [1054, 671] on span "Upload" at bounding box center [1058, 717] width 51 height 15
click at [1138, 657] on span at bounding box center [1140, 655] width 5 height 13
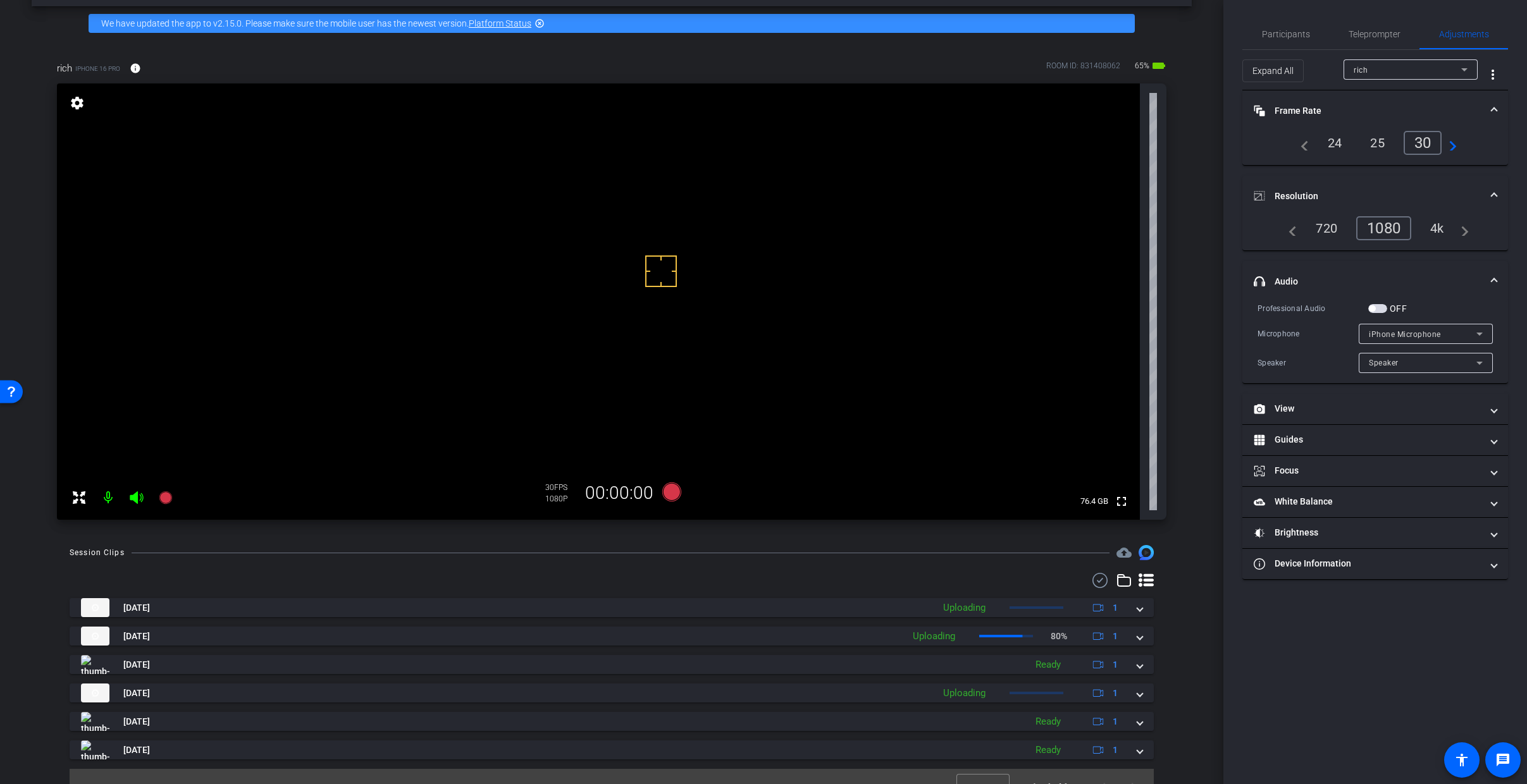
scroll to position [68, 0]
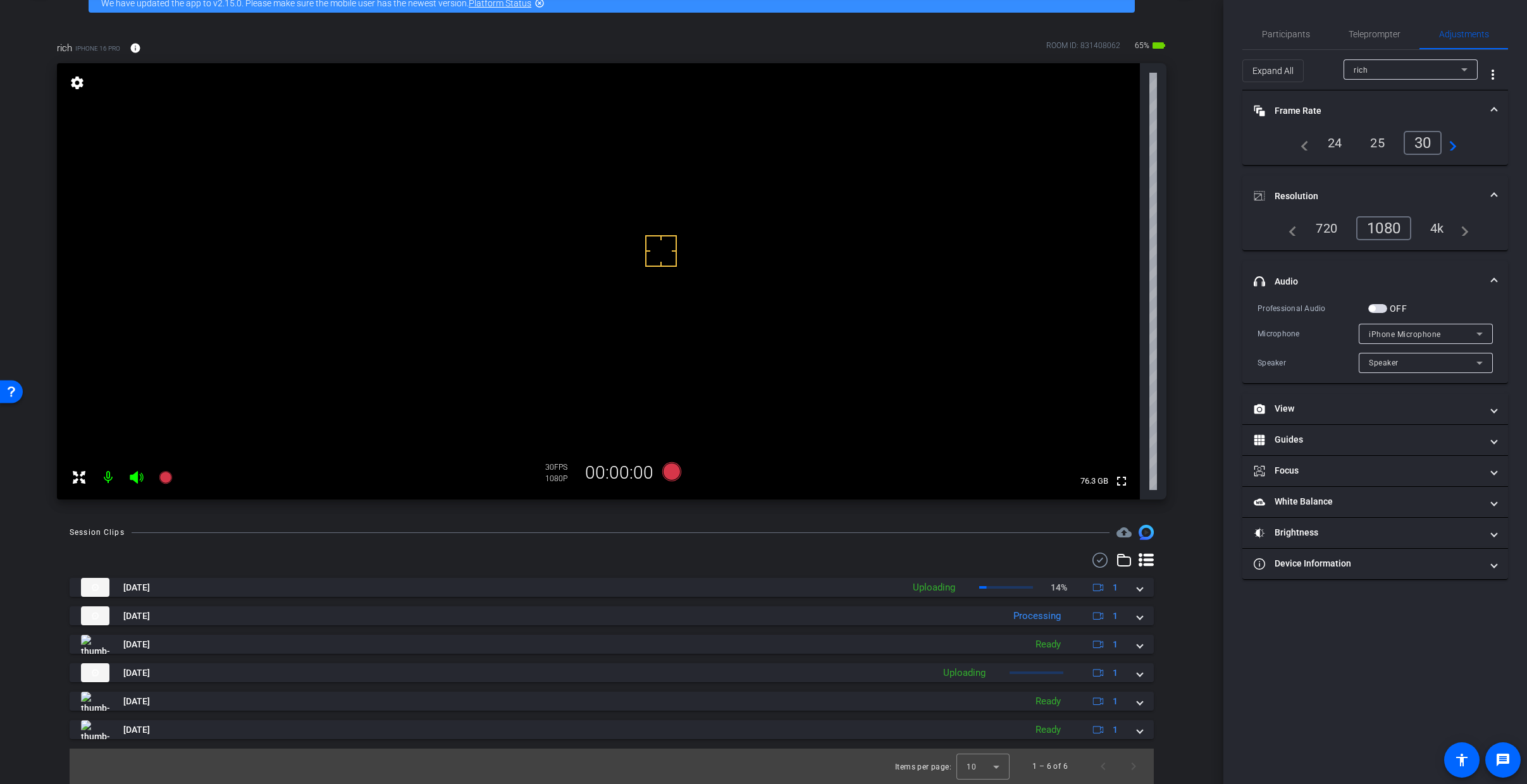
click at [598, 186] on video at bounding box center [598, 281] width 1083 height 436
click at [599, 196] on div at bounding box center [591, 203] width 31 height 31
click at [575, 201] on video at bounding box center [598, 281] width 1083 height 436
click at [592, 234] on video at bounding box center [598, 281] width 1083 height 436
click at [588, 232] on video at bounding box center [598, 281] width 1083 height 436
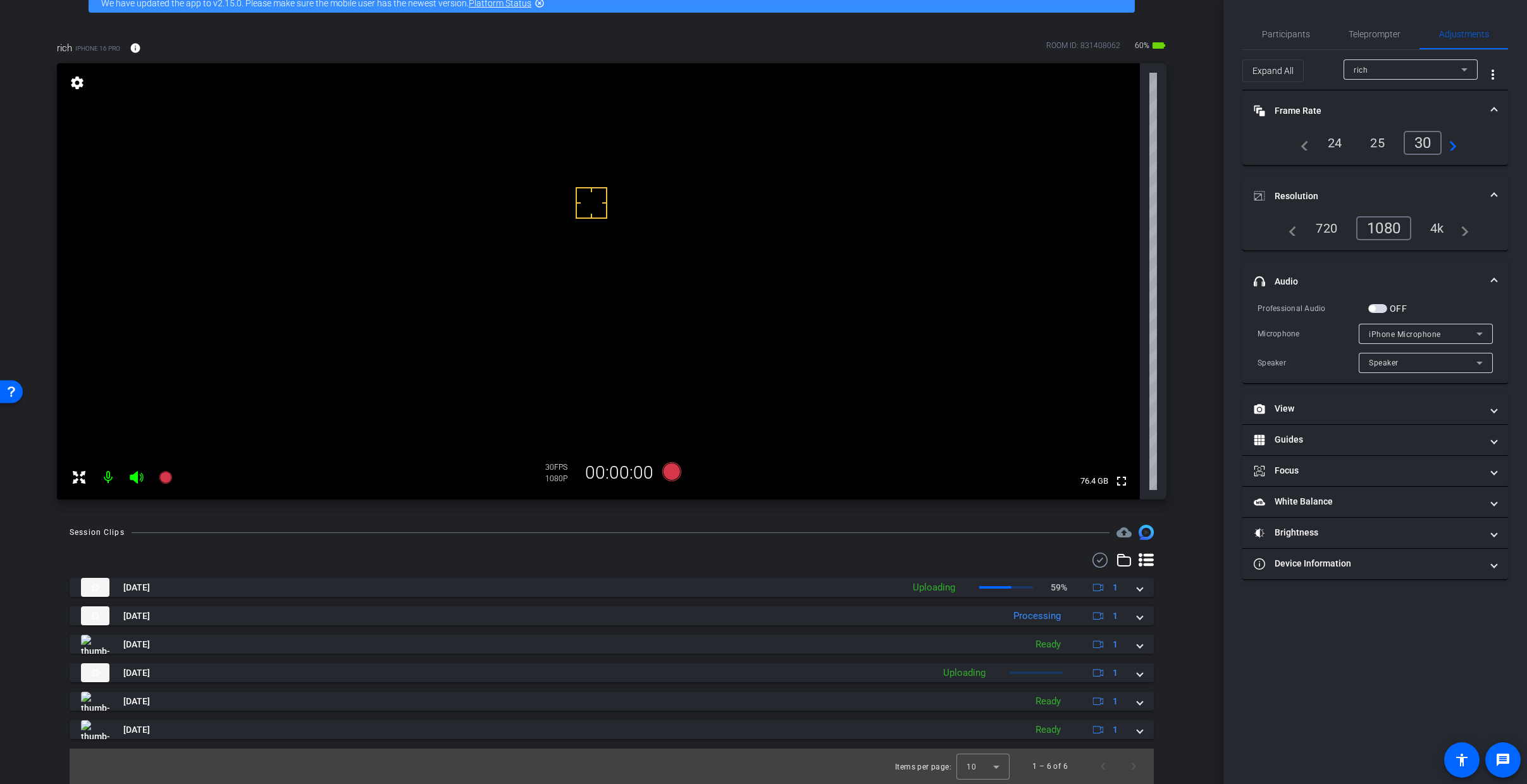
click at [671, 237] on video at bounding box center [598, 281] width 1083 height 436
click at [715, 230] on video at bounding box center [598, 281] width 1083 height 436
click at [635, 232] on video at bounding box center [598, 281] width 1083 height 436
click at [618, 231] on div at bounding box center [634, 232] width 31 height 31
drag, startPoint x: 618, startPoint y: 231, endPoint x: 618, endPoint y: 202, distance: 29.0
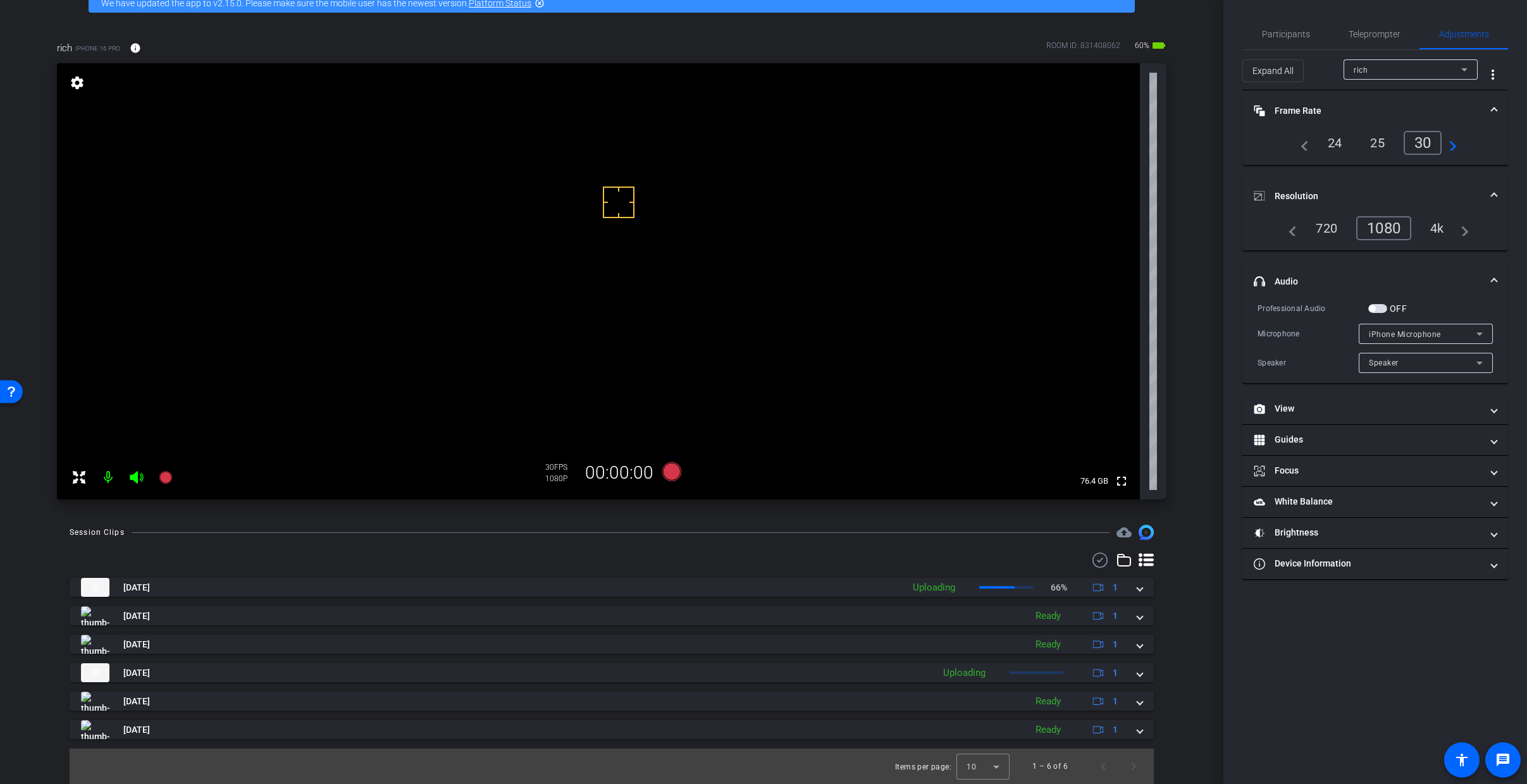
click at [605, 222] on video at bounding box center [598, 281] width 1083 height 436
click at [608, 214] on div at bounding box center [618, 202] width 31 height 31
drag, startPoint x: 608, startPoint y: 214, endPoint x: 552, endPoint y: 235, distance: 59.8
click at [552, 235] on video at bounding box center [598, 281] width 1083 height 436
click at [669, 469] on icon at bounding box center [672, 472] width 19 height 19
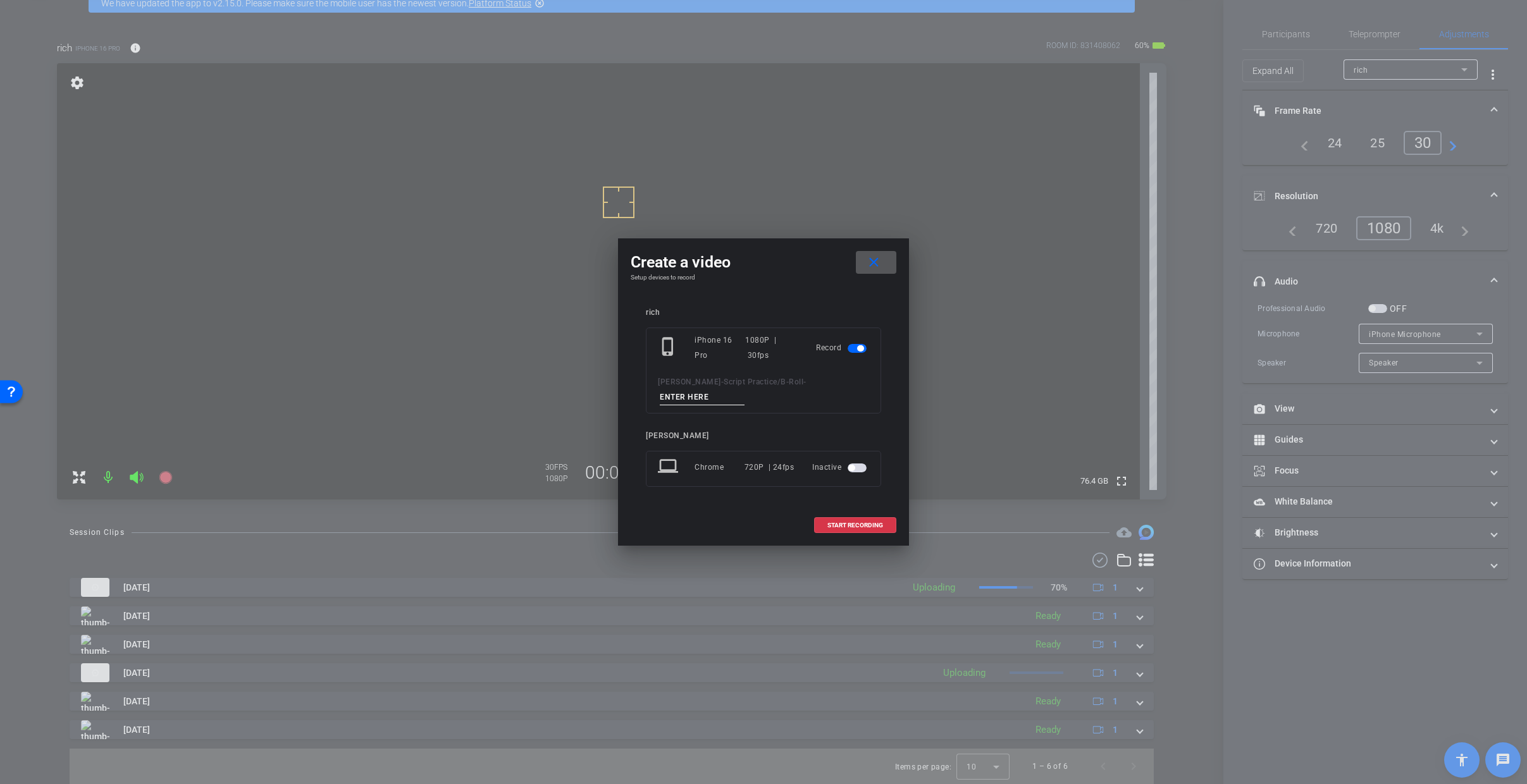
click at [706, 402] on input at bounding box center [702, 398] width 85 height 16
type input "Who We Are - Rich"
click at [851, 528] on span "START RECORDING" at bounding box center [855, 525] width 56 height 6
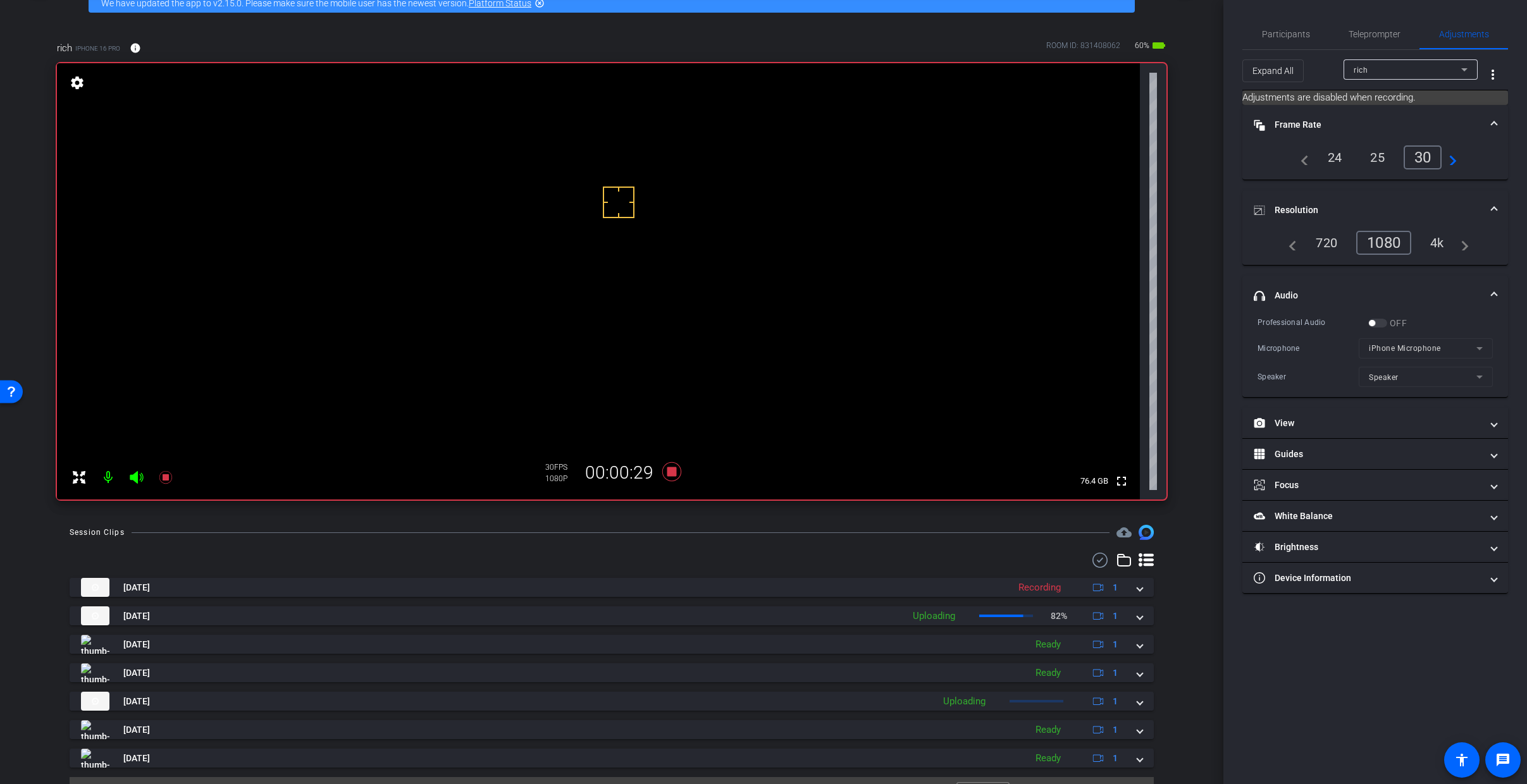
click at [136, 480] on icon at bounding box center [136, 477] width 13 height 12
click at [131, 475] on icon at bounding box center [136, 477] width 13 height 12
click at [136, 482] on icon at bounding box center [136, 477] width 13 height 12
click at [135, 477] on icon at bounding box center [136, 477] width 13 height 12
click at [134, 476] on icon at bounding box center [136, 477] width 13 height 12
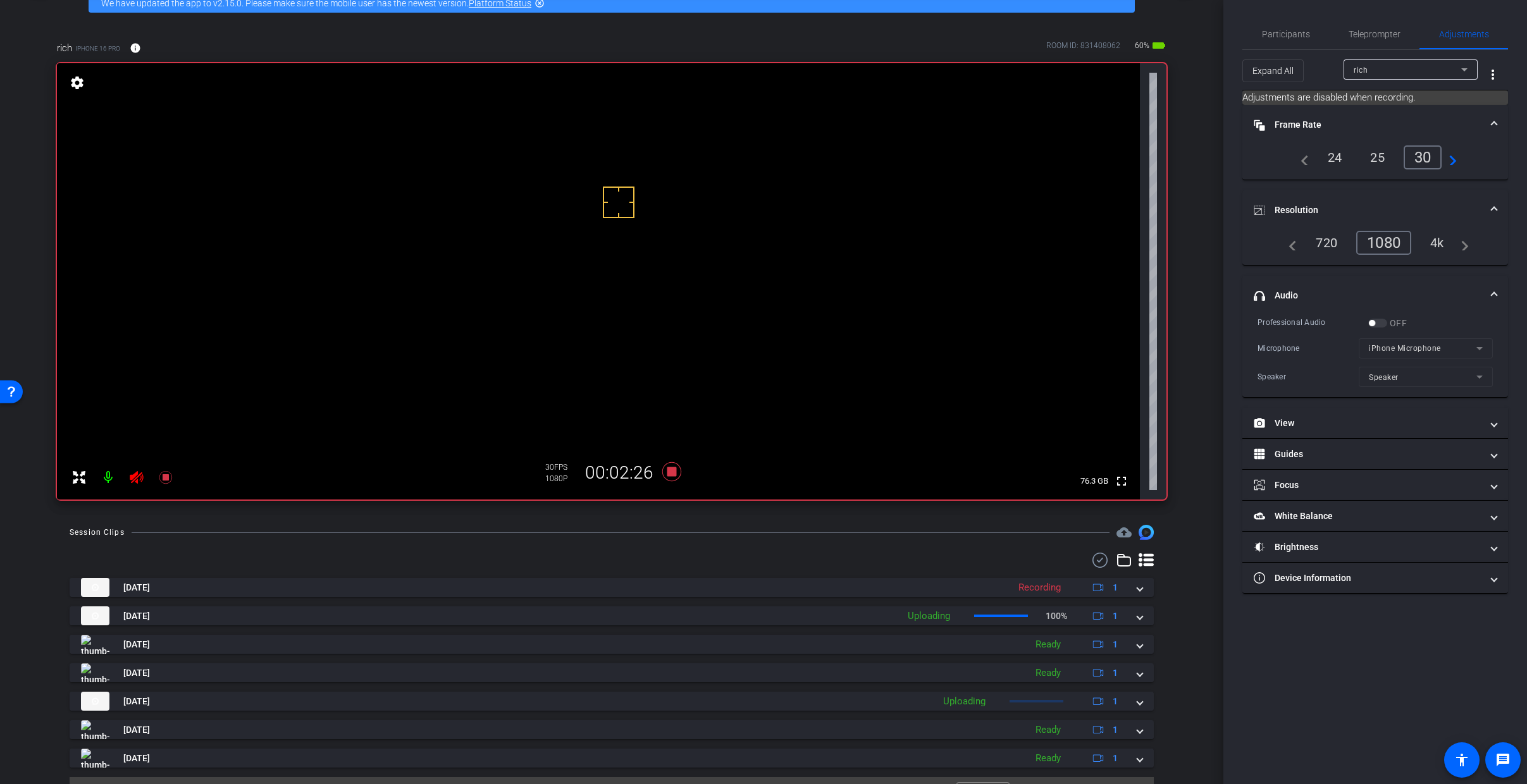
click at [136, 479] on icon at bounding box center [136, 477] width 13 height 12
click at [138, 483] on icon at bounding box center [136, 476] width 15 height 15
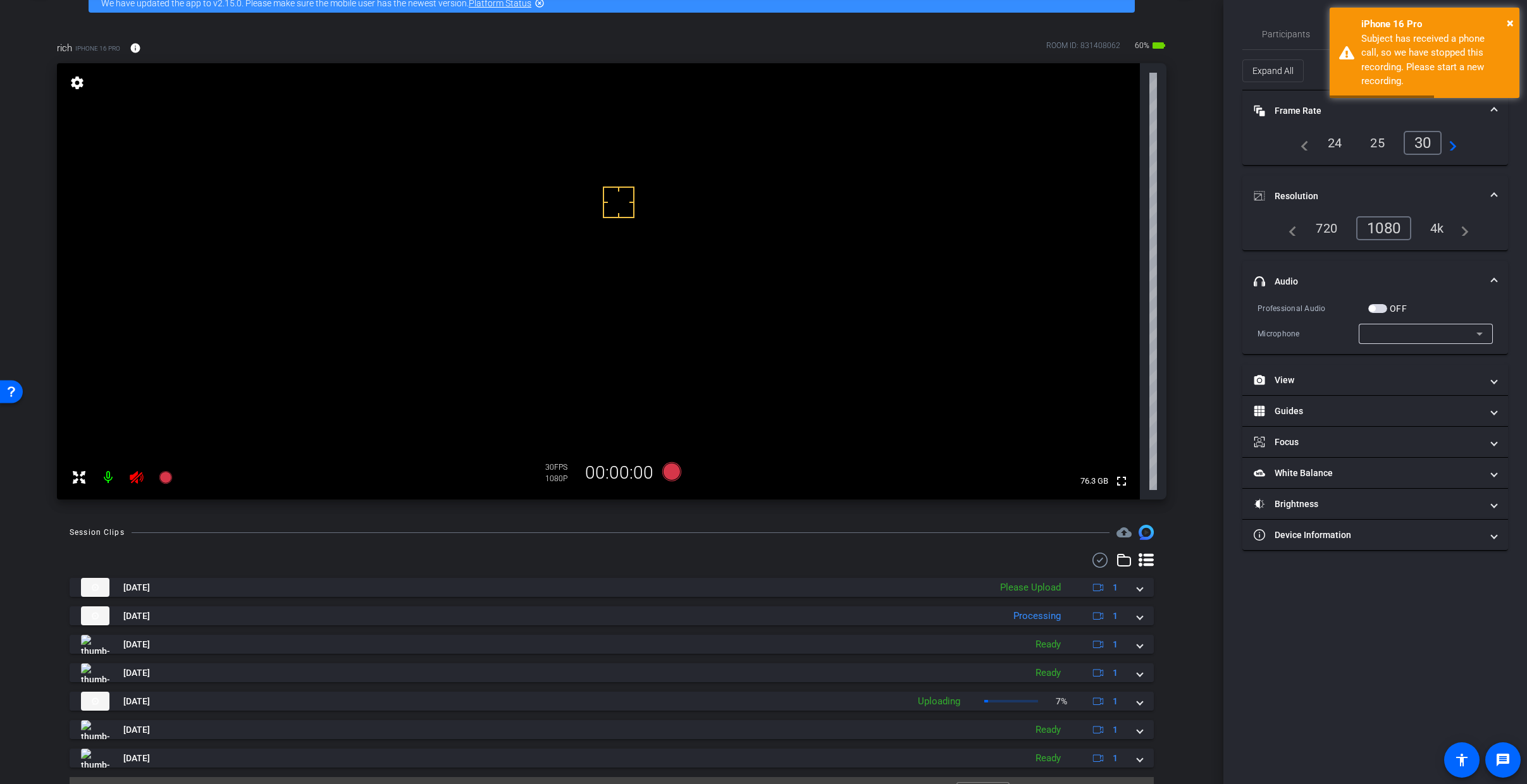
click at [136, 479] on icon at bounding box center [136, 477] width 13 height 12
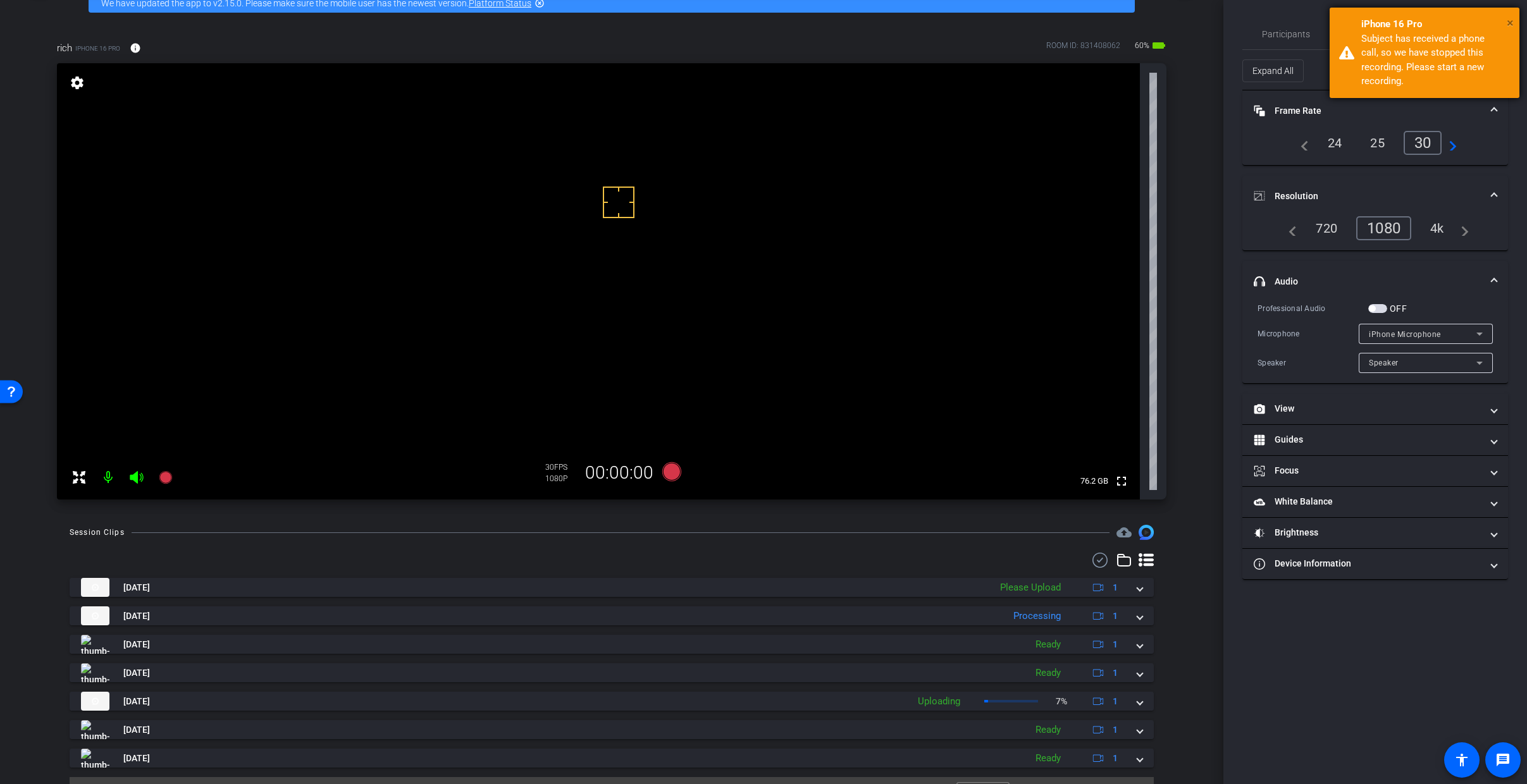
click at [1147, 24] on span "×" at bounding box center [1510, 22] width 7 height 15
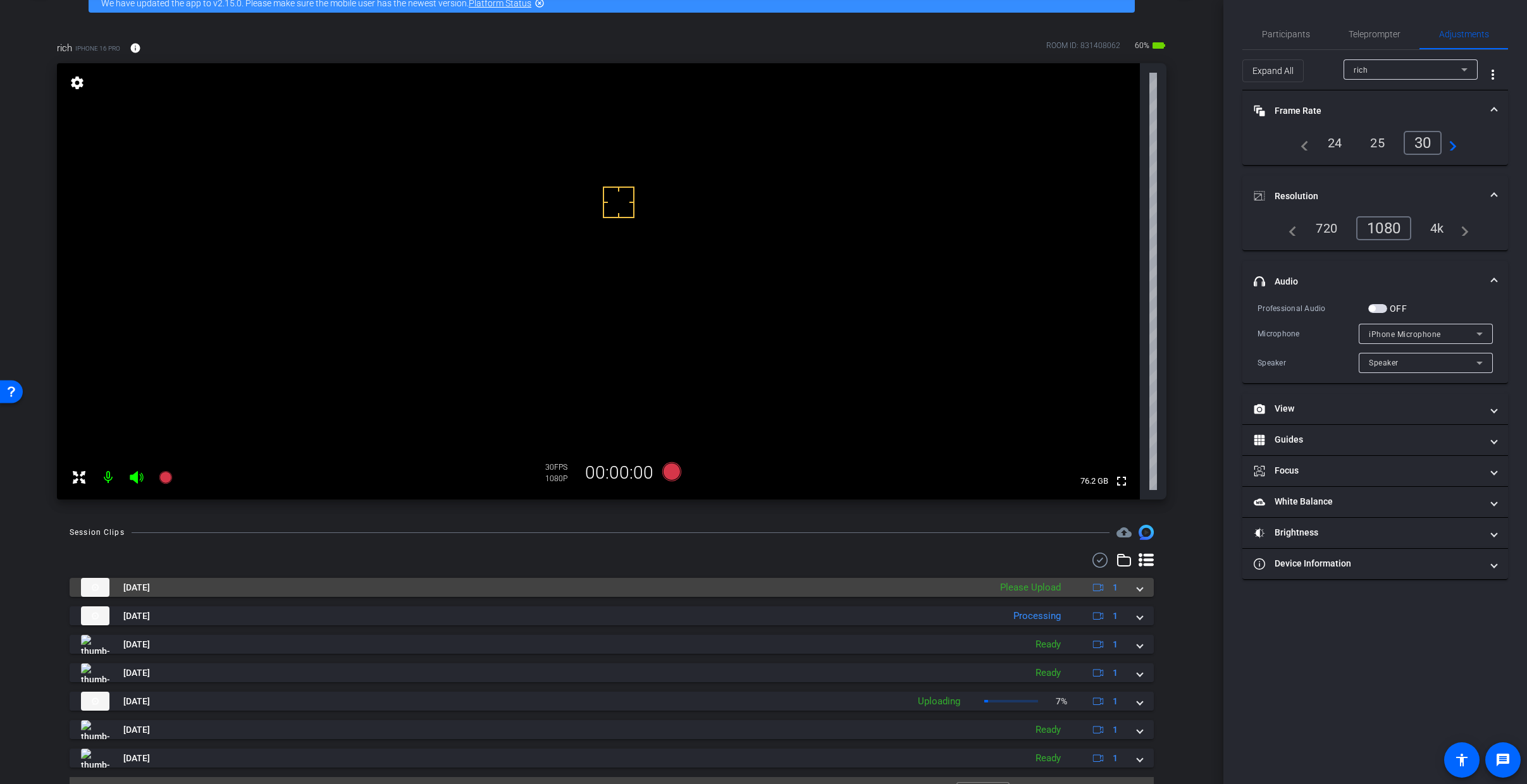
click at [1138, 593] on span at bounding box center [1140, 587] width 5 height 13
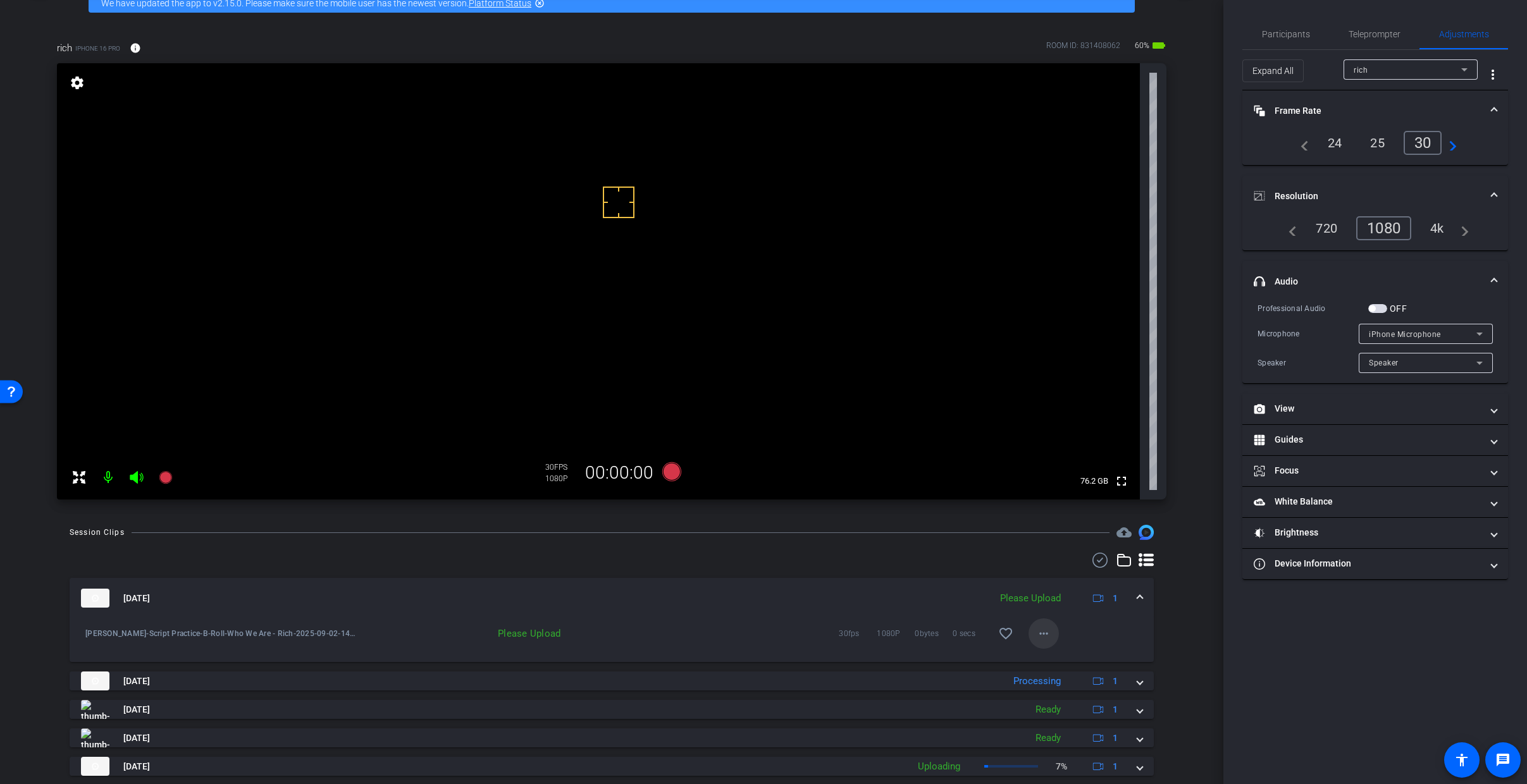
click at [1043, 635] on mat-icon "more_horiz" at bounding box center [1043, 633] width 15 height 15
click at [1072, 660] on span "Upload" at bounding box center [1058, 660] width 51 height 15
click at [1138, 593] on span at bounding box center [1140, 598] width 5 height 13
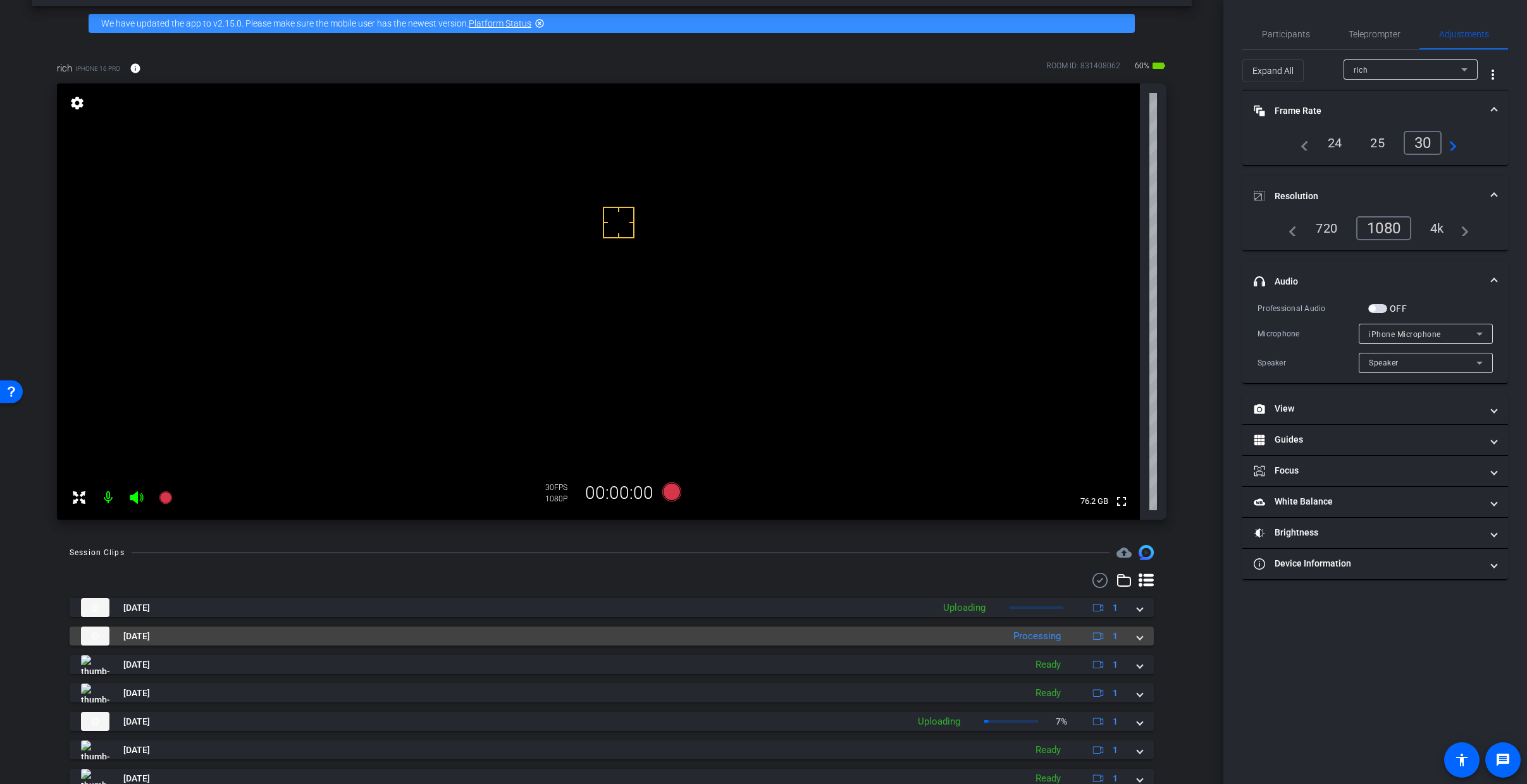
scroll to position [33, 0]
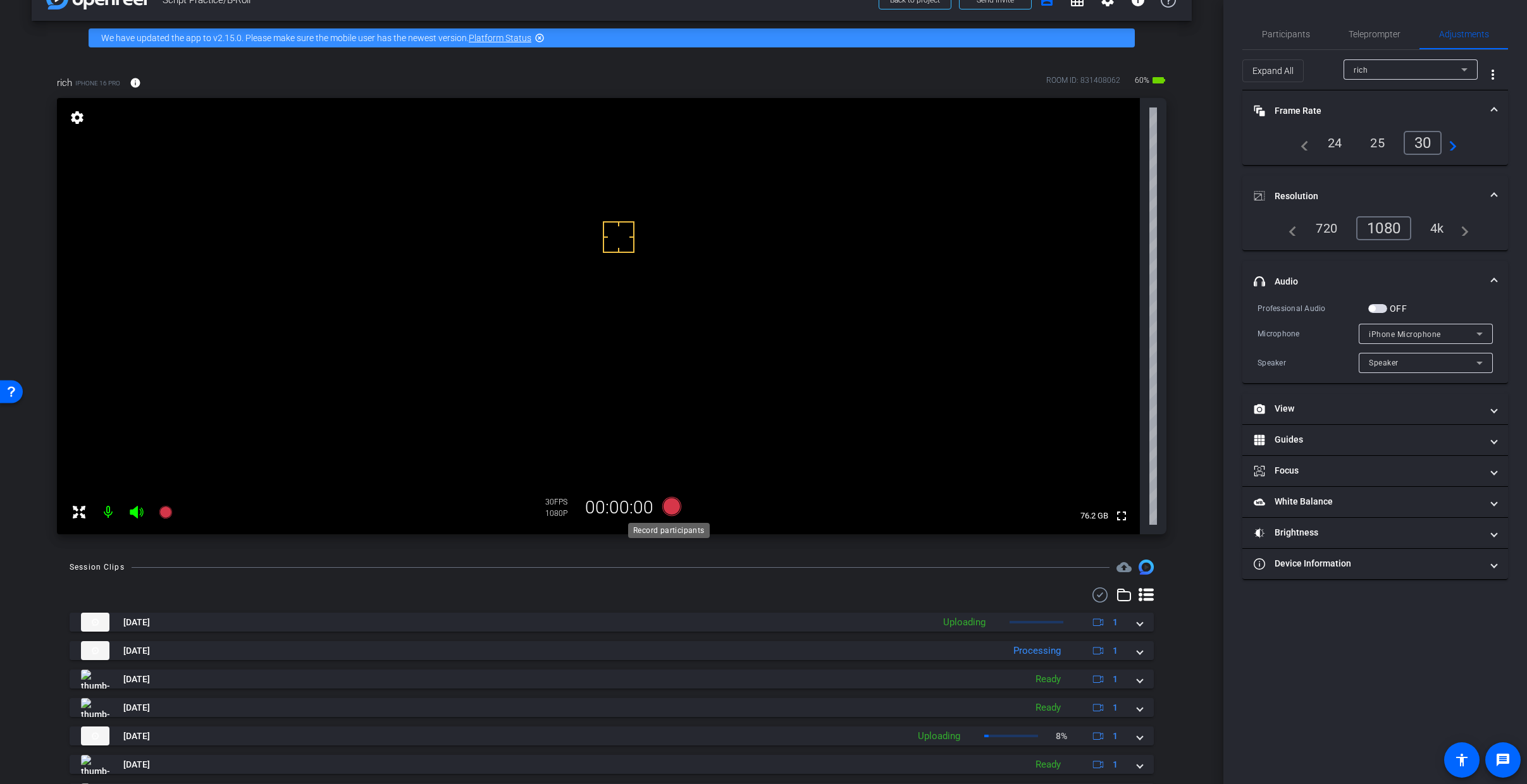
click at [666, 509] on icon at bounding box center [672, 507] width 19 height 19
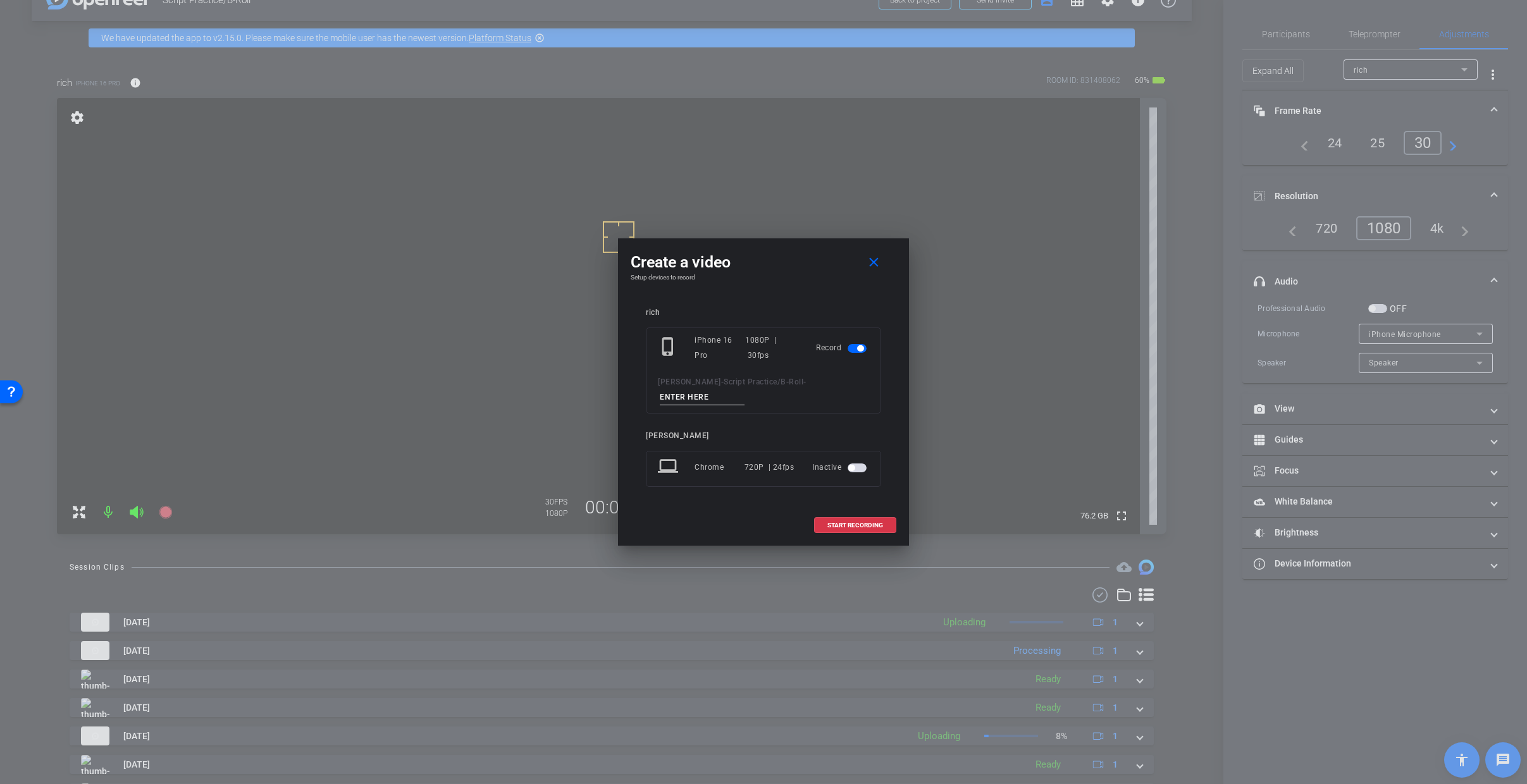
click at [720, 399] on input at bounding box center [702, 398] width 85 height 16
type input "Who We Are 2 Rich"
click at [842, 517] on span at bounding box center [855, 525] width 81 height 31
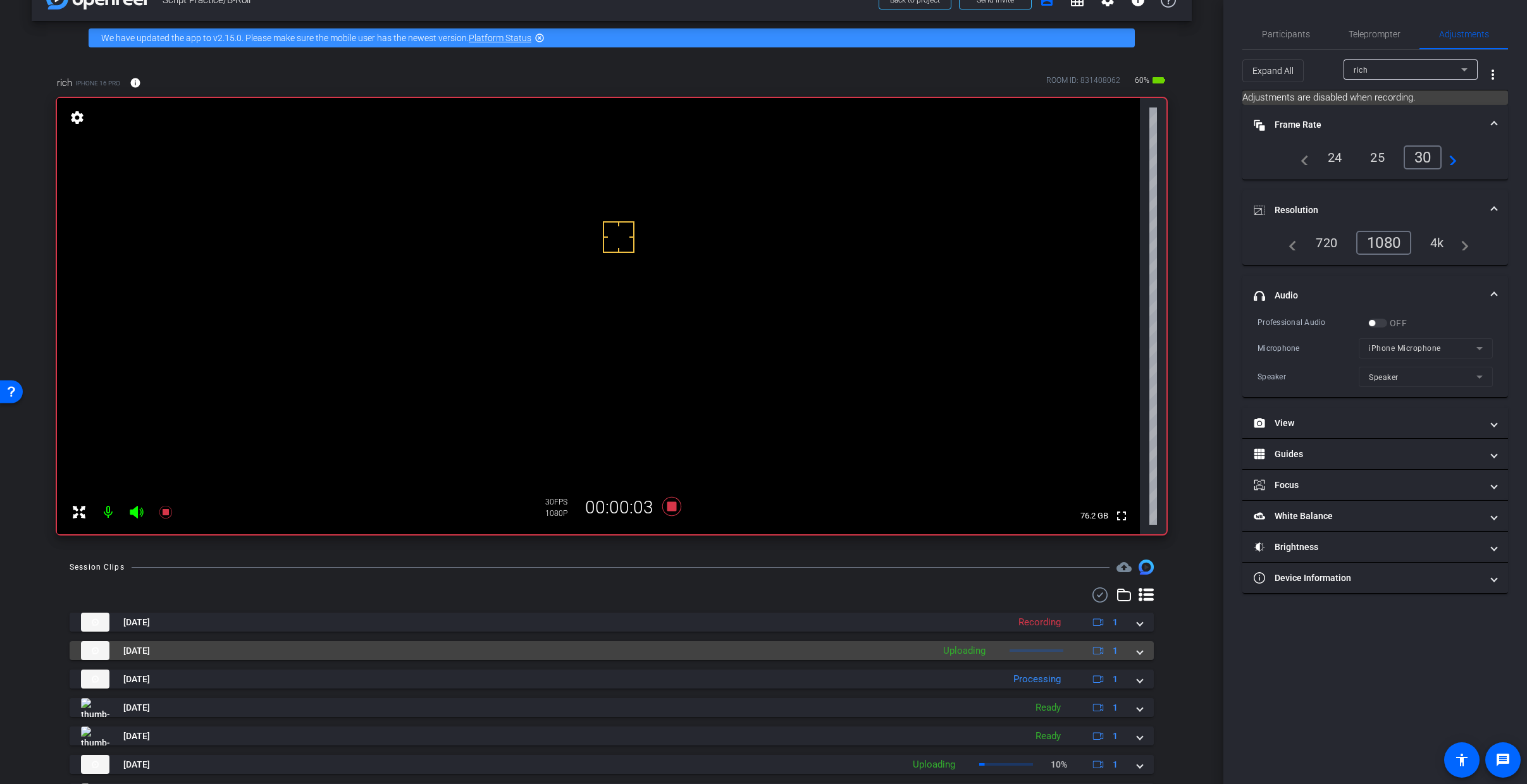
click at [1138, 651] on span at bounding box center [1140, 650] width 5 height 13
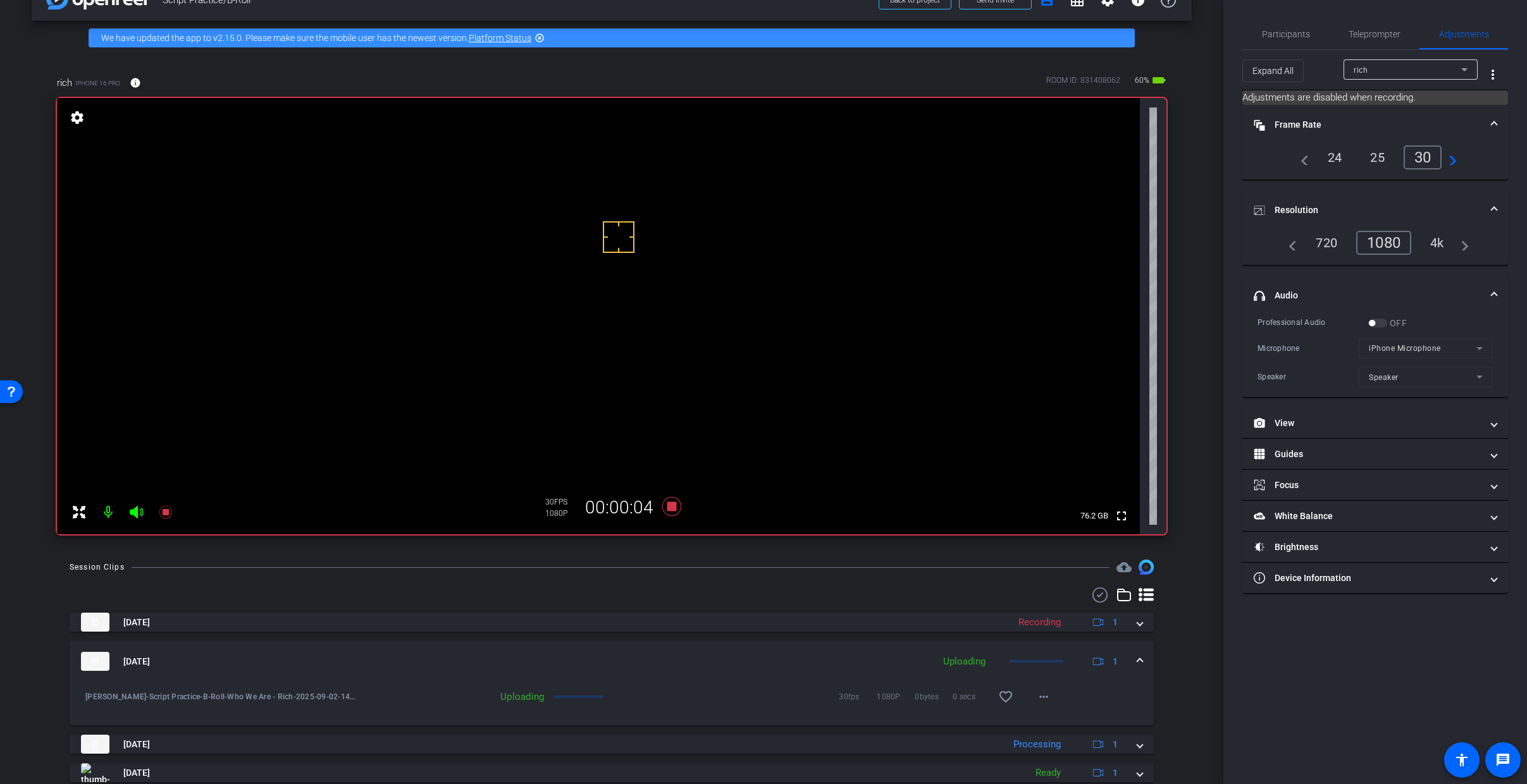
click at [1138, 660] on span at bounding box center [1140, 661] width 5 height 13
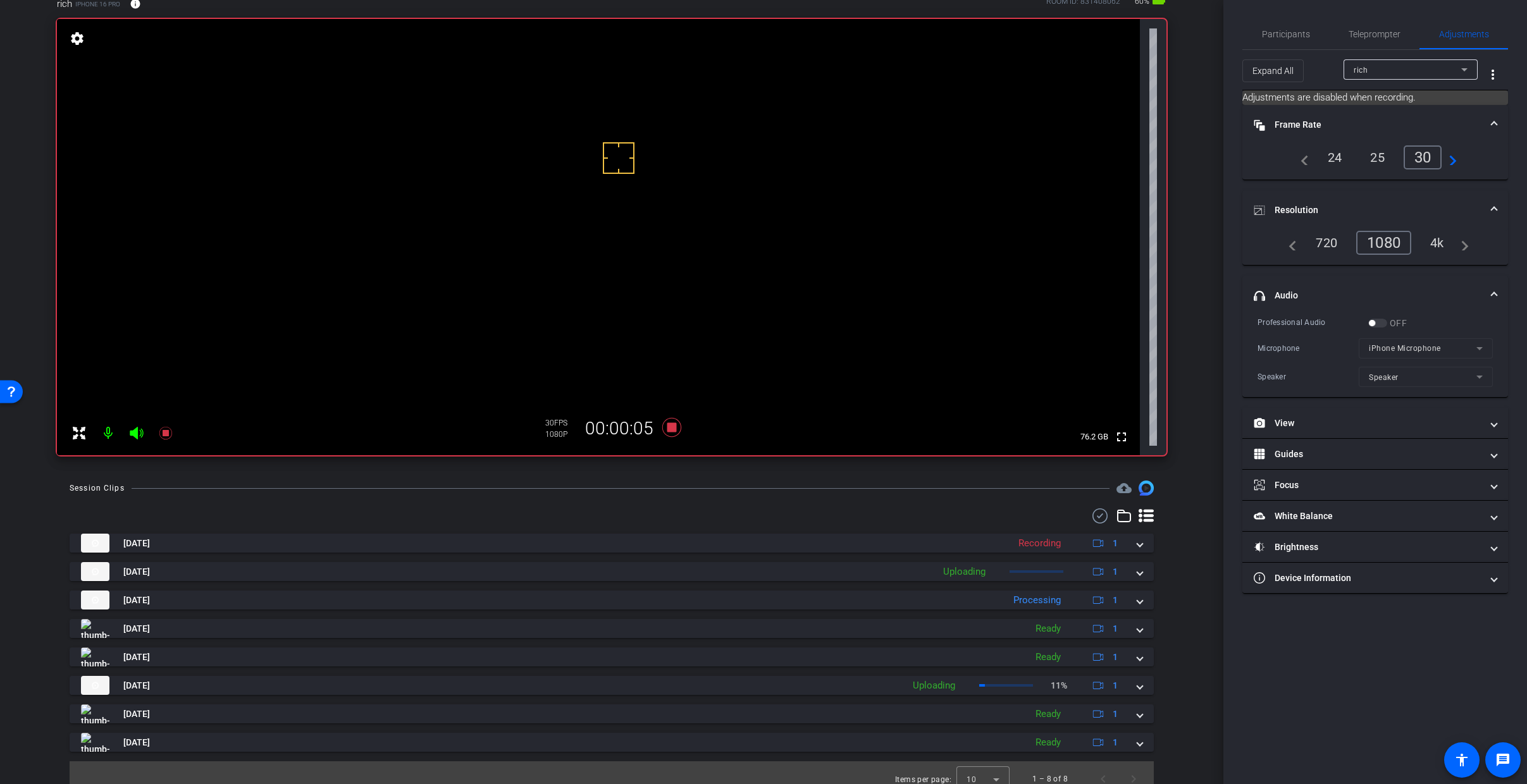
scroll to position [125, 0]
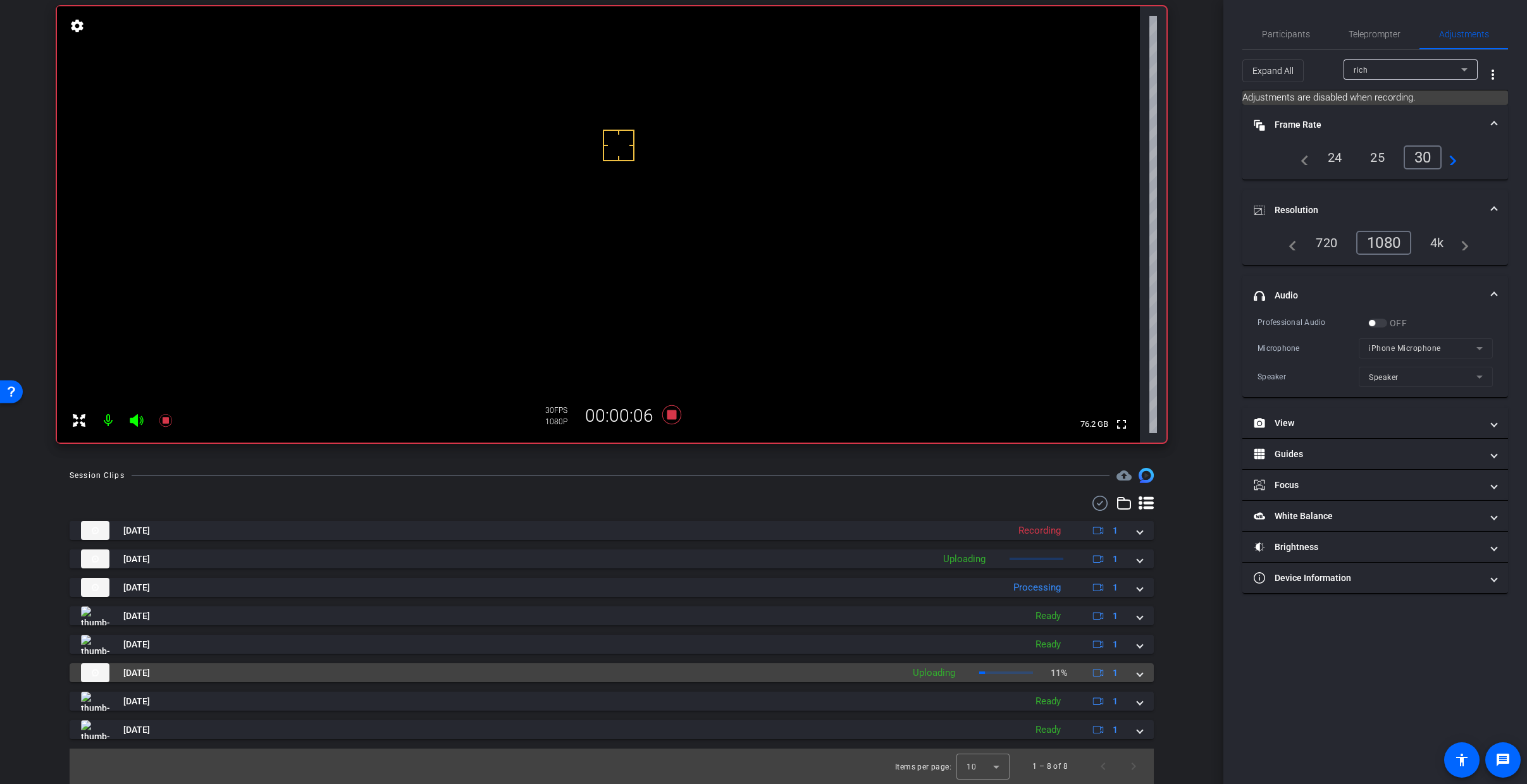
click at [1137, 671] on mat-expansion-panel-header "Sep 2, 2025 Uploading 11% 1" at bounding box center [612, 673] width 1084 height 19
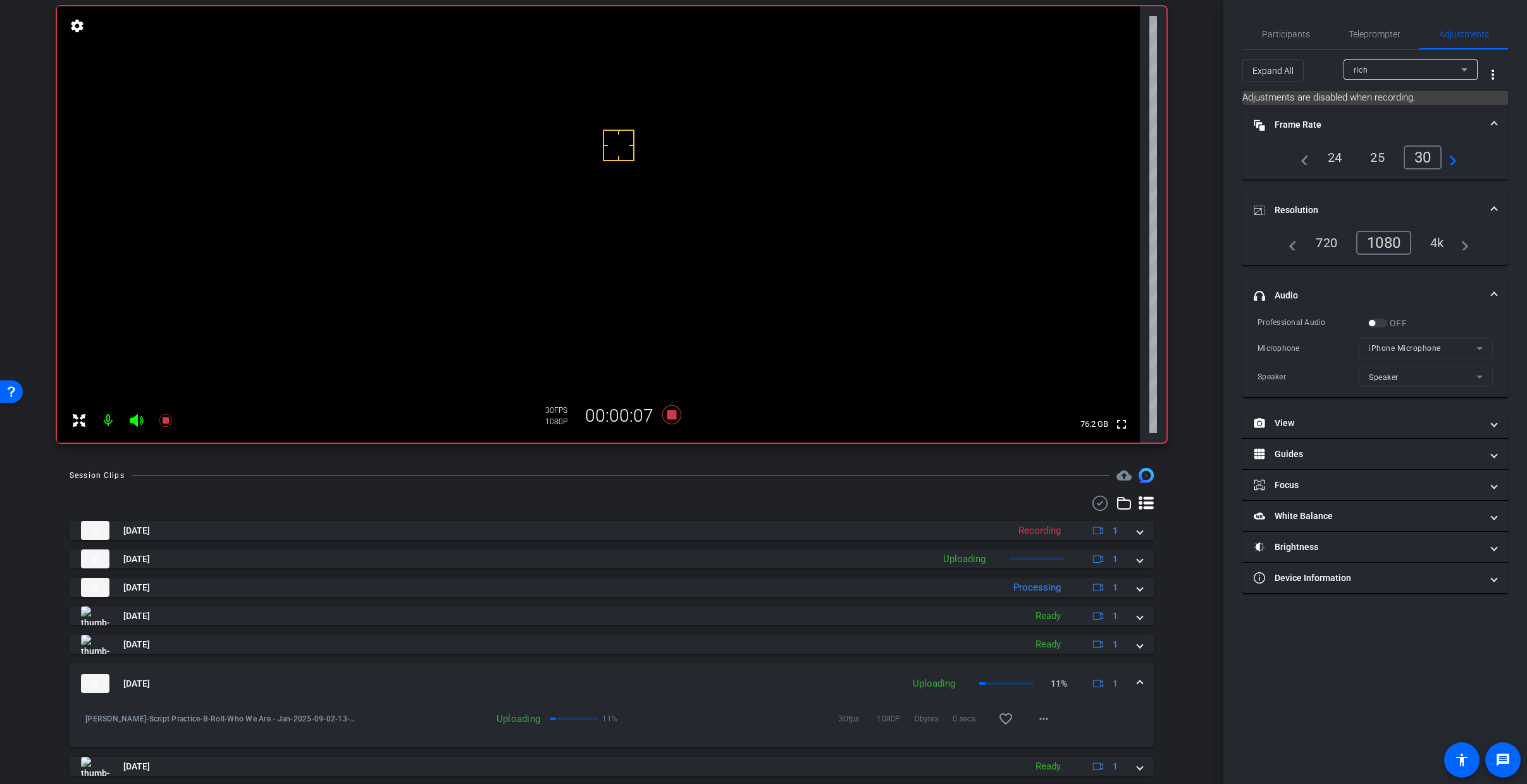
click at [1138, 671] on span at bounding box center [1140, 683] width 5 height 13
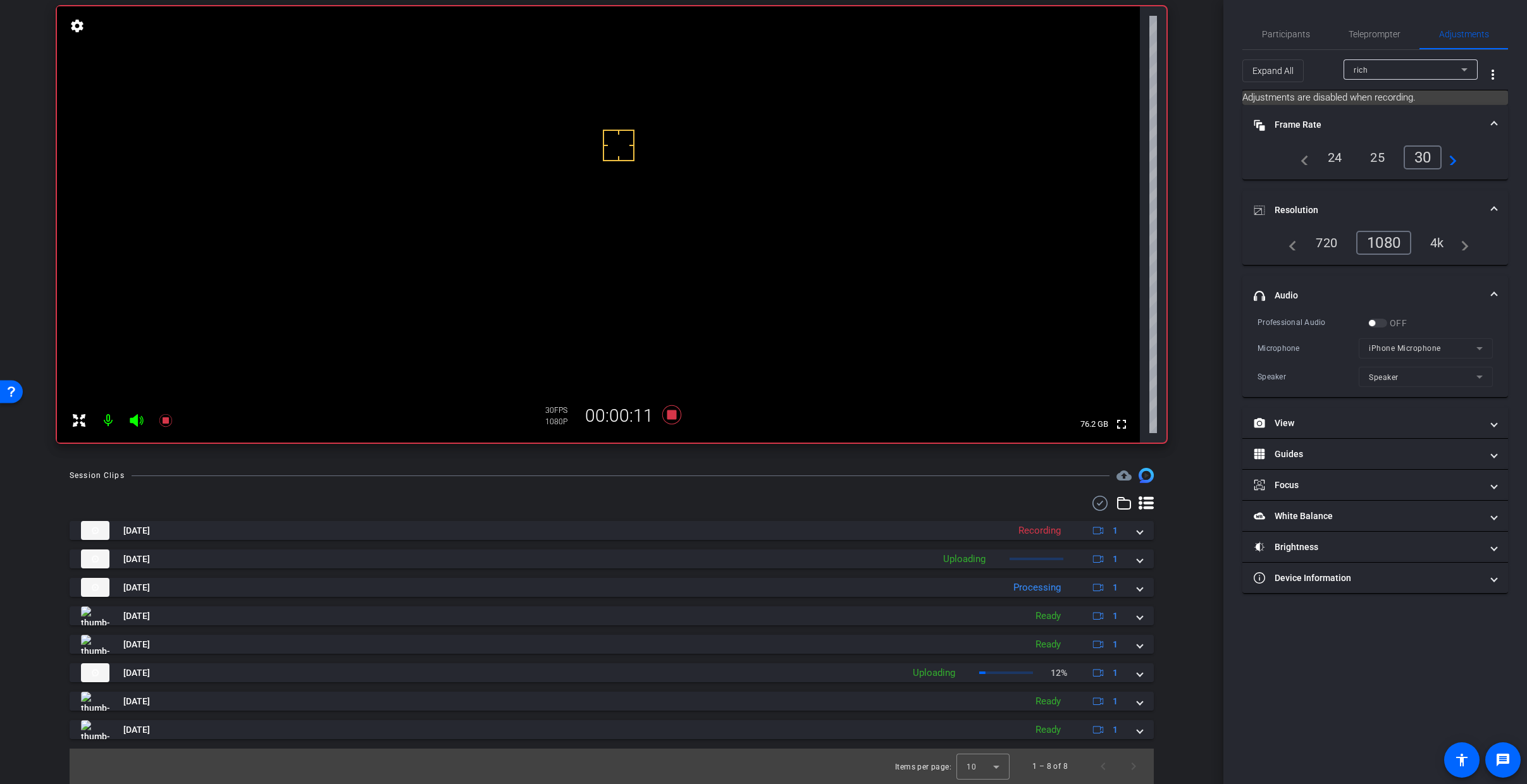
scroll to position [62, 0]
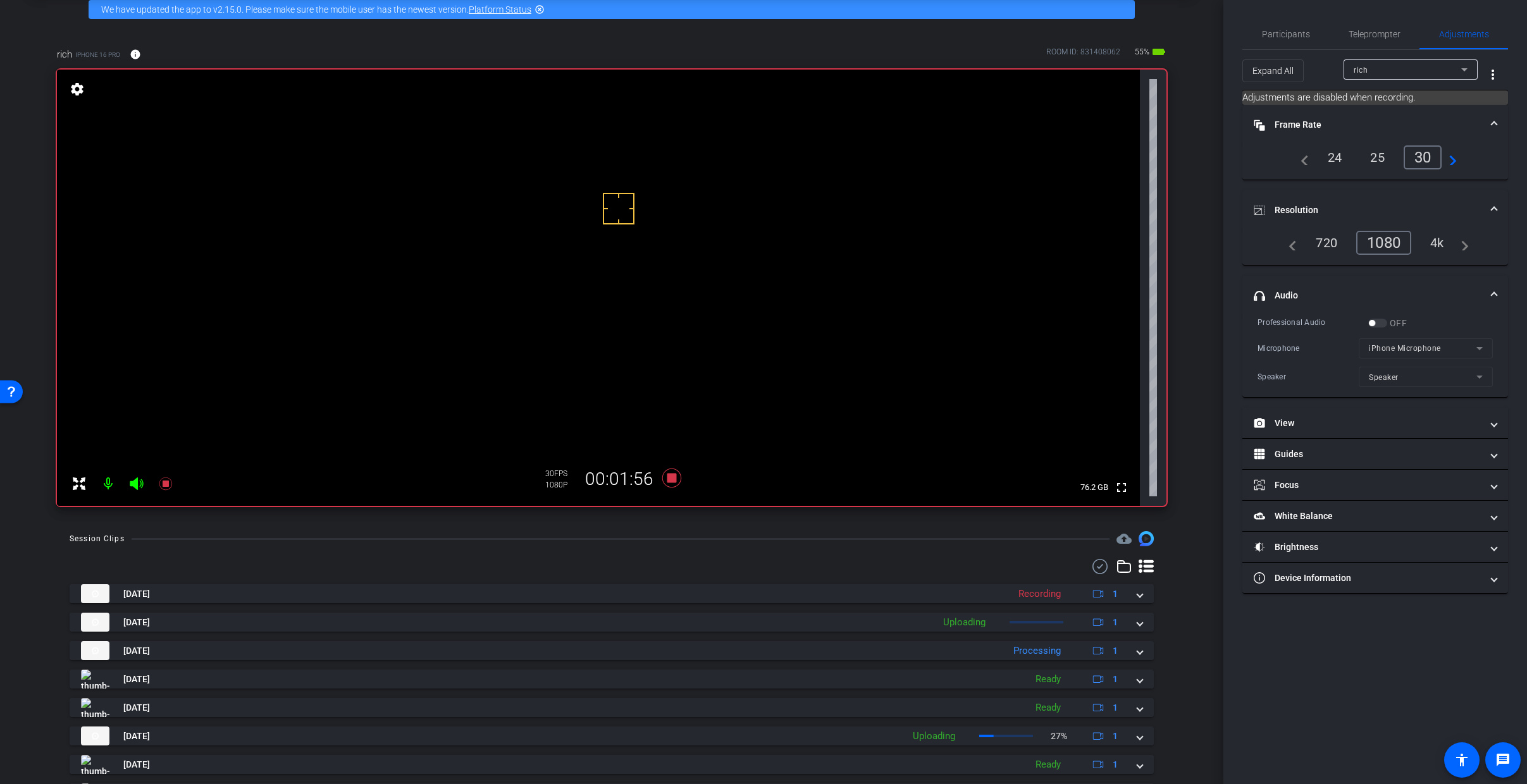
click at [603, 230] on video at bounding box center [598, 288] width 1083 height 436
click at [621, 224] on div at bounding box center [618, 209] width 31 height 31
click at [611, 219] on div at bounding box center [618, 209] width 31 height 31
click at [605, 237] on video at bounding box center [598, 288] width 1083 height 436
click at [669, 477] on icon at bounding box center [672, 478] width 19 height 19
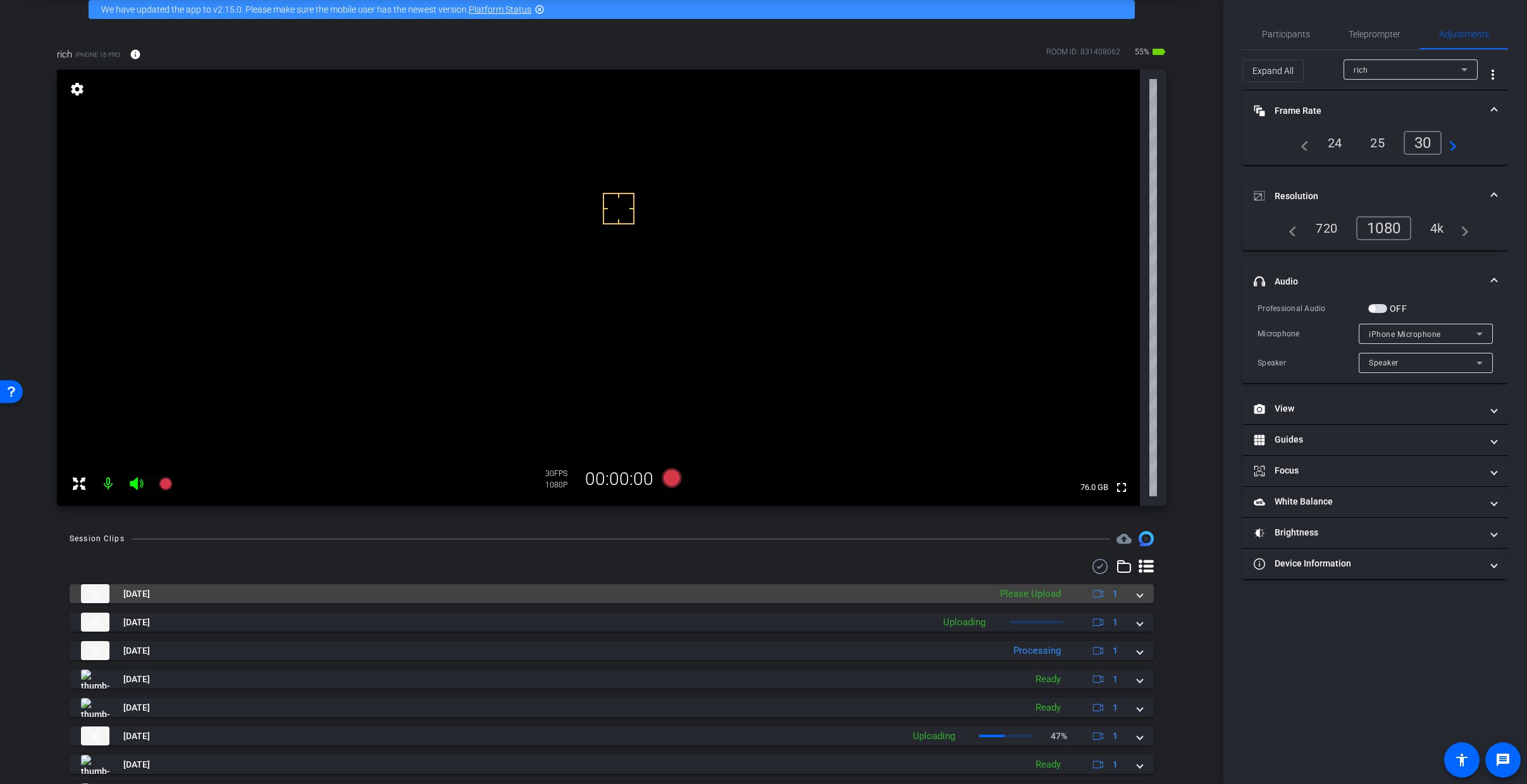
click at [1138, 593] on span at bounding box center [1140, 593] width 5 height 13
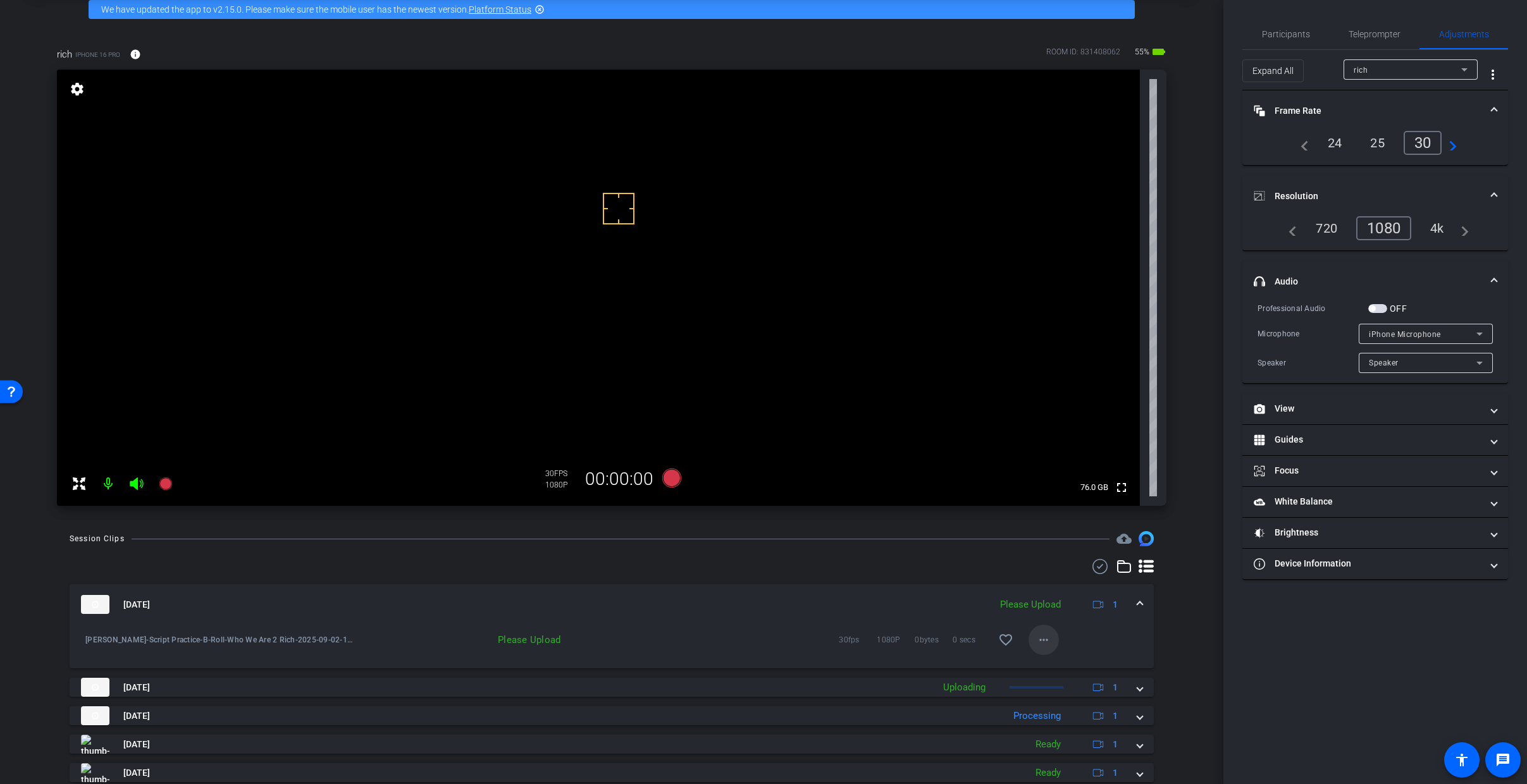
click at [1037, 643] on mat-icon "more_horiz" at bounding box center [1043, 639] width 15 height 15
click at [1056, 666] on span "Upload" at bounding box center [1058, 666] width 51 height 15
click at [1138, 602] on span at bounding box center [1140, 604] width 5 height 13
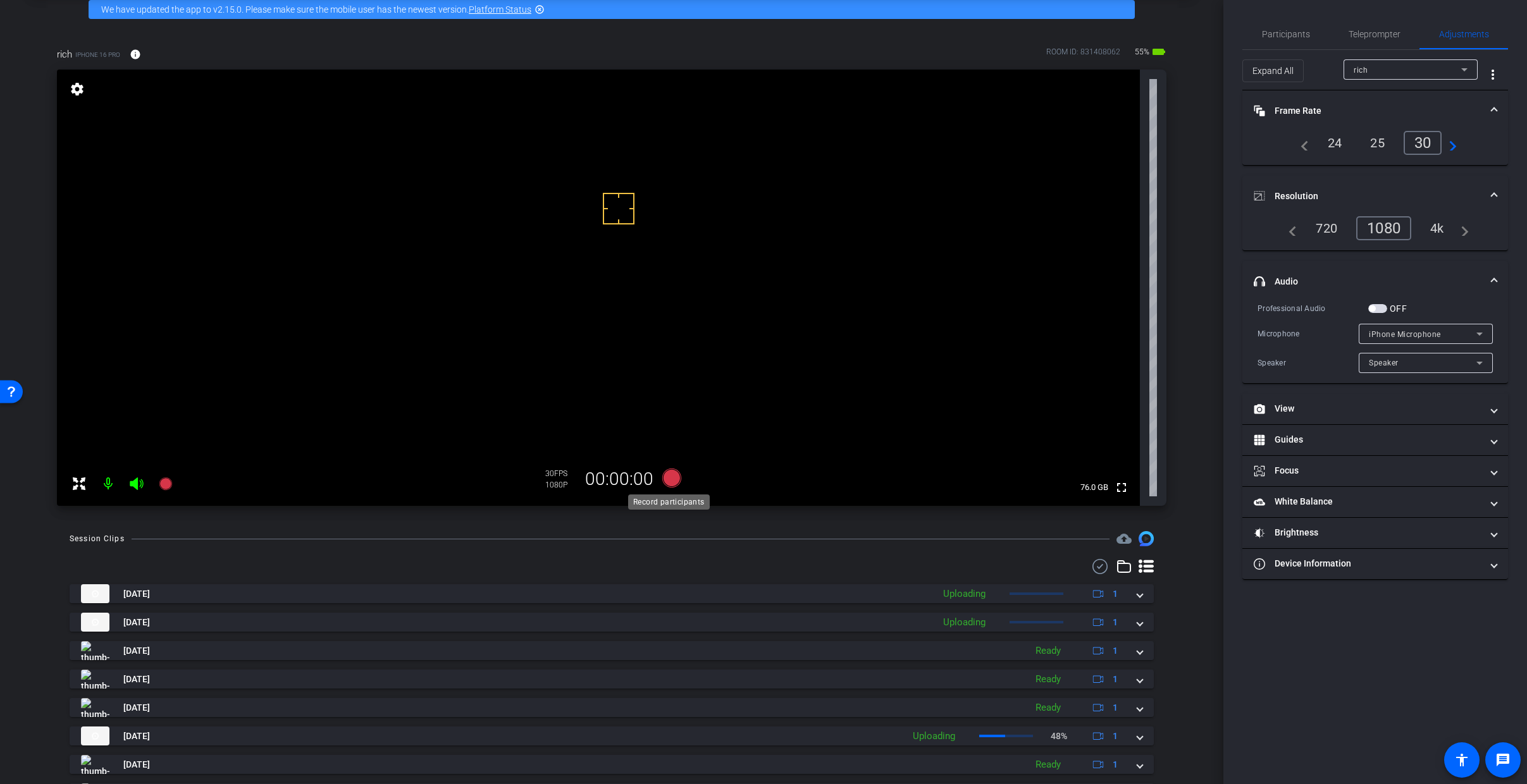
click at [667, 482] on icon at bounding box center [672, 478] width 19 height 19
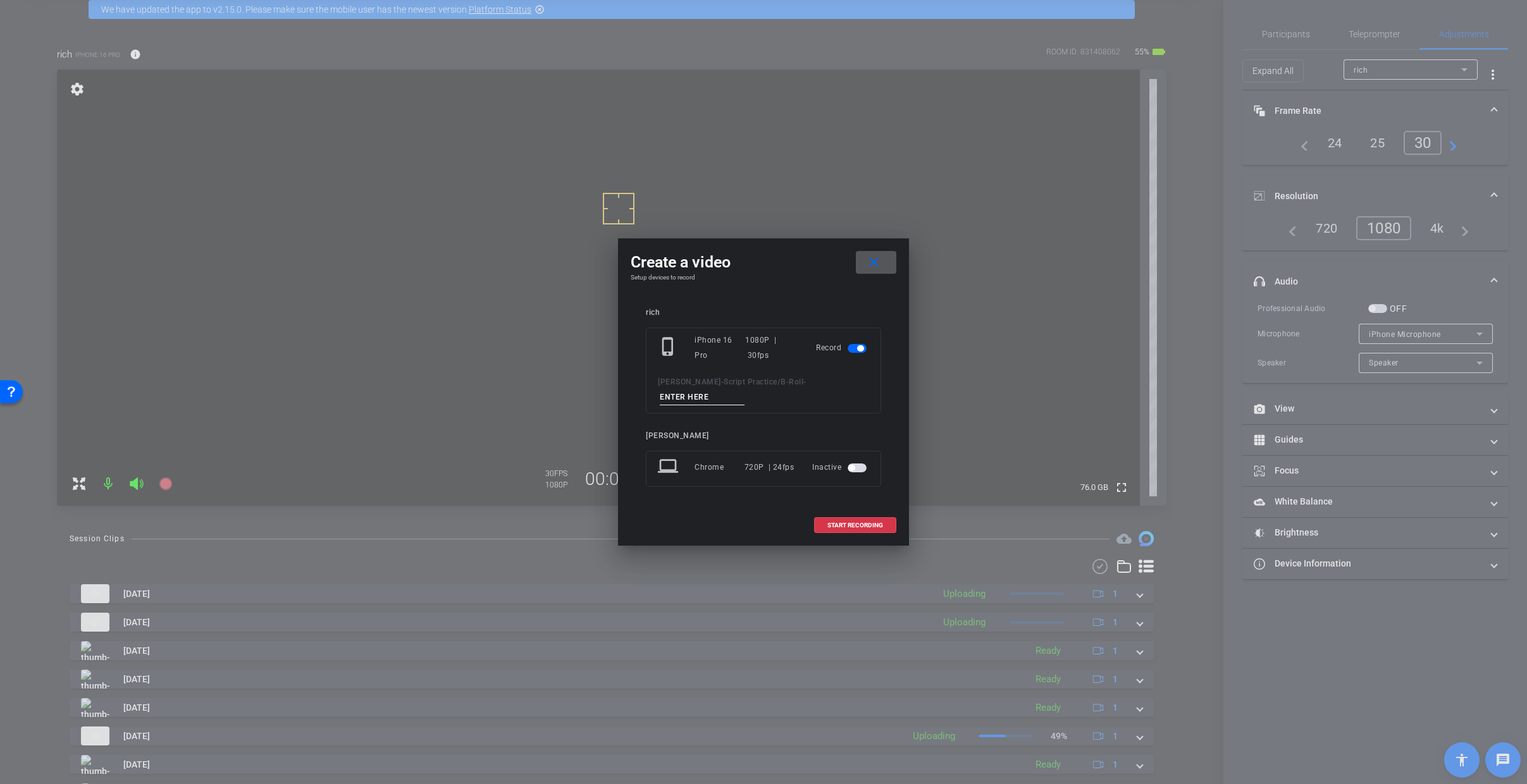
click at [712, 397] on input at bounding box center [702, 398] width 85 height 16
click at [673, 399] on input "Risk - Rich" at bounding box center [702, 398] width 85 height 16
type input "Risk - Rich"
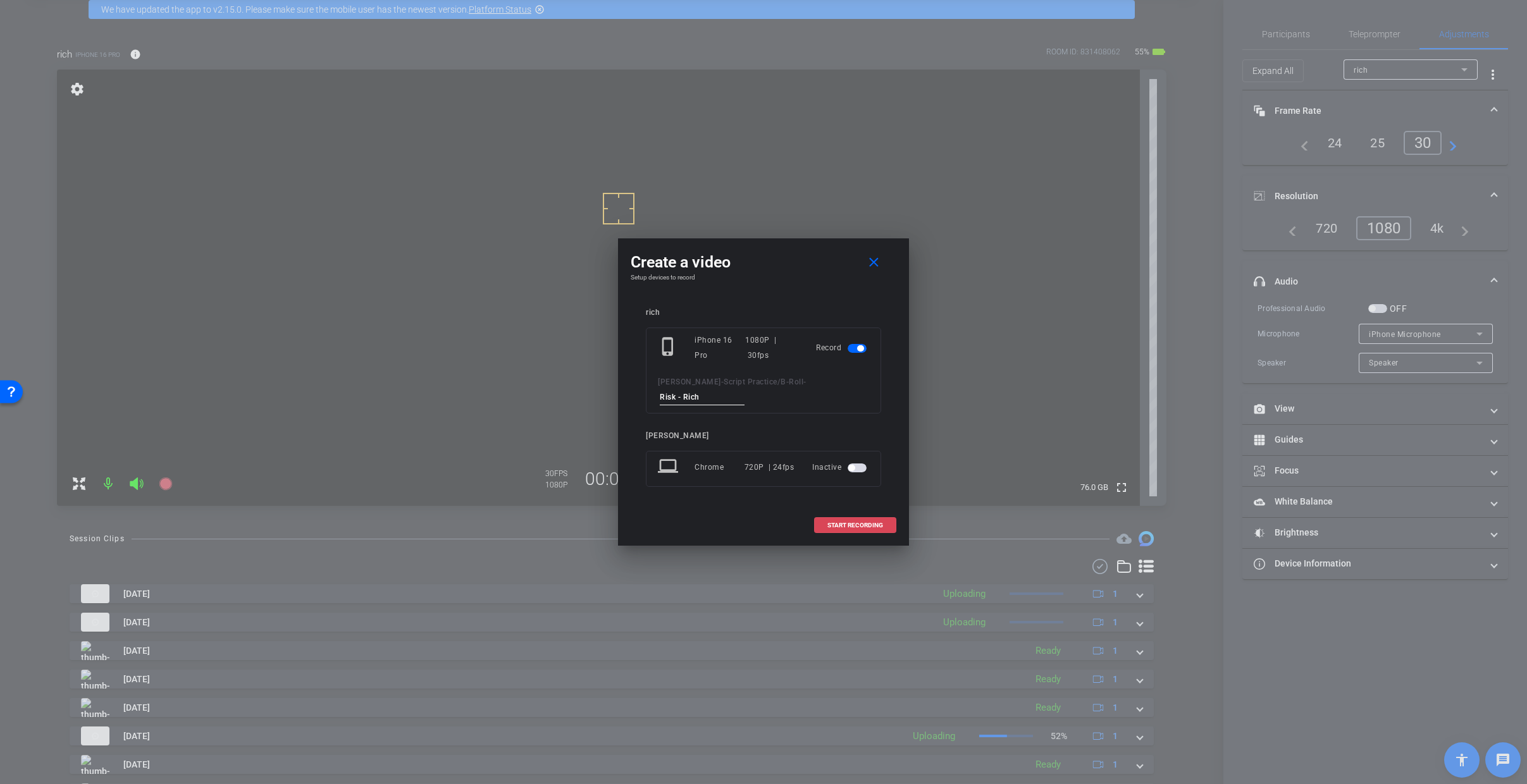
click at [866, 531] on span at bounding box center [855, 525] width 81 height 31
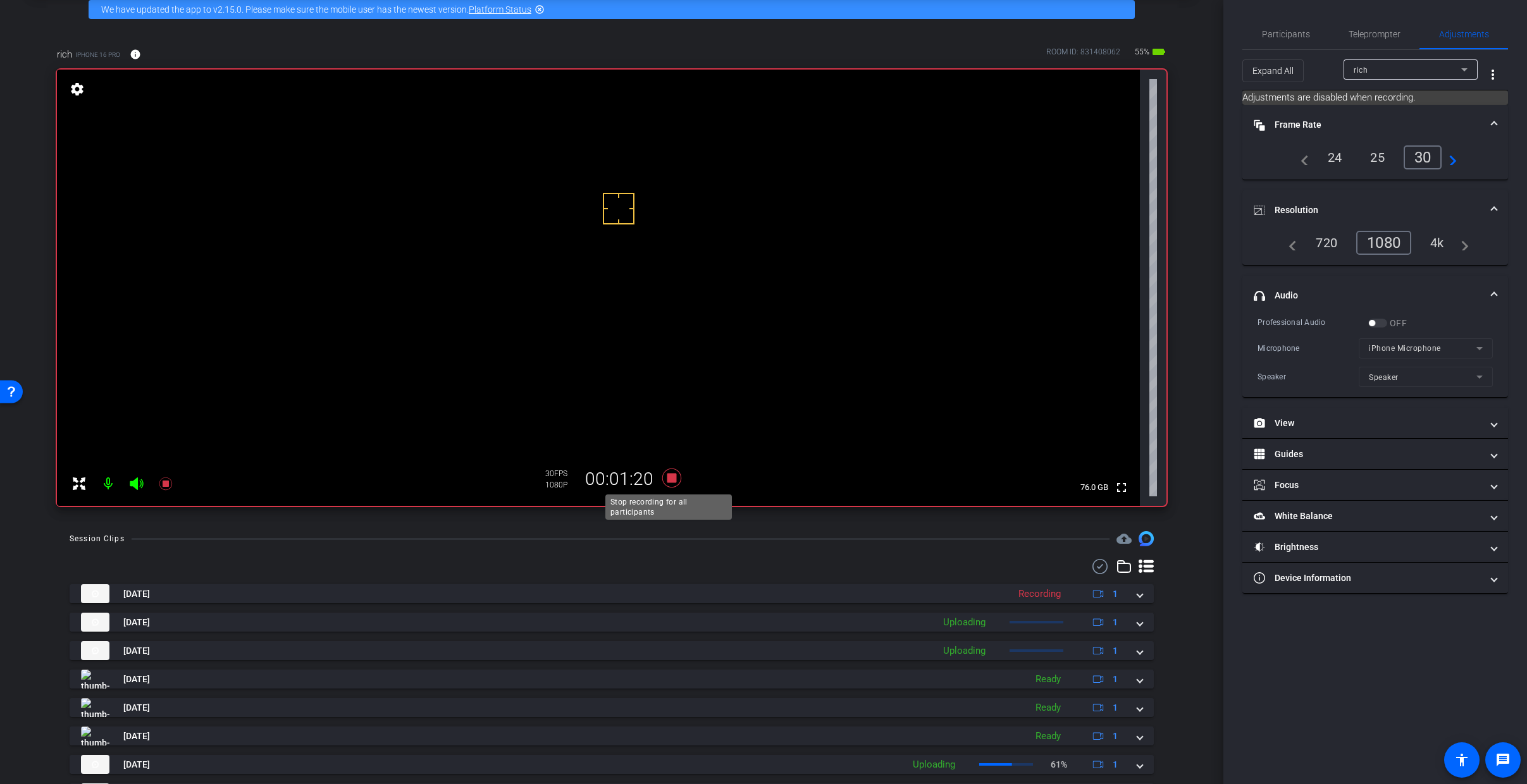
click at [666, 477] on icon at bounding box center [672, 478] width 19 height 19
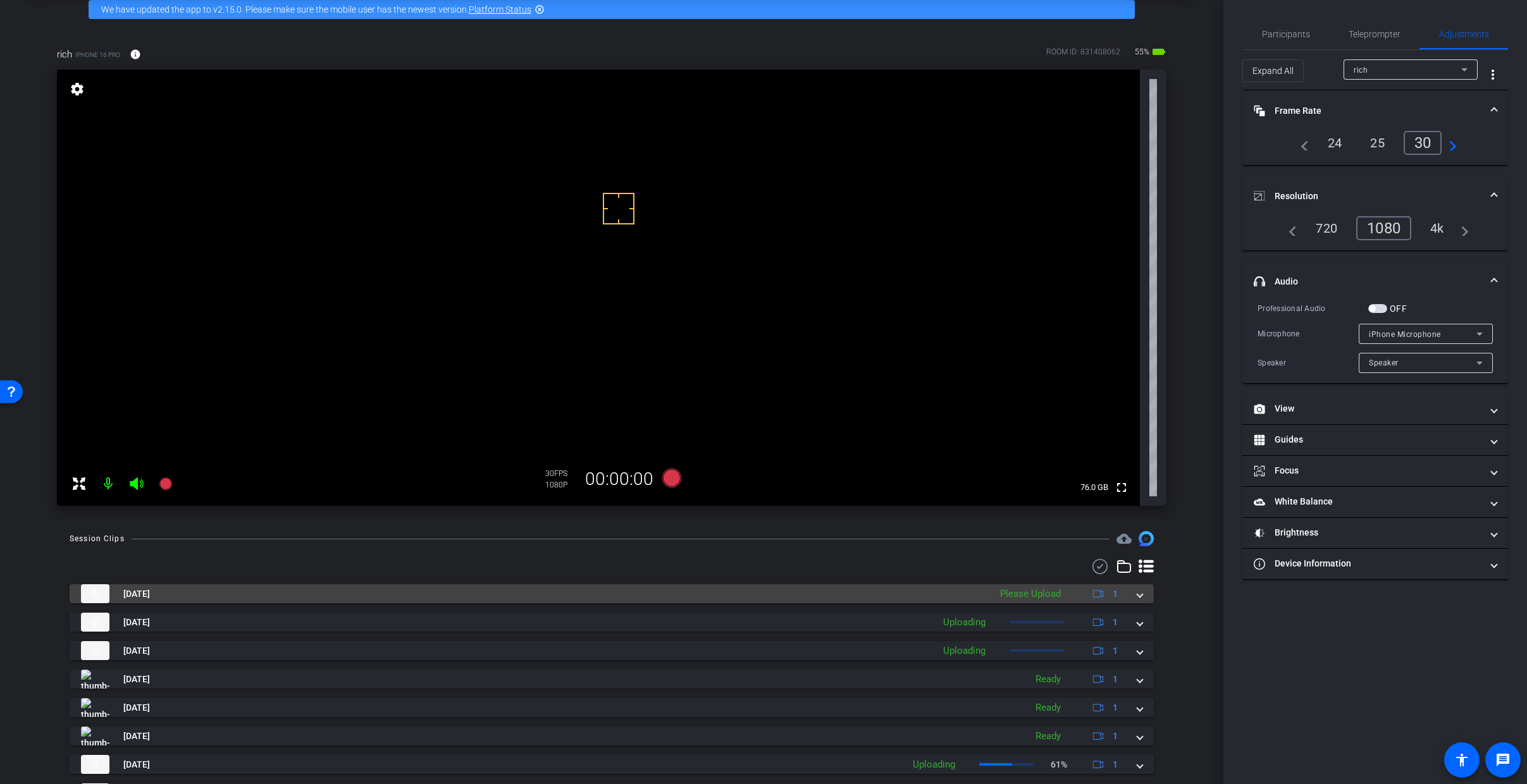
click at [1140, 599] on mat-expansion-panel-header "Sep 2, 2025 Please Upload 1" at bounding box center [612, 593] width 1084 height 19
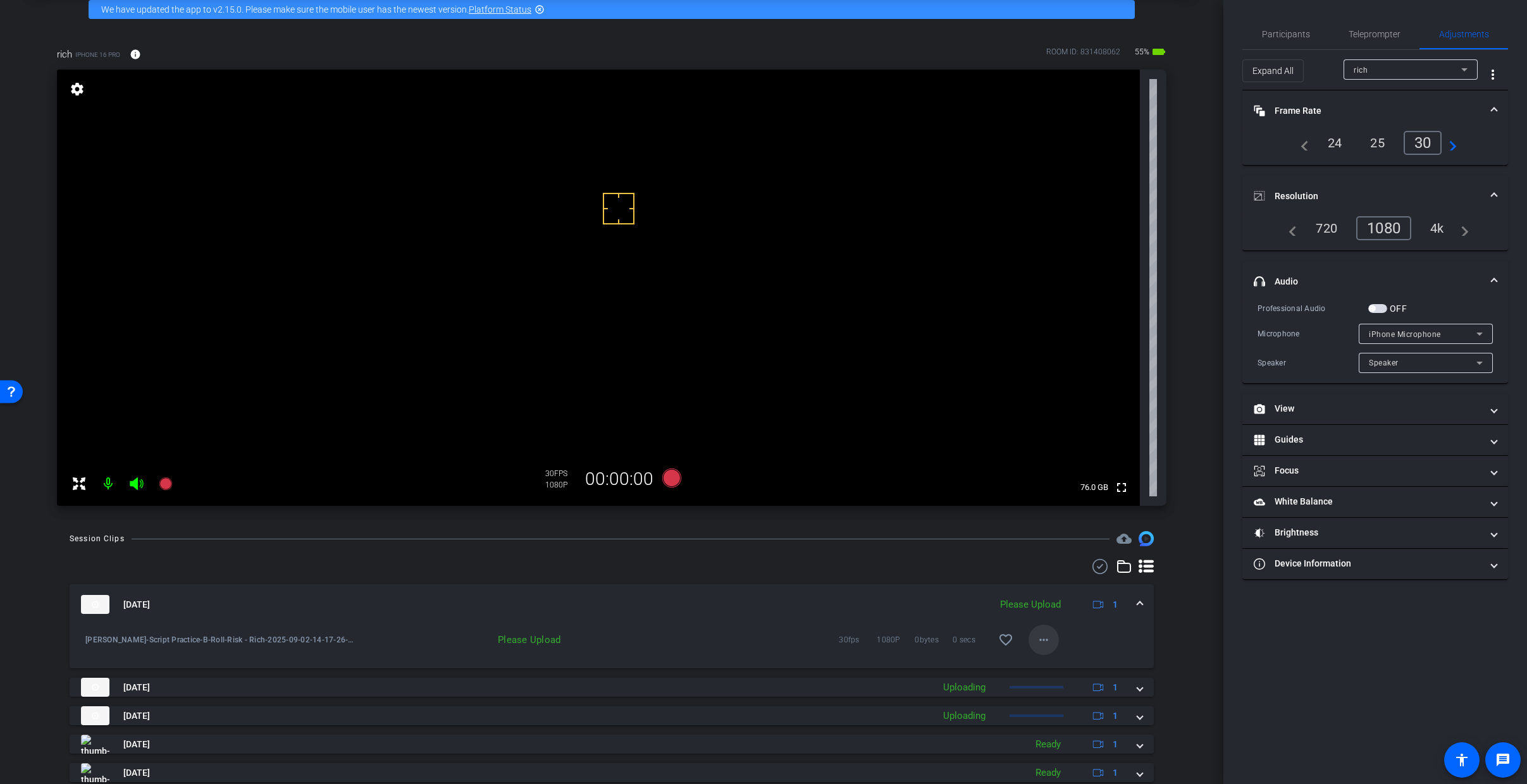
click at [1043, 645] on mat-icon "more_horiz" at bounding box center [1043, 639] width 15 height 15
click at [1071, 668] on span "Upload" at bounding box center [1058, 666] width 51 height 15
click at [1138, 605] on mat-expansion-panel-header "Sep 2, 2025 Uploading 1" at bounding box center [612, 604] width 1084 height 40
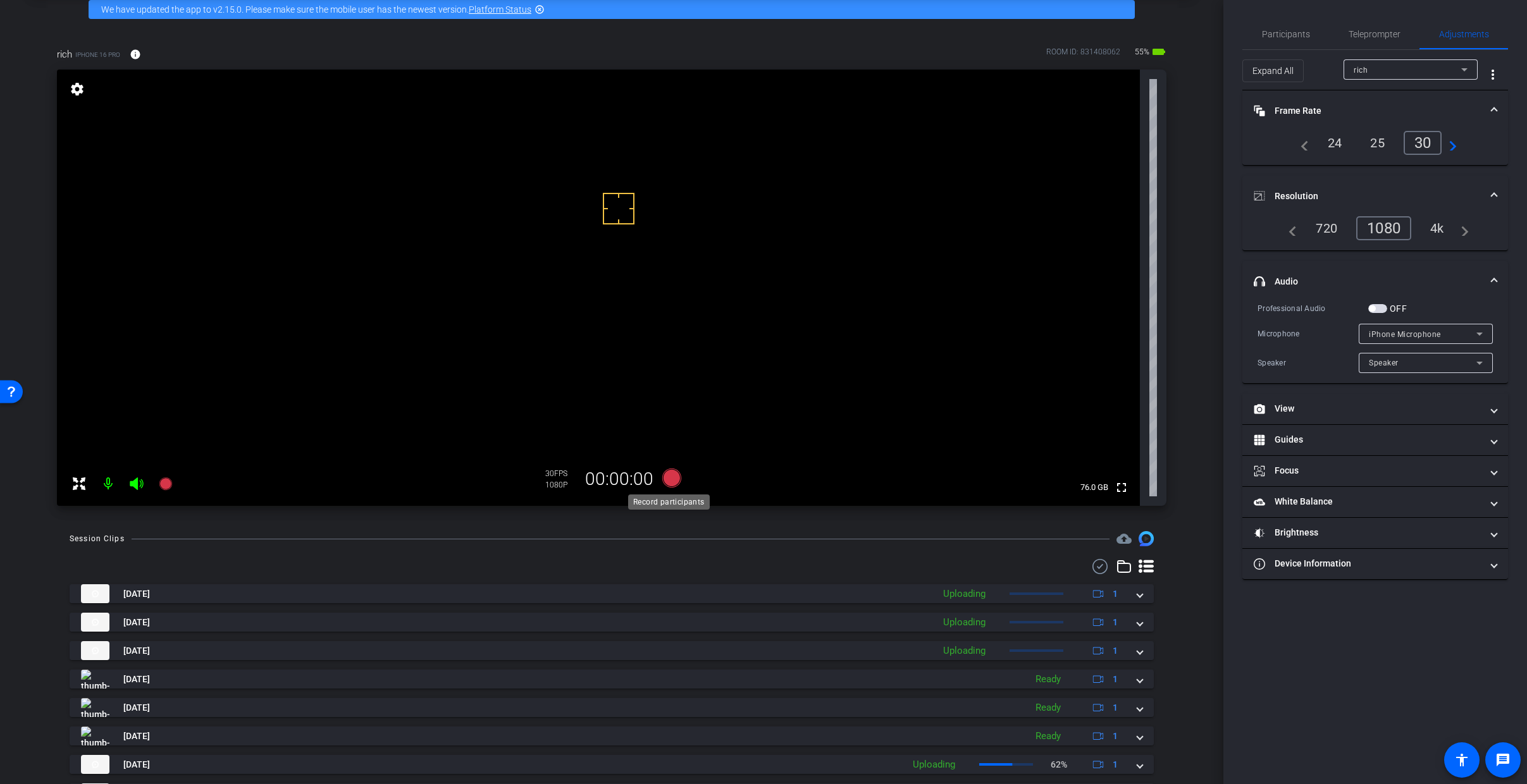
click at [670, 476] on icon at bounding box center [672, 478] width 19 height 19
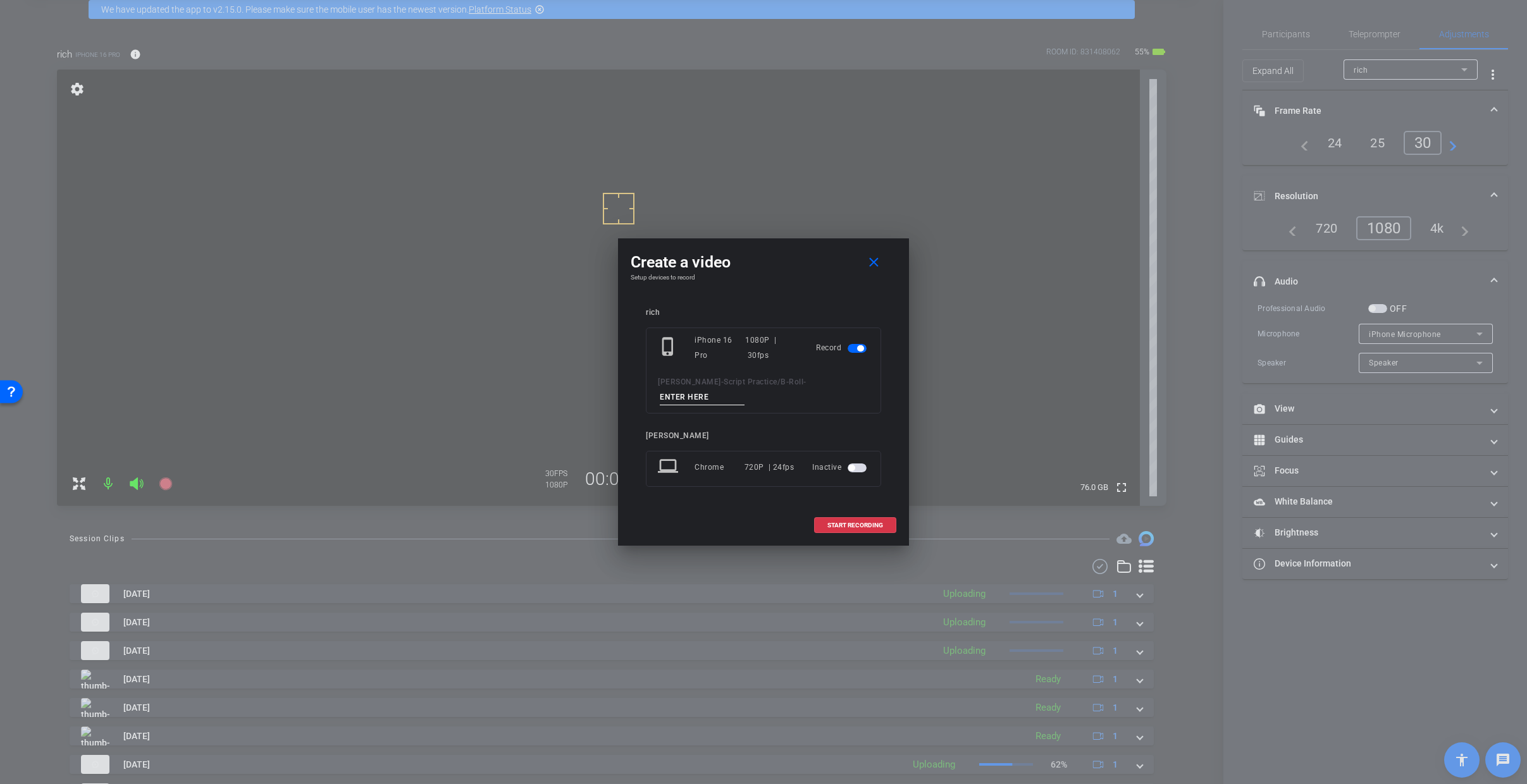
click at [713, 400] on input at bounding box center [702, 398] width 85 height 16
type input "Retirement - Rich"
click at [869, 524] on span "START RECORDING" at bounding box center [855, 525] width 56 height 6
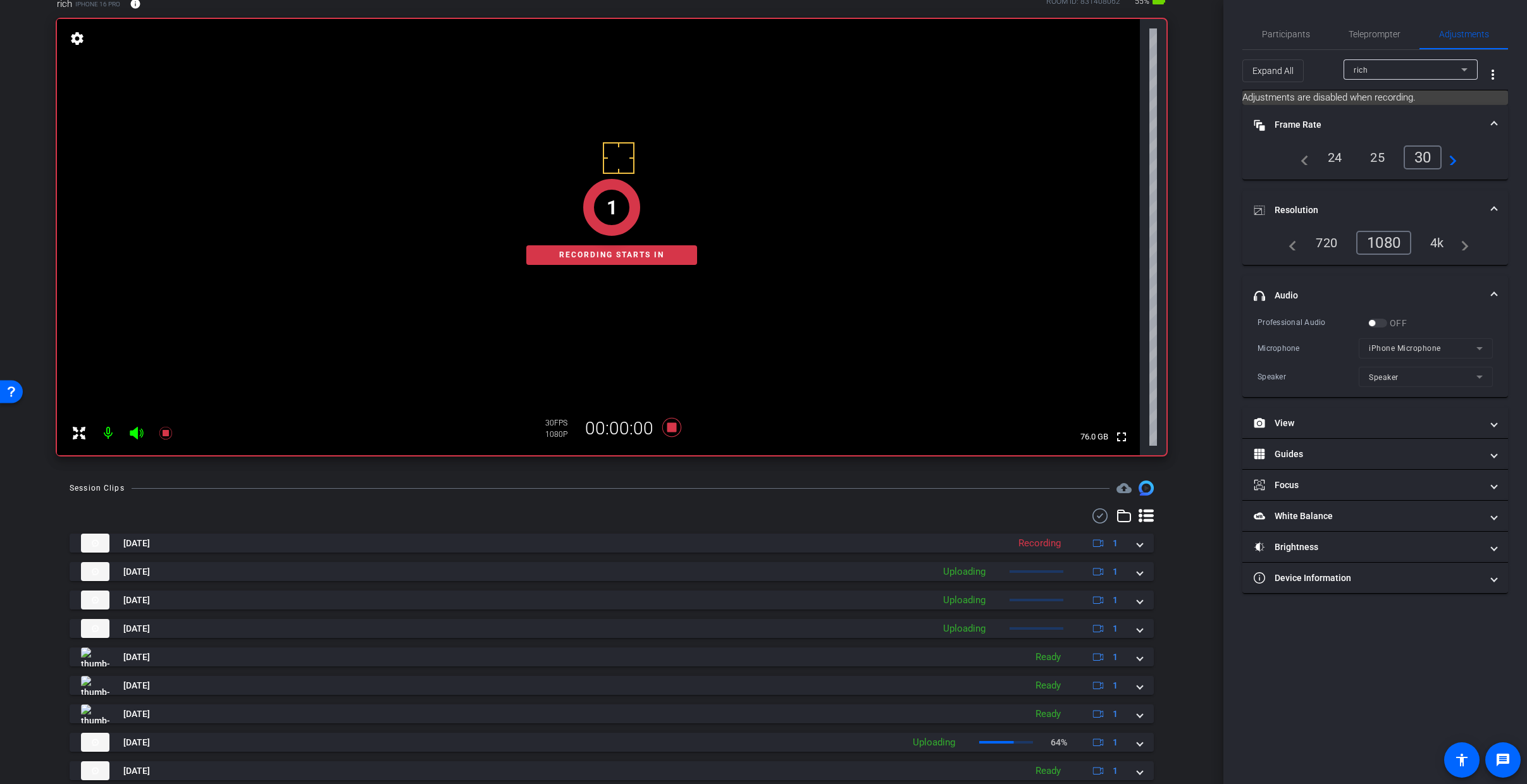
scroll to position [182, 0]
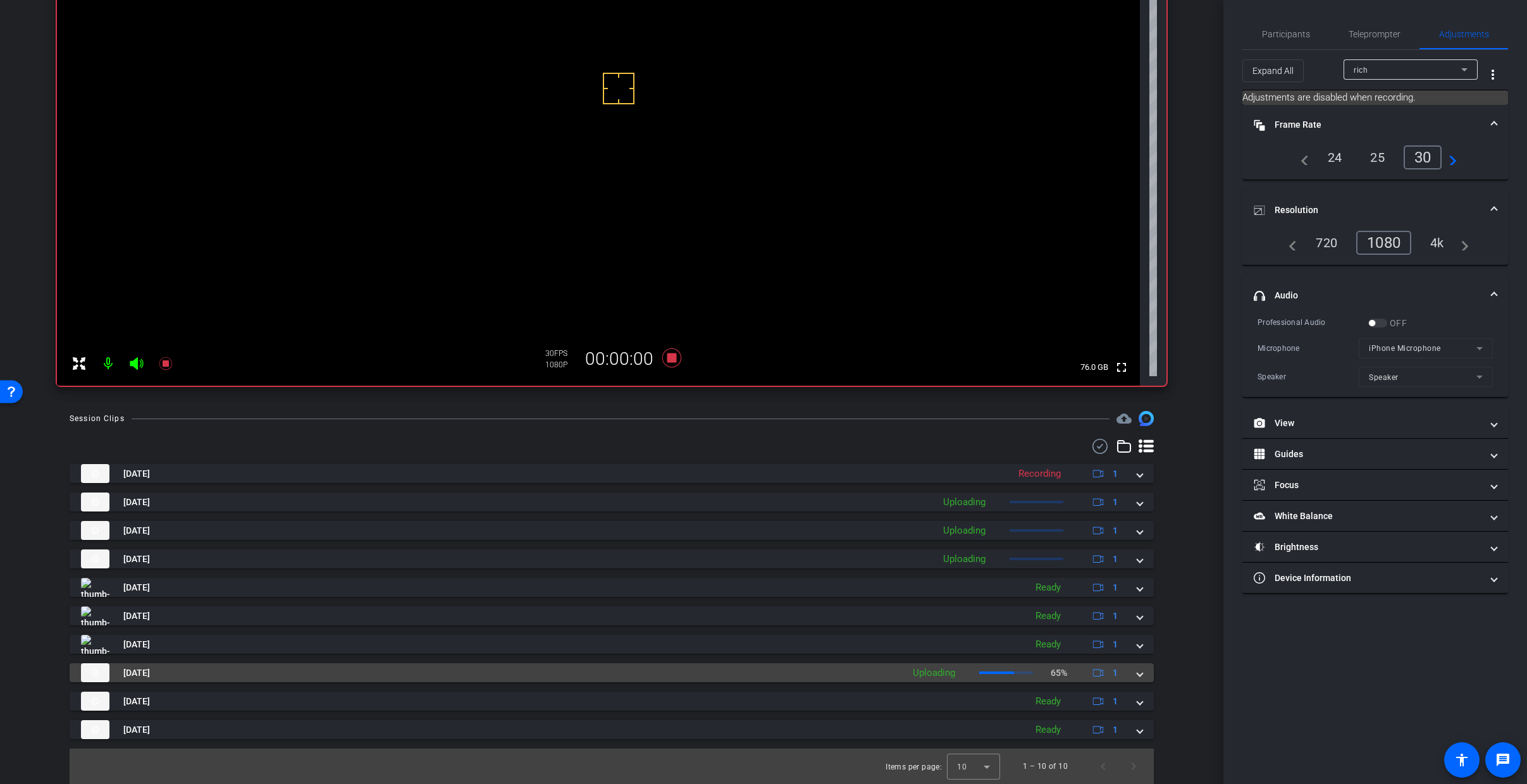
click at [1138, 671] on span at bounding box center [1140, 672] width 5 height 13
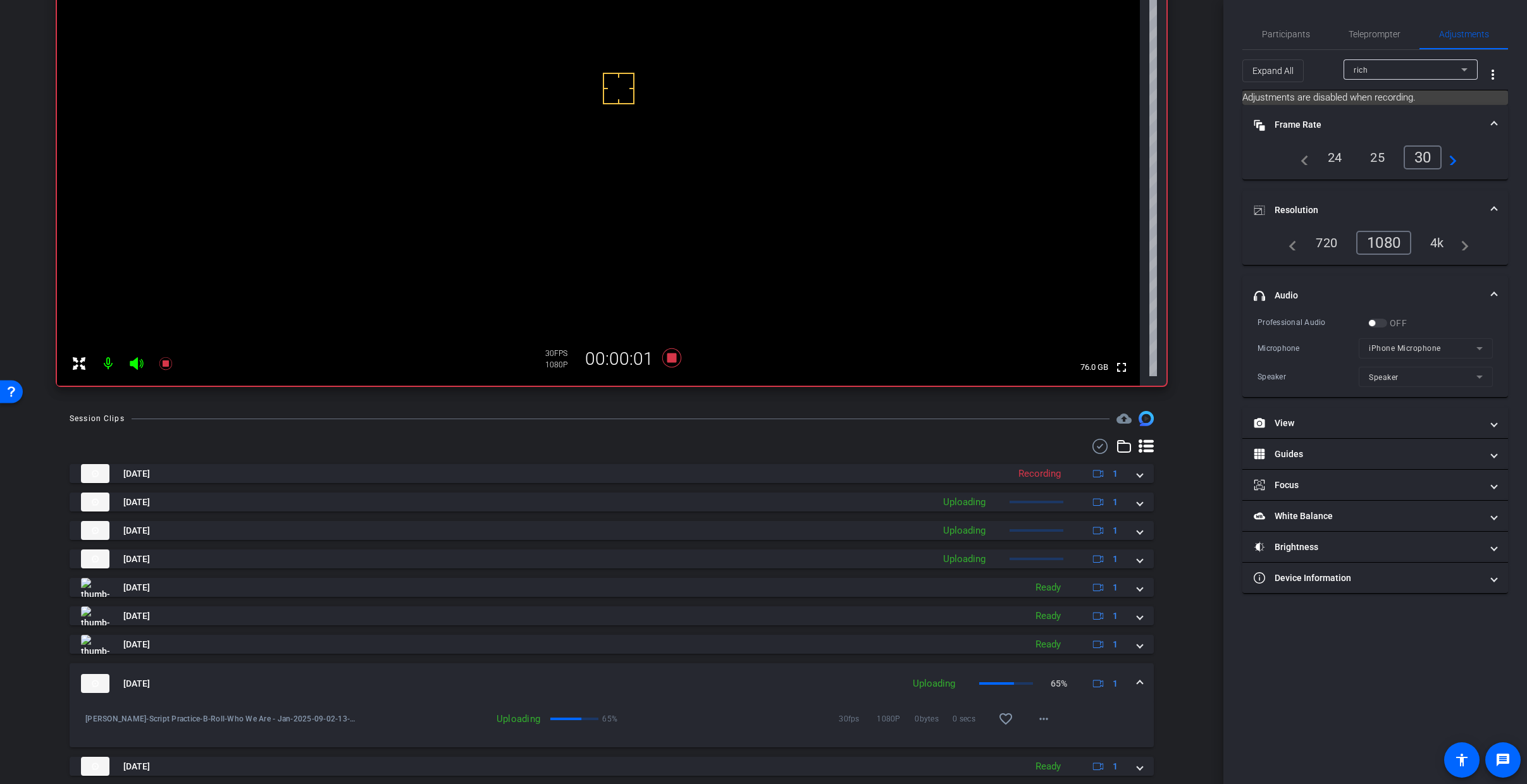
click at [1138, 671] on span at bounding box center [1140, 683] width 5 height 13
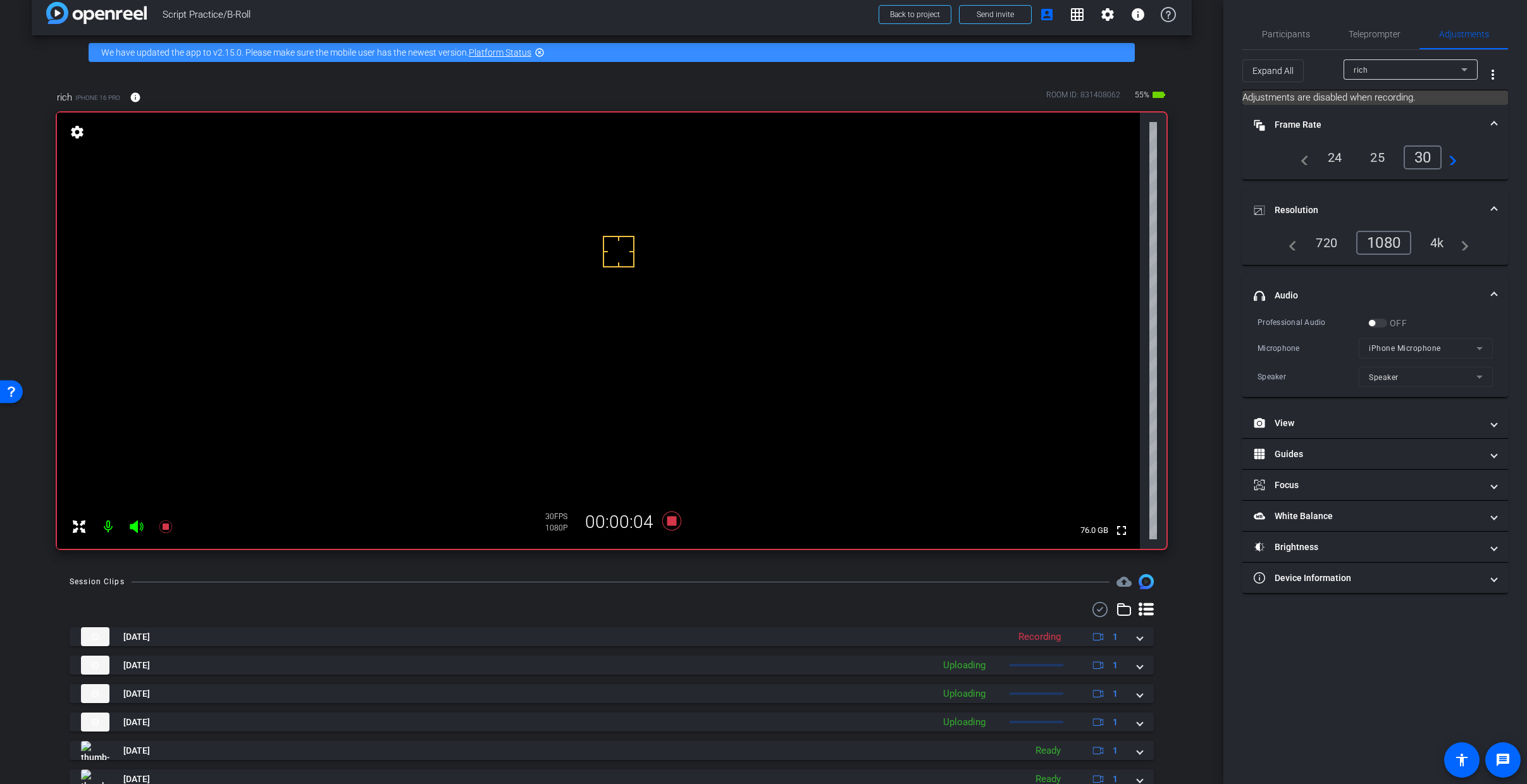
scroll to position [0, 0]
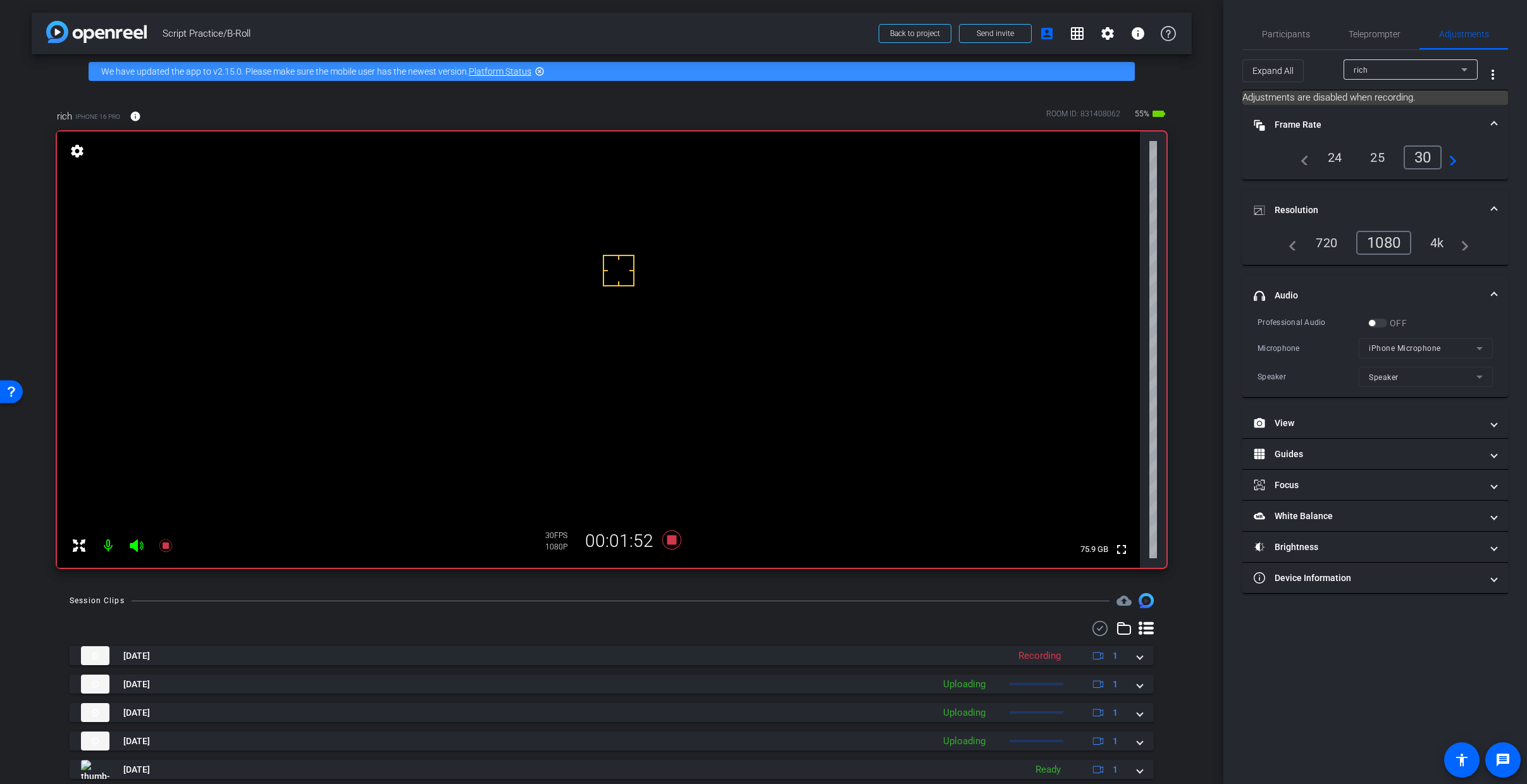
click at [126, 547] on mat-icon at bounding box center [136, 545] width 25 height 25
click at [137, 548] on icon at bounding box center [136, 545] width 13 height 12
click at [140, 545] on icon at bounding box center [136, 545] width 15 height 15
click at [137, 547] on icon at bounding box center [136, 545] width 13 height 12
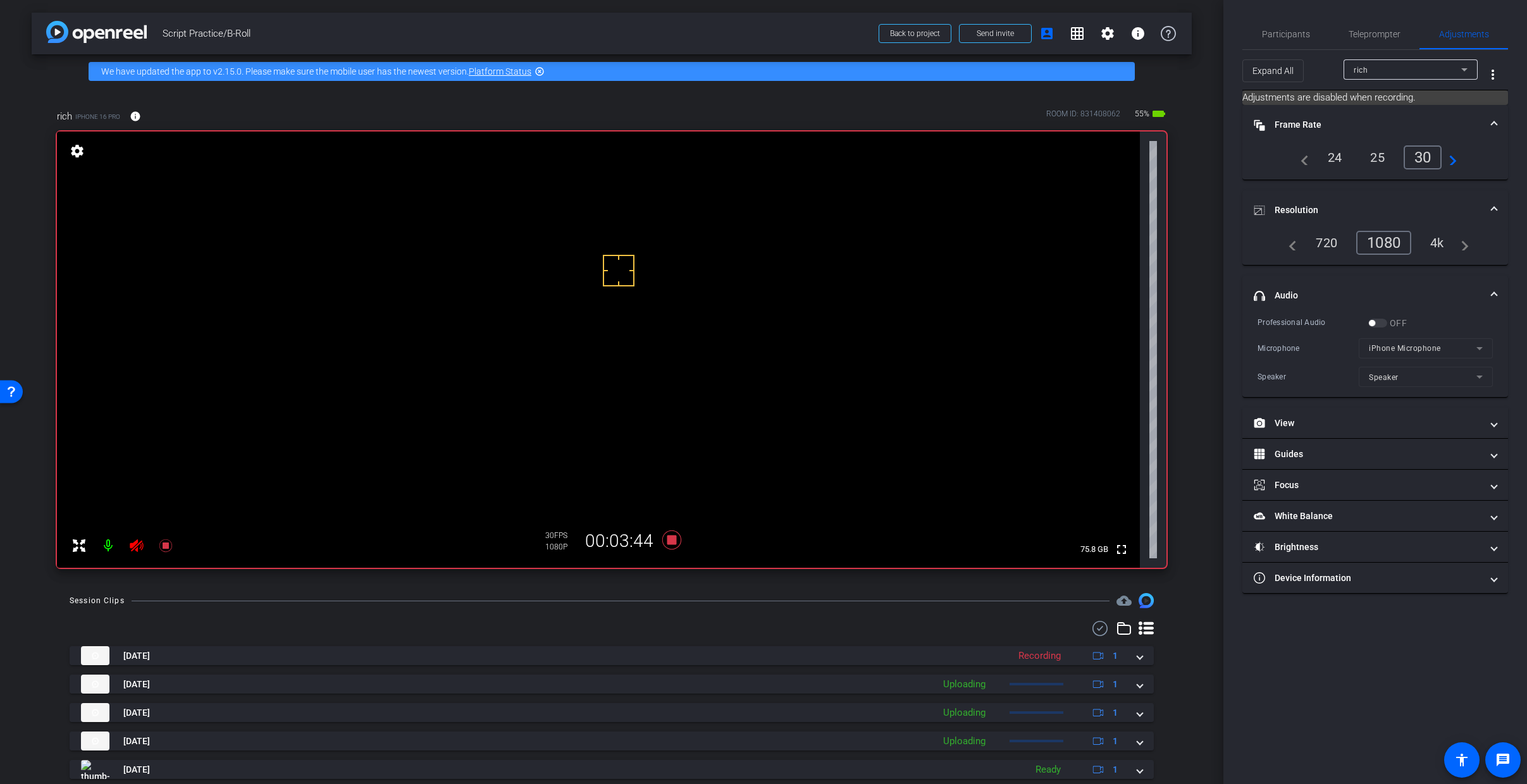
click at [139, 546] on icon at bounding box center [136, 545] width 15 height 15
click at [668, 538] on icon at bounding box center [672, 540] width 19 height 19
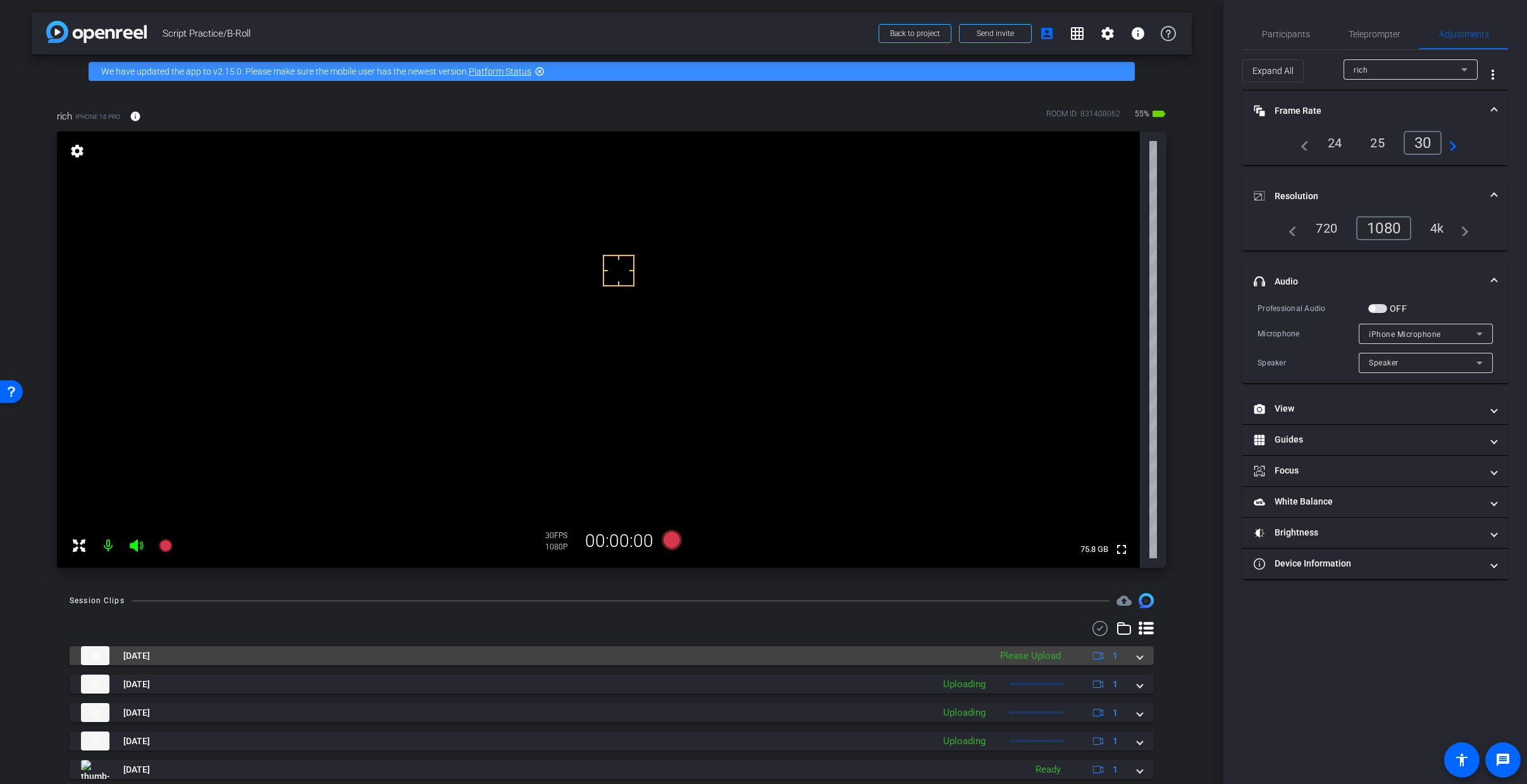
click at [1138, 654] on span at bounding box center [1140, 656] width 5 height 13
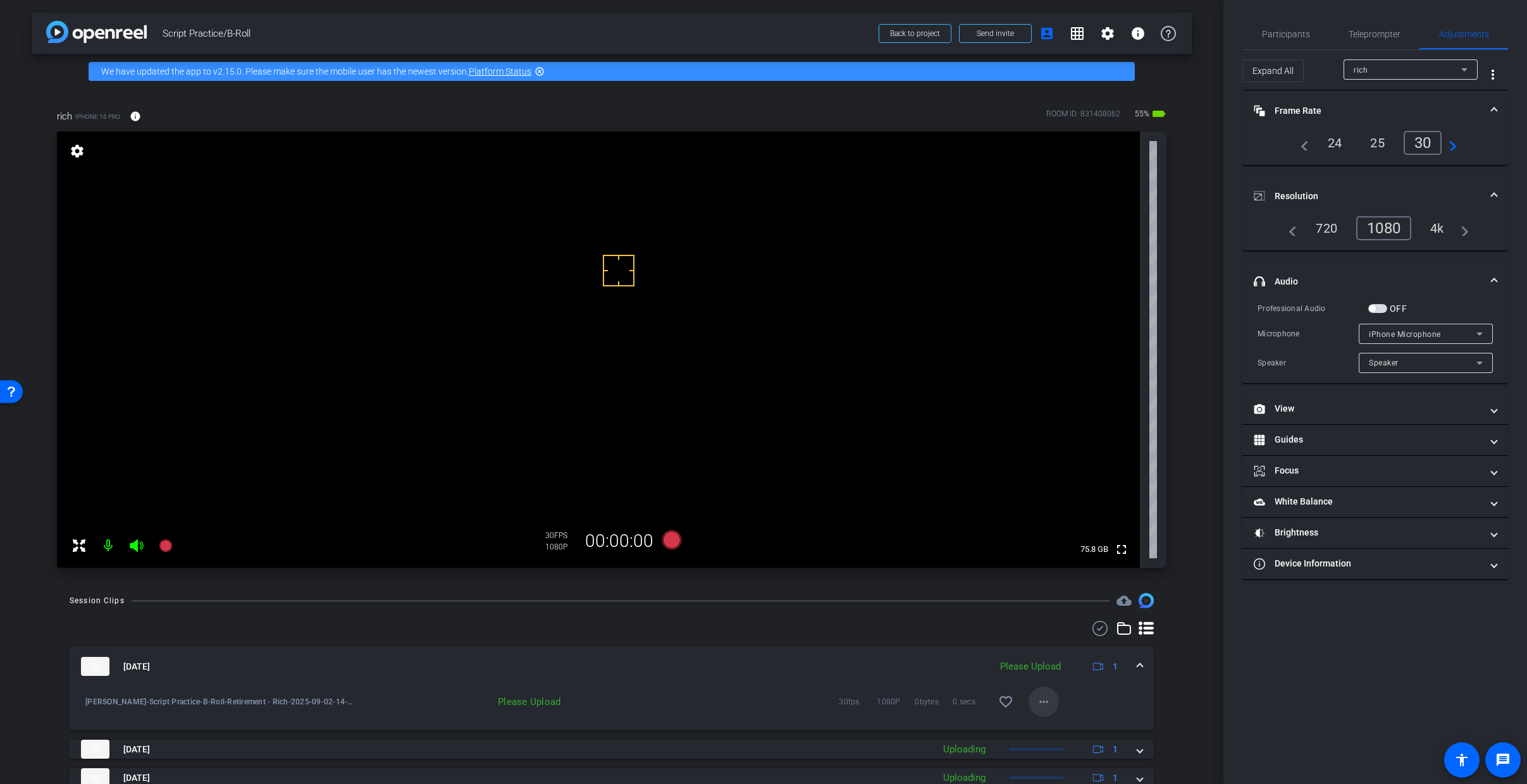
click at [1042, 671] on mat-icon "more_horiz" at bounding box center [1043, 701] width 15 height 15
click at [1078, 671] on span "Upload" at bounding box center [1058, 728] width 51 height 15
click at [1139, 664] on mat-expansion-panel-header "Sep 2, 2025 Uploading 1" at bounding box center [612, 666] width 1084 height 40
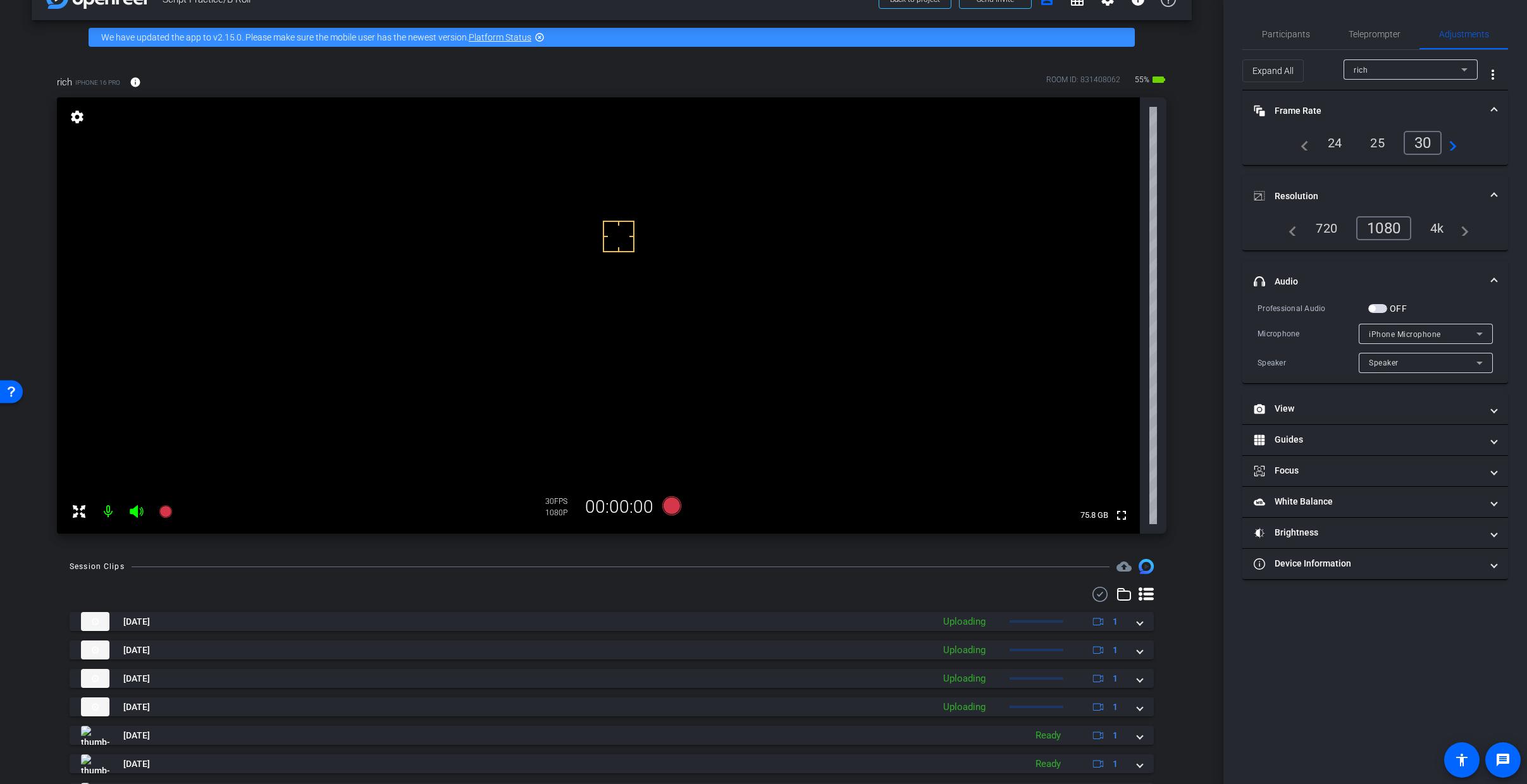
scroll to position [182, 0]
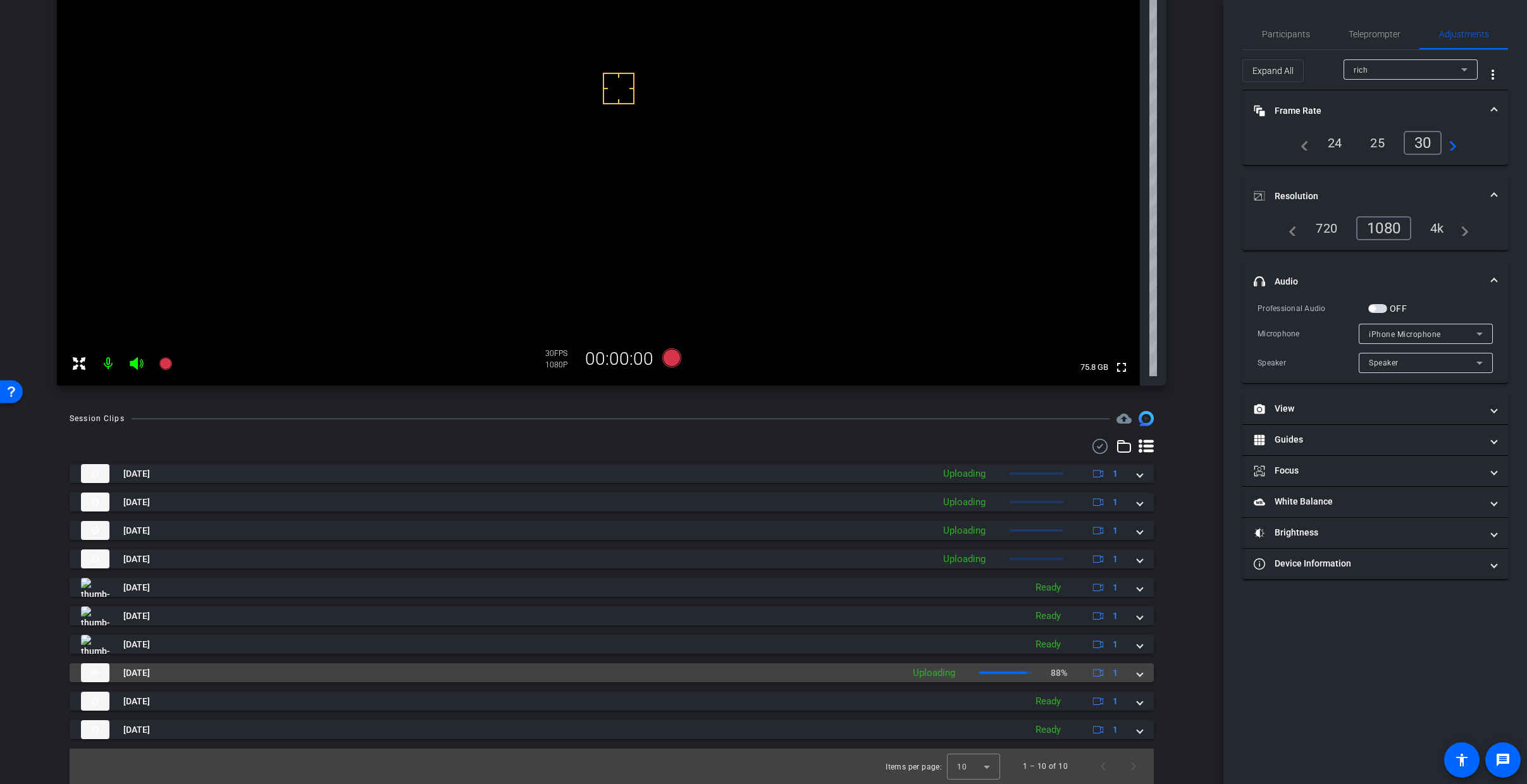
click at [1139, 671] on mat-expansion-panel-header "Sep 2, 2025 Uploading 88% 1" at bounding box center [612, 673] width 1084 height 19
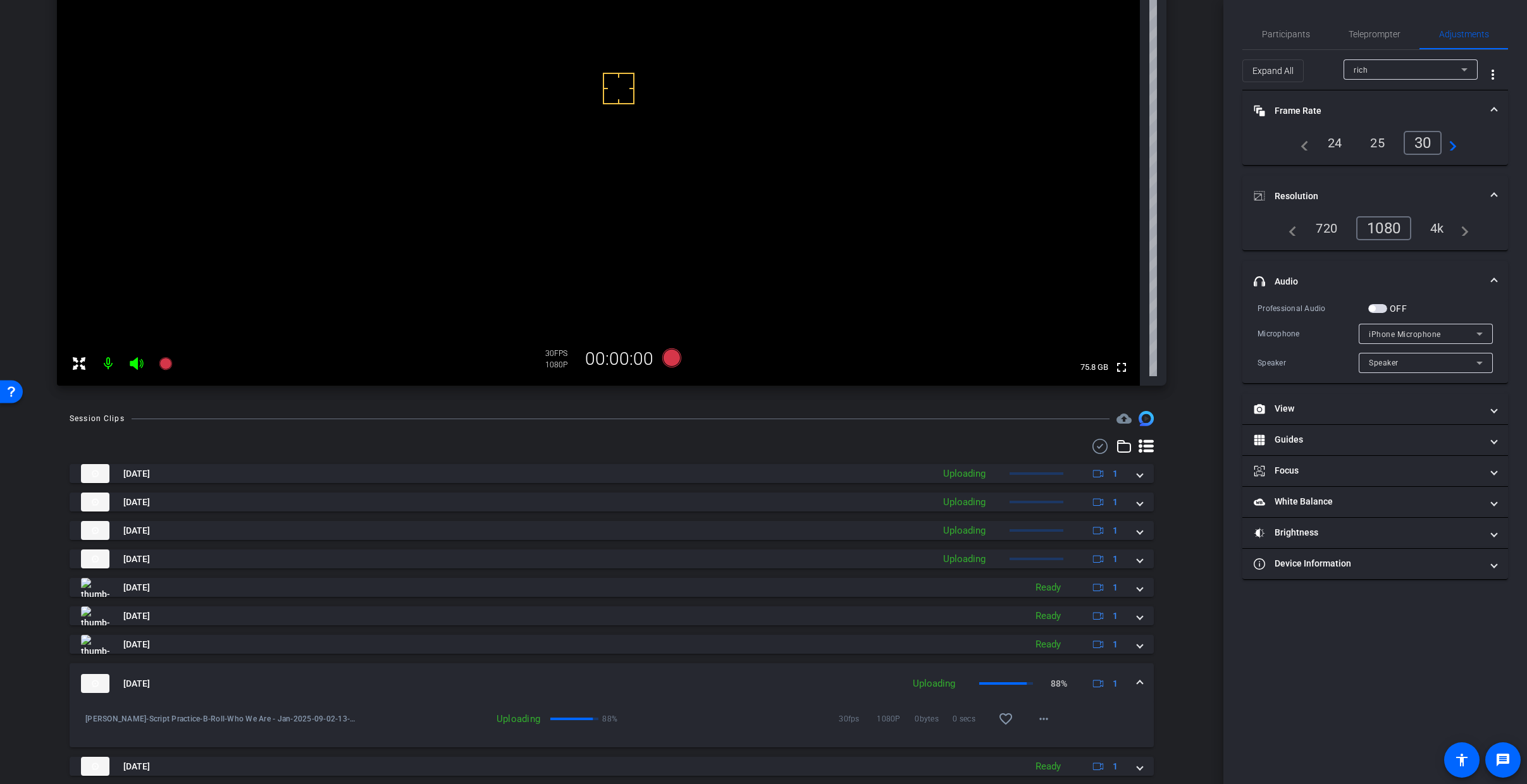
click at [1138, 671] on span at bounding box center [1140, 683] width 5 height 13
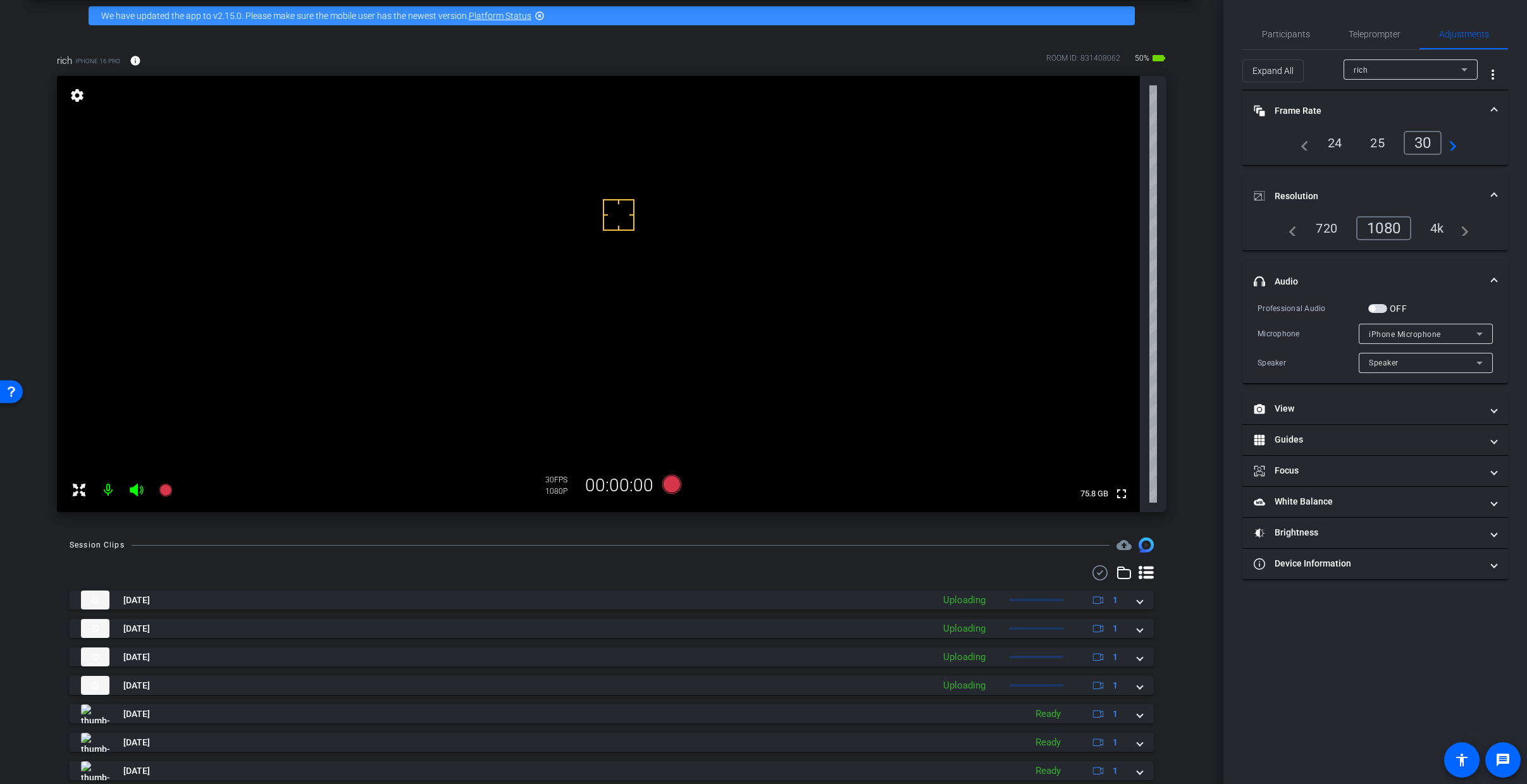
scroll to position [0, 0]
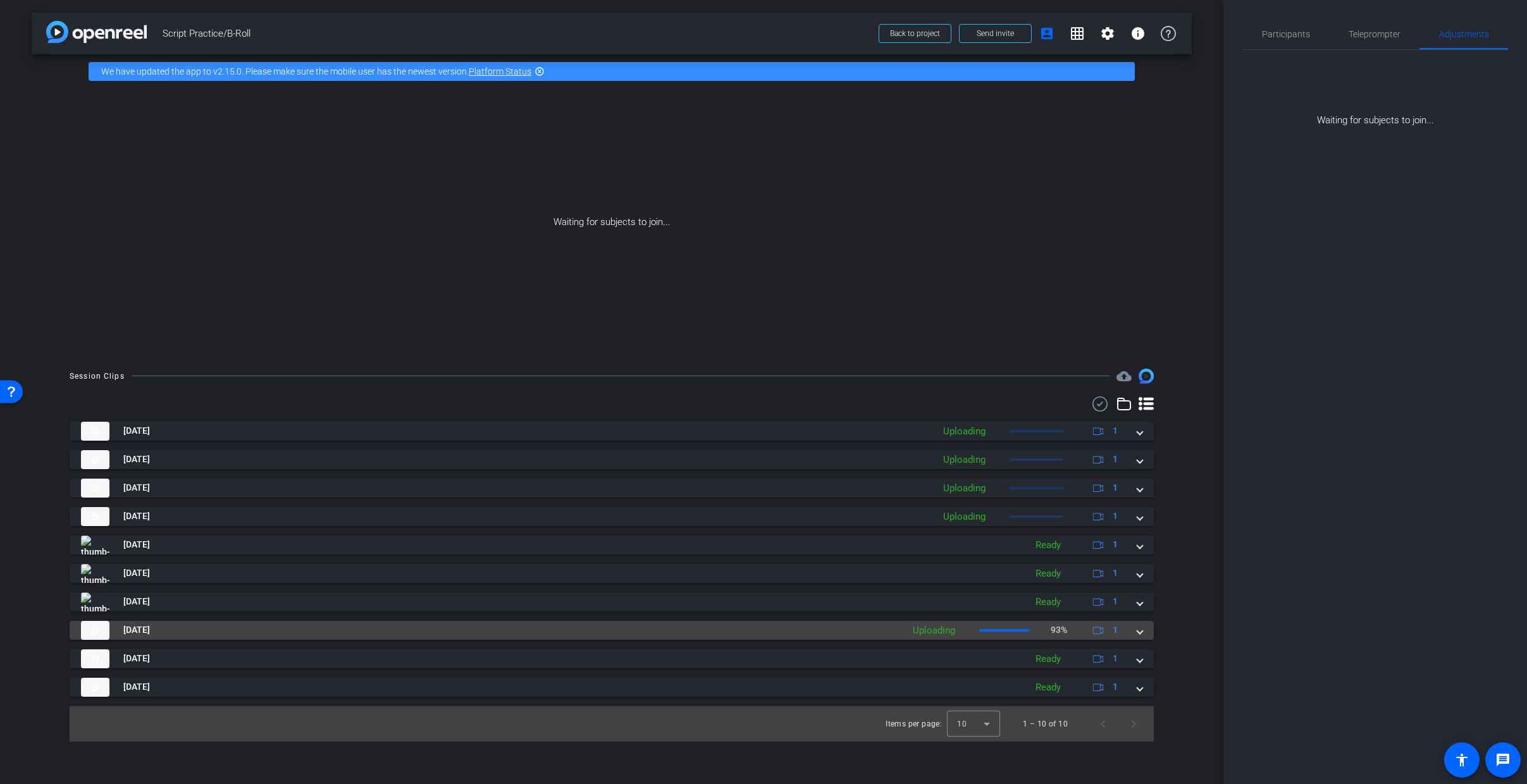
click at [1146, 636] on mat-expansion-panel-header "Sep 2, 2025 Uploading 93% 1" at bounding box center [612, 630] width 1084 height 19
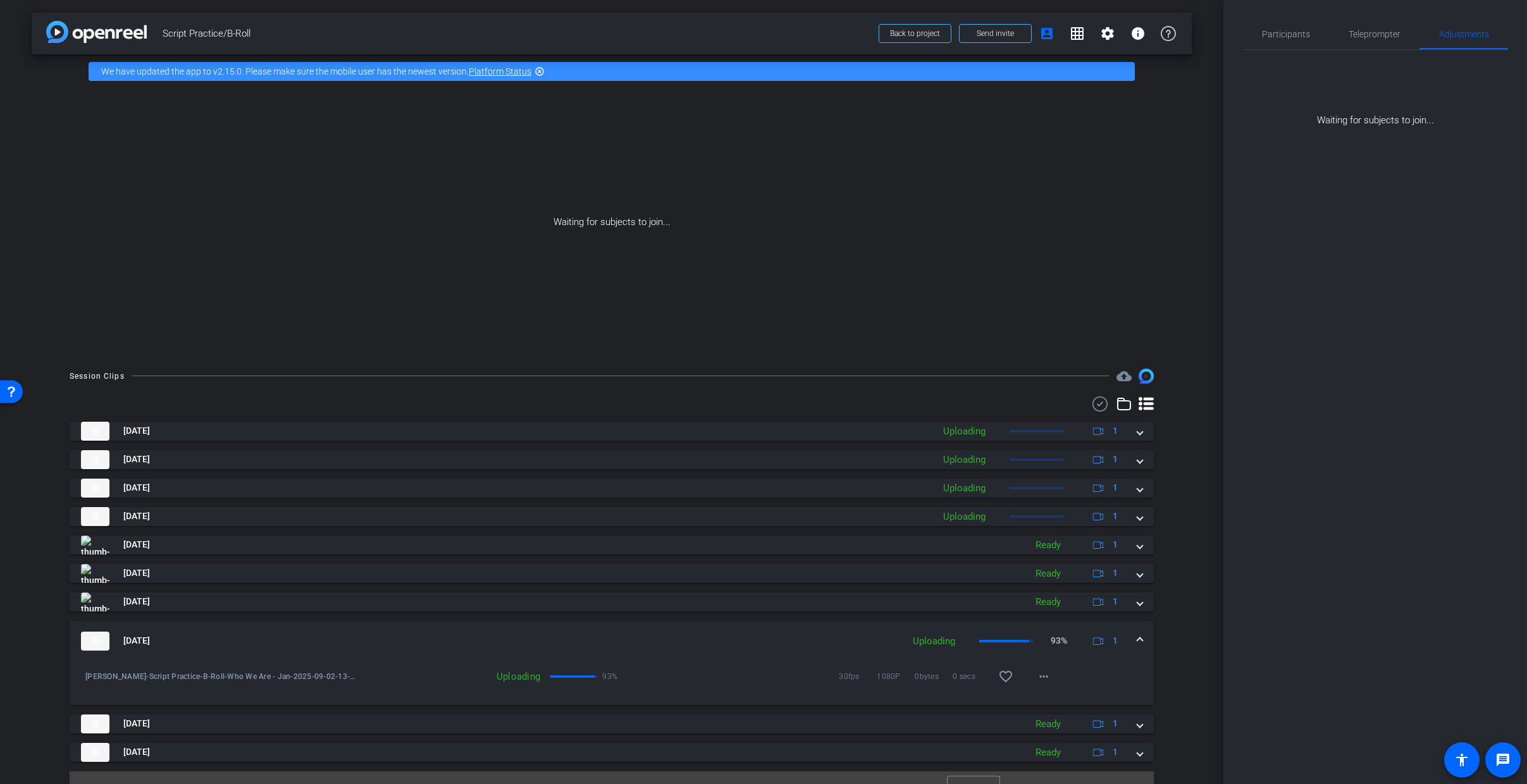
click at [1142, 636] on mat-expansion-panel-header "Sep 2, 2025 Uploading 93% 1" at bounding box center [612, 641] width 1084 height 40
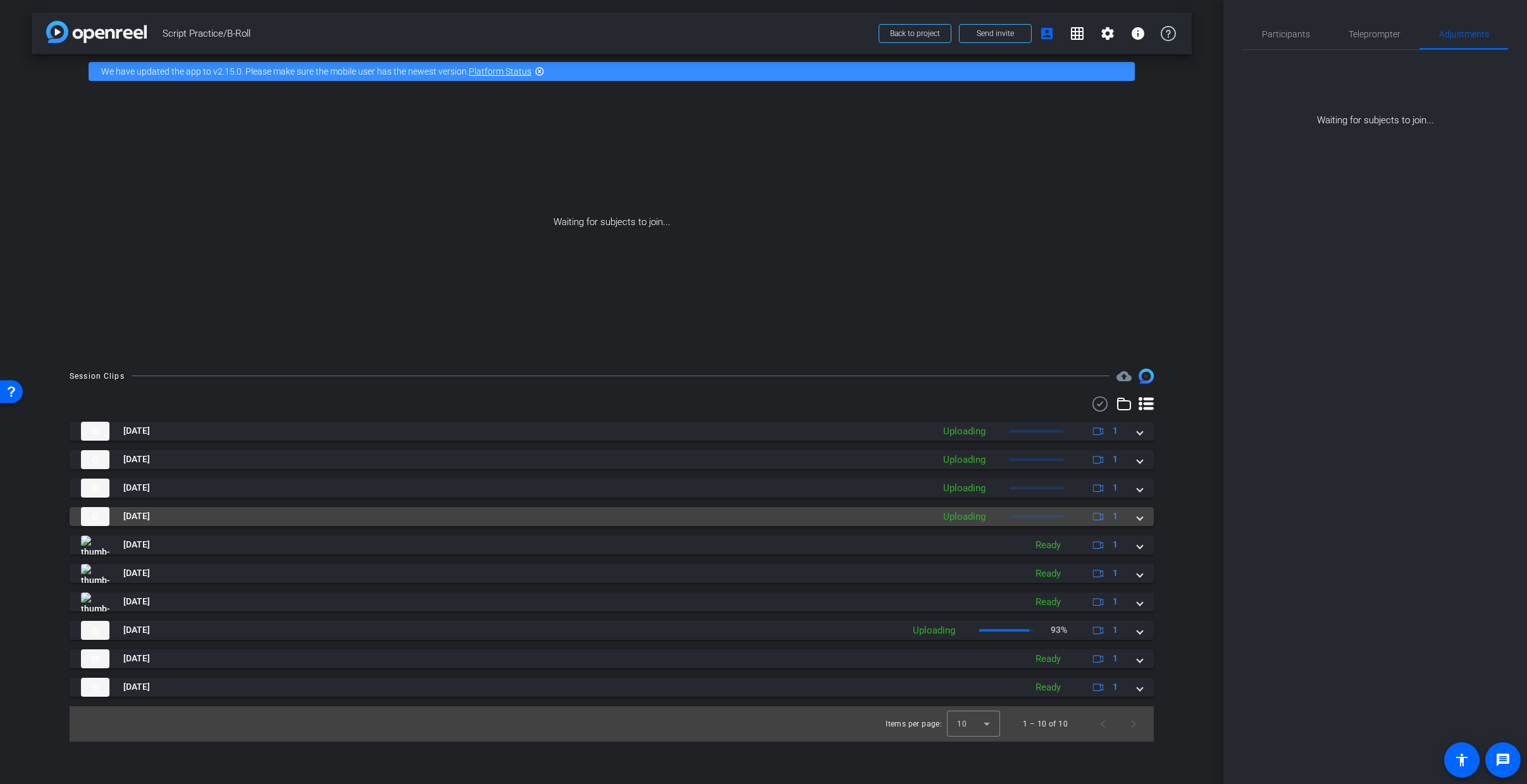
click at [1138, 517] on span at bounding box center [1140, 516] width 5 height 13
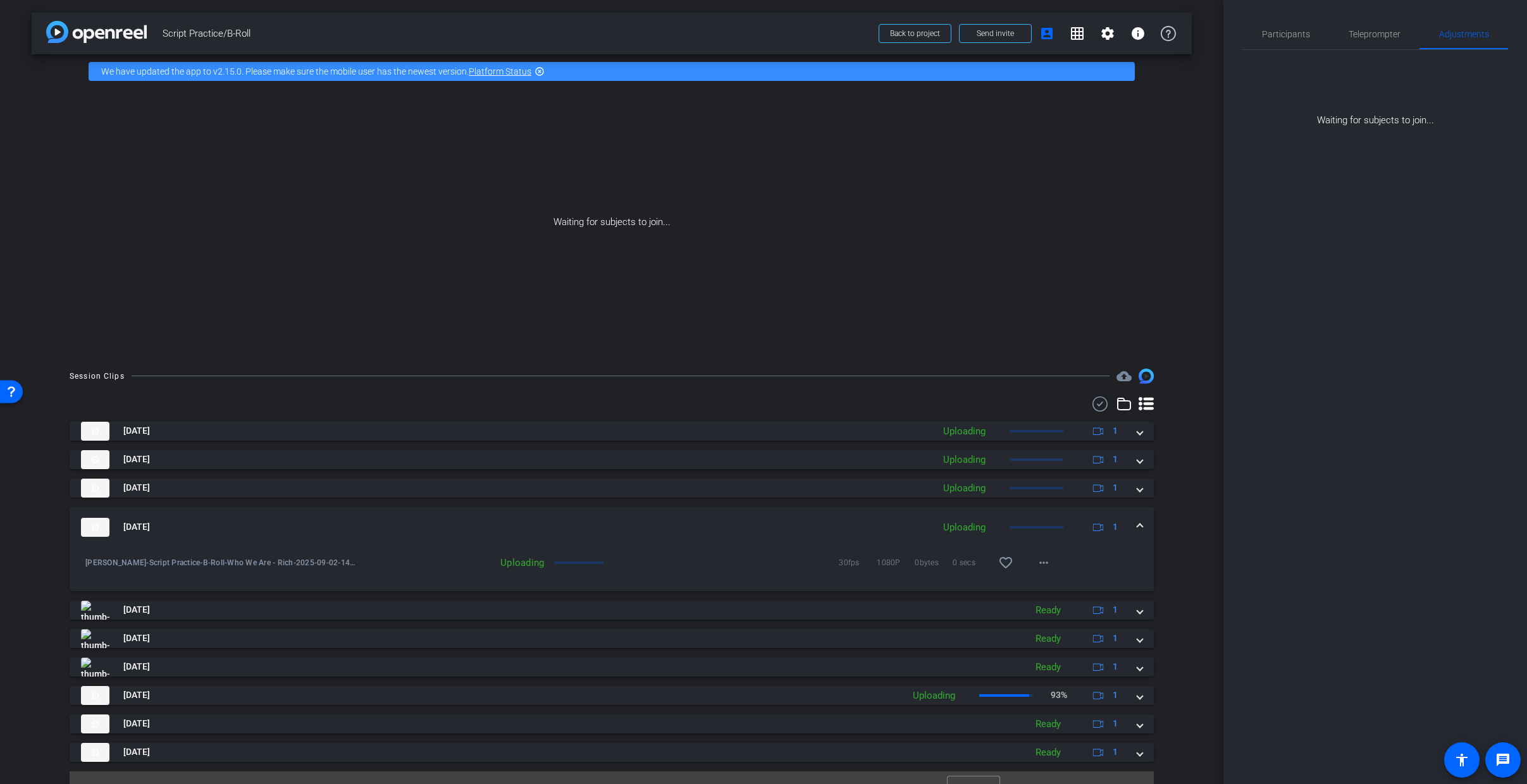
click at [1138, 529] on span at bounding box center [1140, 526] width 5 height 13
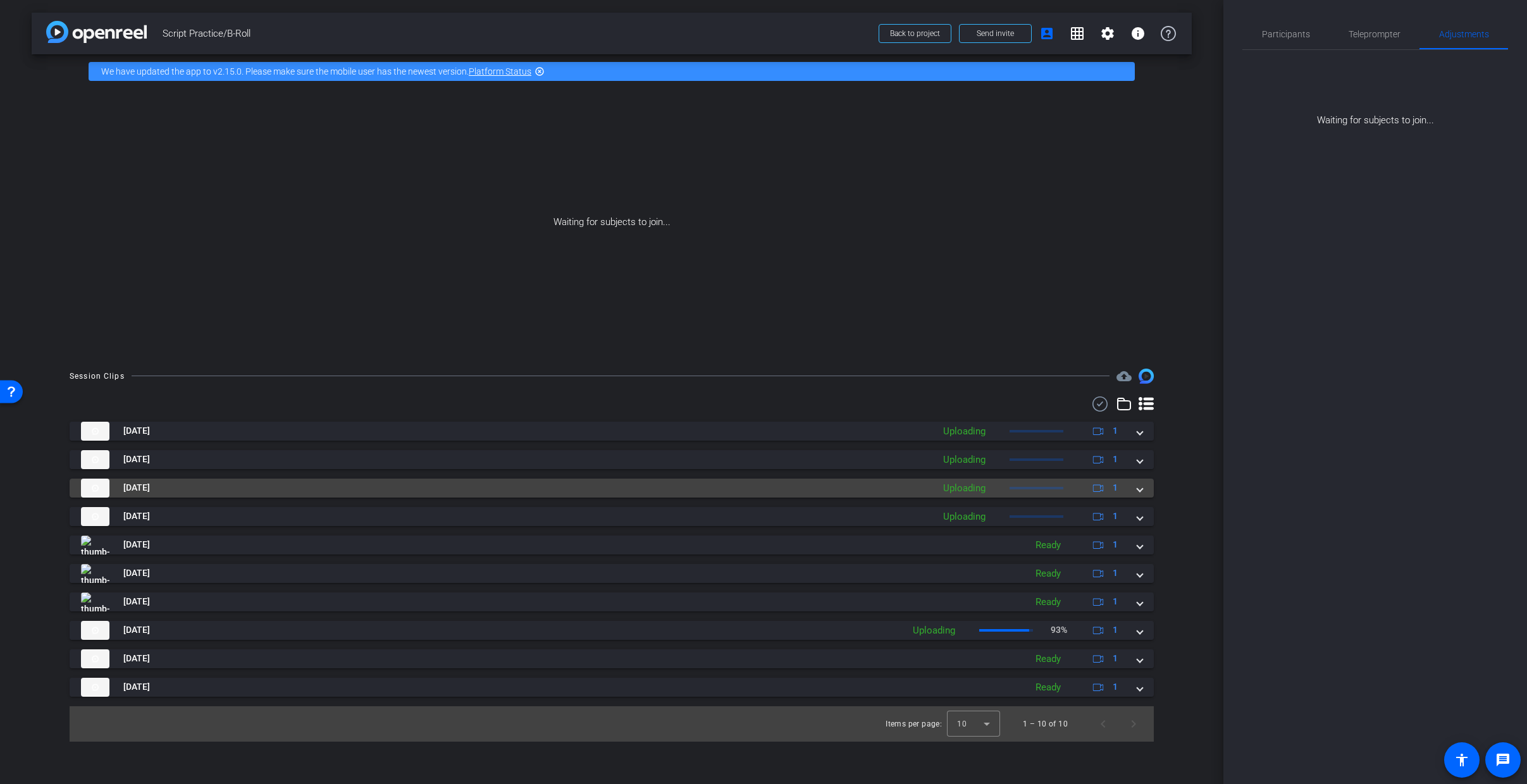
click at [1139, 490] on span at bounding box center [1140, 488] width 5 height 13
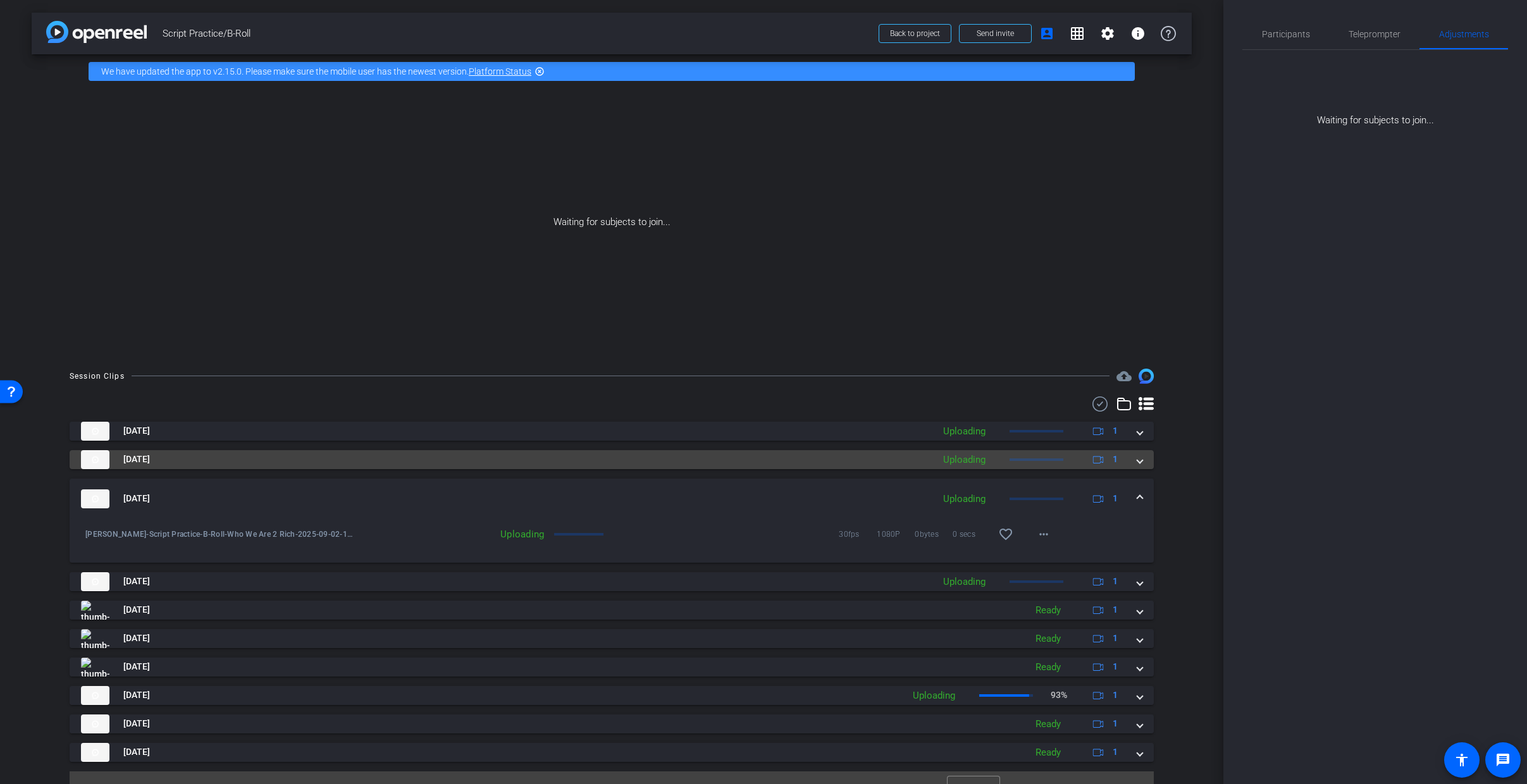
click at [1138, 457] on span at bounding box center [1140, 459] width 5 height 13
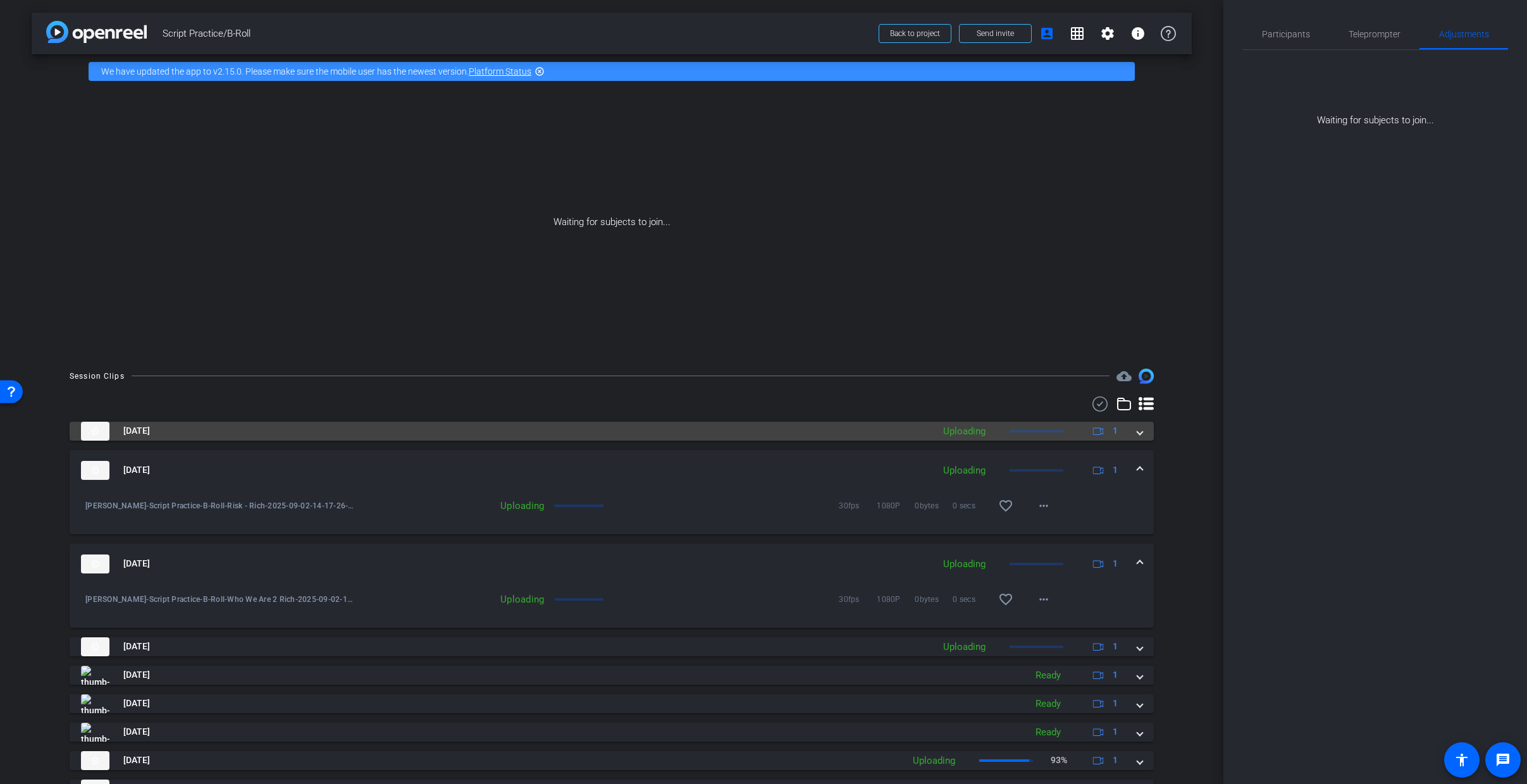
click at [1138, 437] on span at bounding box center [1140, 430] width 5 height 13
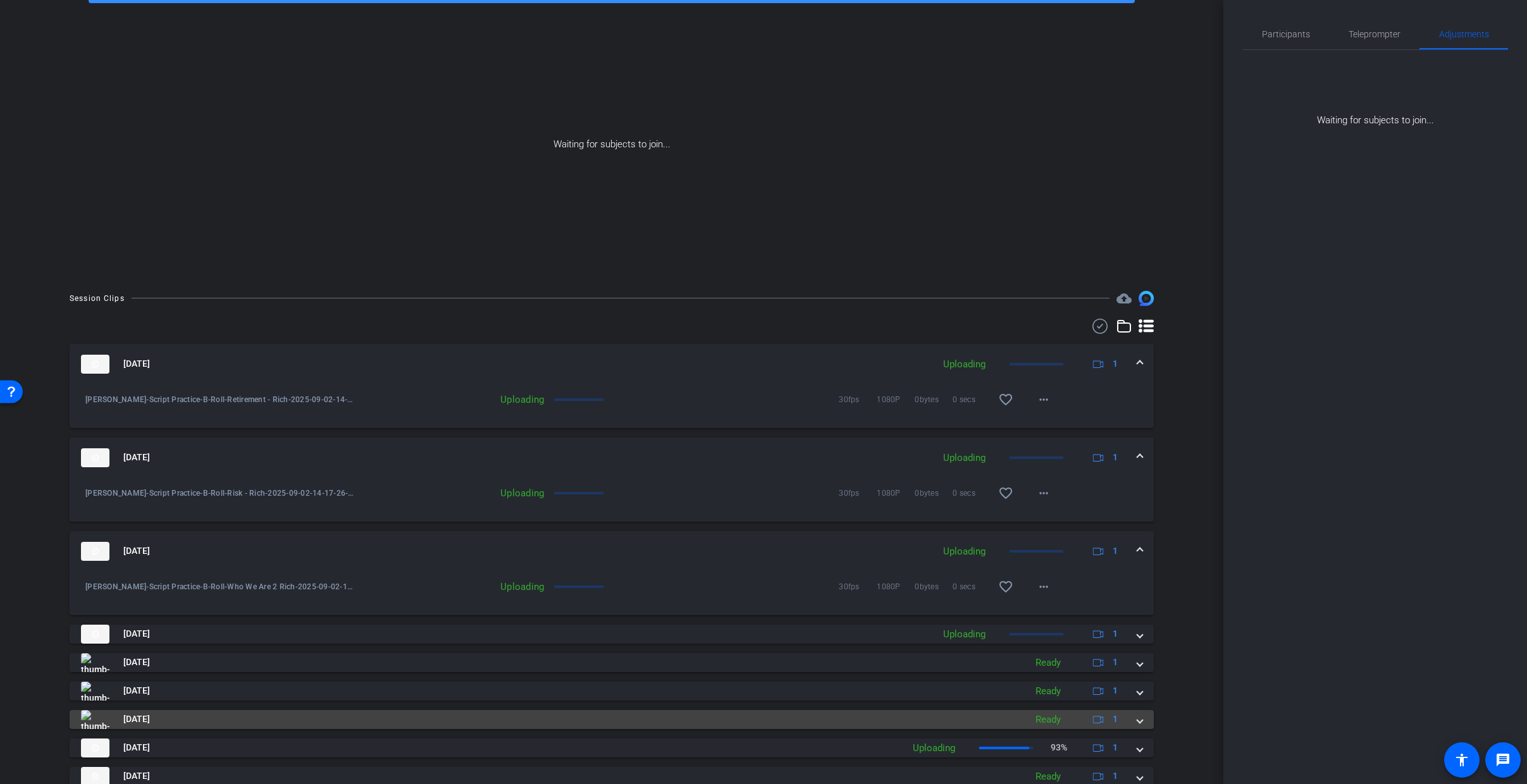
scroll to position [153, 0]
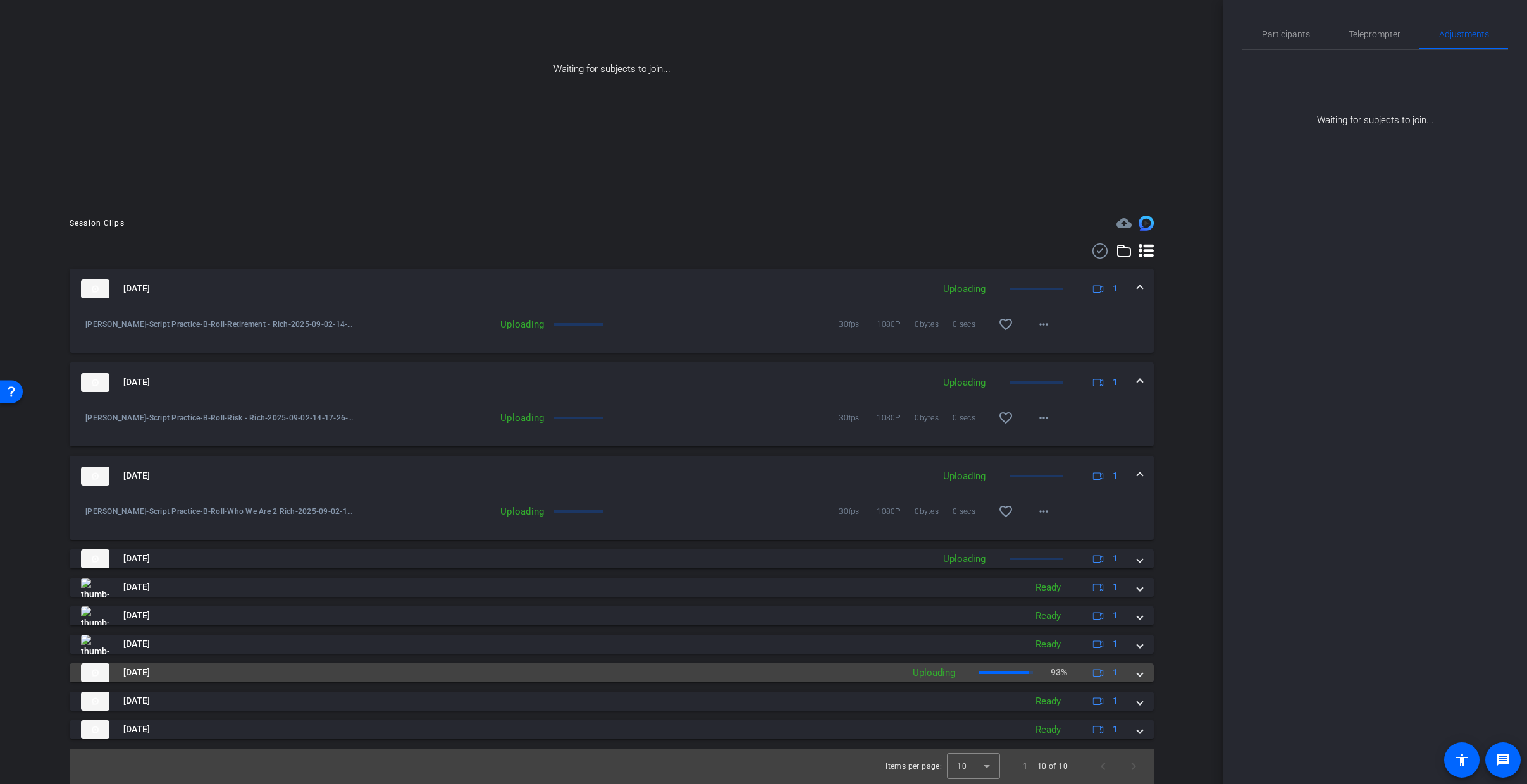
click at [1138, 671] on span at bounding box center [1140, 672] width 5 height 13
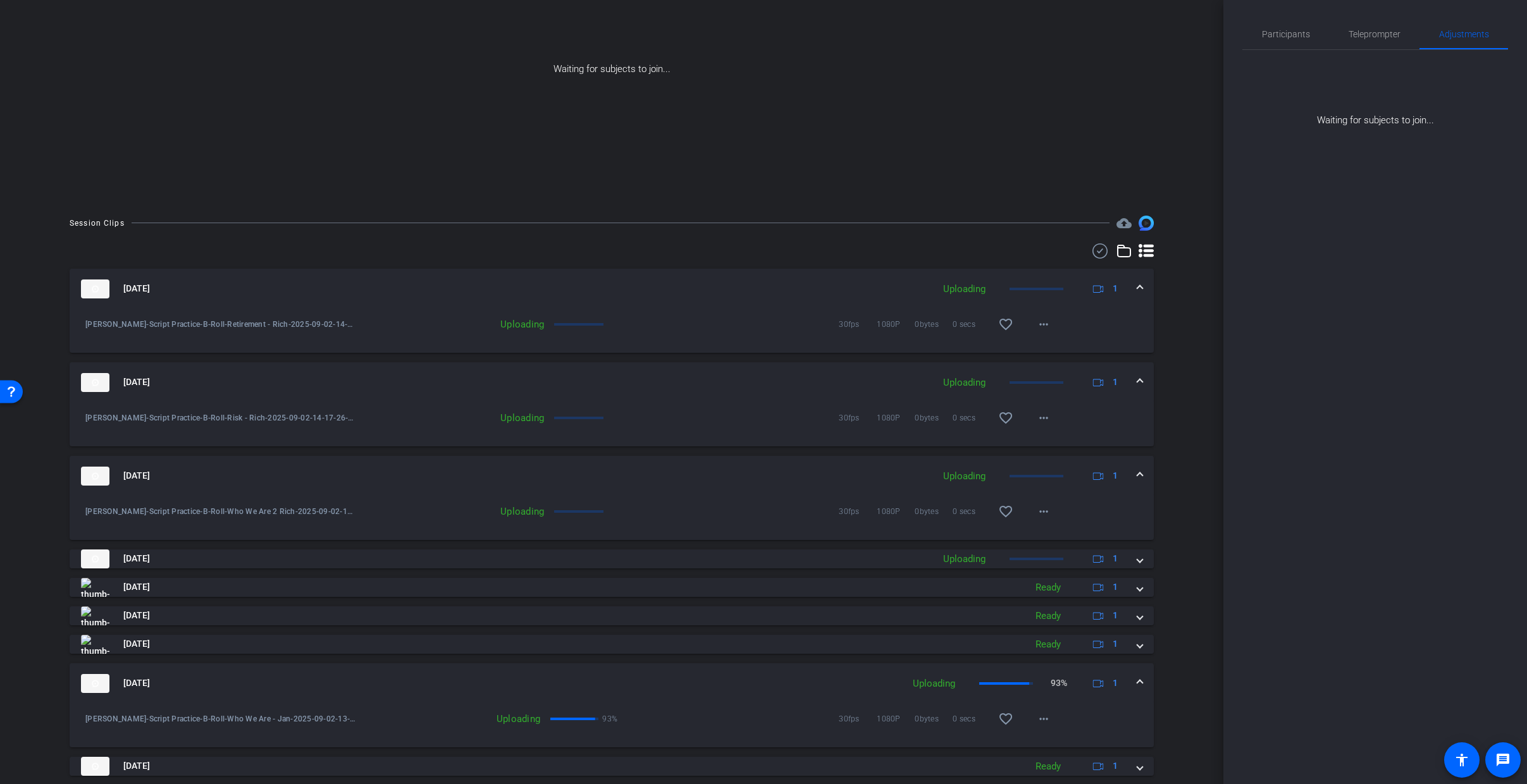
click at [1138, 671] on span at bounding box center [1140, 683] width 5 height 13
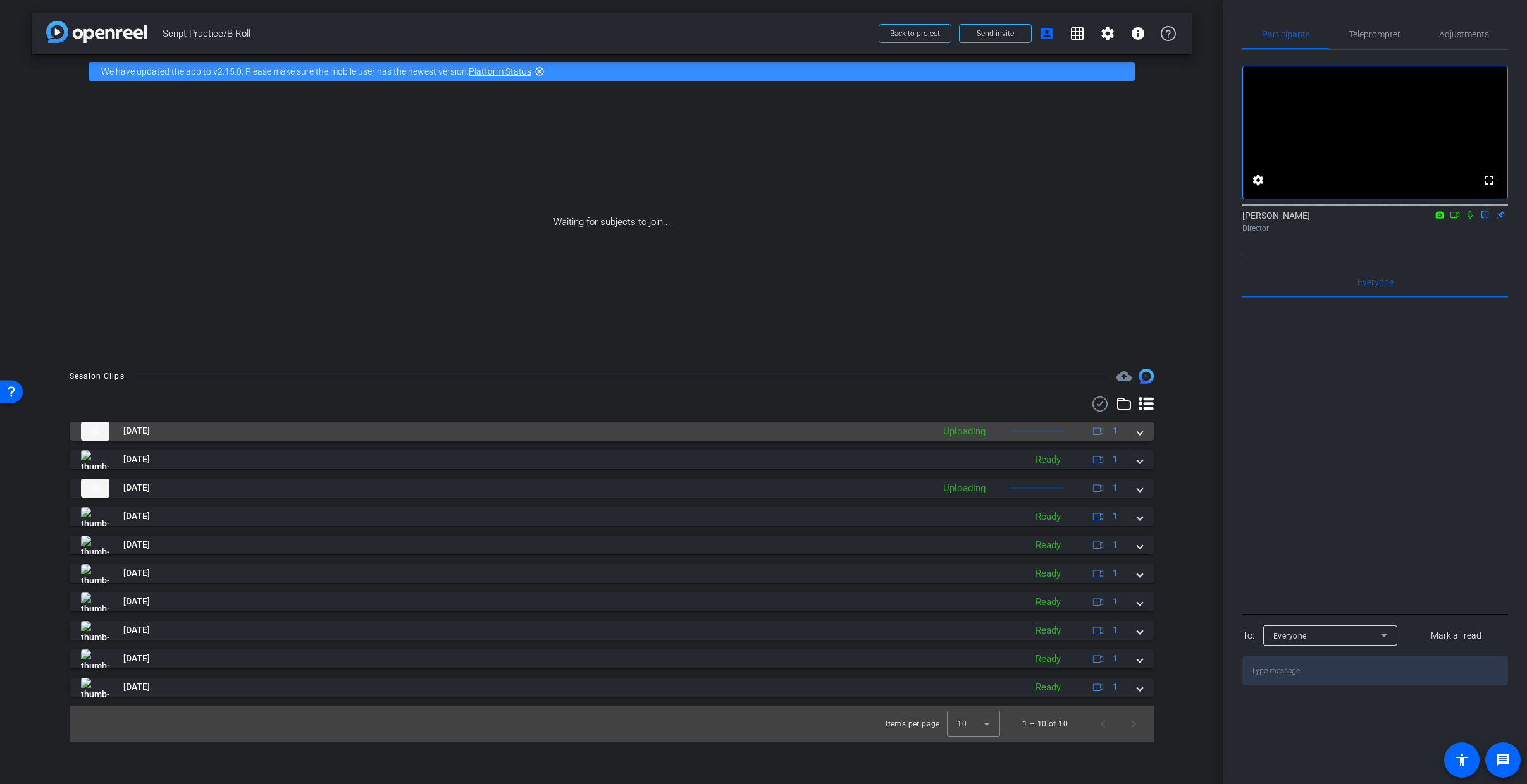
click at [891, 431] on mat-panel-title "Sep 2, 2025" at bounding box center [504, 432] width 846 height 19
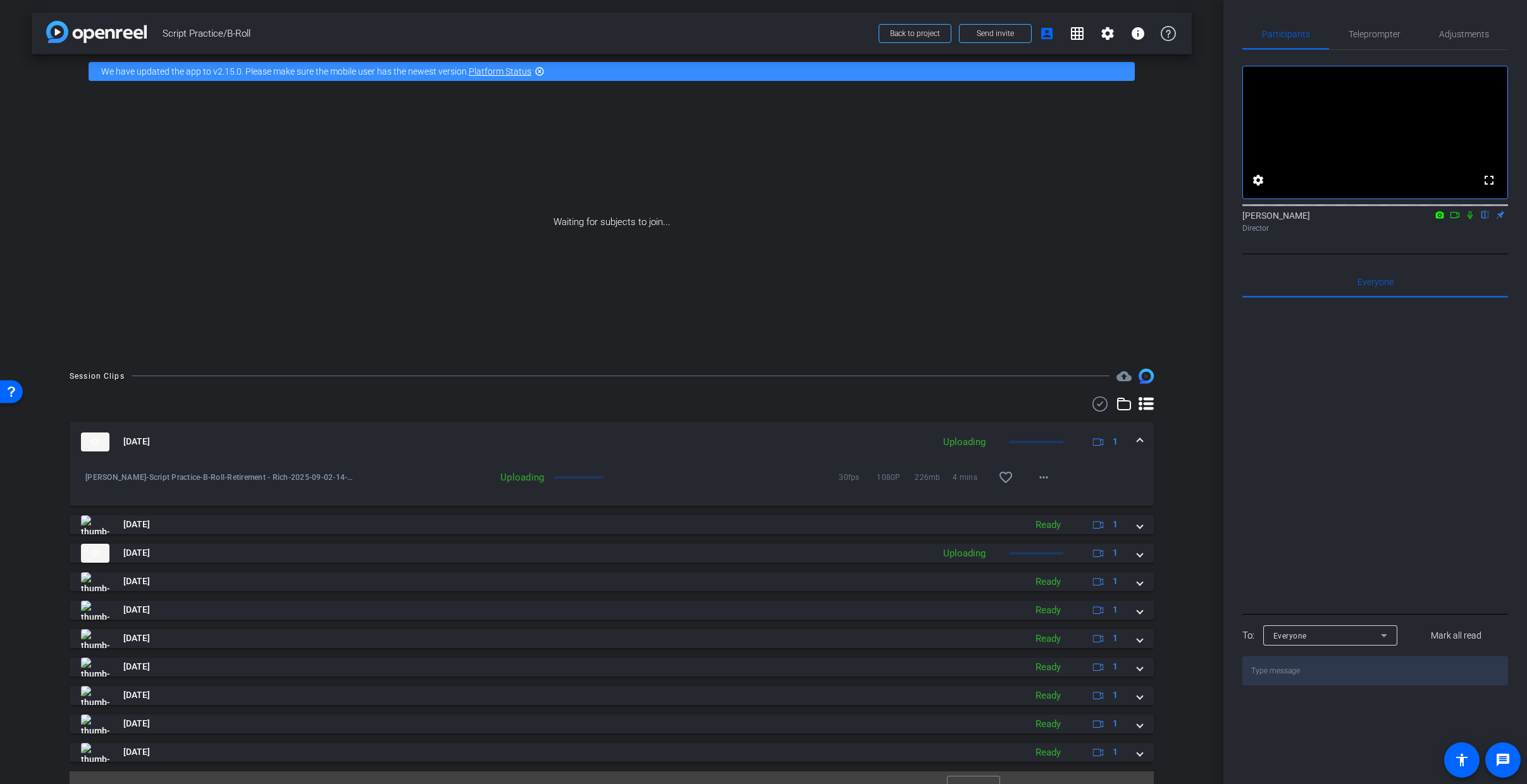
click at [890, 436] on mat-panel-title "Sep 2, 2025" at bounding box center [504, 442] width 846 height 19
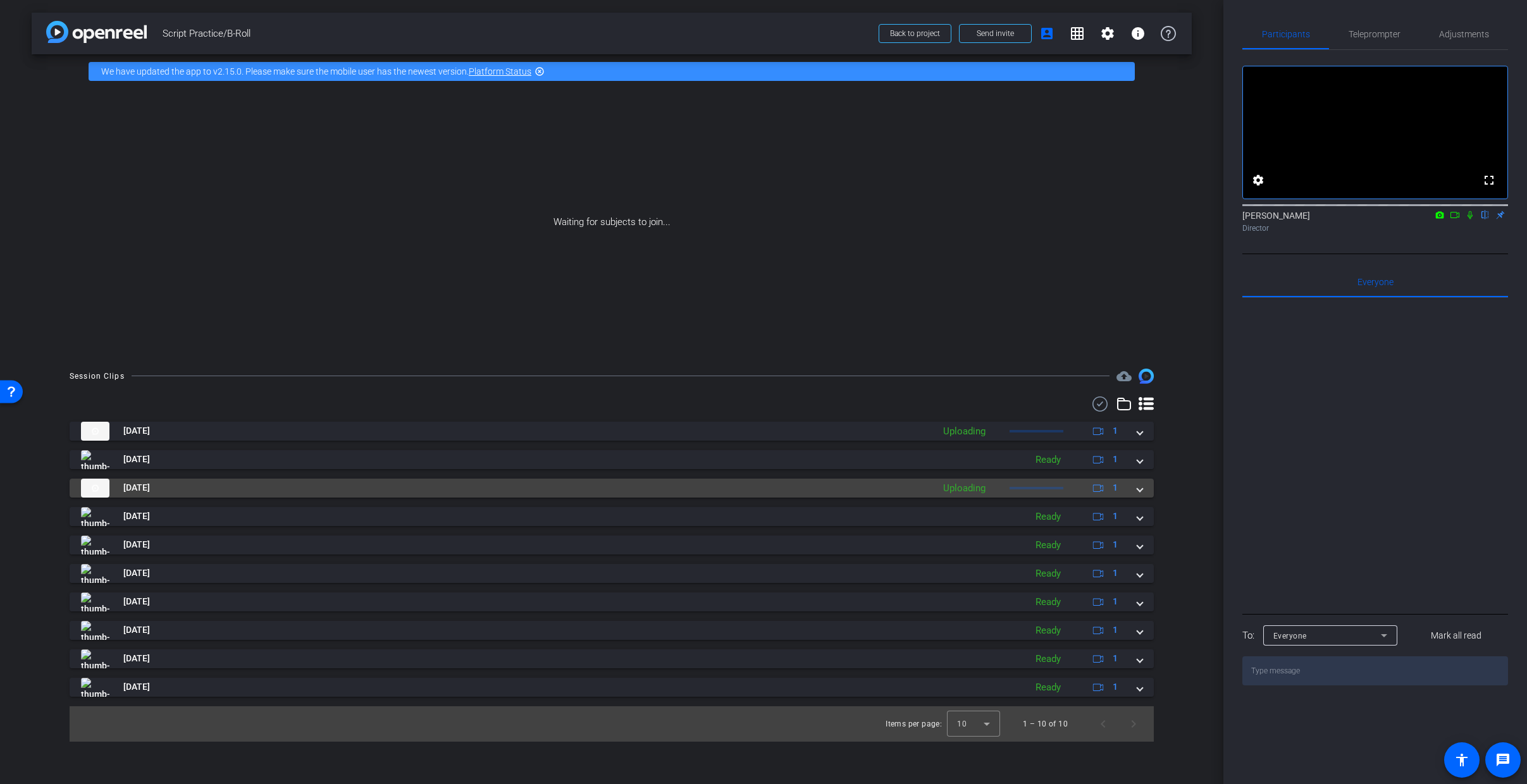
click at [906, 486] on mat-panel-title "[DATE]" at bounding box center [504, 489] width 846 height 19
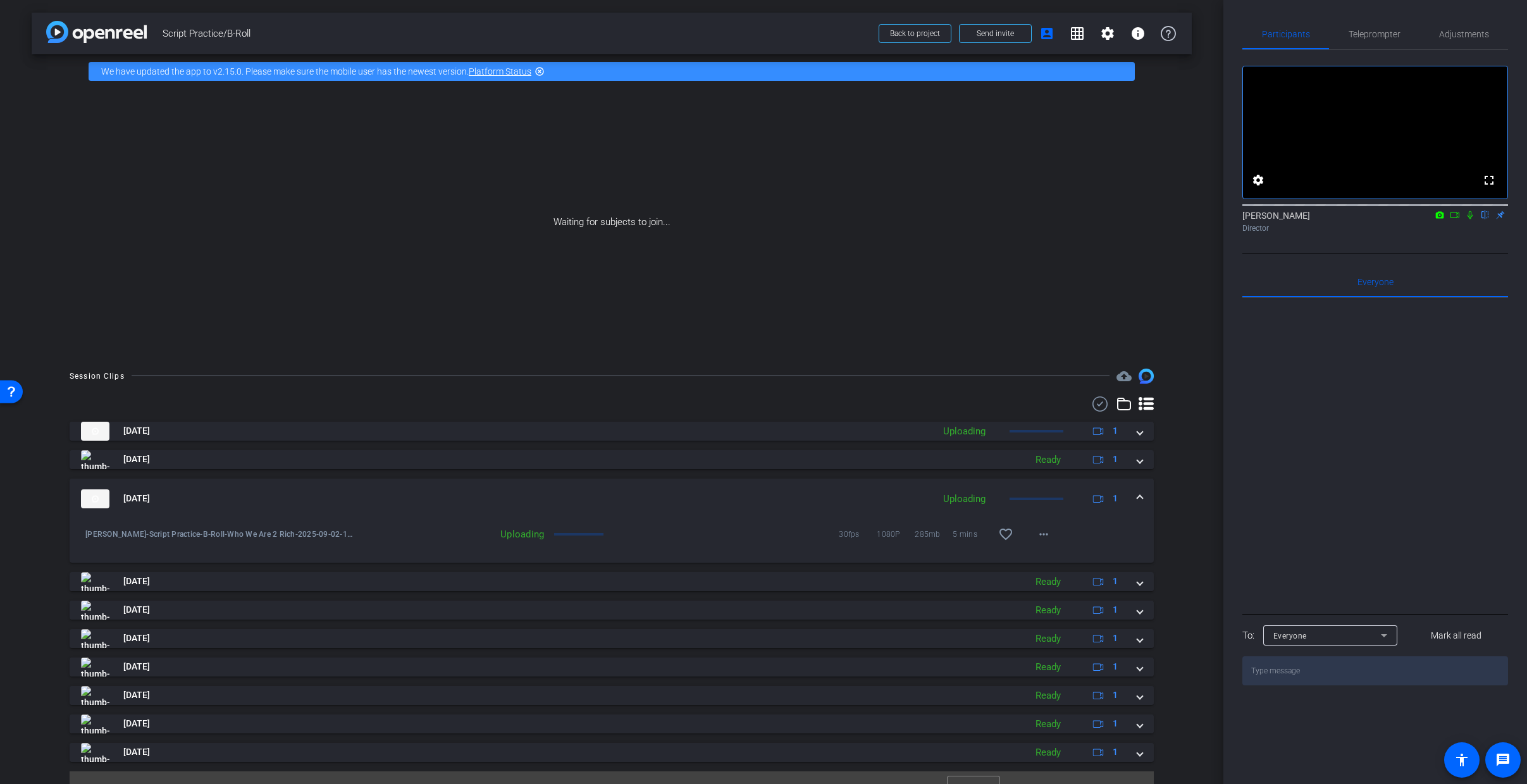
click at [904, 496] on mat-panel-title "[DATE]" at bounding box center [504, 499] width 846 height 19
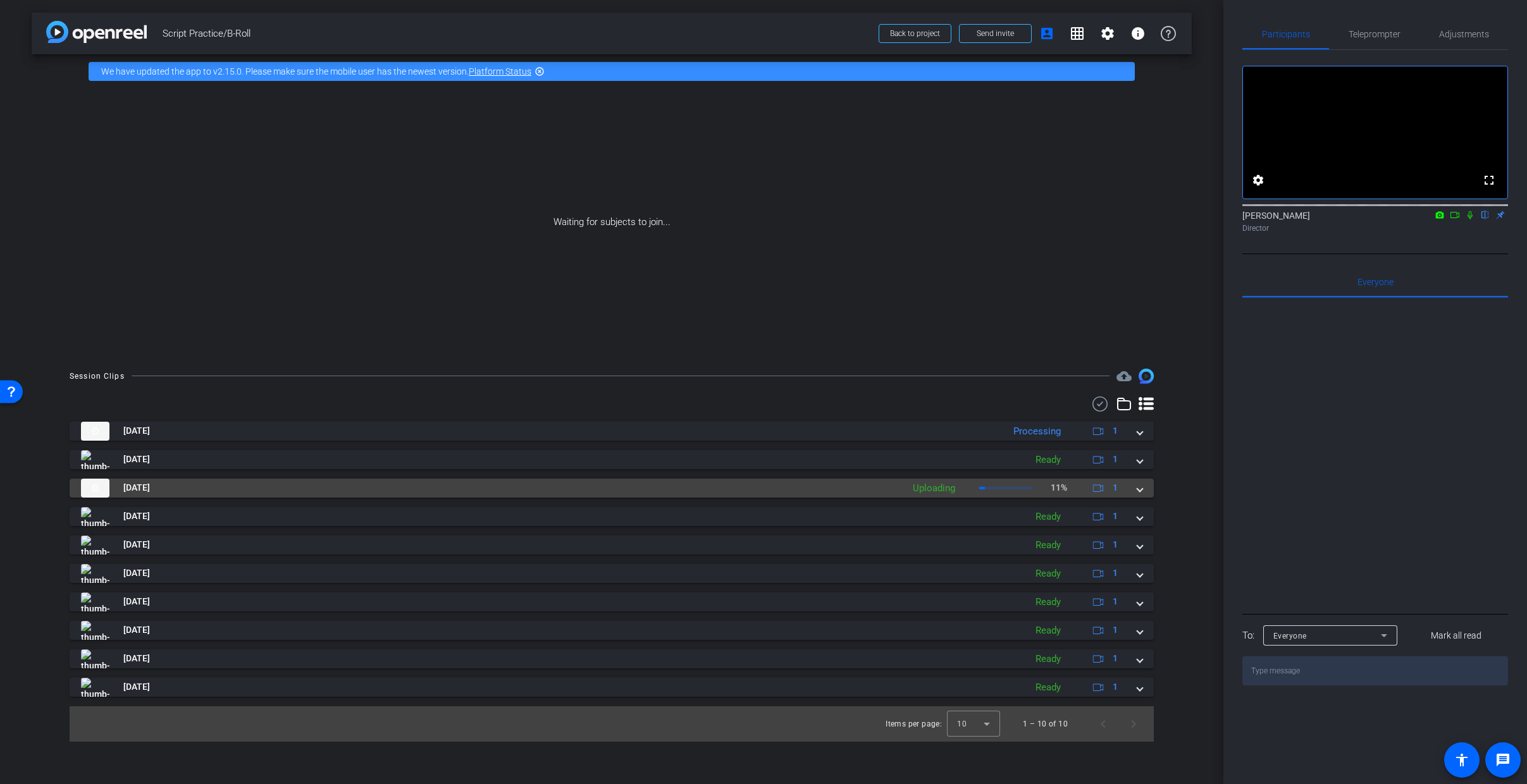
click at [1146, 488] on mat-expansion-panel-header "Sep 2, 2025 Uploading 11% 1" at bounding box center [612, 489] width 1084 height 19
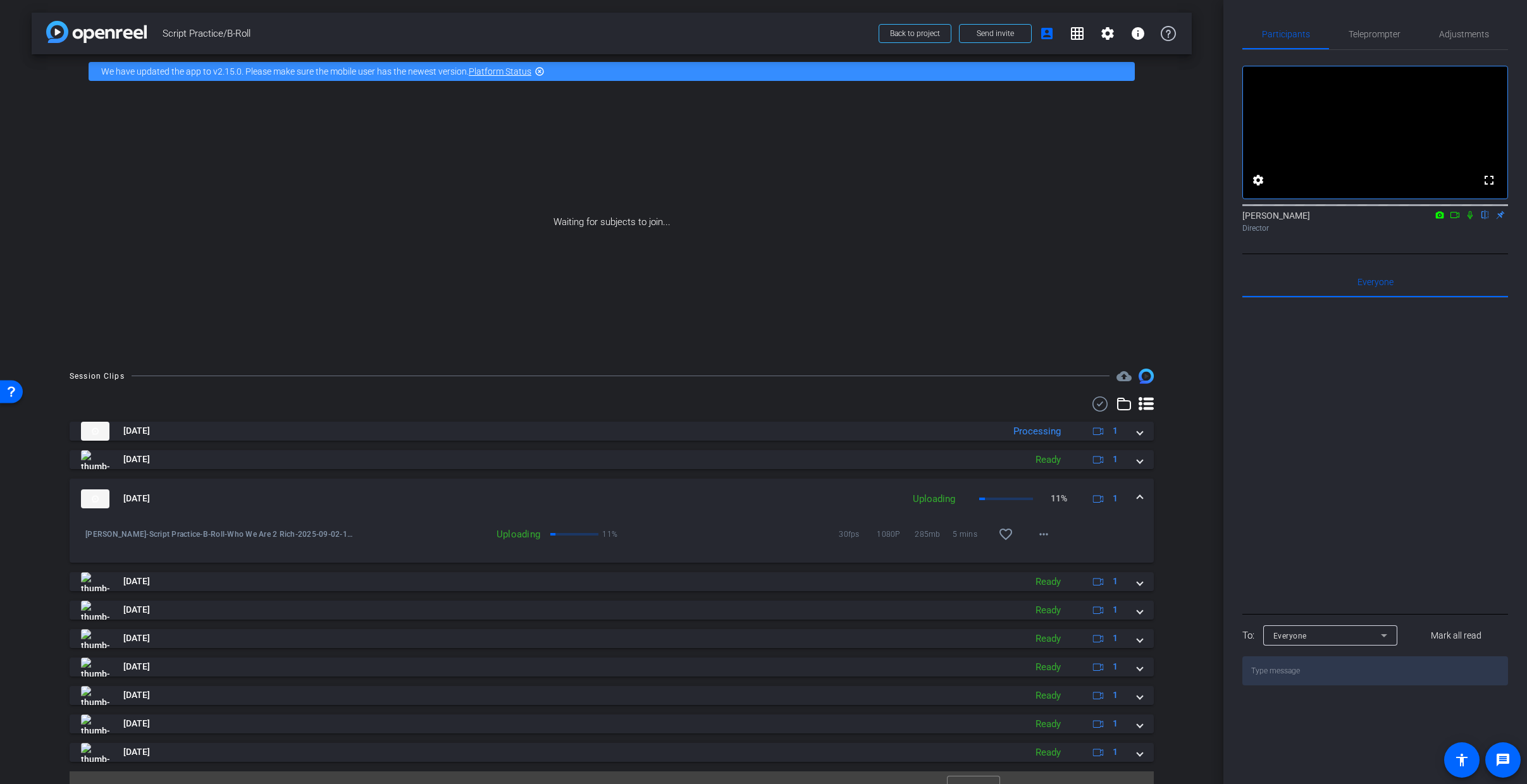
click at [1138, 497] on mat-expansion-panel-header "Sep 2, 2025 Uploading 11% 1" at bounding box center [612, 499] width 1084 height 40
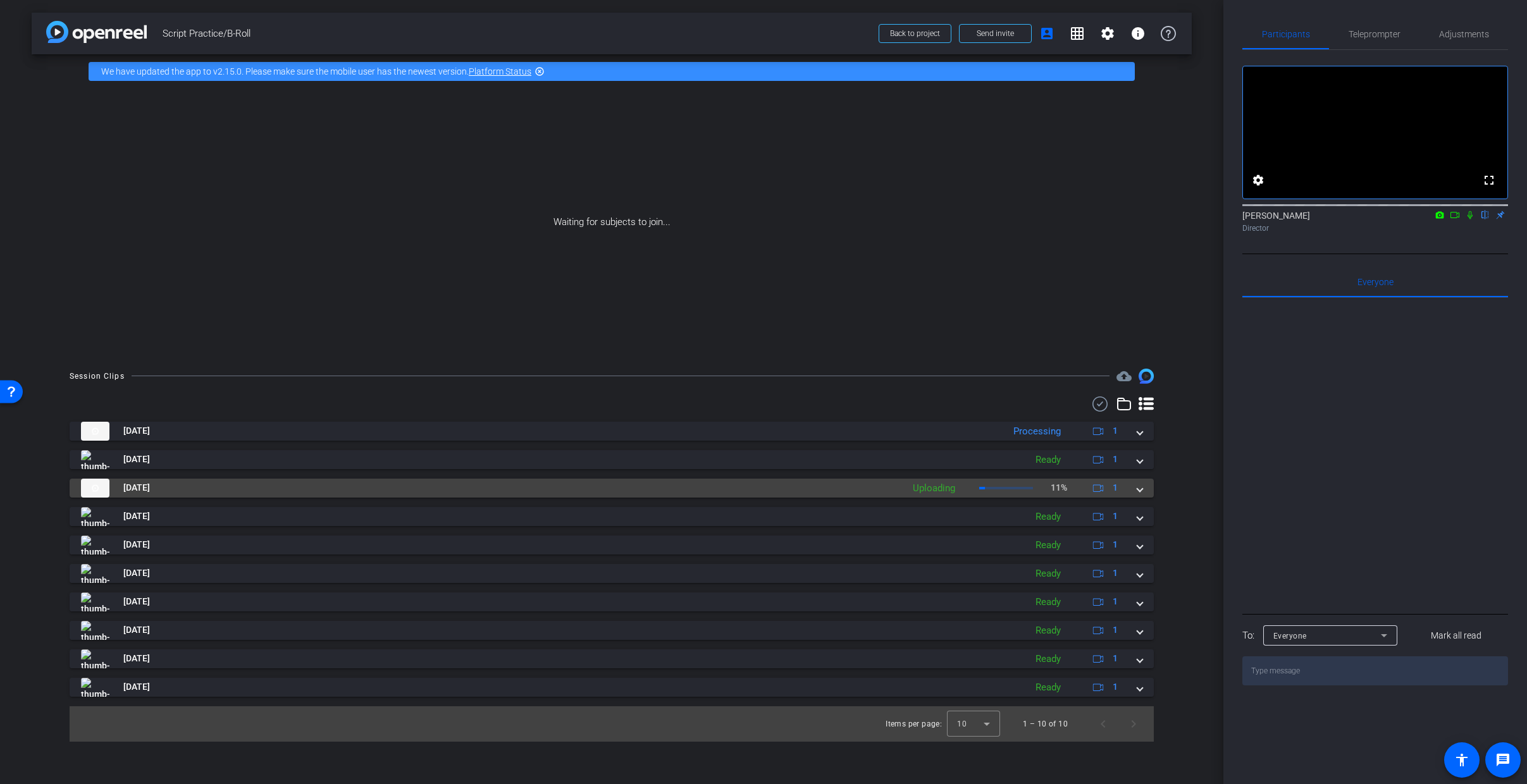
click at [1142, 490] on mat-expansion-panel-header "Sep 2, 2025 Uploading 11% 1" at bounding box center [612, 489] width 1084 height 19
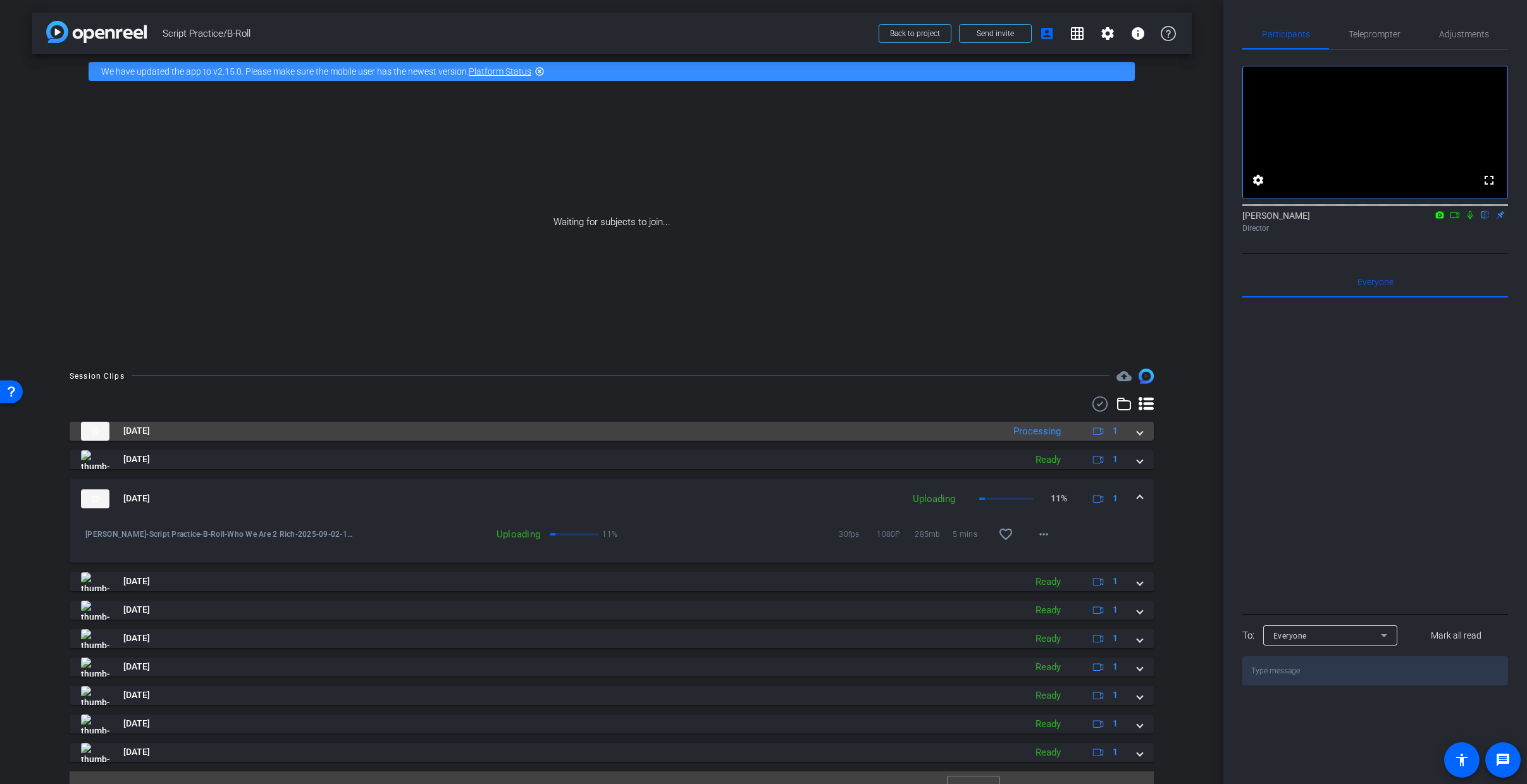
click at [1138, 434] on span at bounding box center [1140, 430] width 5 height 13
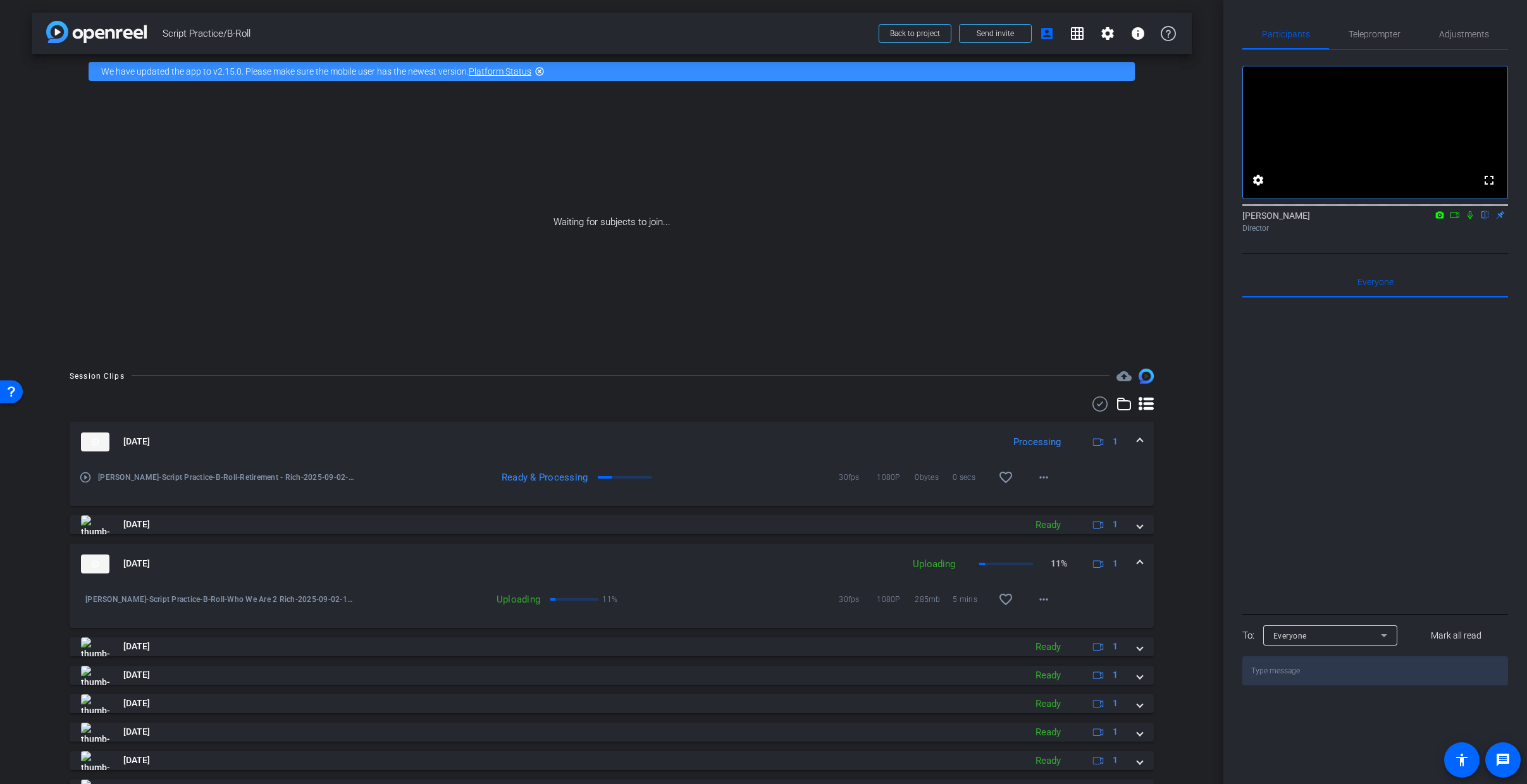
click at [1138, 439] on span at bounding box center [1140, 441] width 5 height 13
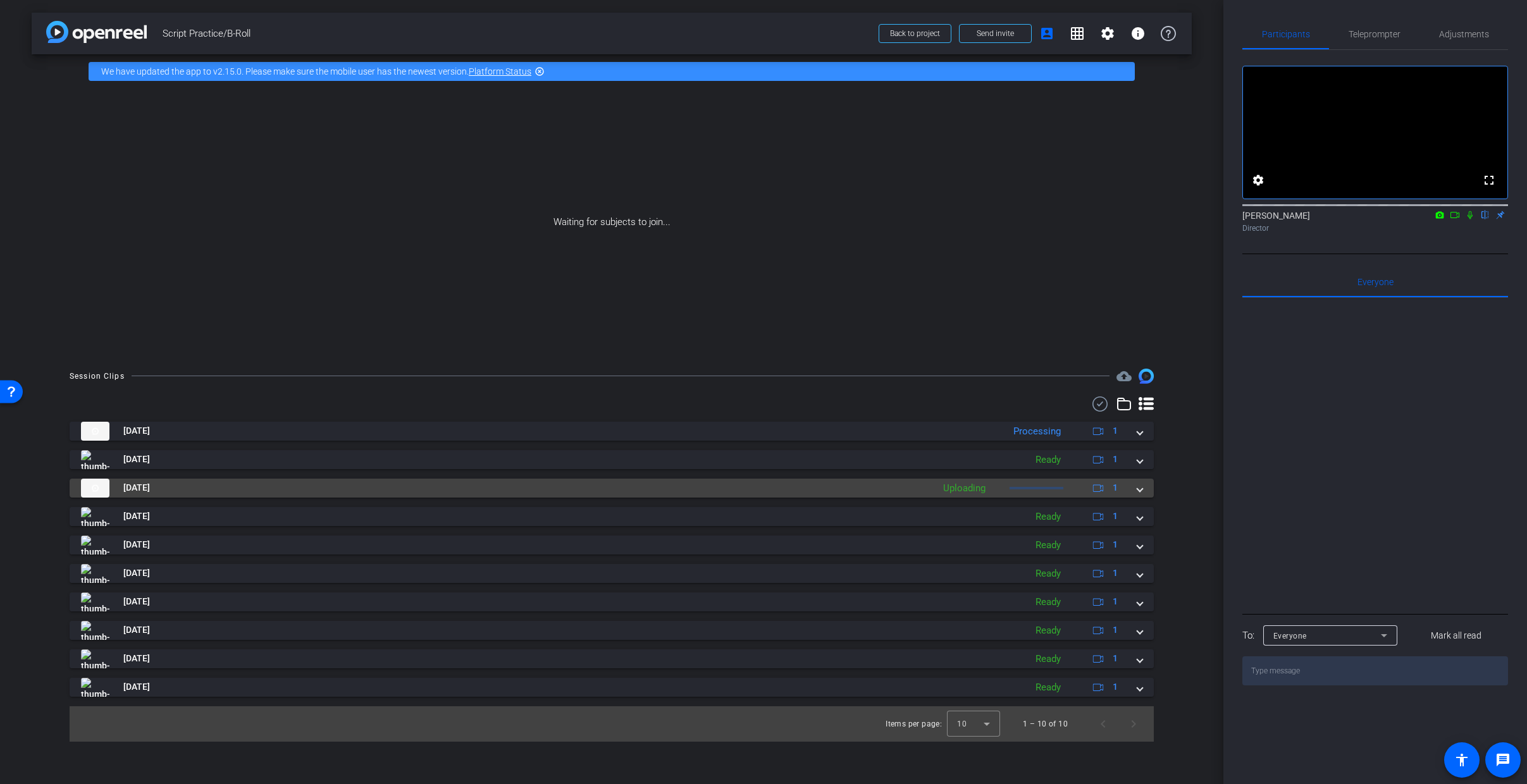
click at [1142, 488] on span at bounding box center [1140, 488] width 5 height 13
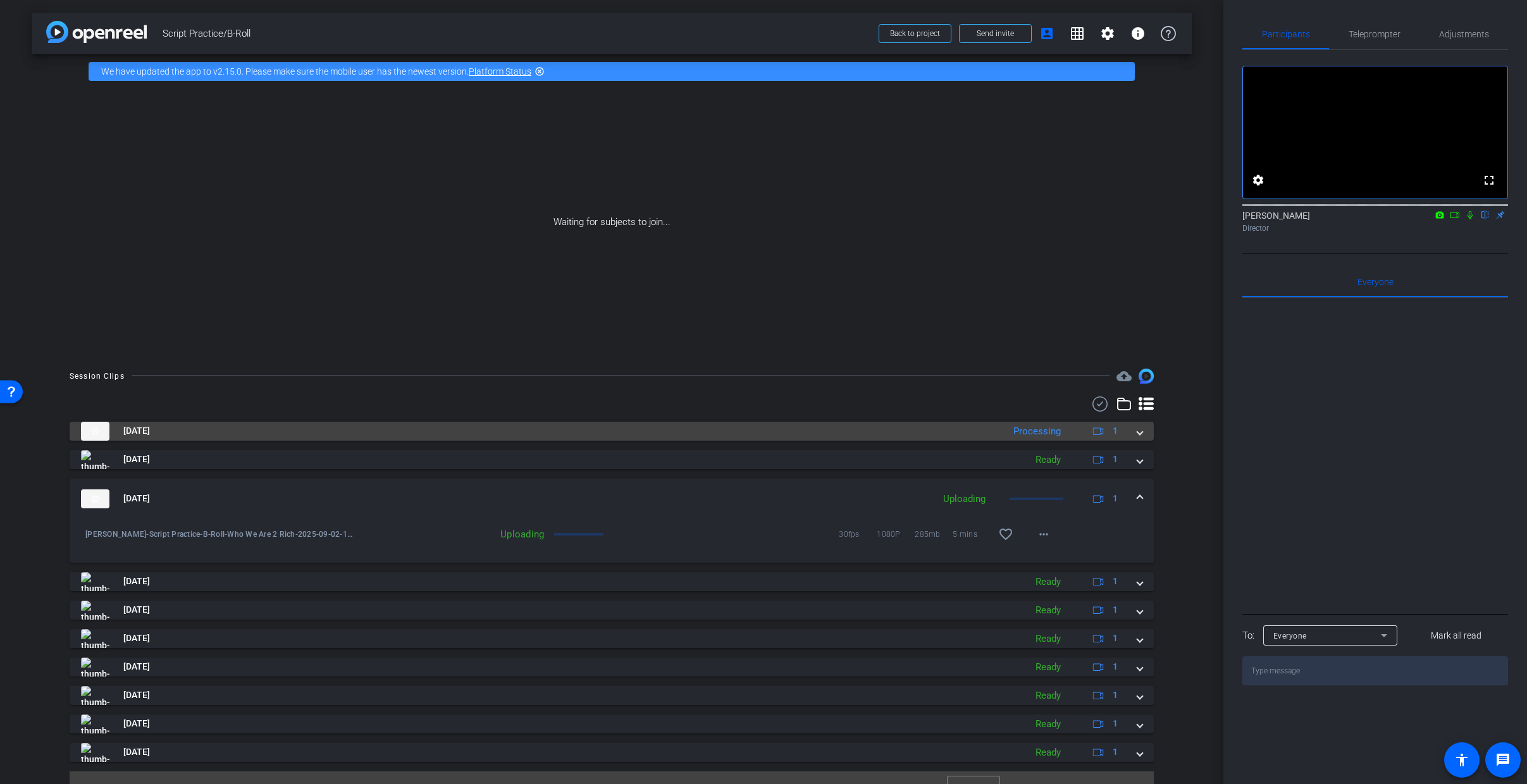
click at [1138, 430] on span at bounding box center [1140, 430] width 5 height 13
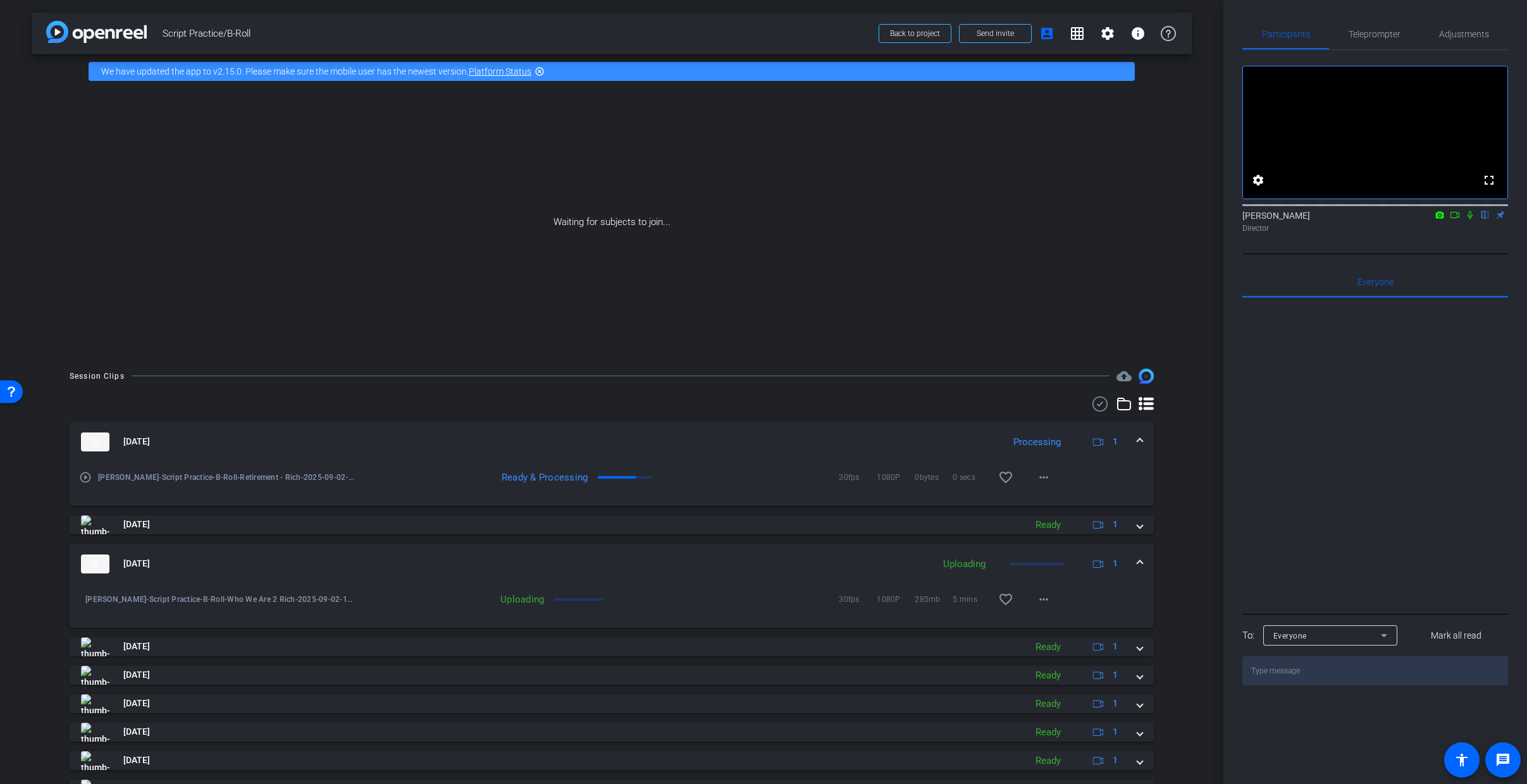
click at [1134, 434] on mat-expansion-panel-header "[DATE] Processing 1" at bounding box center [612, 442] width 1084 height 40
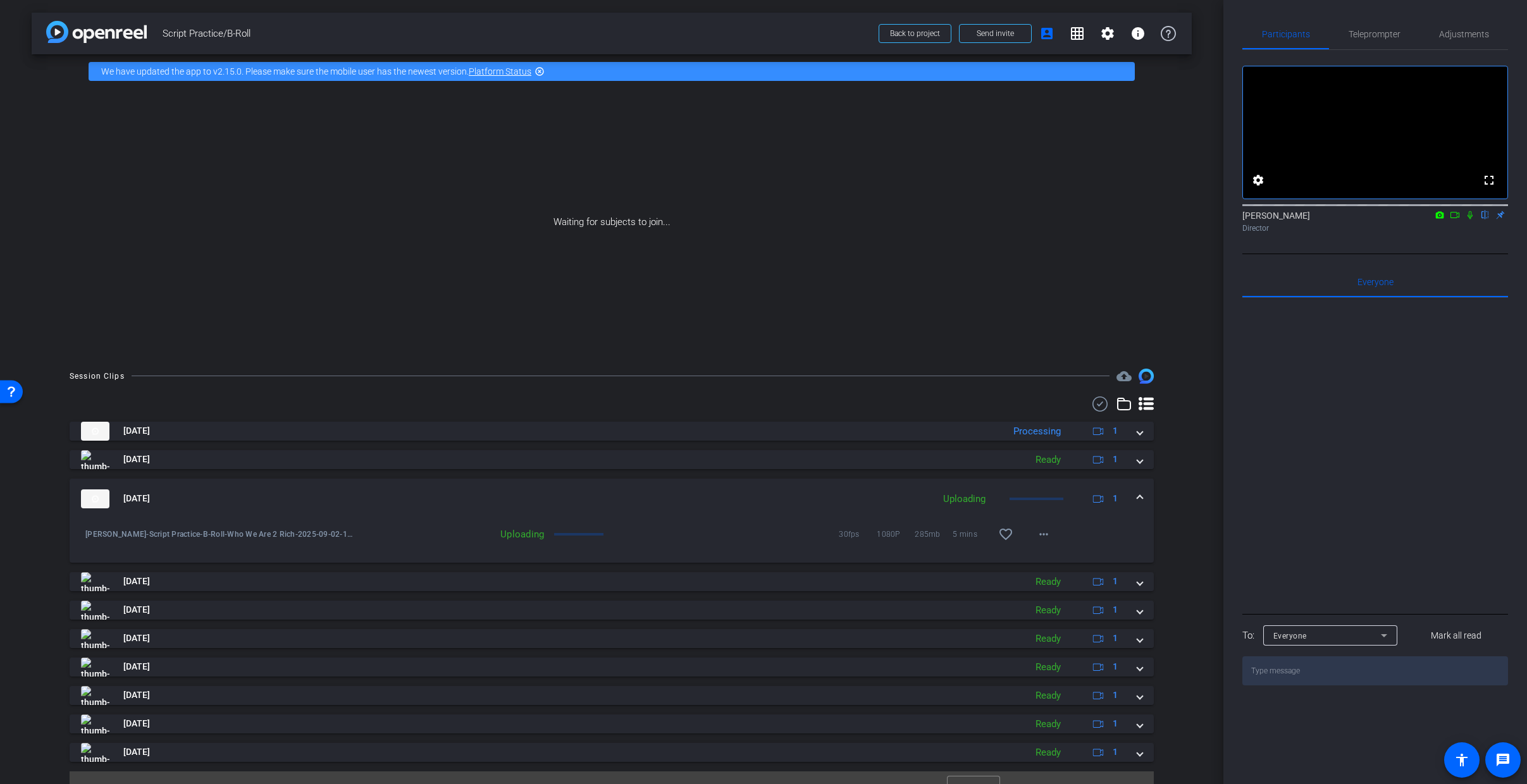
click at [1138, 495] on span at bounding box center [1140, 498] width 5 height 13
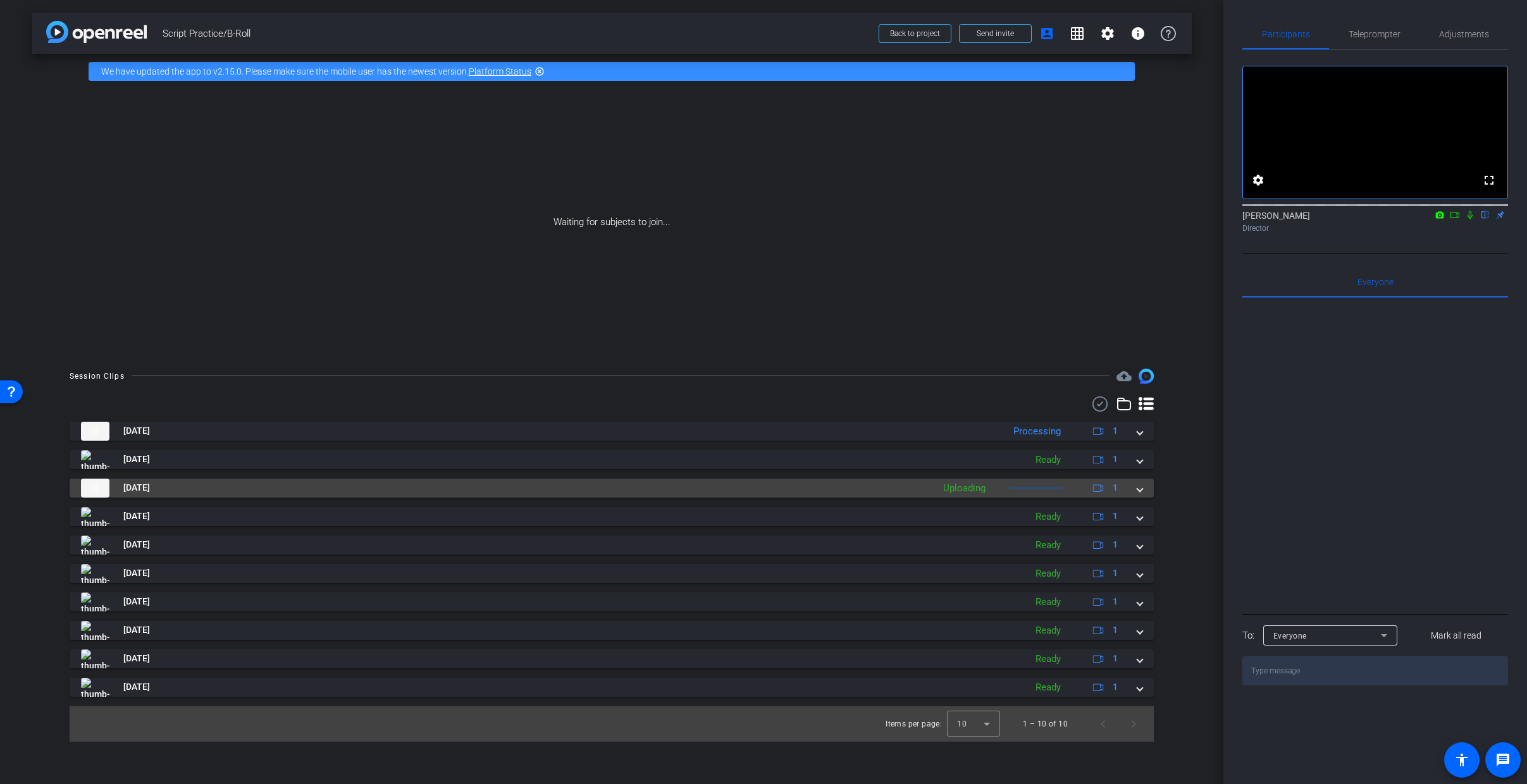
click at [1141, 489] on span at bounding box center [1140, 488] width 5 height 13
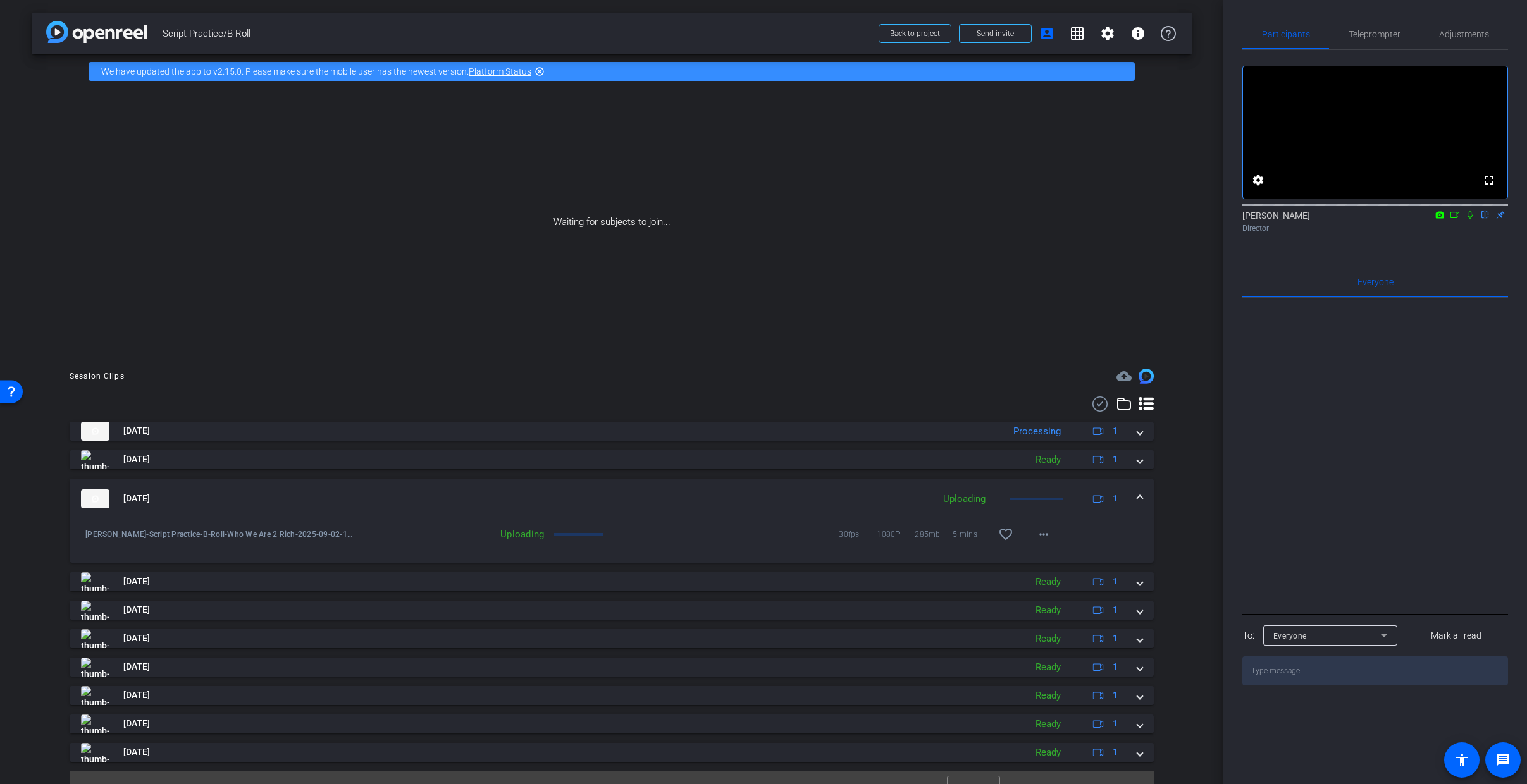
click at [610, 520] on div "30fps 1080P 285mb 5 mins favorite_border more_horiz" at bounding box center [833, 534] width 452 height 31
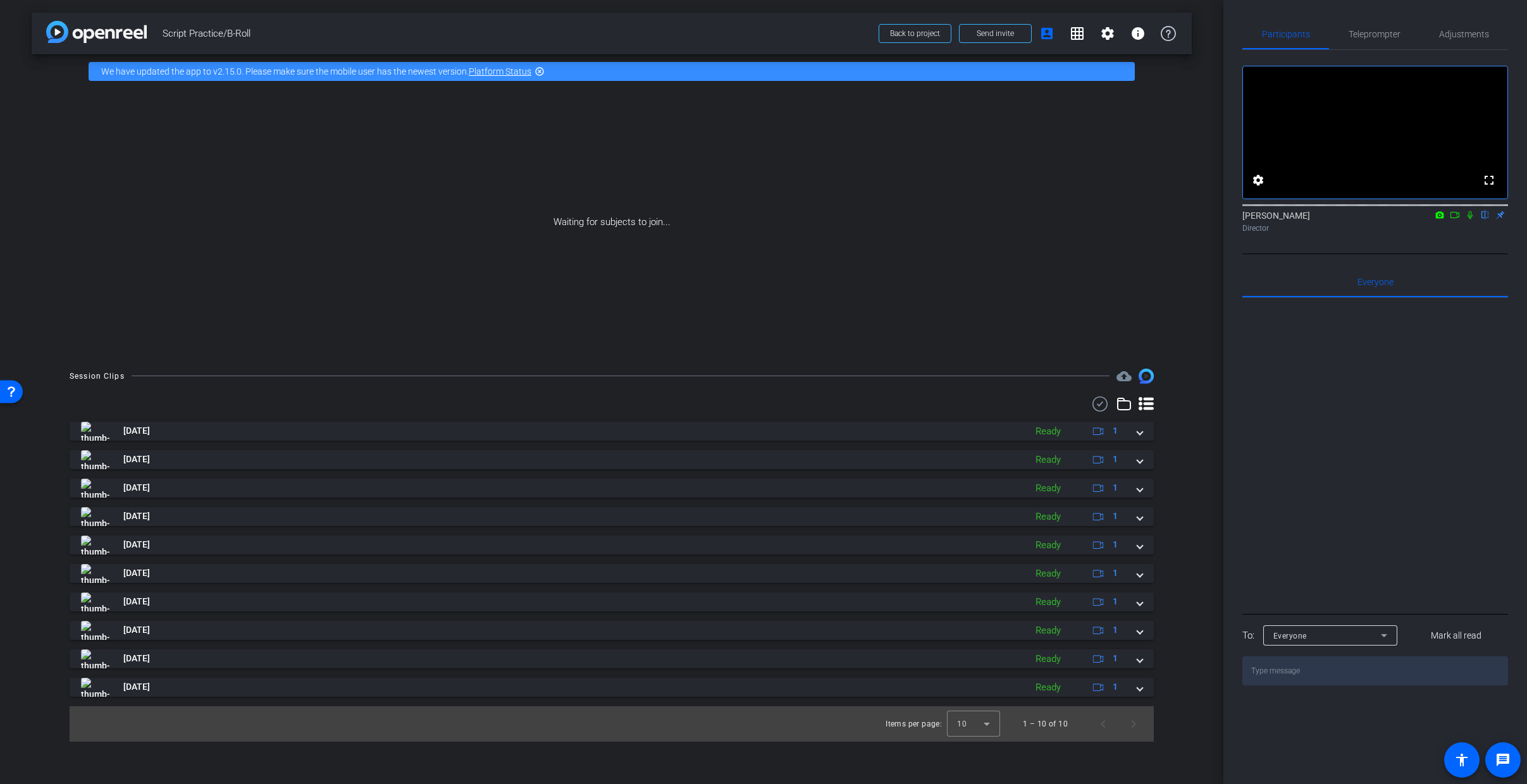
click at [1094, 406] on use at bounding box center [1099, 404] width 15 height 15
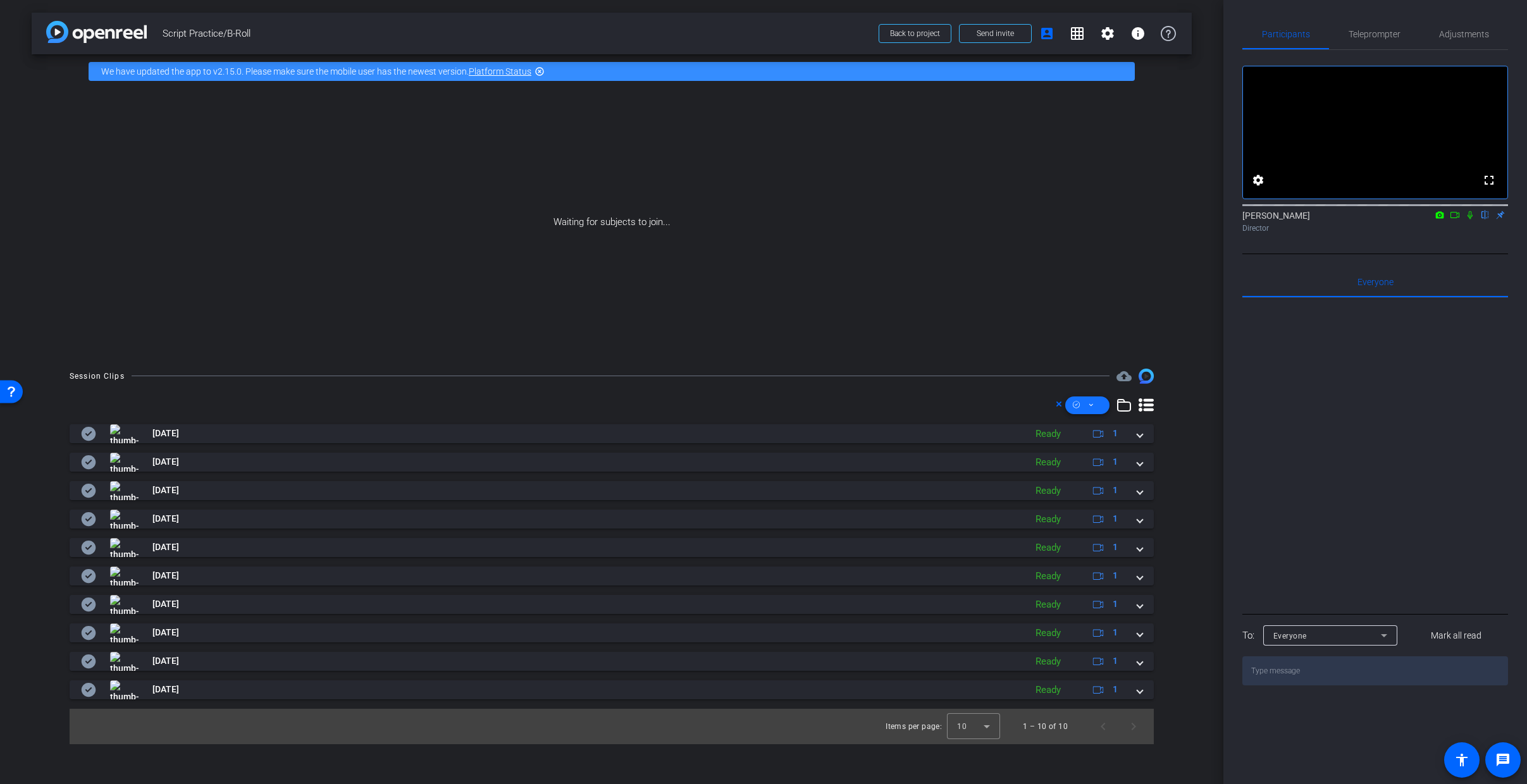
click at [1097, 407] on span at bounding box center [1087, 405] width 45 height 31
click at [1121, 428] on span "Select All" at bounding box center [1109, 424] width 67 height 15
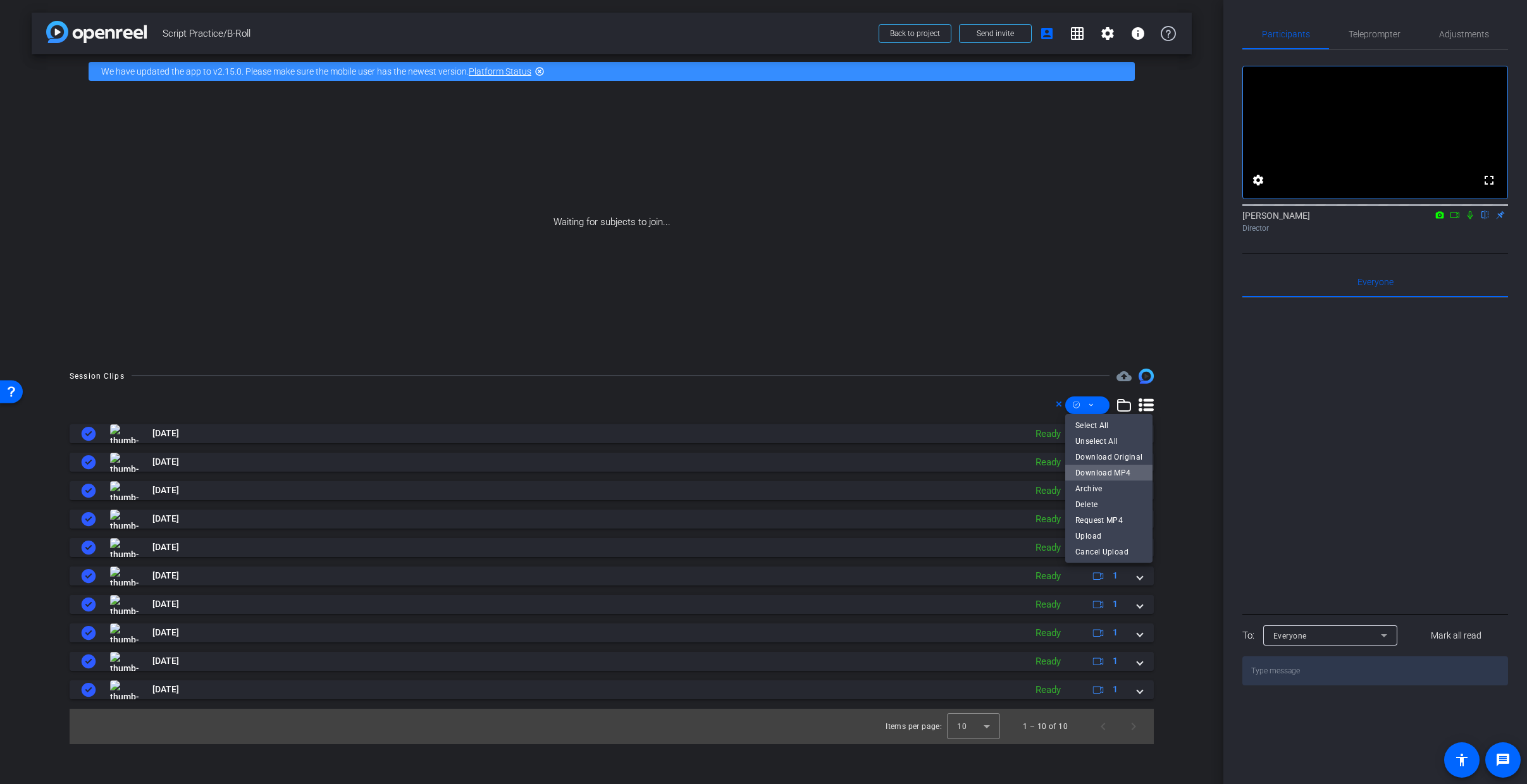
click at [1124, 479] on span "Download MP4" at bounding box center [1109, 472] width 67 height 15
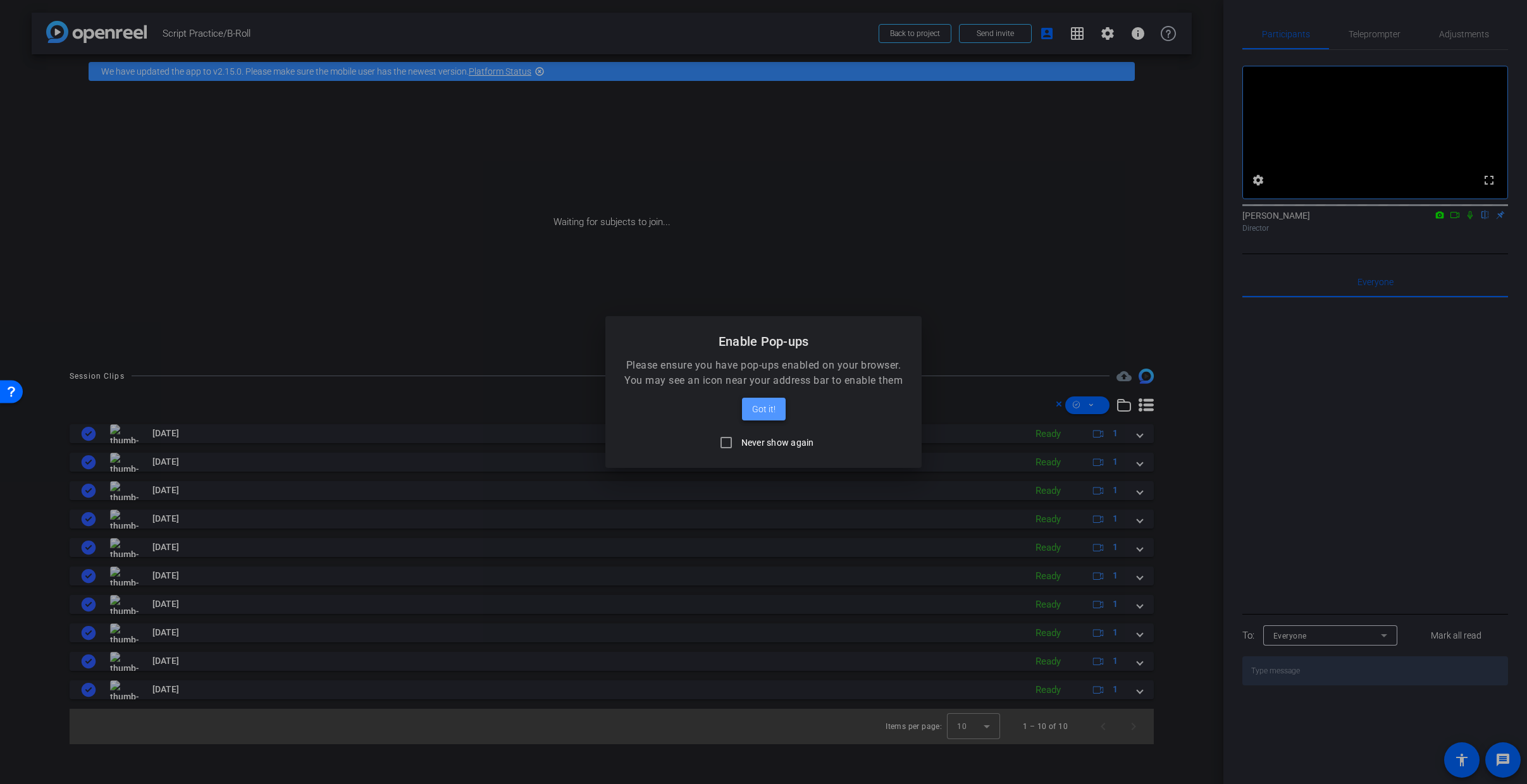
click at [756, 409] on span "Got it!" at bounding box center [764, 408] width 24 height 15
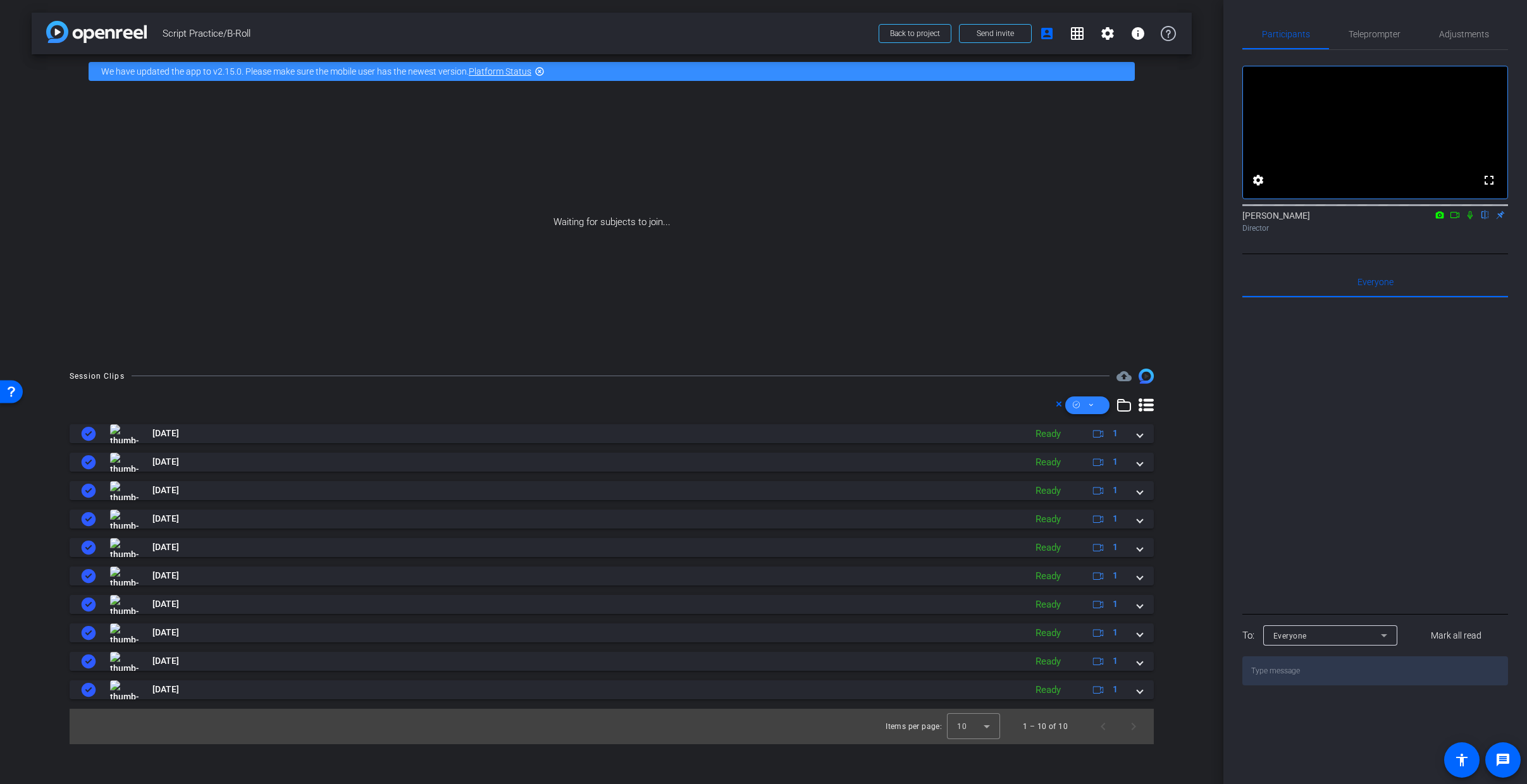
click at [1095, 402] on span at bounding box center [1087, 405] width 45 height 31
click at [1104, 475] on span "Download MP4" at bounding box center [1109, 472] width 67 height 15
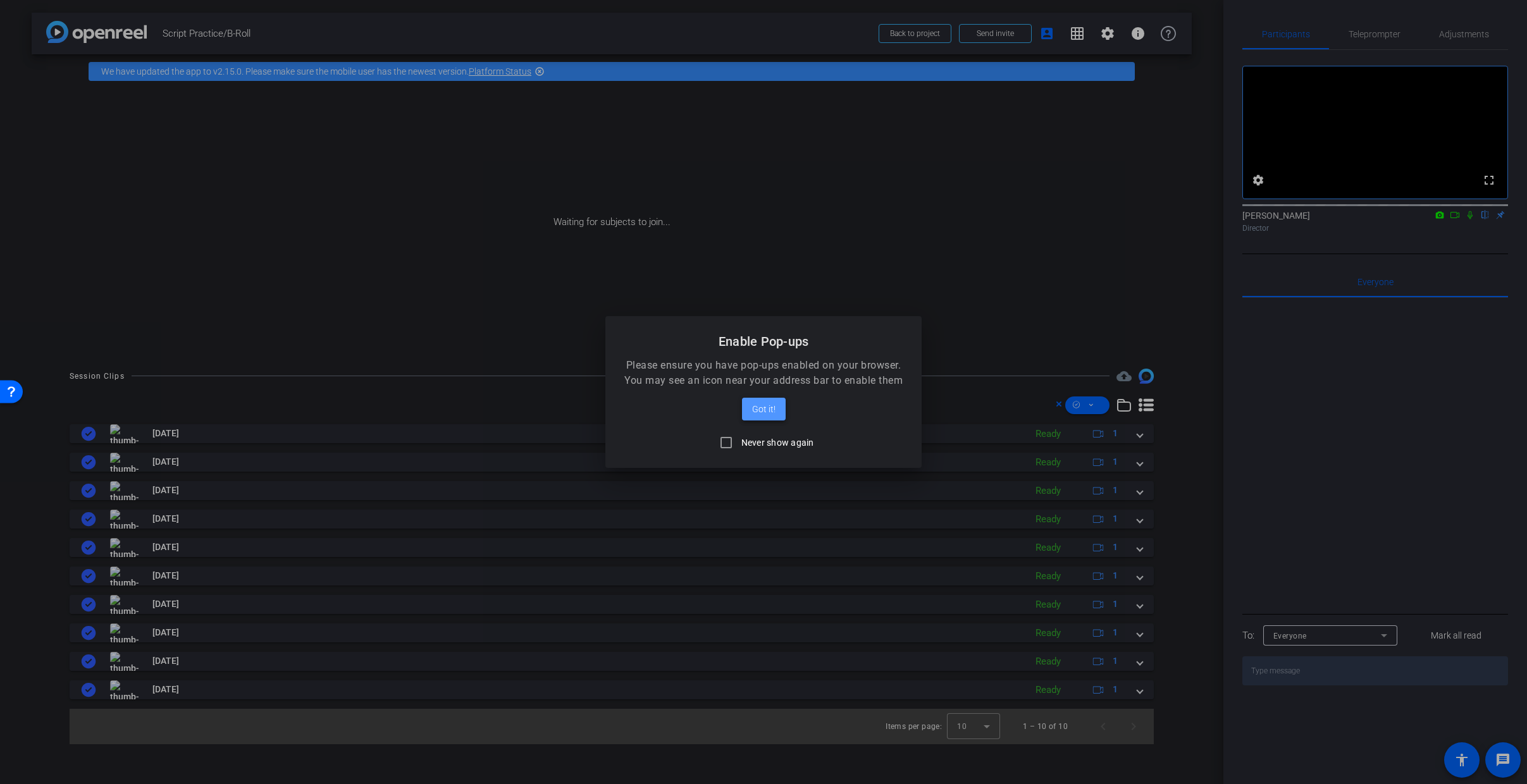
click at [772, 406] on span "Got it!" at bounding box center [764, 408] width 24 height 15
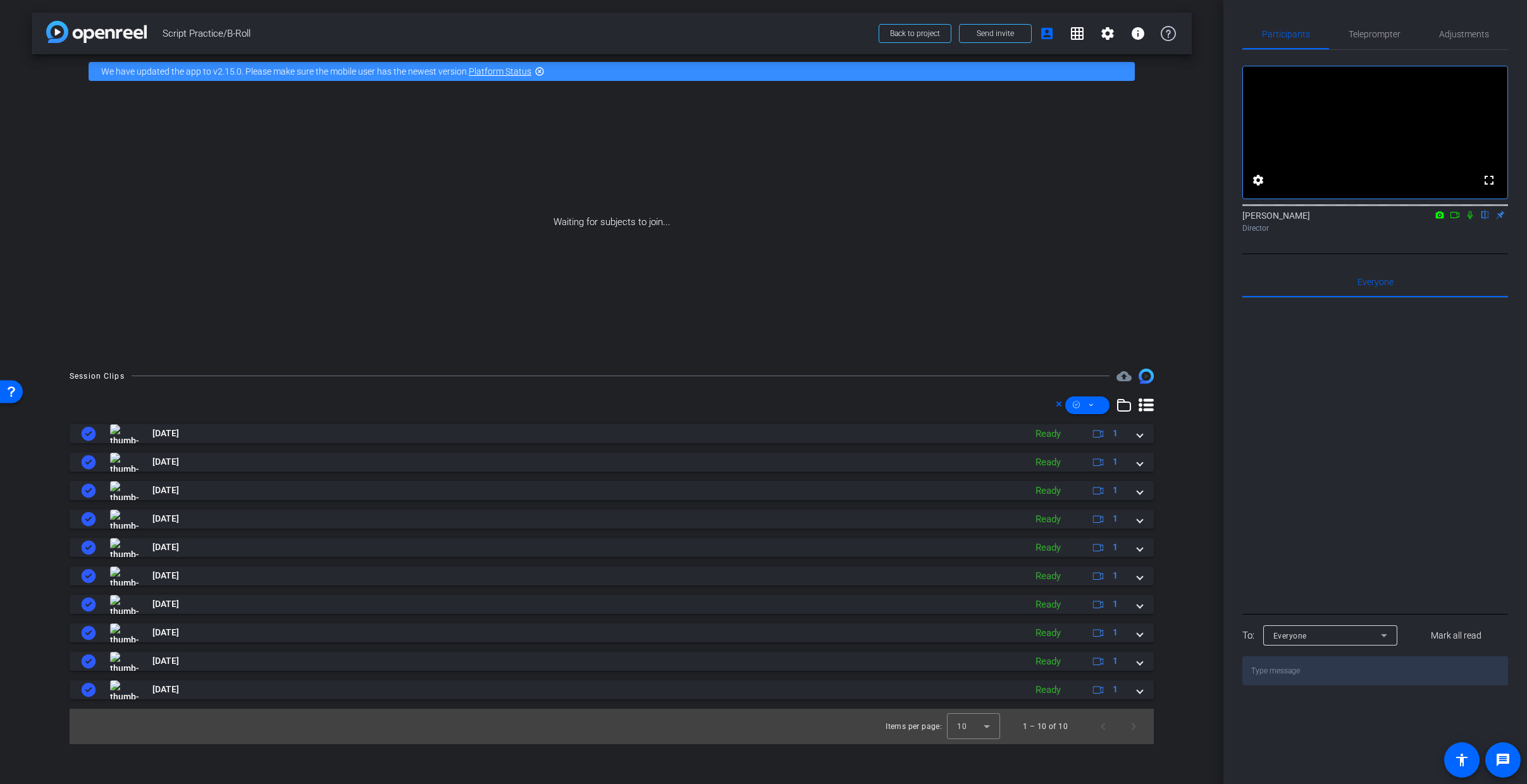
click at [1386, 485] on div at bounding box center [1376, 454] width 266 height 313
